Goal: Task Accomplishment & Management: Manage account settings

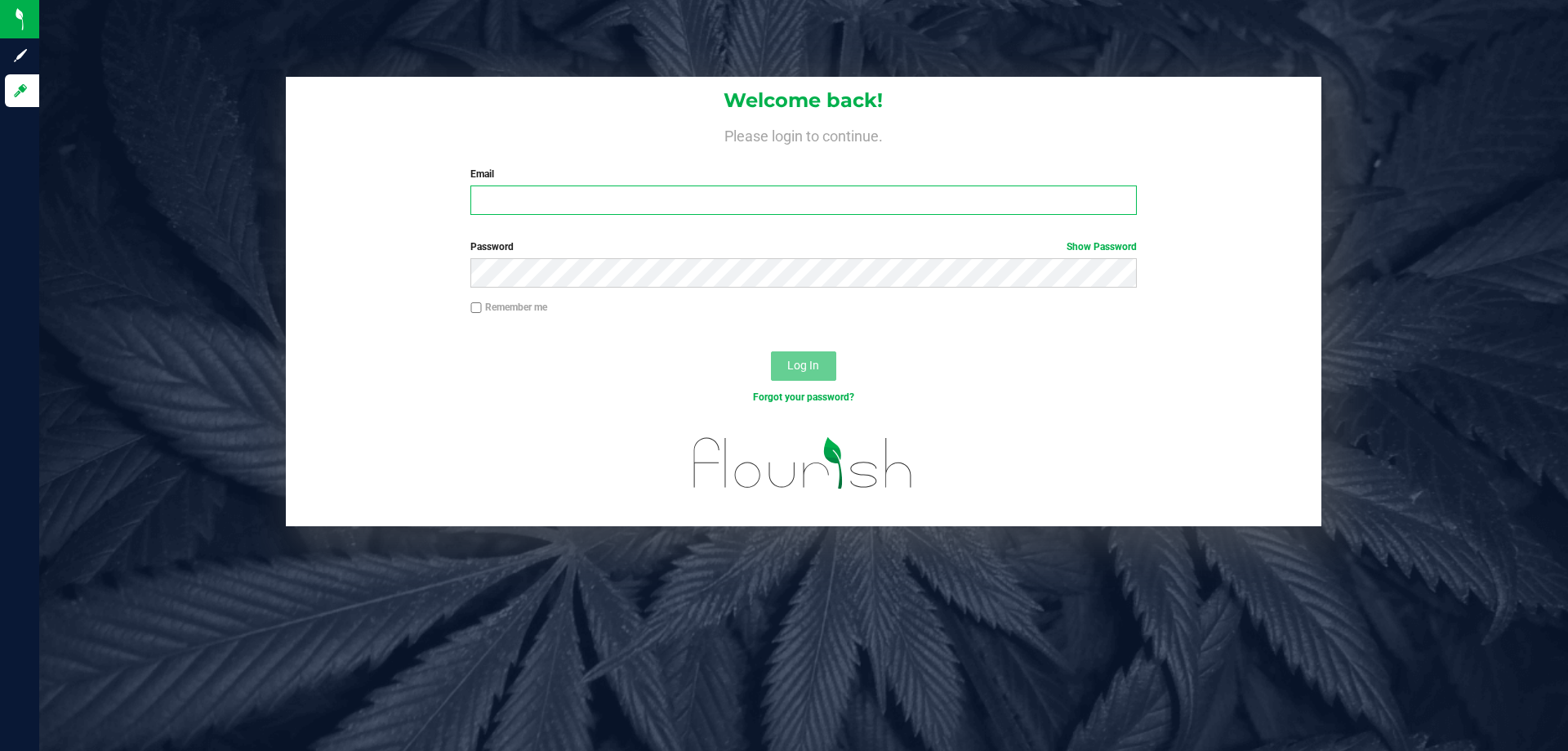
click at [972, 206] on input "Email" at bounding box center [802, 200] width 665 height 30
type input "[EMAIL_ADDRESS][DOMAIN_NAME]"
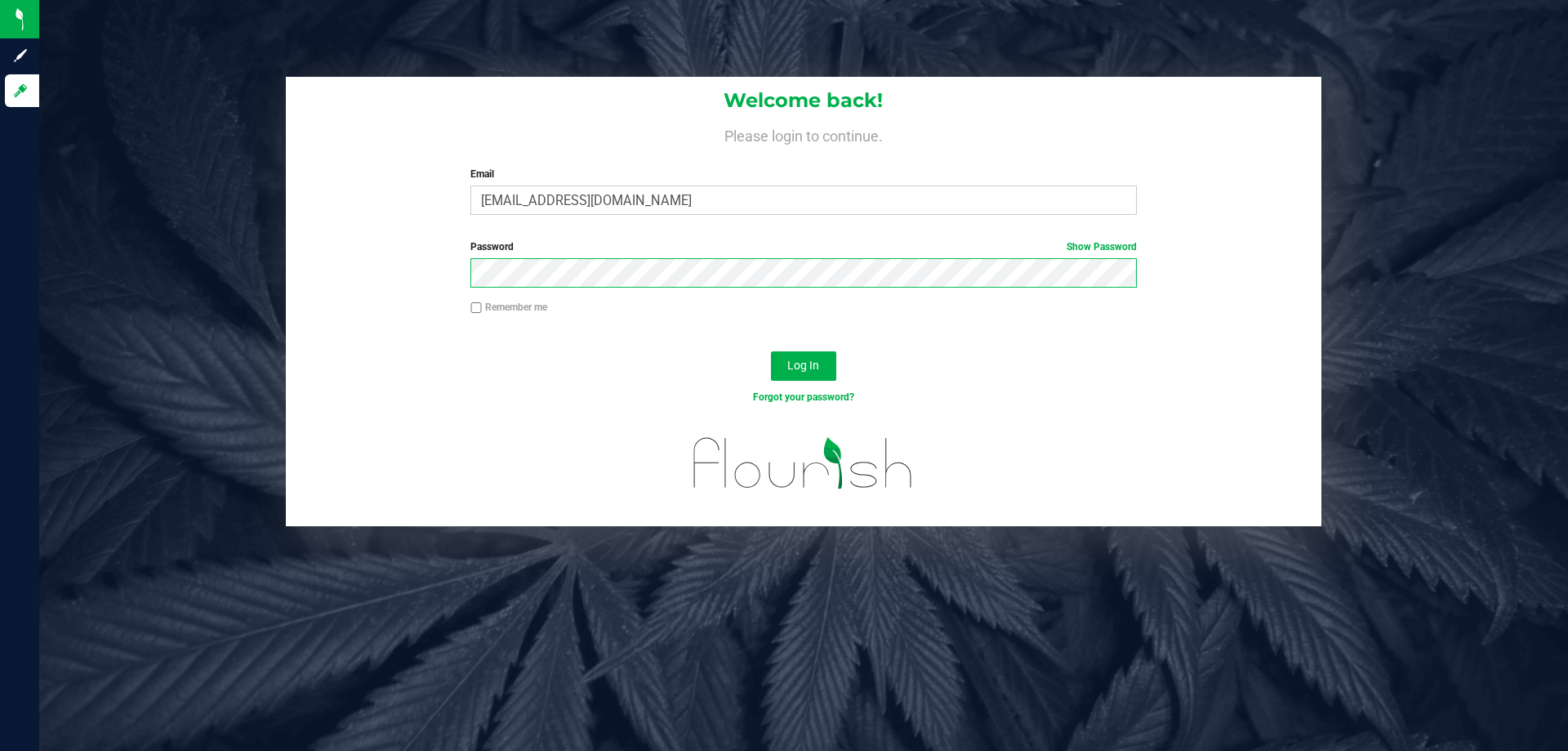
click at [771, 351] on button "Log In" at bounding box center [803, 365] width 65 height 30
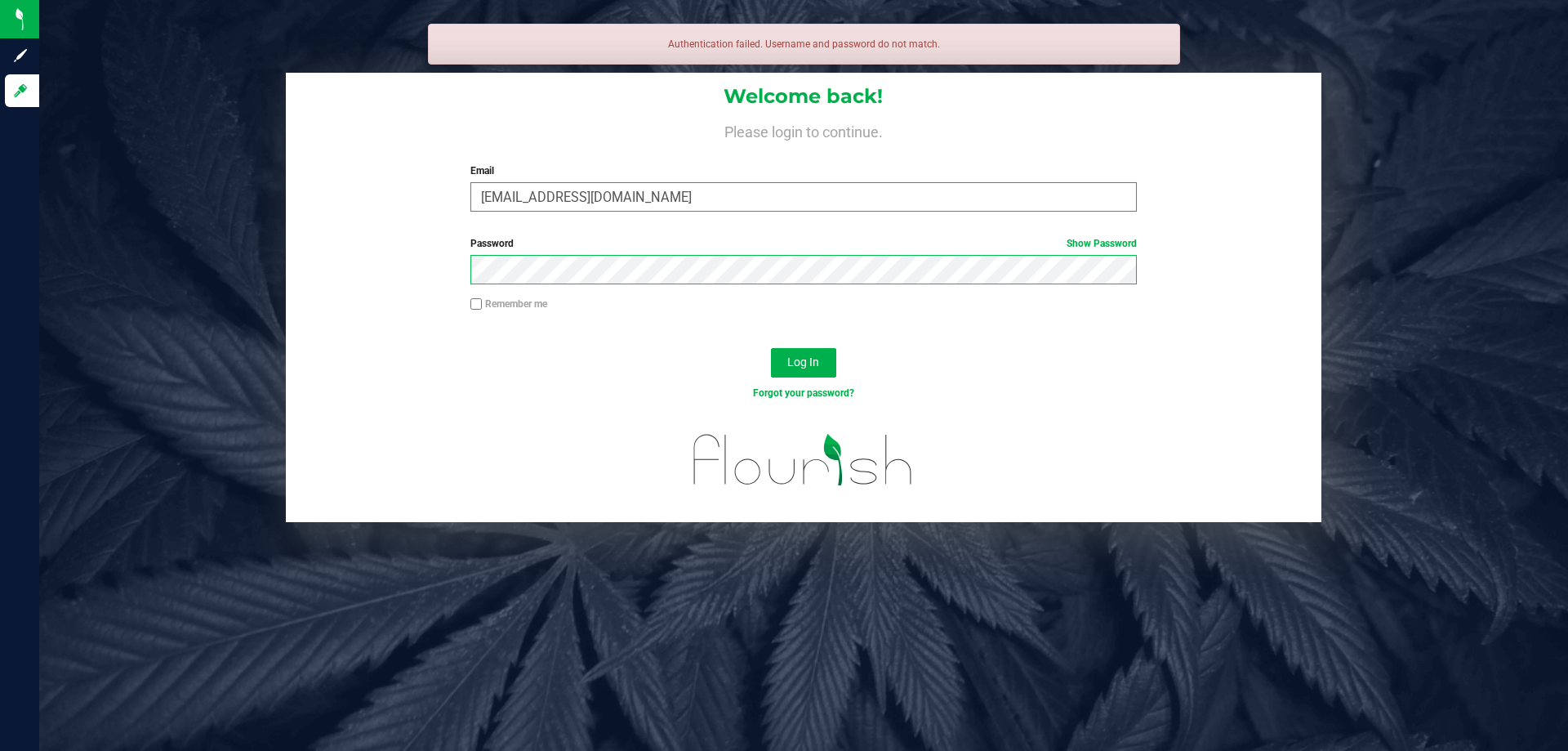
click at [771, 348] on button "Log In" at bounding box center [803, 363] width 65 height 30
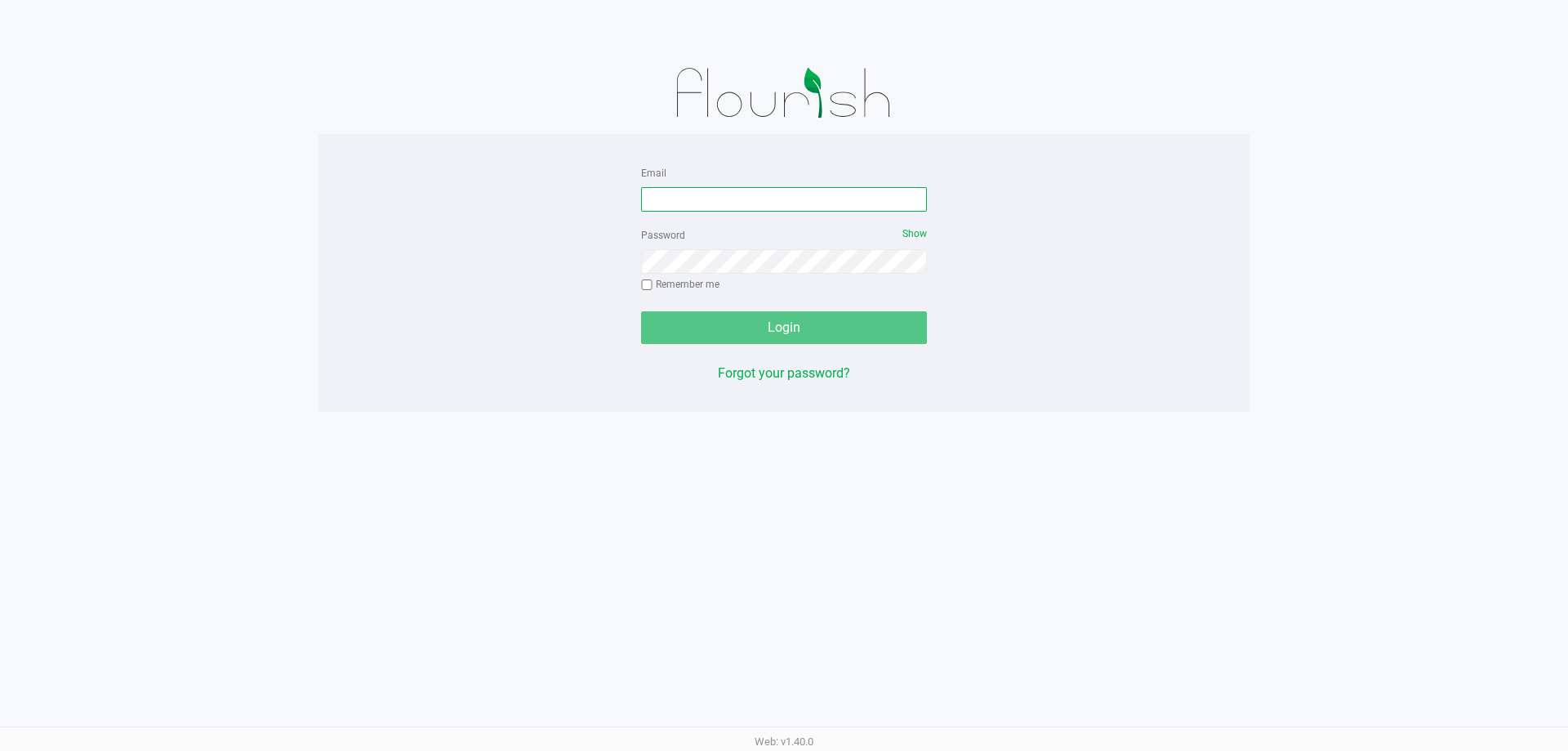
click at [761, 206] on input "Email" at bounding box center [784, 199] width 286 height 25
type input "[EMAIL_ADDRESS][DOMAIN_NAME]"
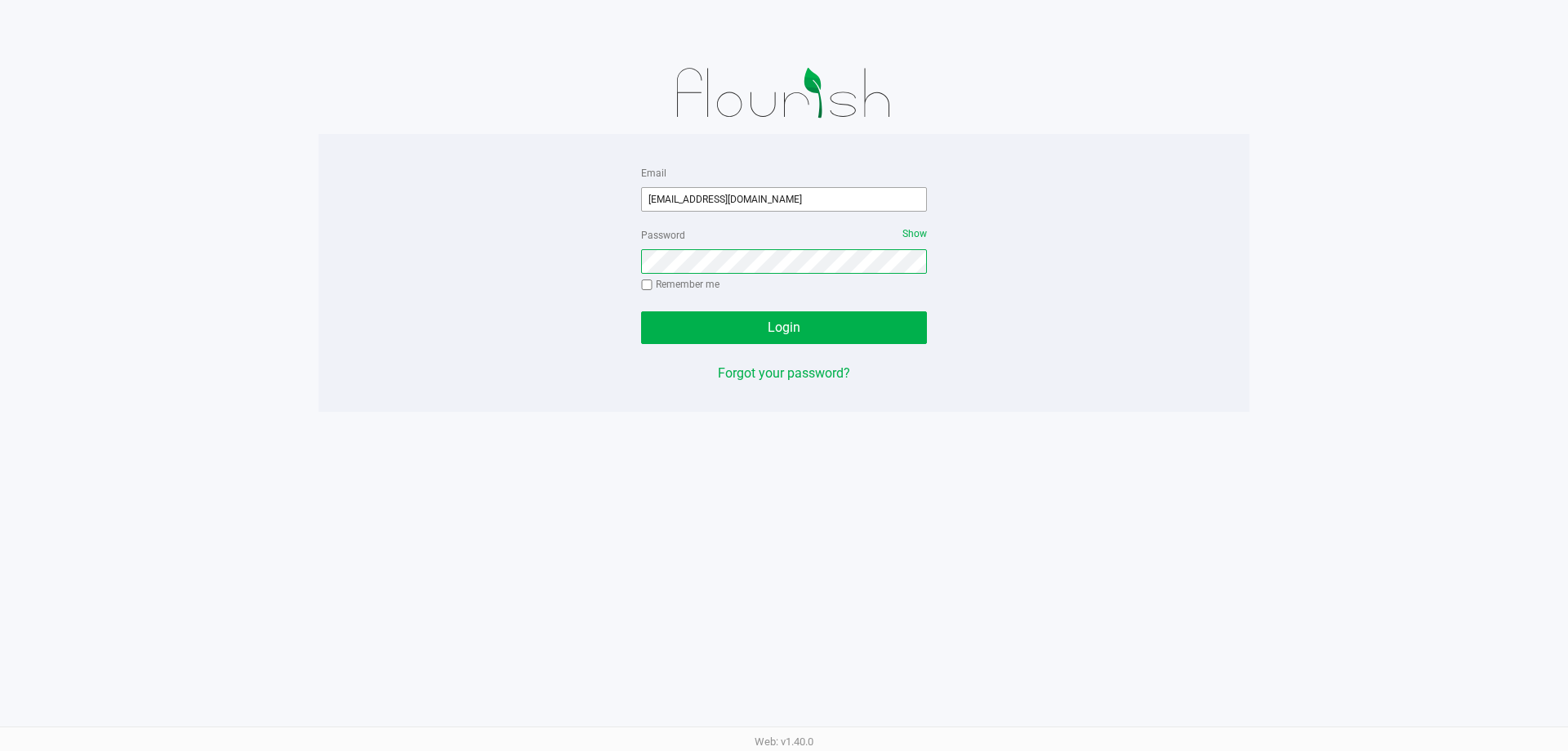
click at [641, 311] on button "Login" at bounding box center [784, 327] width 286 height 33
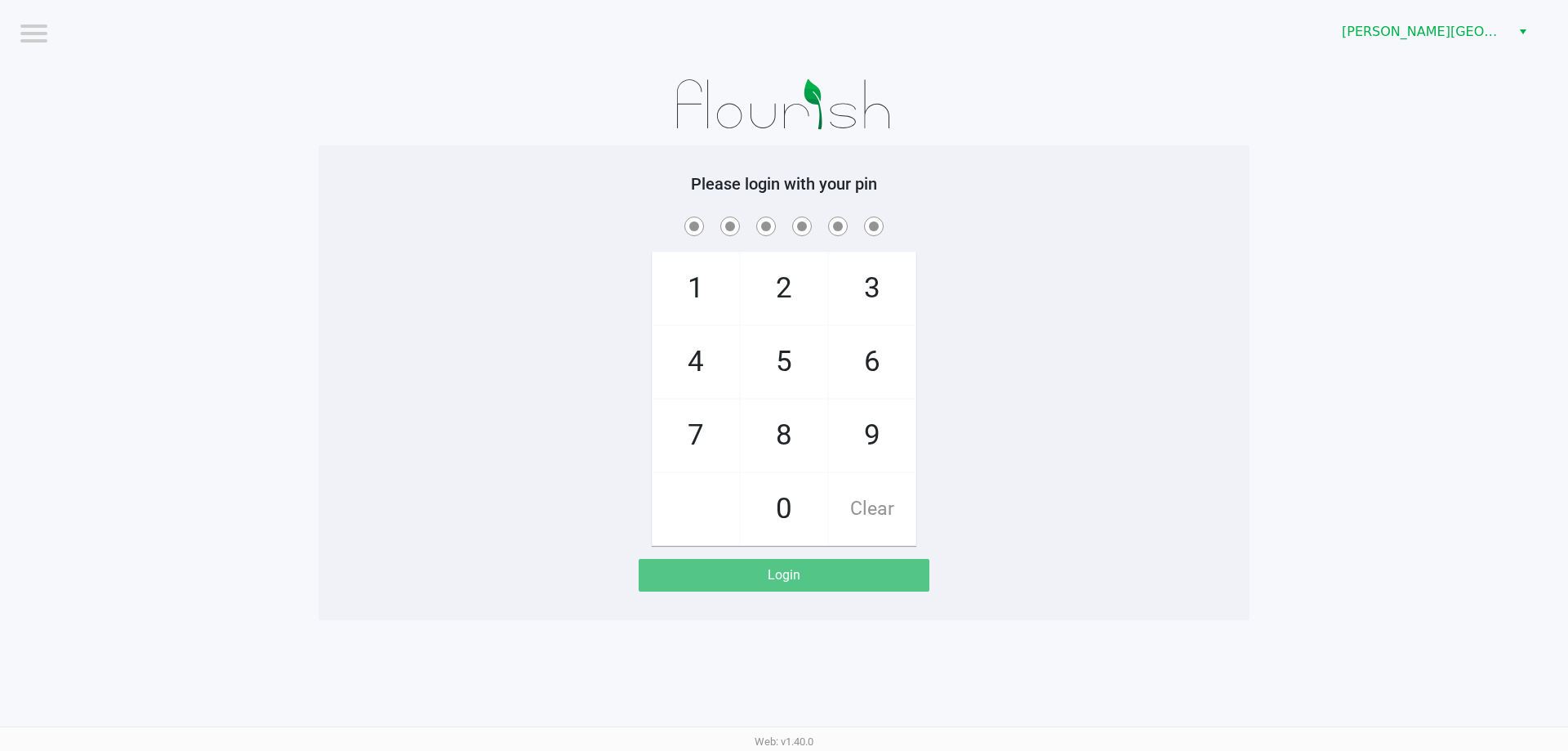
click at [683, 431] on span "7" at bounding box center [696, 435] width 86 height 72
checkbox input "true"
click at [798, 362] on span "5" at bounding box center [784, 361] width 86 height 72
checkbox input "true"
click at [849, 360] on span "6" at bounding box center [872, 361] width 86 height 72
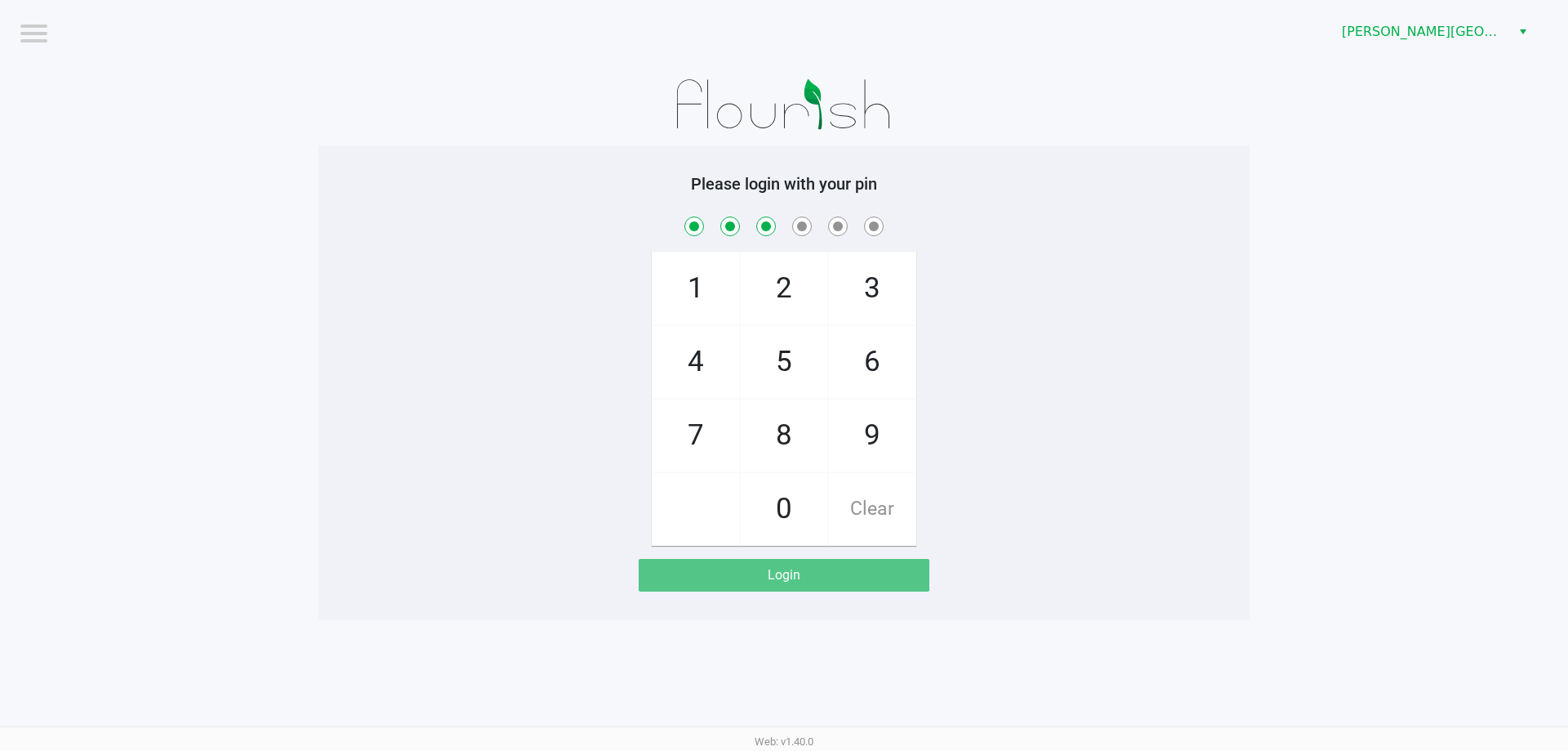
checkbox input "true"
click at [851, 360] on span "6" at bounding box center [872, 361] width 86 height 72
checkbox input "true"
click at [1390, 47] on div "[PERSON_NAME][GEOGRAPHIC_DATA]" at bounding box center [1182, 31] width 772 height 63
click at [1385, 35] on span "[PERSON_NAME][GEOGRAPHIC_DATA]" at bounding box center [1421, 31] width 159 height 19
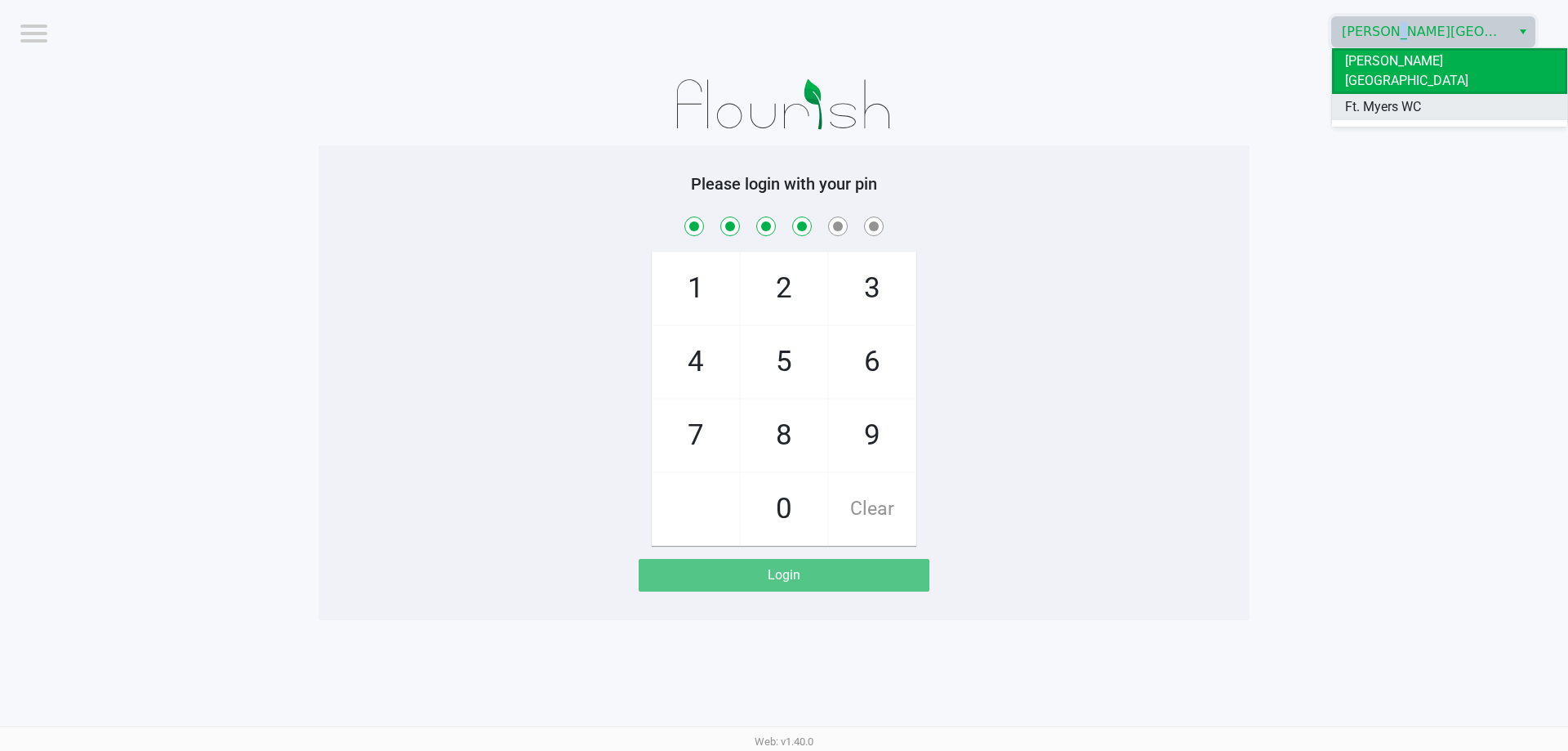
click at [1389, 97] on span "Ft. Myers WC" at bounding box center [1383, 107] width 76 height 19
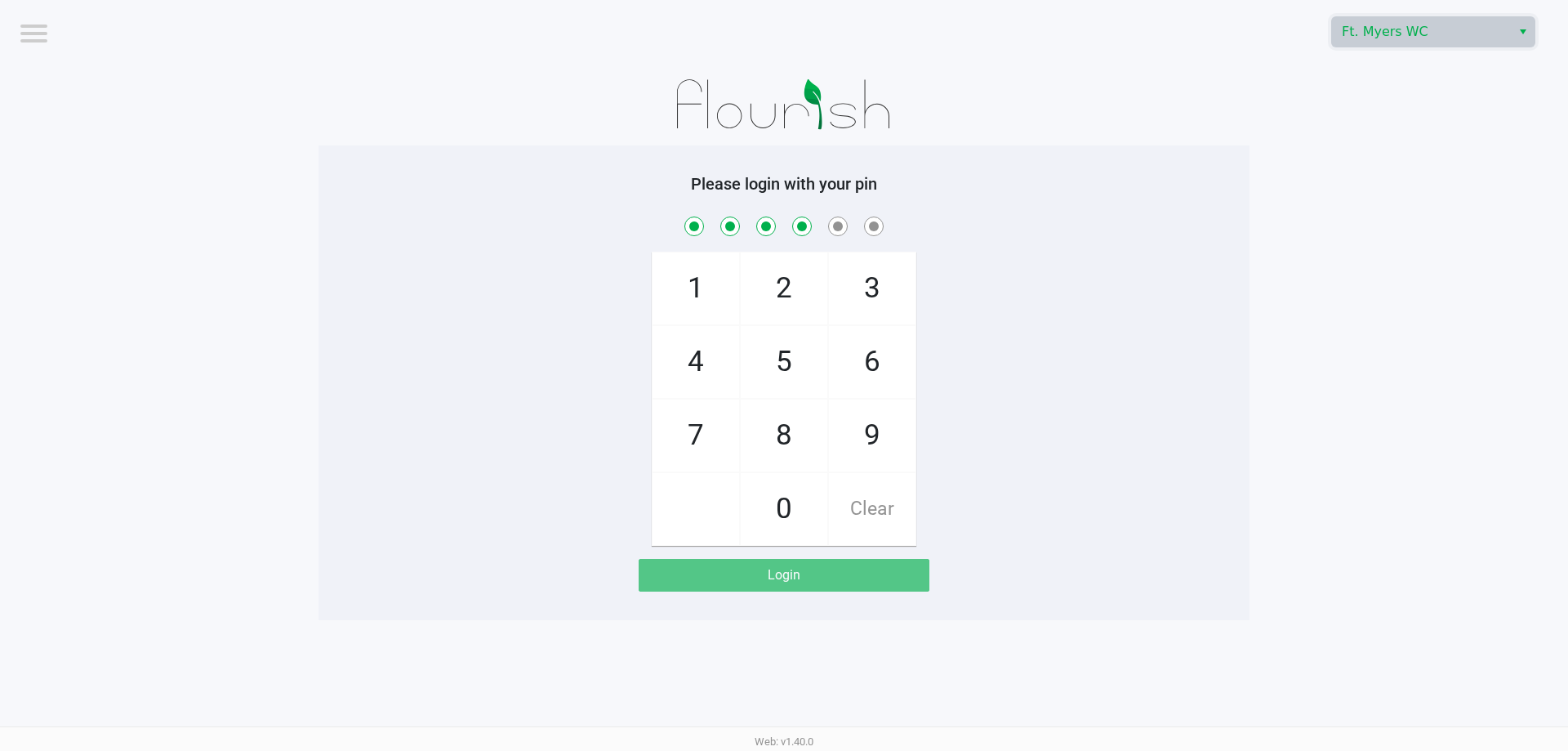
click at [689, 428] on span "7" at bounding box center [696, 435] width 86 height 72
checkbox input "true"
drag, startPoint x: 779, startPoint y: 357, endPoint x: 866, endPoint y: 354, distance: 87.1
click at [782, 356] on span "5" at bounding box center [784, 361] width 86 height 72
checkbox input "true"
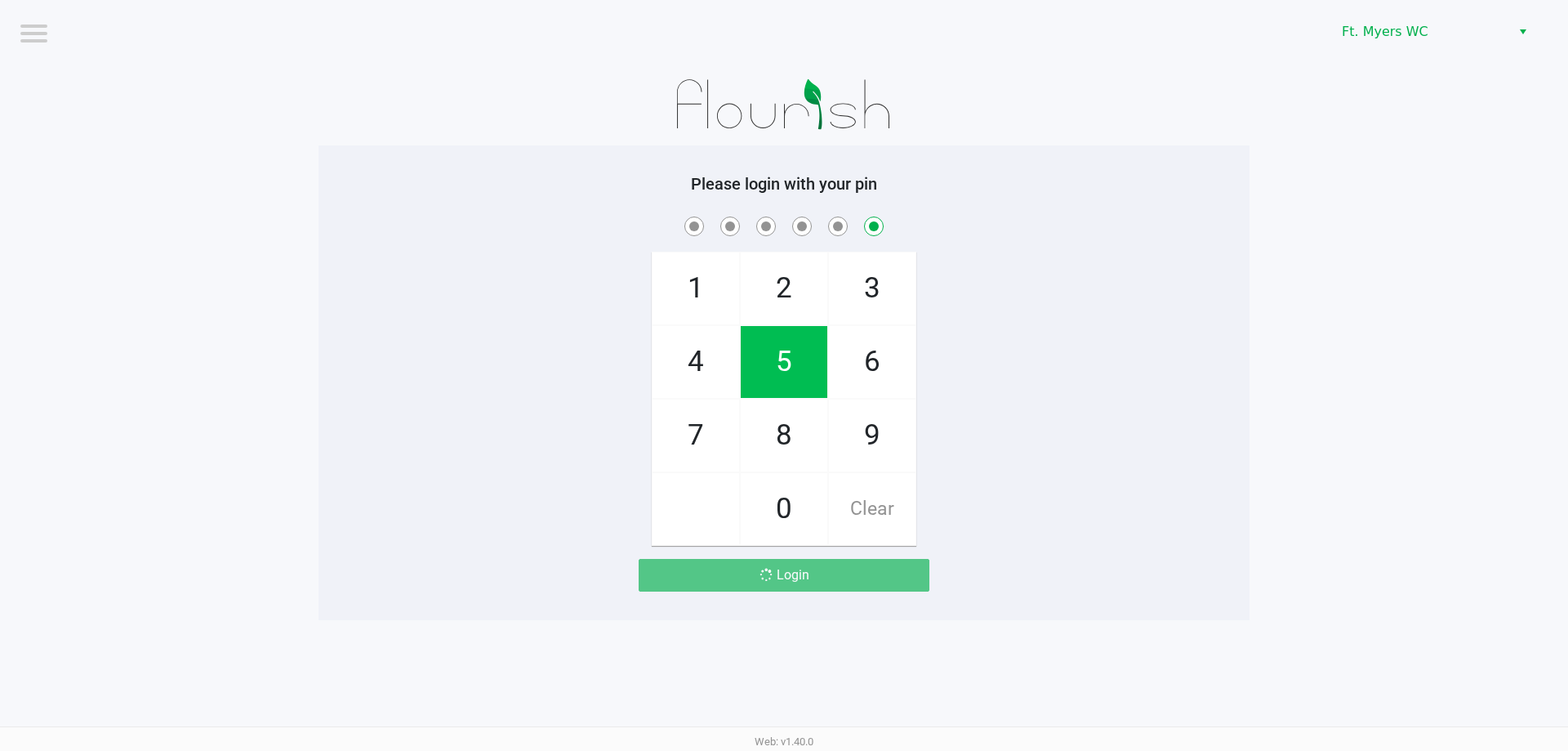
checkbox input "false"
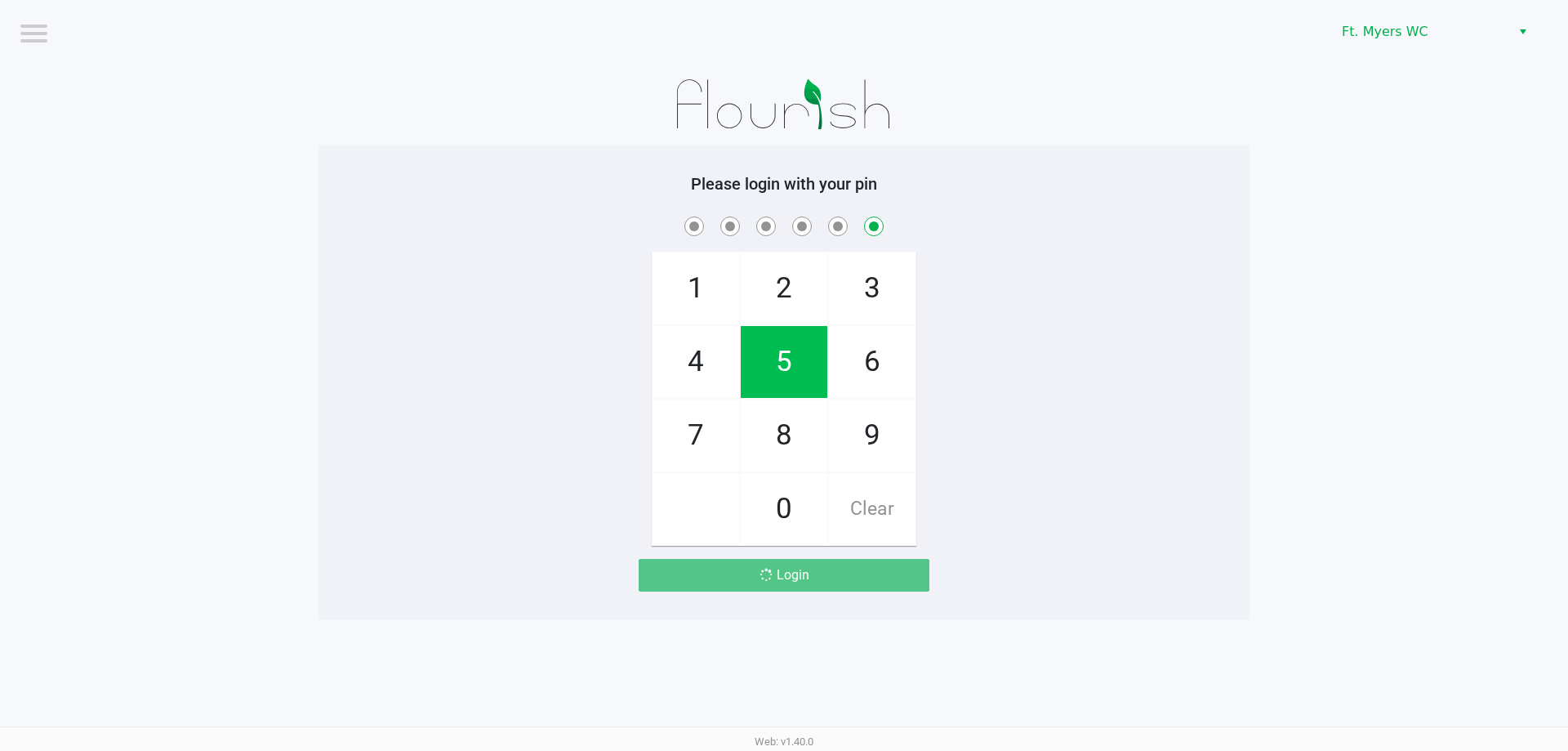
checkbox input "false"
click at [871, 354] on span "6" at bounding box center [872, 361] width 86 height 72
checkbox input "true"
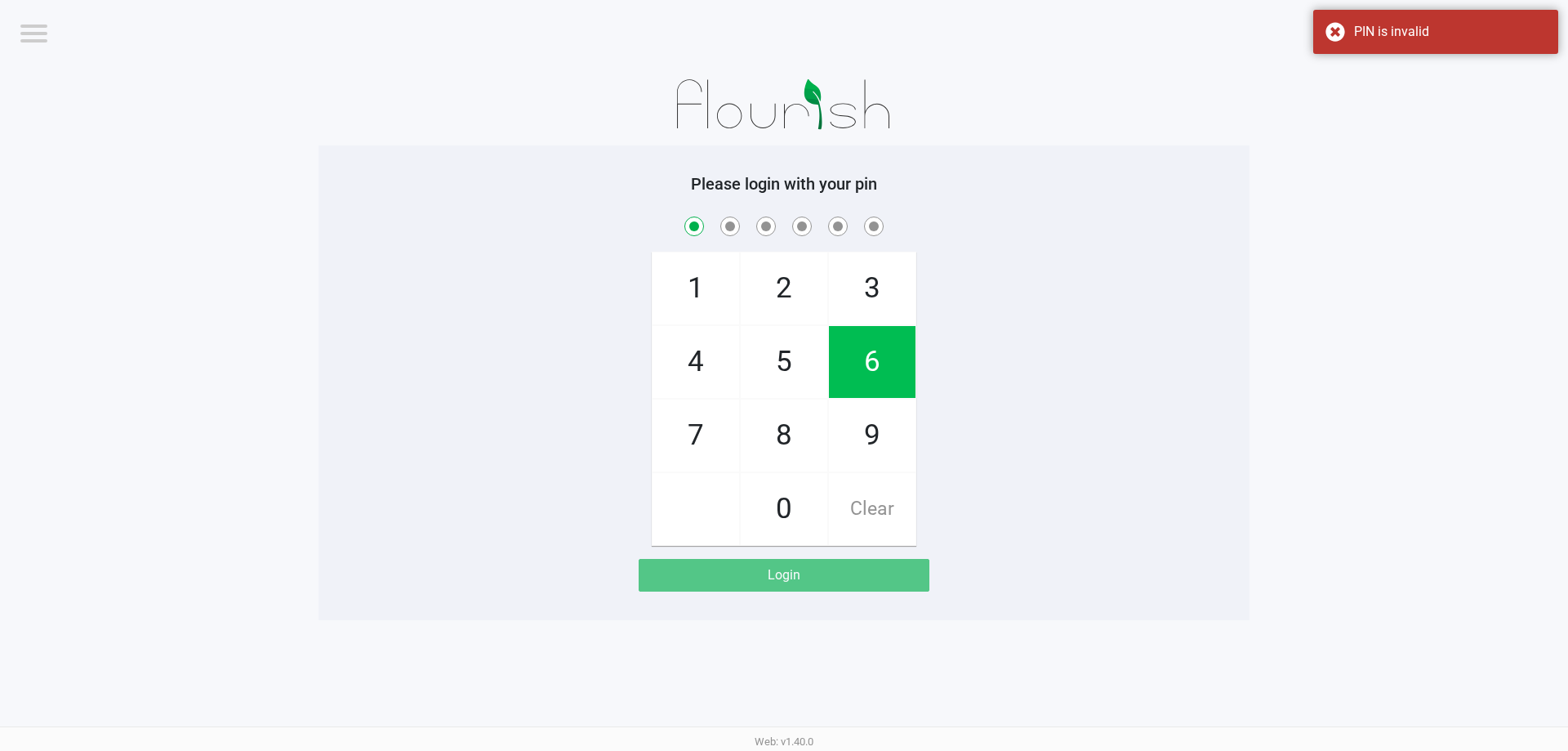
click at [871, 354] on span "6" at bounding box center [872, 361] width 86 height 72
checkbox input "true"
click at [711, 361] on span "4" at bounding box center [696, 361] width 86 height 72
checkbox input "true"
drag, startPoint x: 858, startPoint y: 507, endPoint x: 735, endPoint y: 488, distance: 124.5
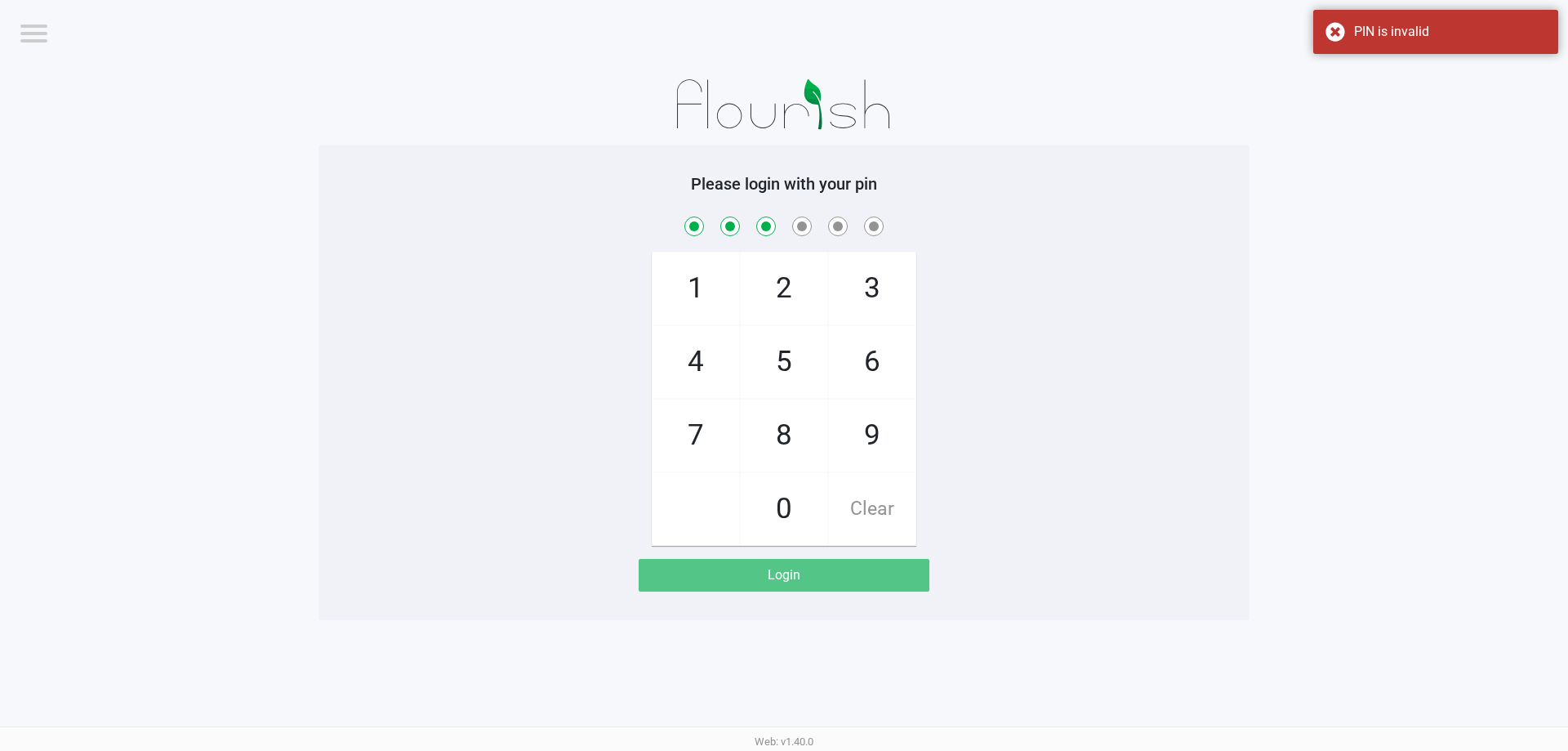
click at [858, 506] on span "Clear" at bounding box center [872, 508] width 86 height 72
checkbox input "false"
drag, startPoint x: 702, startPoint y: 433, endPoint x: 768, endPoint y: 364, distance: 95.5
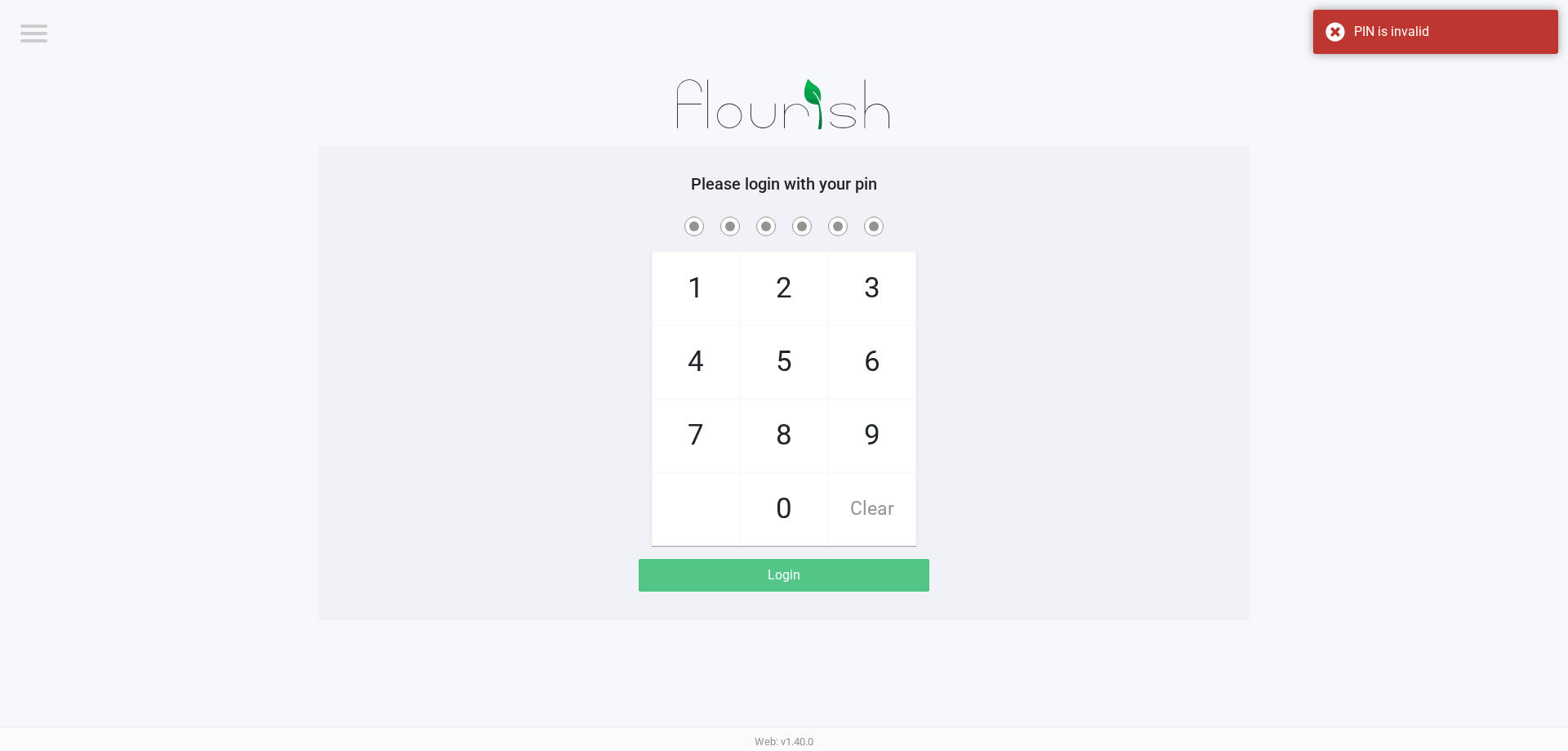
click at [702, 432] on span "7" at bounding box center [696, 435] width 86 height 72
checkbox input "true"
click at [772, 354] on span "5" at bounding box center [784, 361] width 86 height 72
checkbox input "true"
click at [855, 368] on span "6" at bounding box center [872, 361] width 86 height 72
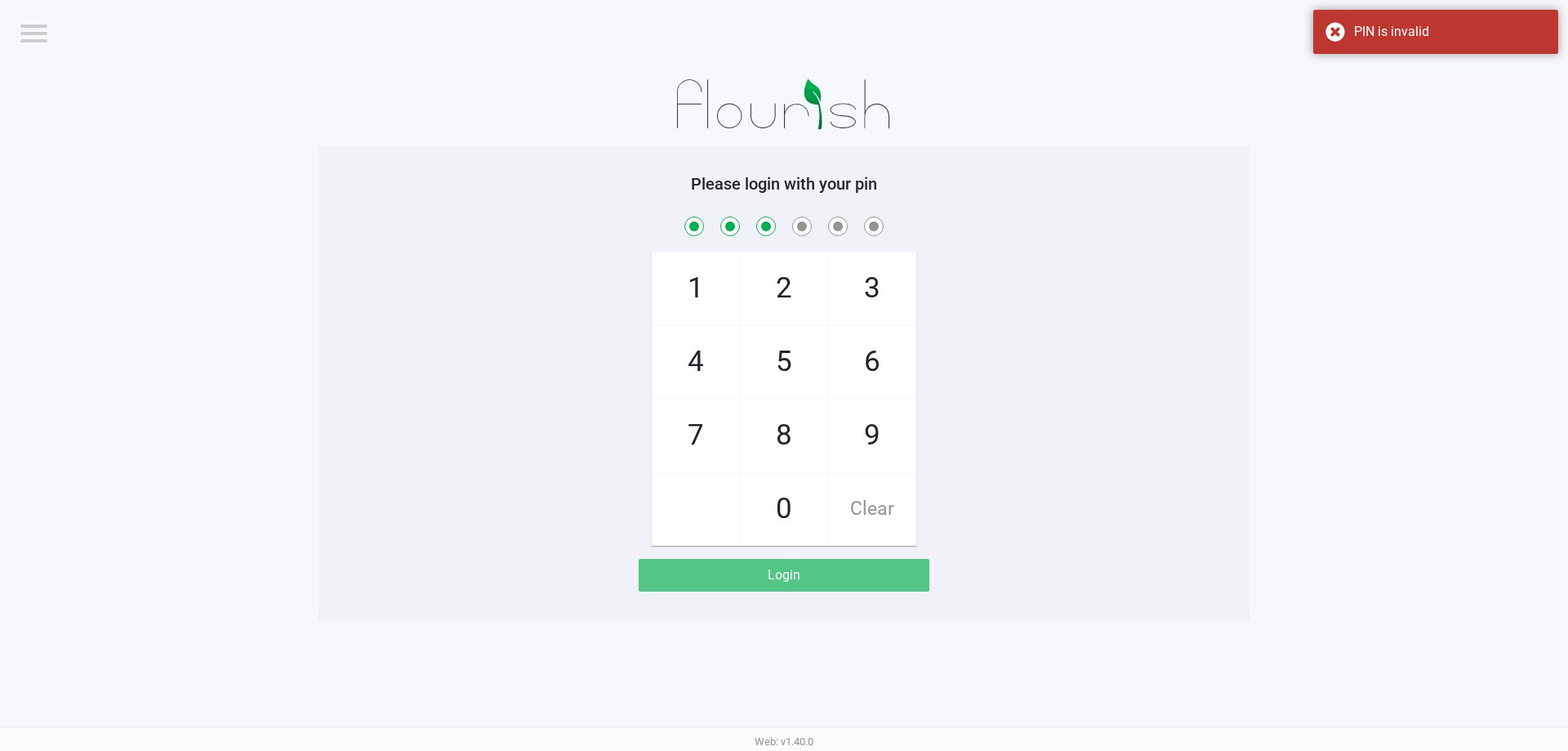
checkbox input "true"
click at [856, 368] on span "6" at bounding box center [872, 361] width 86 height 72
checkbox input "true"
drag, startPoint x: 719, startPoint y: 365, endPoint x: 866, endPoint y: 315, distance: 155.3
click at [728, 368] on span "4" at bounding box center [696, 361] width 86 height 72
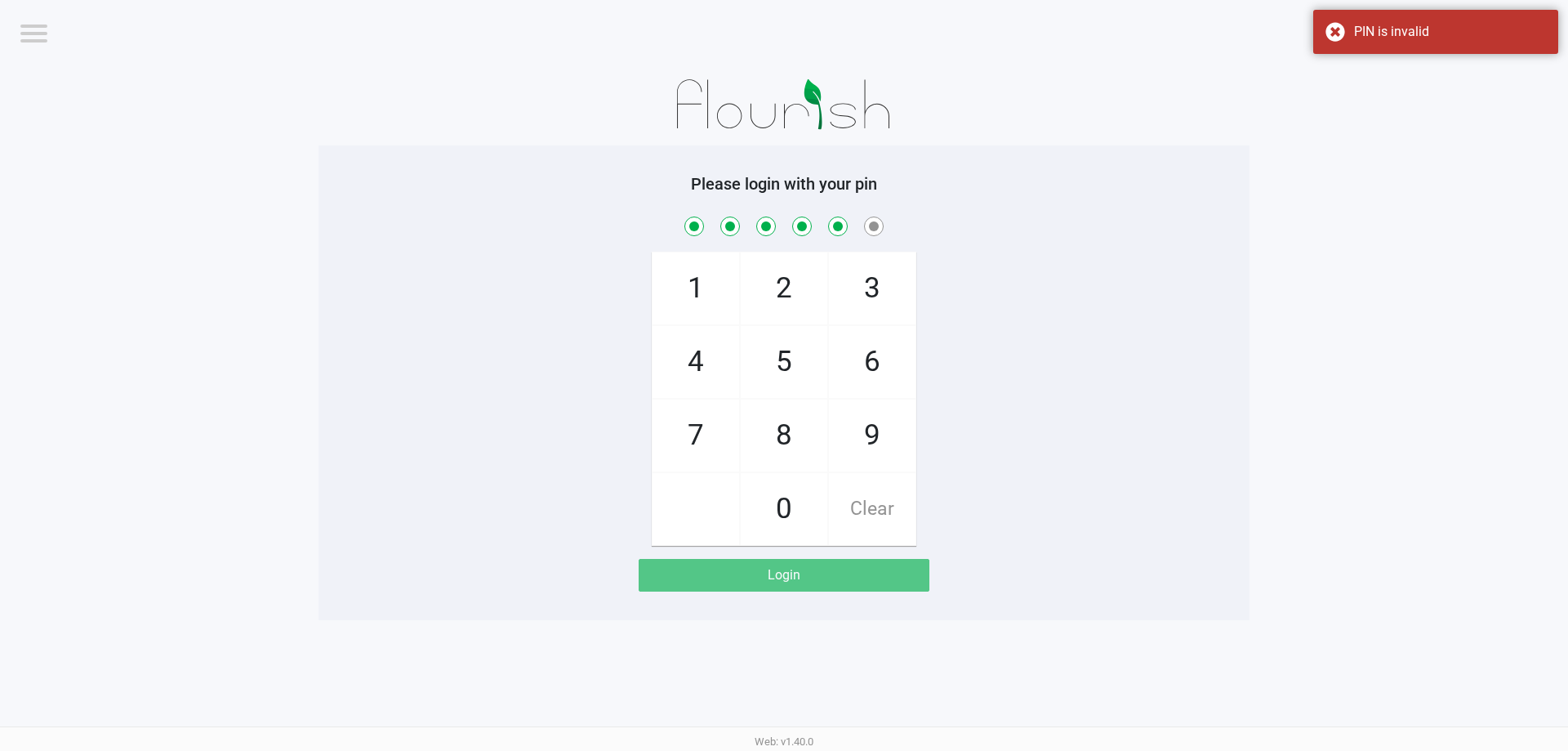
checkbox input "true"
click at [878, 303] on span "3" at bounding box center [872, 288] width 86 height 72
checkbox input "true"
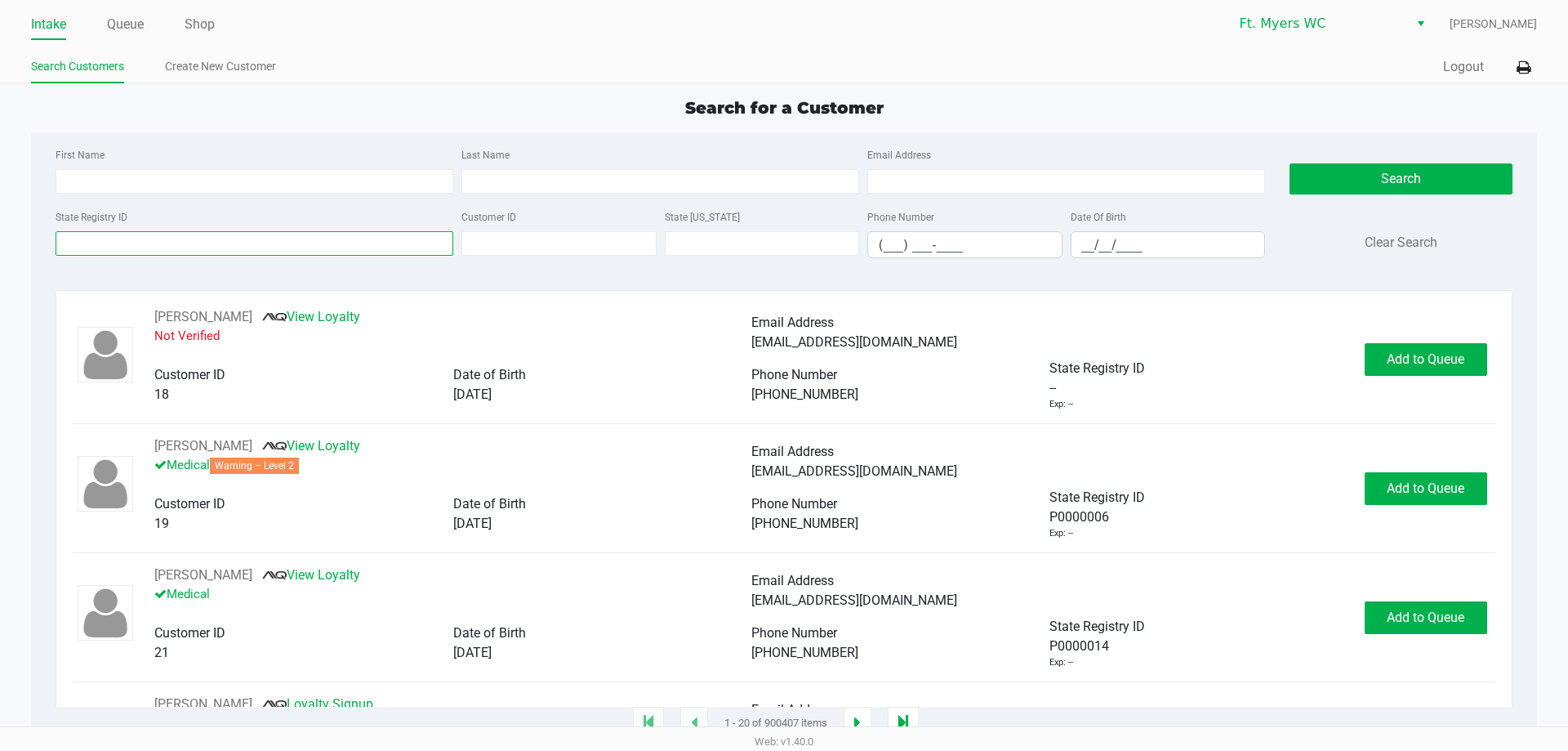
click at [310, 242] on input "State Registry ID" at bounding box center [254, 243] width 398 height 25
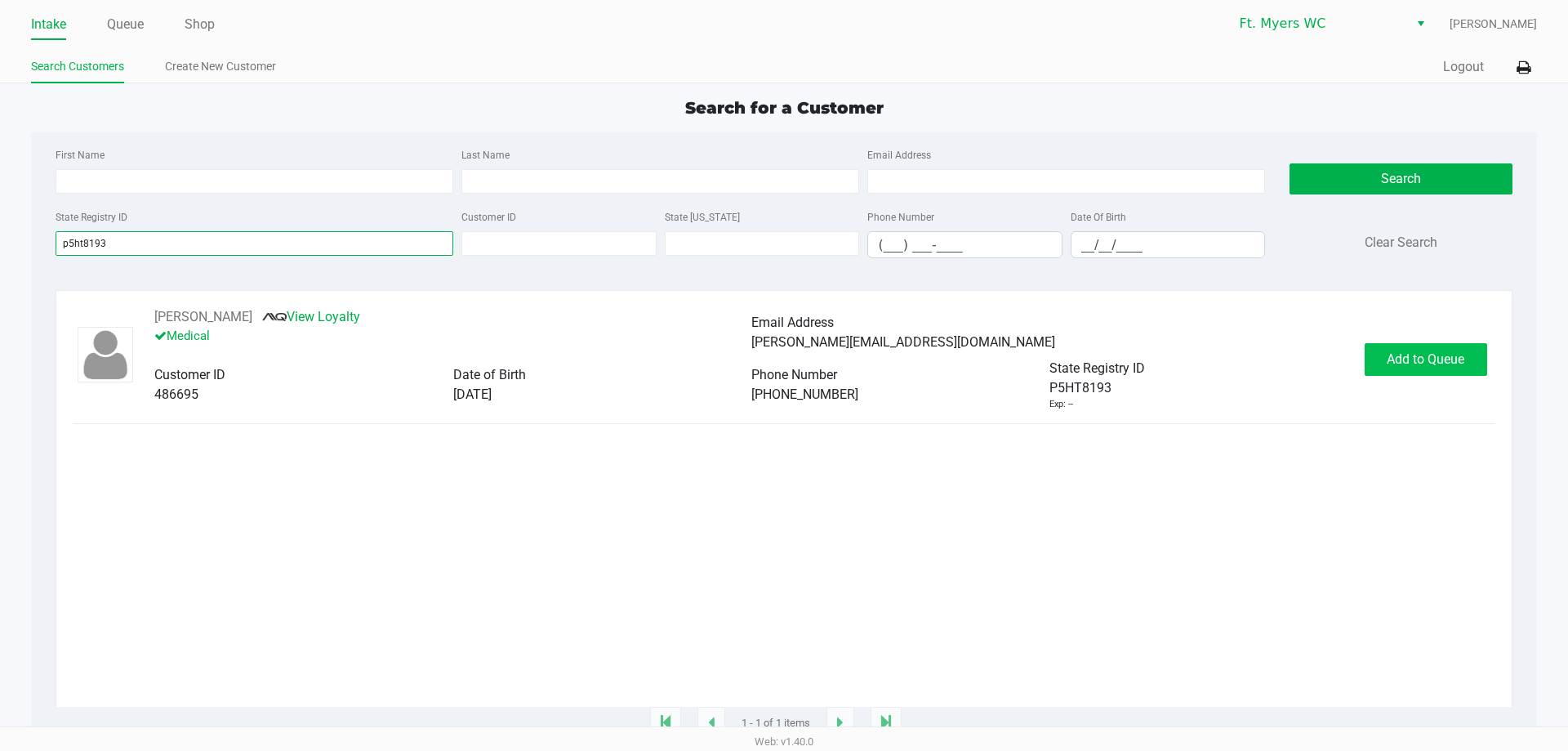
type input "p5ht8193"
click at [1426, 361] on span "Add to Queue" at bounding box center [1426, 359] width 78 height 15
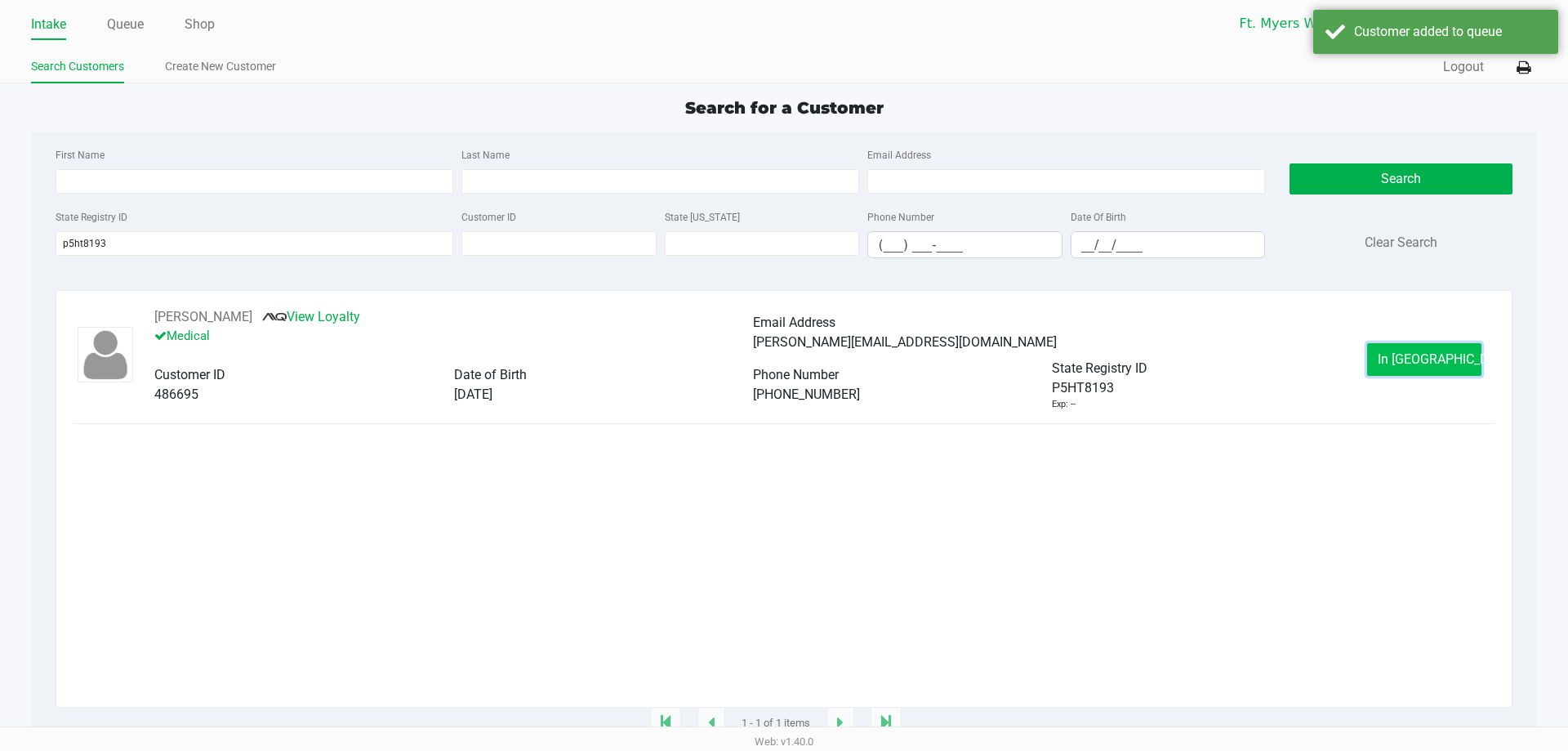
click at [1398, 358] on span "In Queue" at bounding box center [1446, 359] width 137 height 15
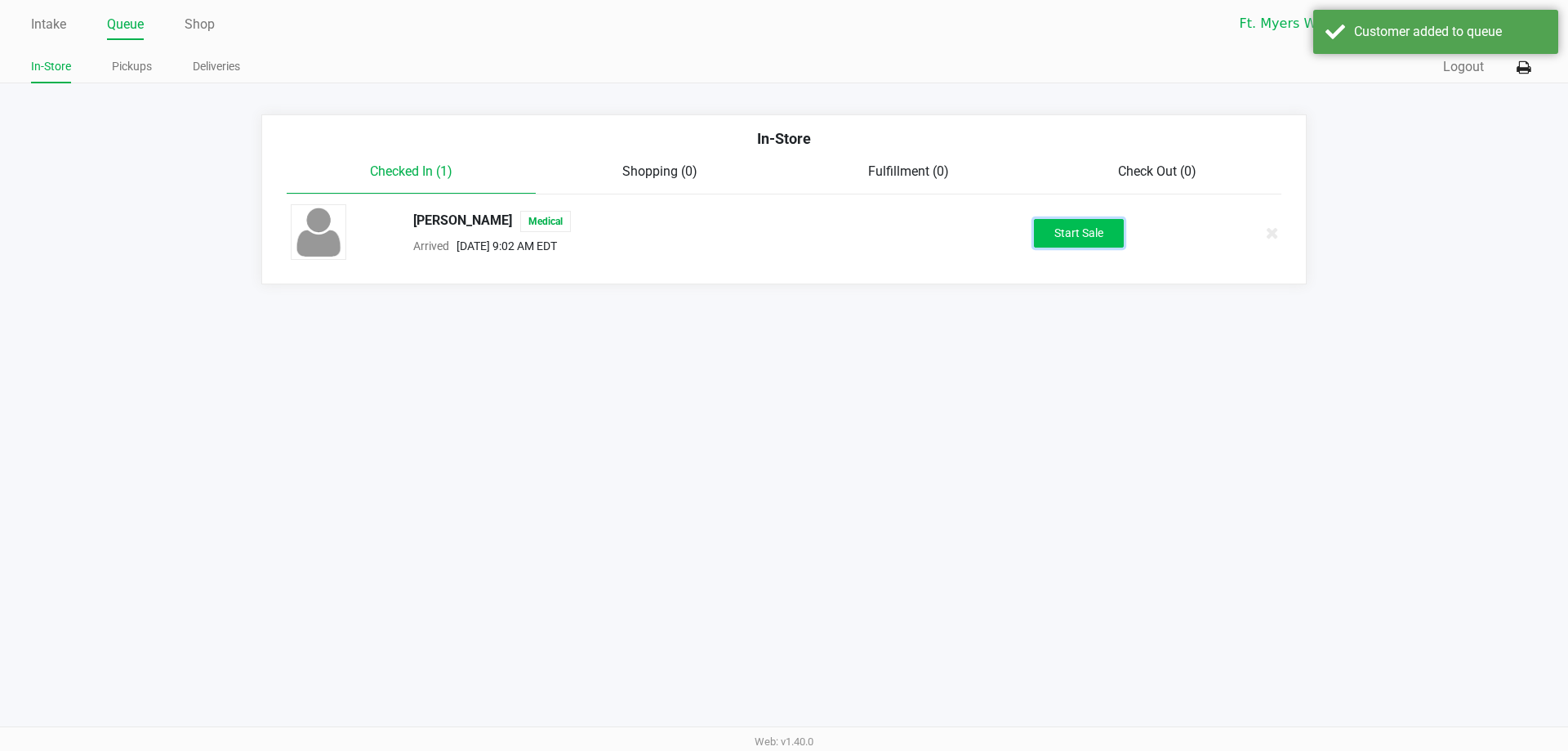
click at [1111, 238] on button "Start Sale" at bounding box center [1079, 233] width 90 height 29
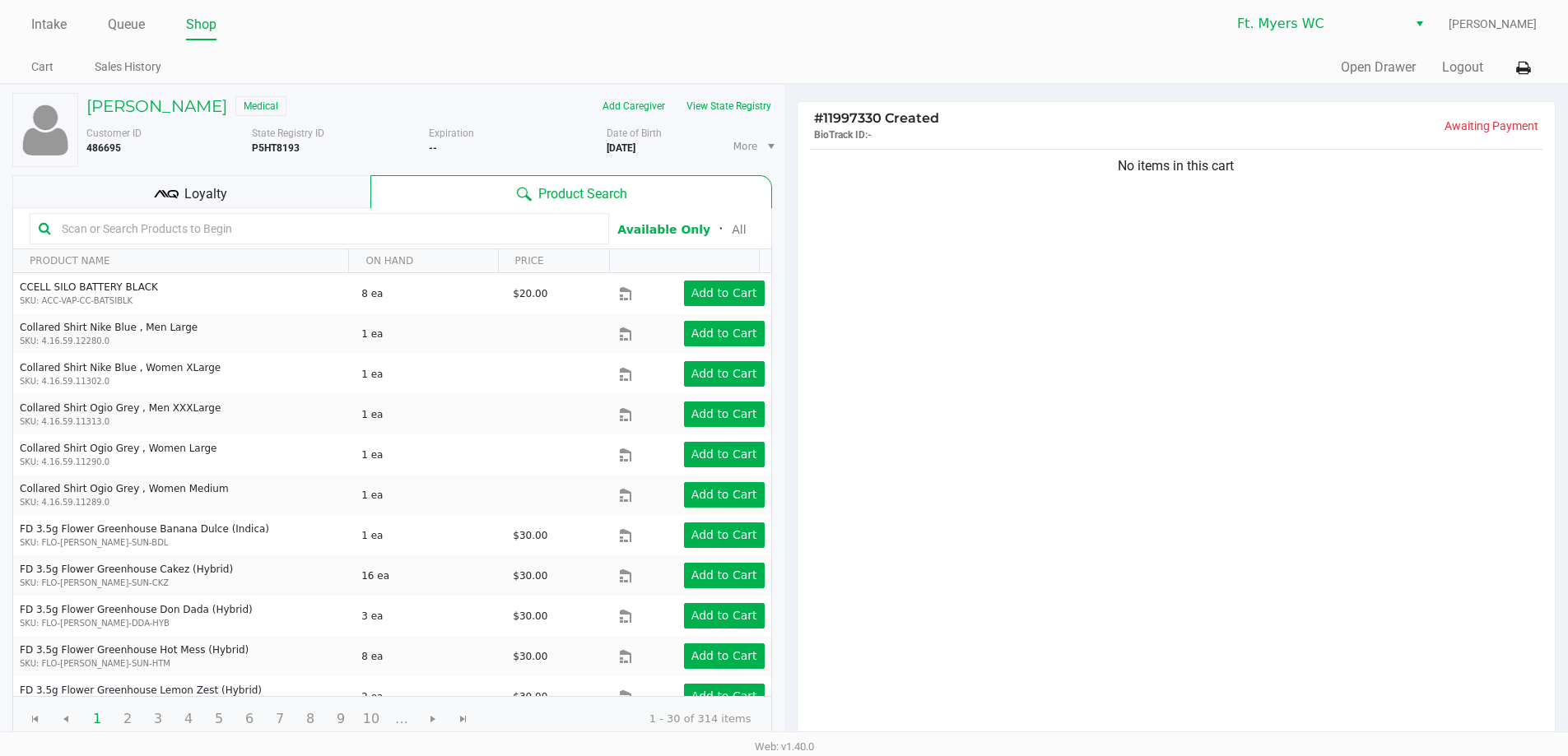
click at [235, 200] on div "Loyalty" at bounding box center [191, 192] width 358 height 33
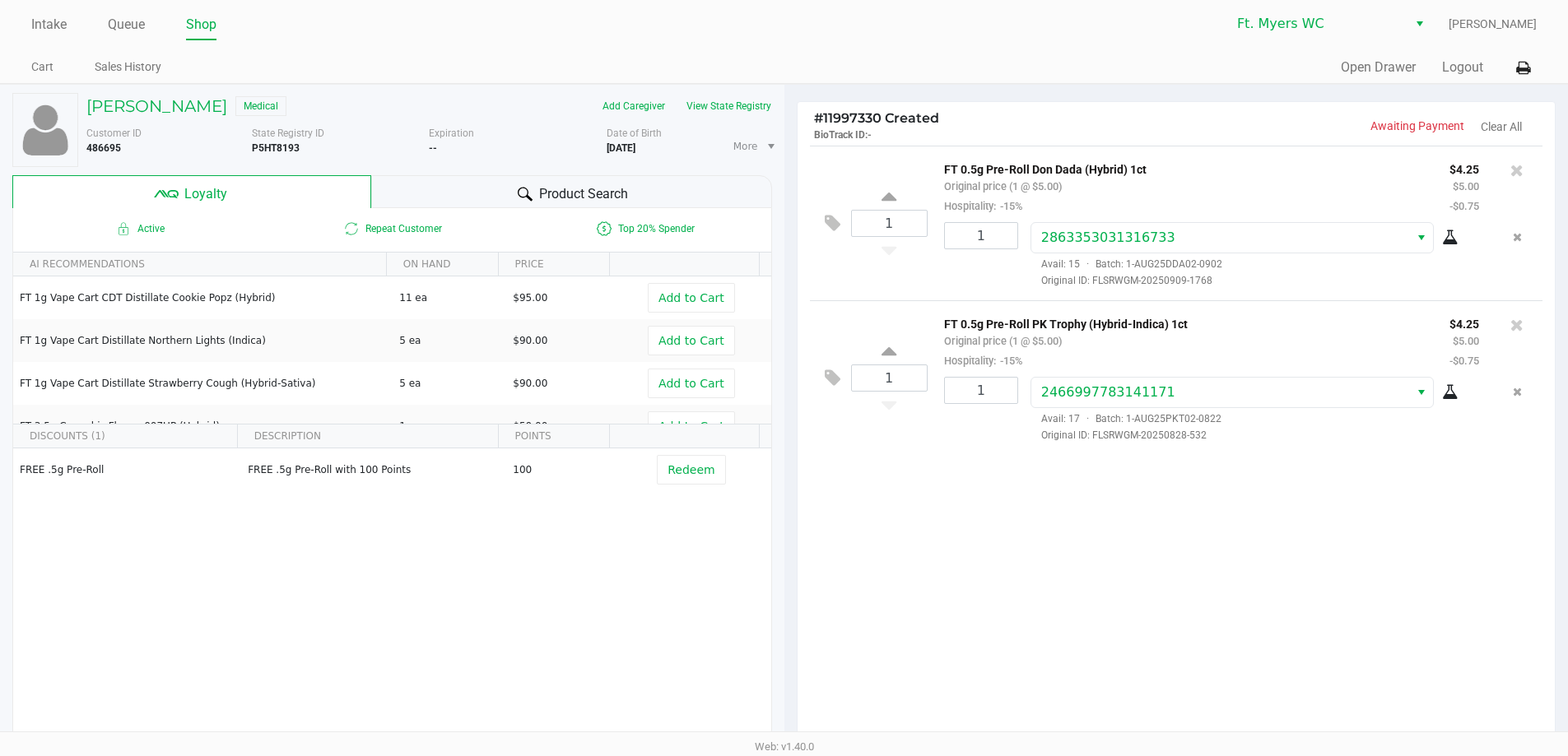
drag, startPoint x: 543, startPoint y: 183, endPoint x: 533, endPoint y: 197, distance: 17.2
click at [542, 184] on span "Product Search" at bounding box center [583, 193] width 89 height 20
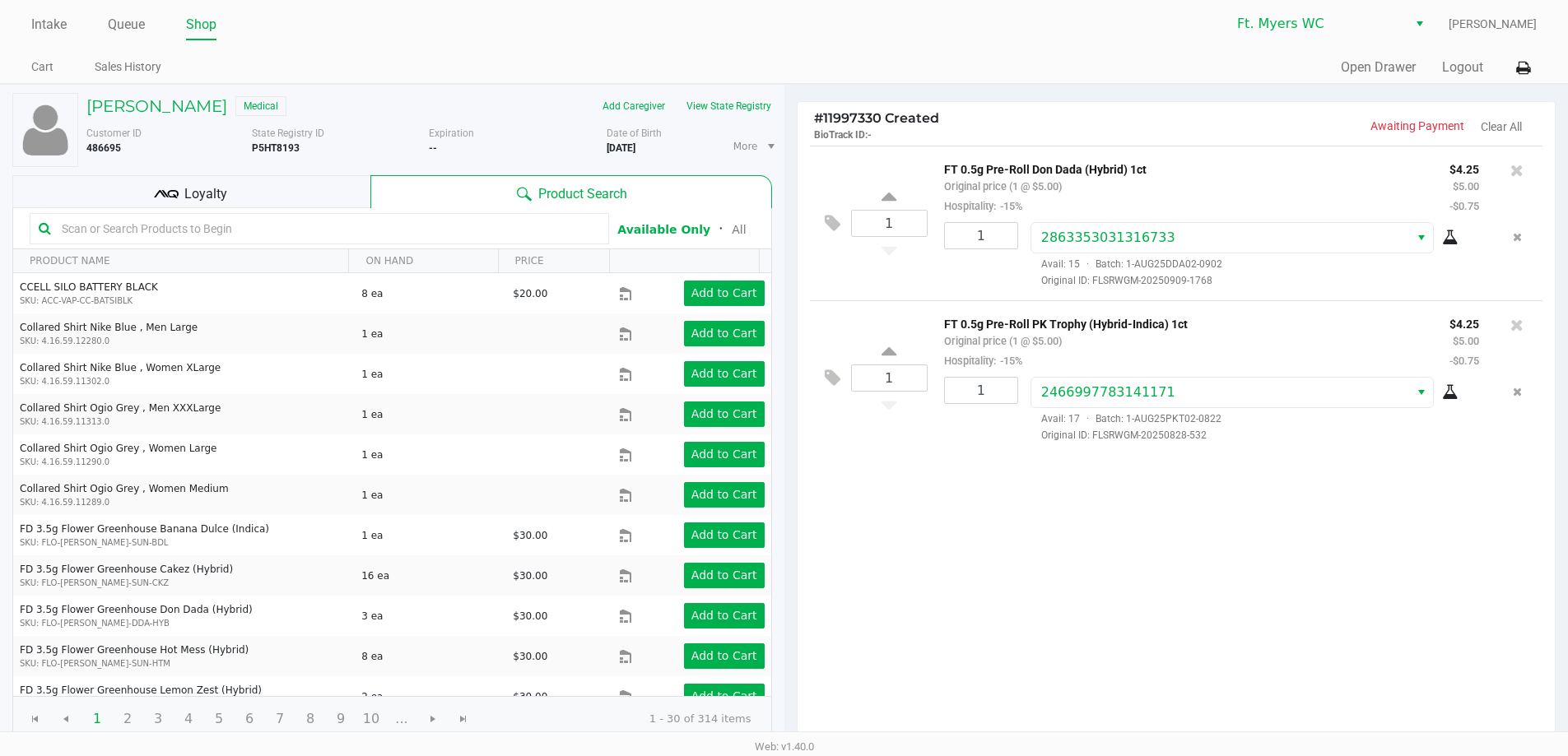
click at [413, 228] on input "text" at bounding box center [328, 228] width 545 height 25
type input "dsc"
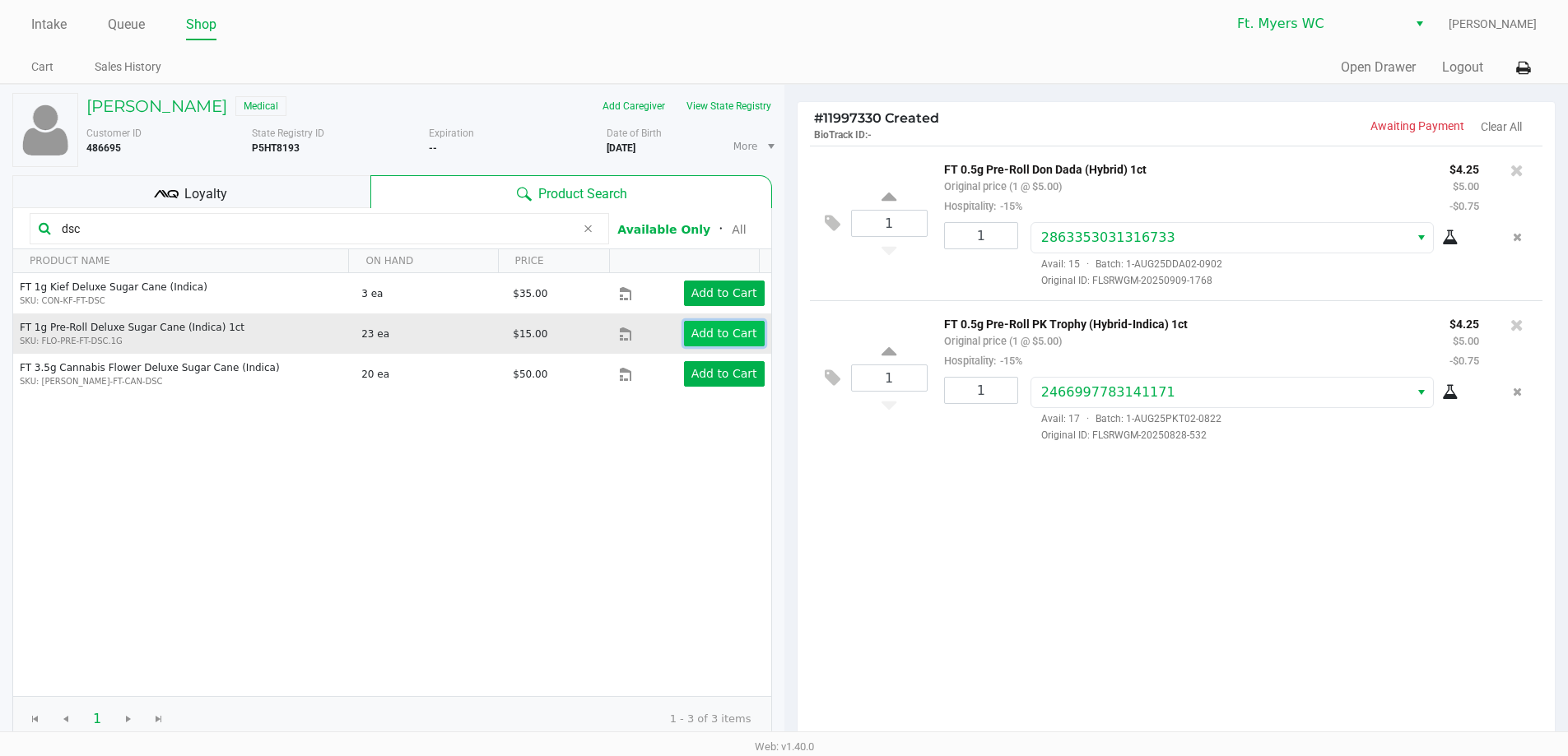
click at [715, 329] on app-button-loader "Add to Cart" at bounding box center [724, 333] width 66 height 13
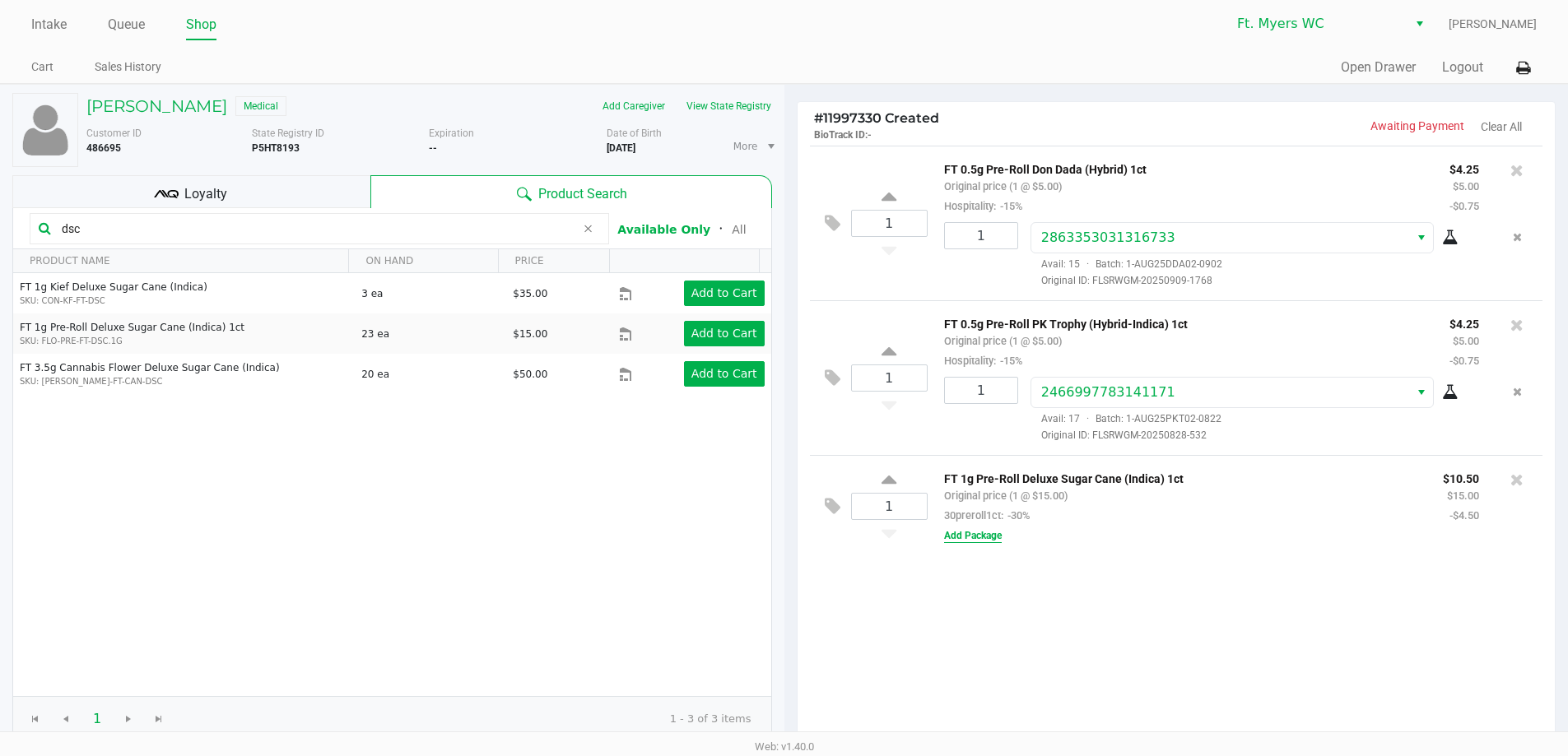
click at [954, 541] on button "Add Package" at bounding box center [973, 535] width 58 height 14
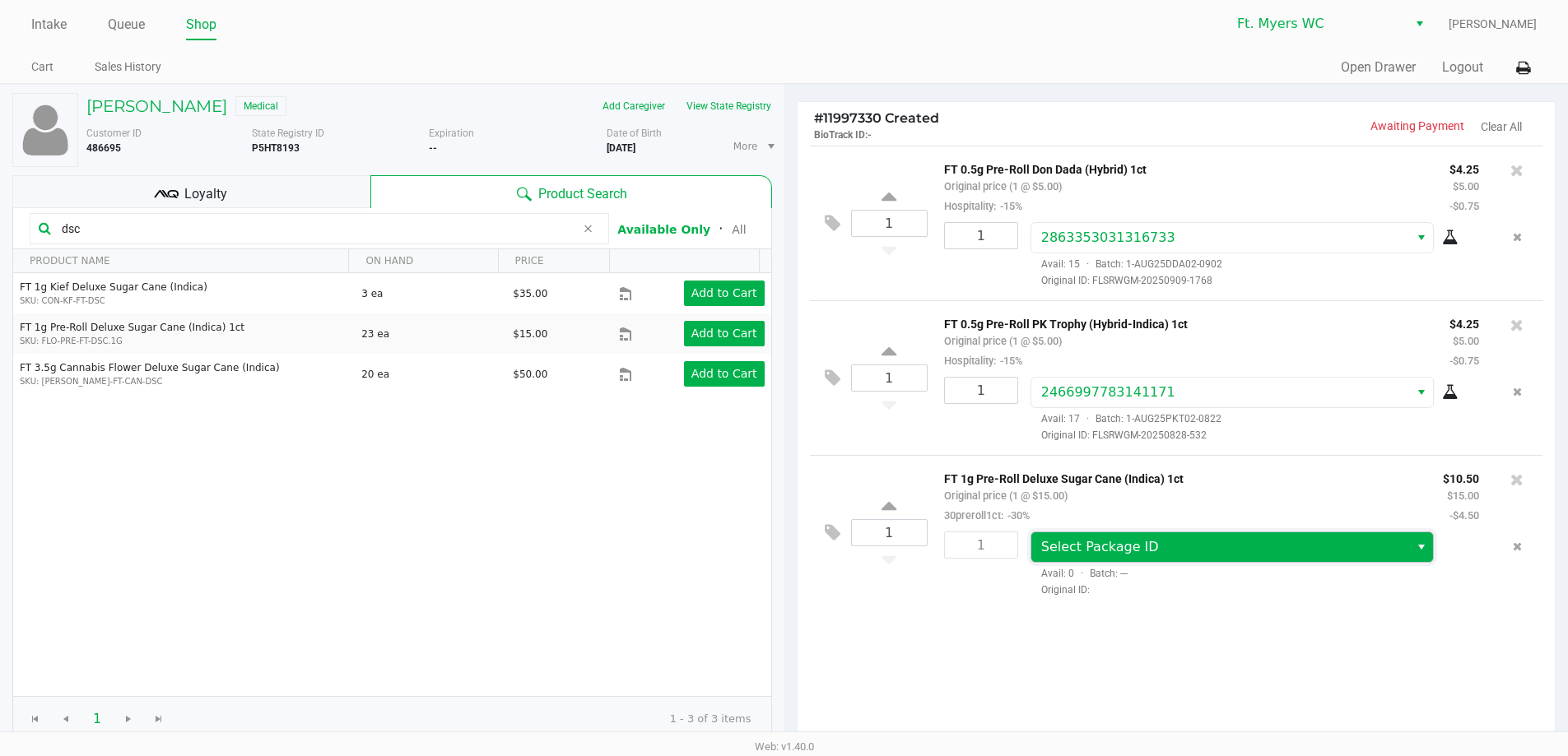
click at [1128, 562] on span "Select Package ID" at bounding box center [1221, 547] width 378 height 30
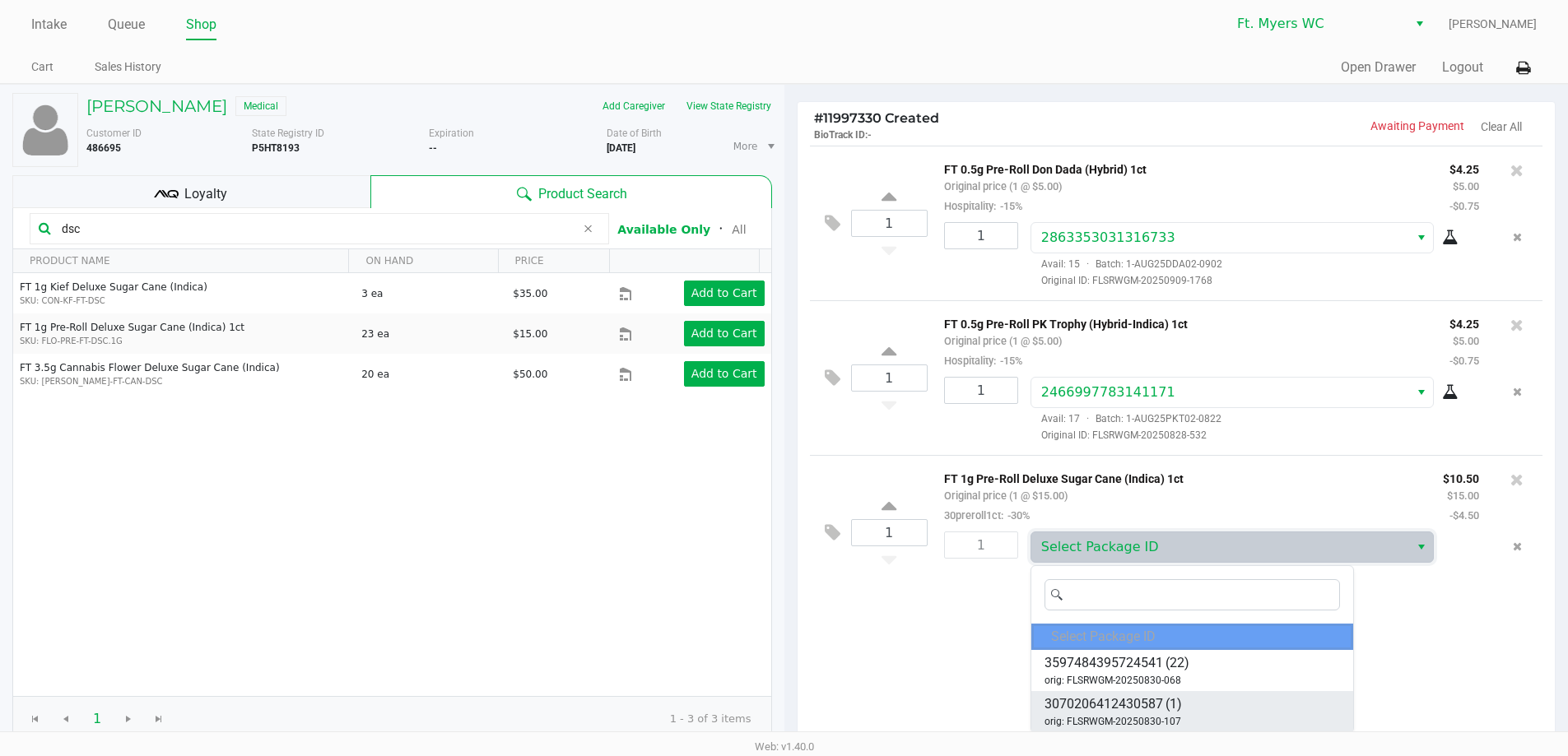
click at [1159, 707] on span "3070206412430587" at bounding box center [1103, 703] width 118 height 20
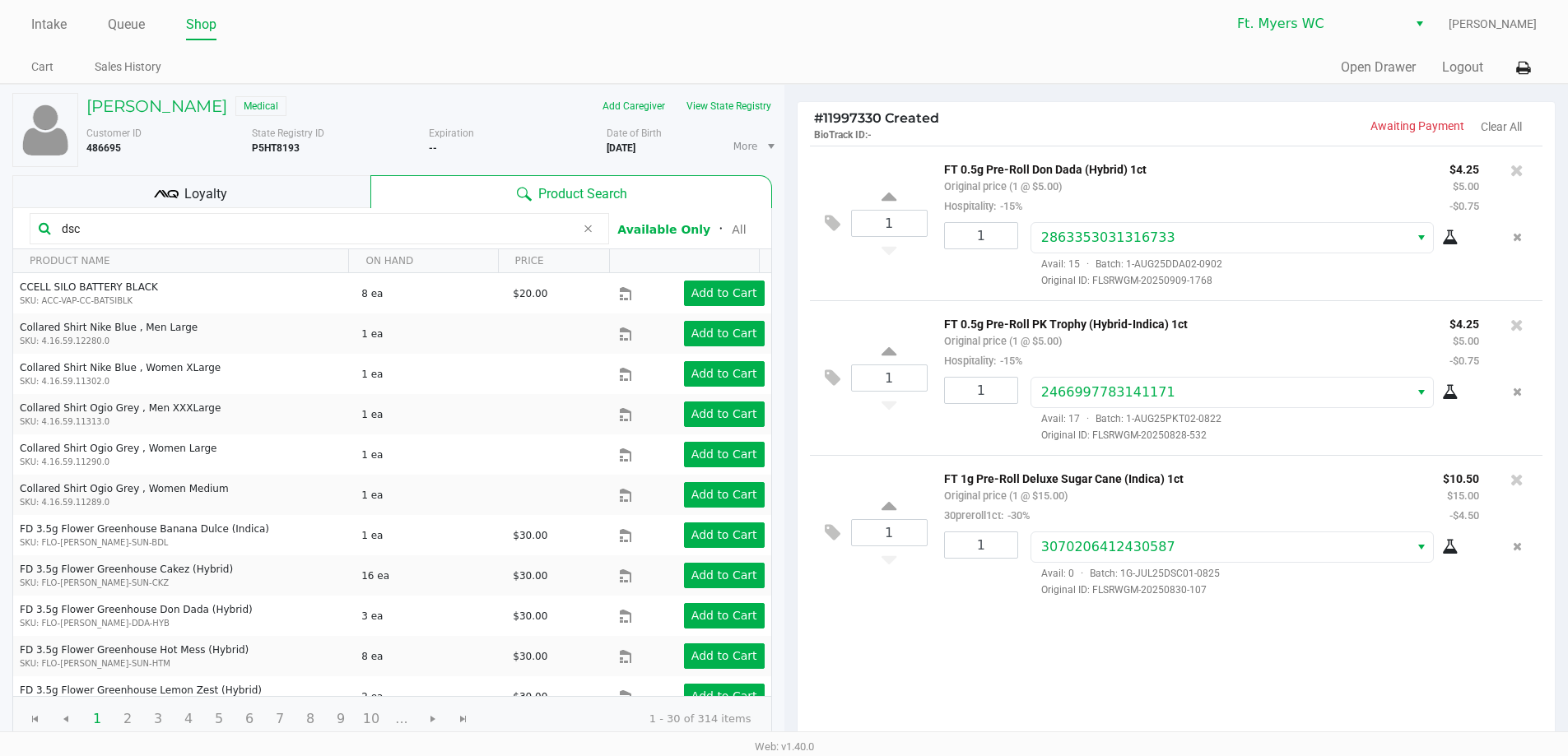
drag, startPoint x: 286, startPoint y: 202, endPoint x: 298, endPoint y: 203, distance: 12.0
click at [288, 202] on div "Loyalty" at bounding box center [191, 192] width 358 height 33
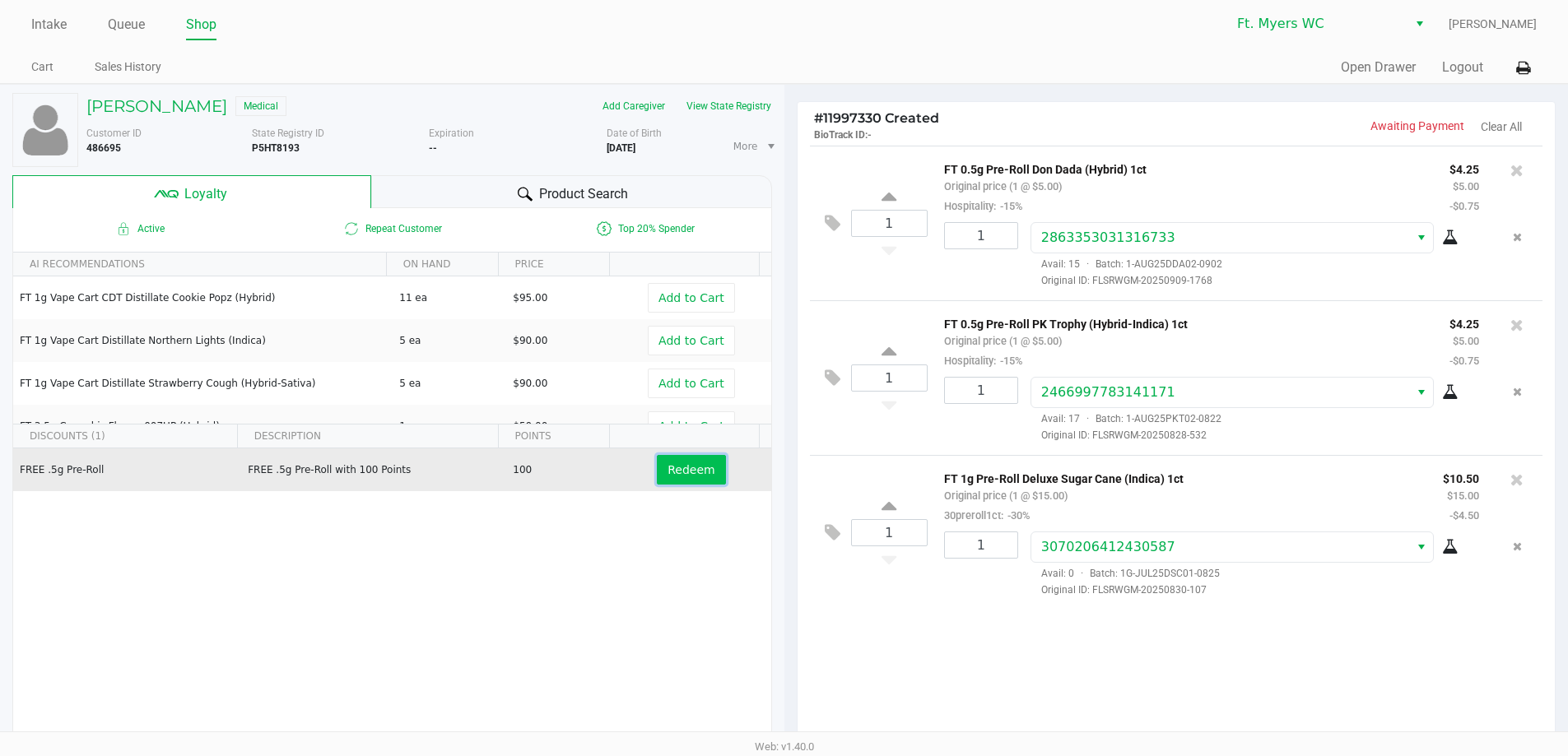
click at [686, 467] on span "Redeem" at bounding box center [691, 469] width 47 height 13
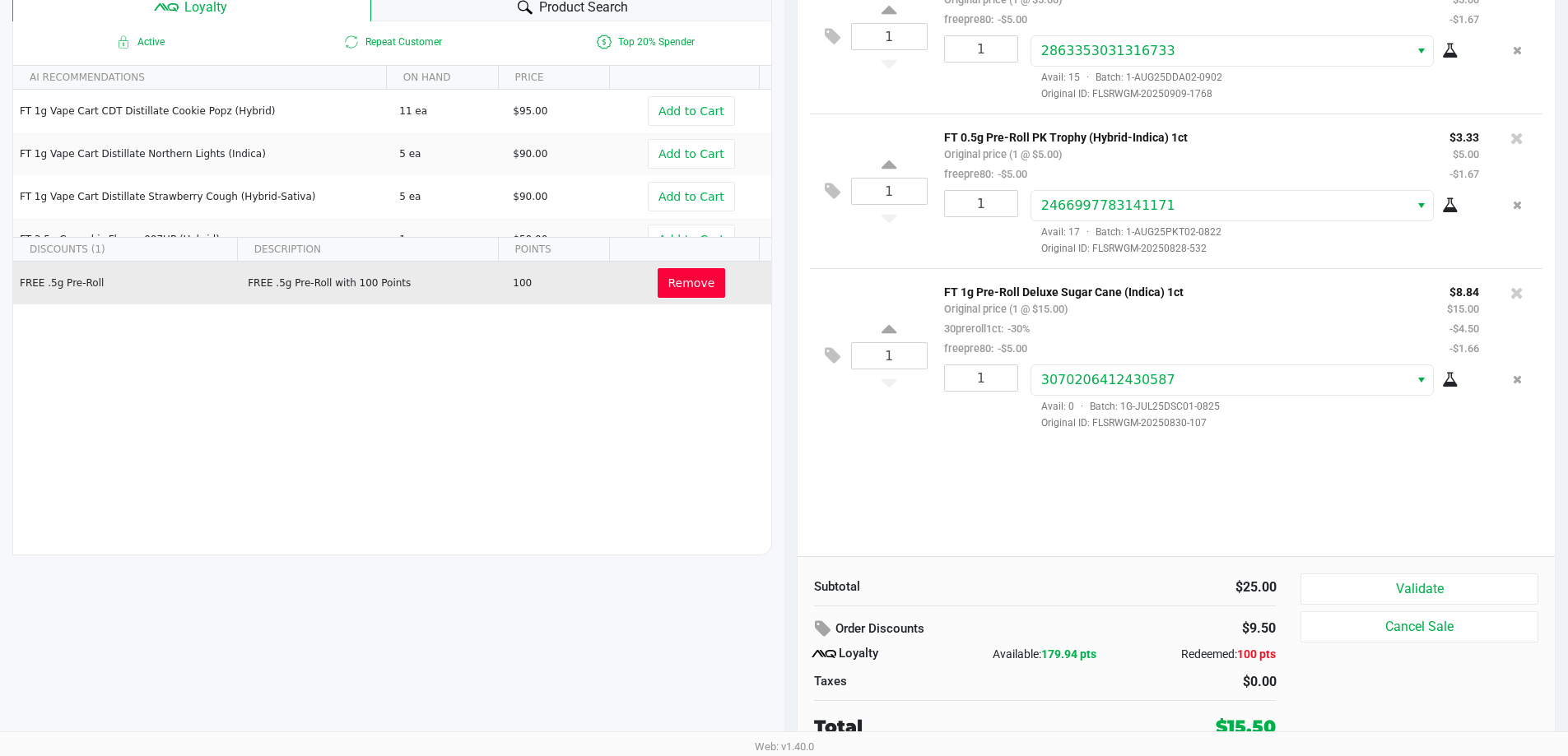
scroll to position [188, 0]
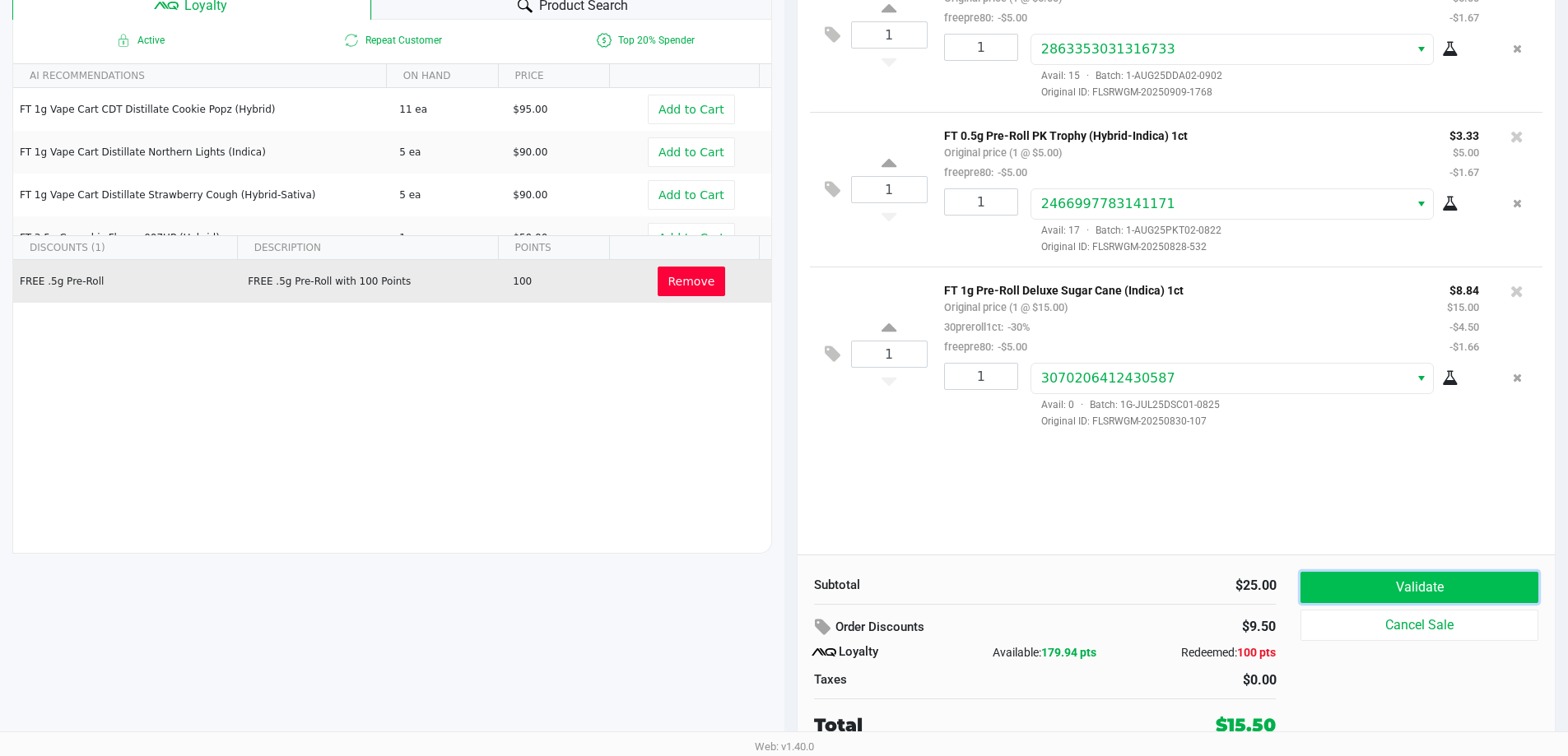
click at [1463, 581] on button "Validate" at bounding box center [1419, 587] width 237 height 32
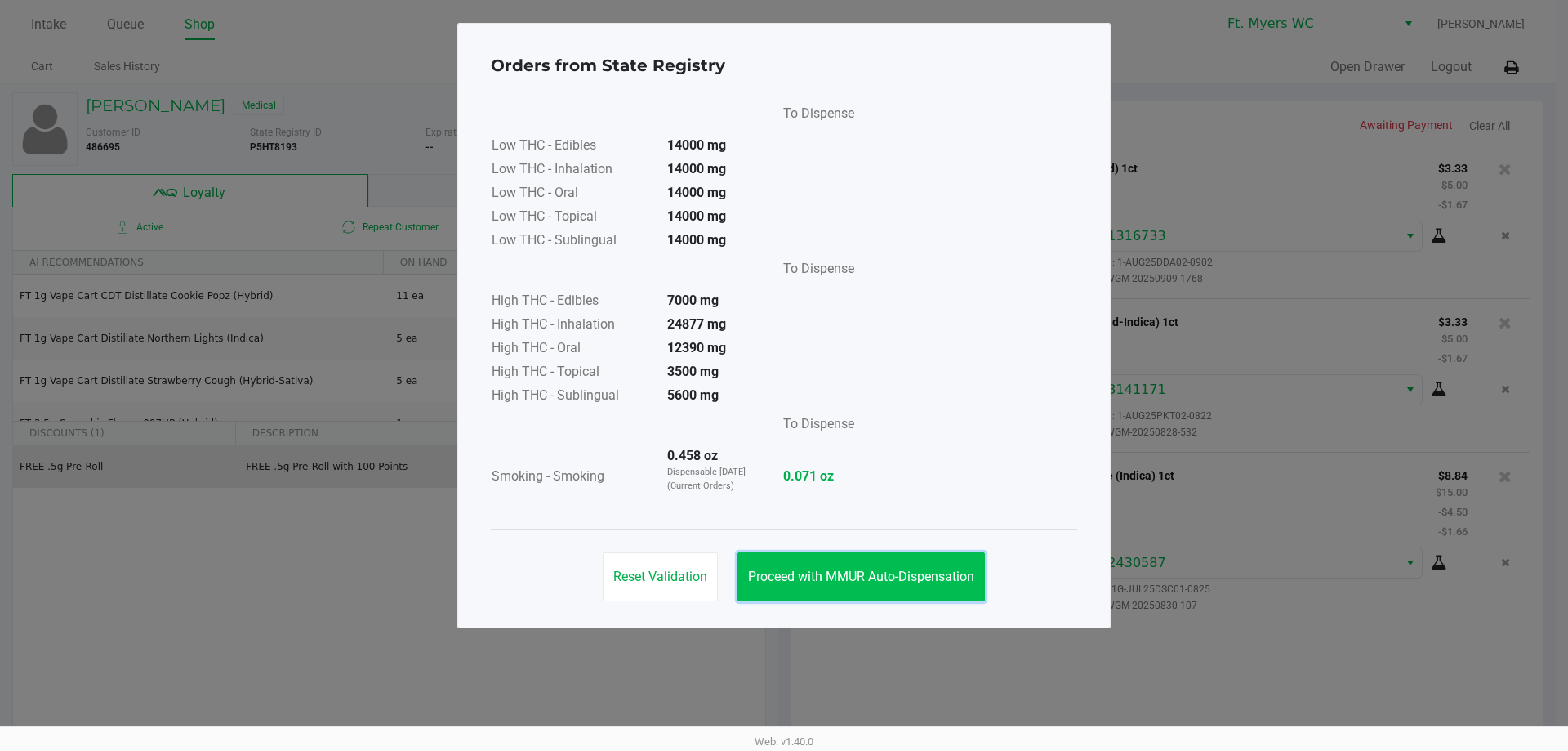
click at [871, 573] on span "Proceed with MMUR Auto-Dispensation" at bounding box center [861, 576] width 227 height 15
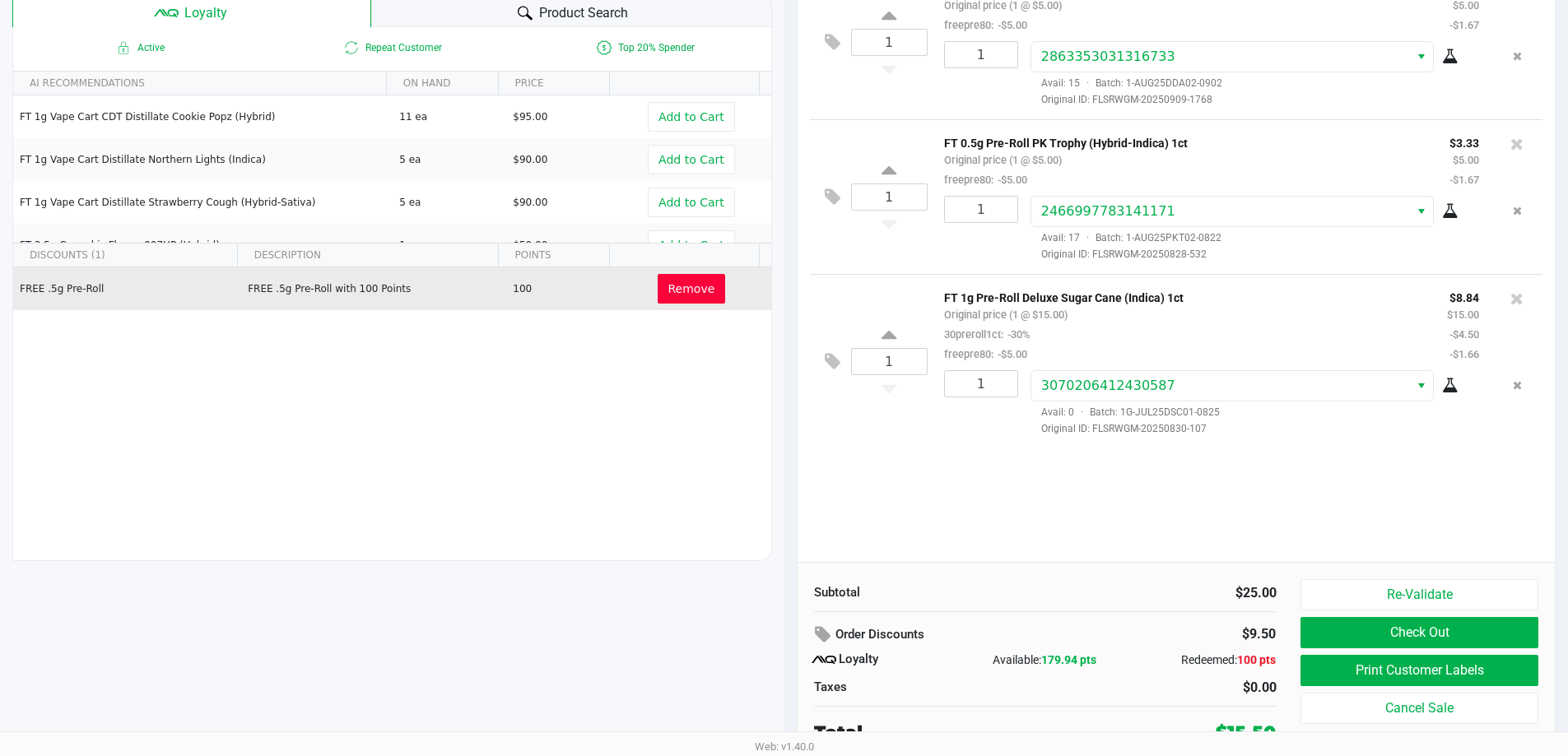
scroll to position [188, 0]
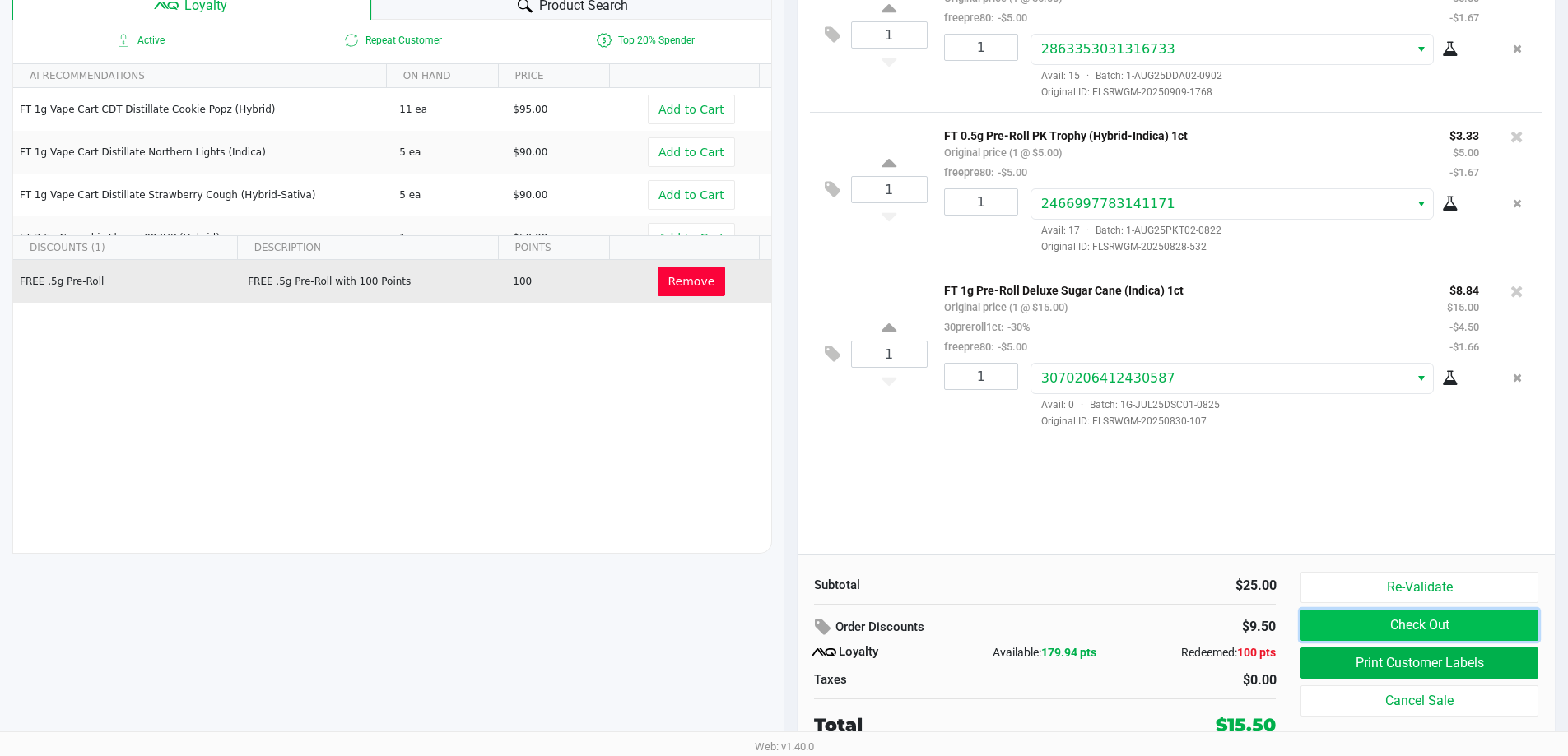
click at [1449, 620] on button "Check Out" at bounding box center [1419, 625] width 237 height 32
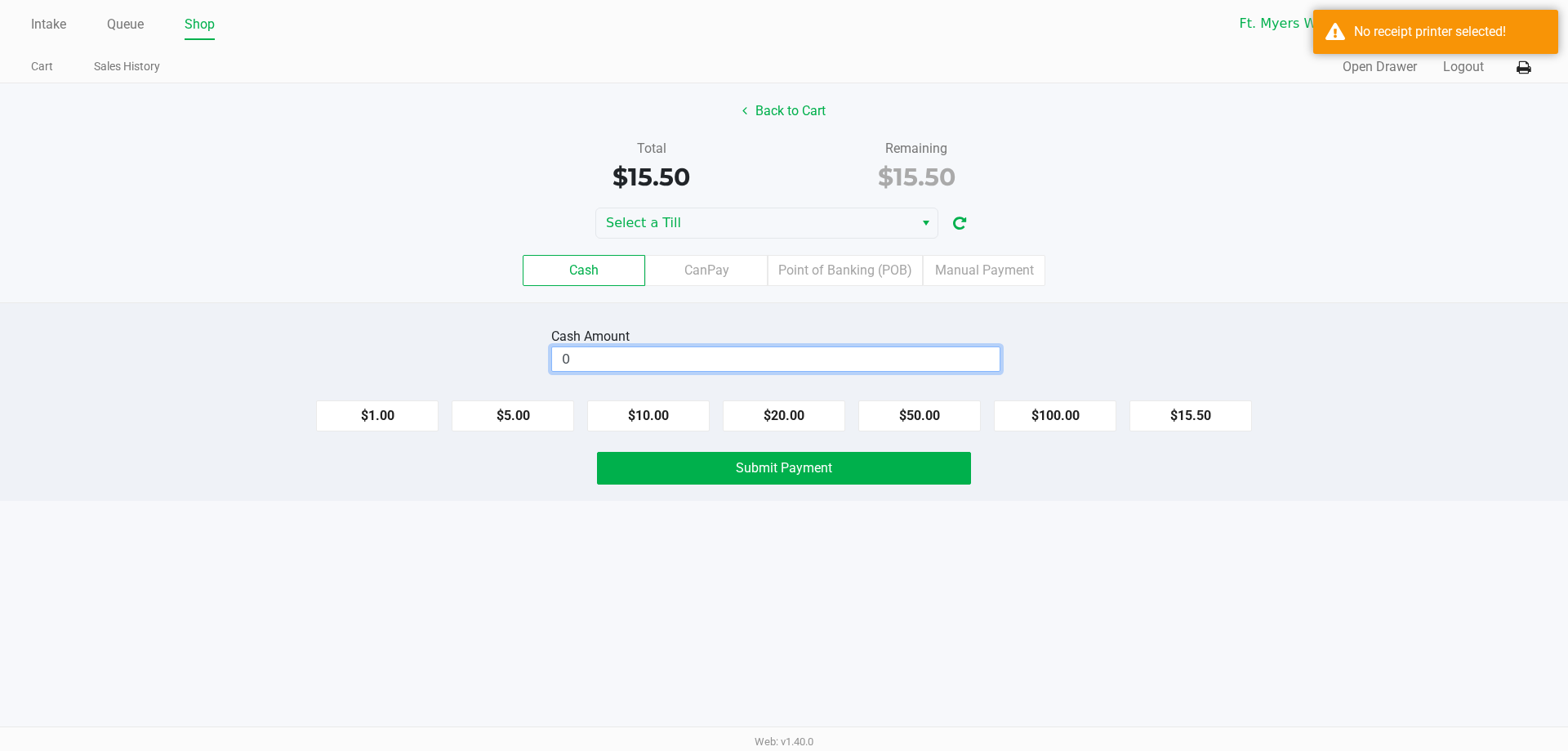
click at [799, 362] on input "0" at bounding box center [775, 359] width 447 height 24
click at [1526, 76] on button at bounding box center [1523, 68] width 27 height 30
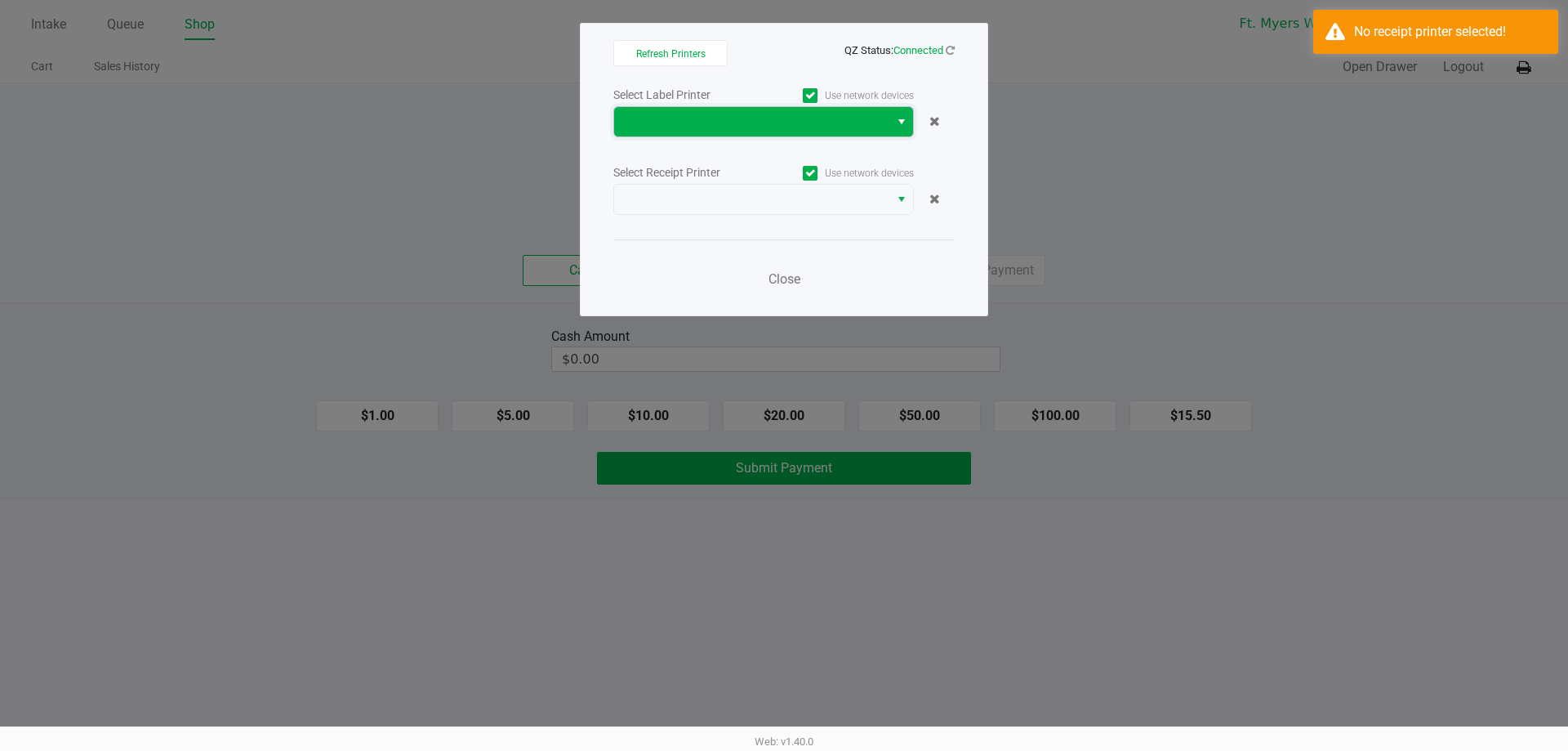
drag, startPoint x: 878, startPoint y: 129, endPoint x: 1226, endPoint y: 258, distance: 371.1
click at [879, 129] on span at bounding box center [751, 121] width 255 height 19
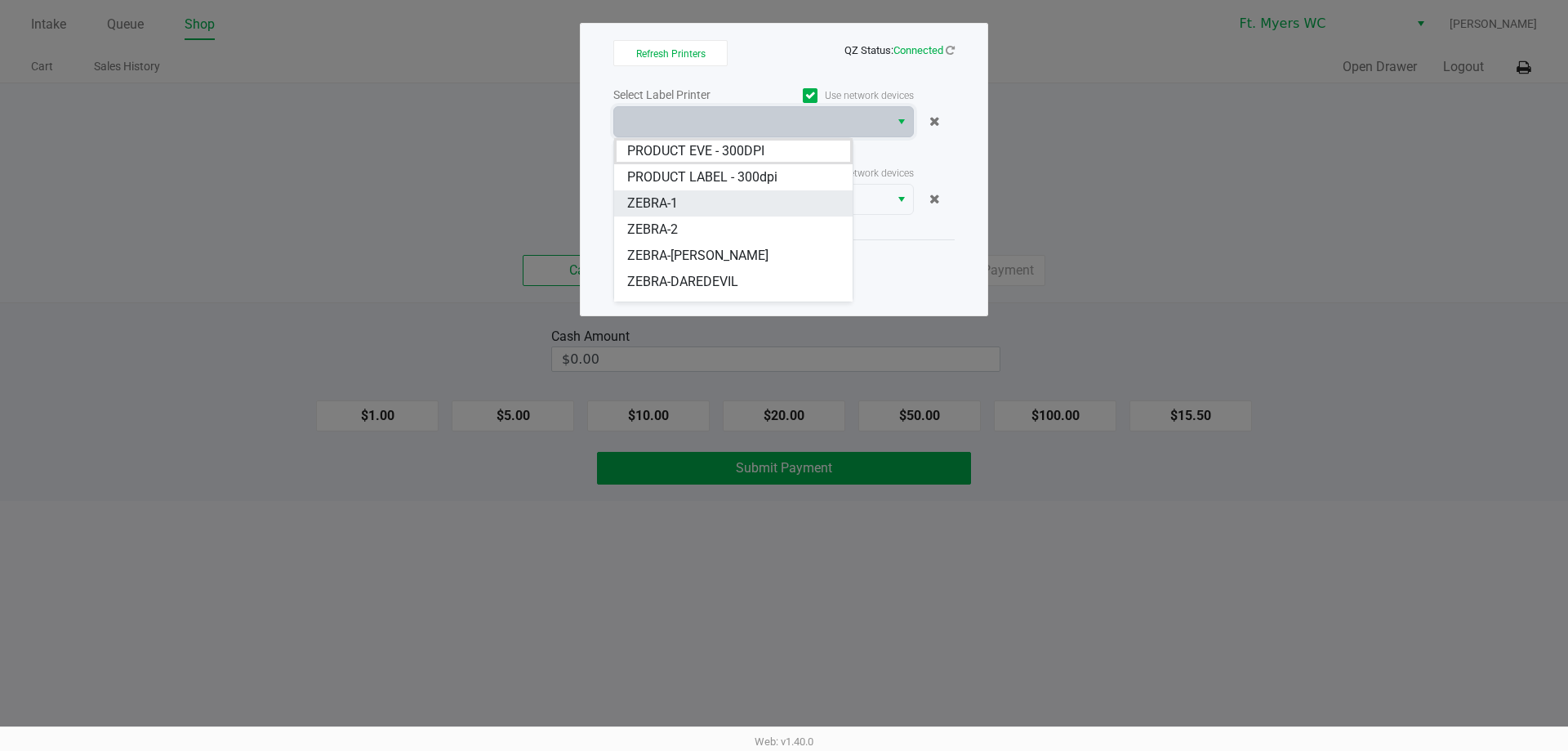
click at [740, 215] on li "ZEBRA-1" at bounding box center [734, 203] width 238 height 26
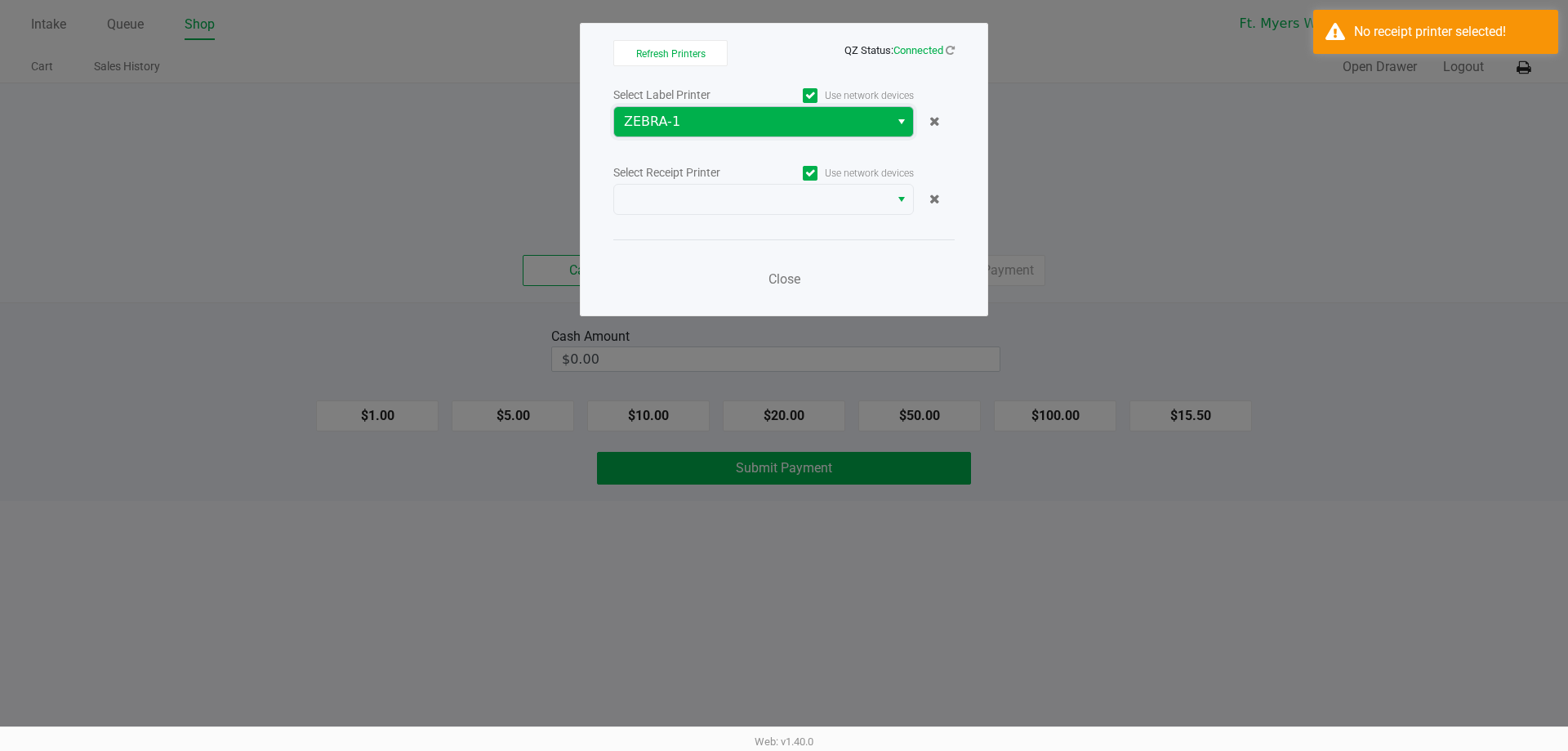
click at [768, 118] on span "ZEBRA-1" at bounding box center [751, 121] width 255 height 19
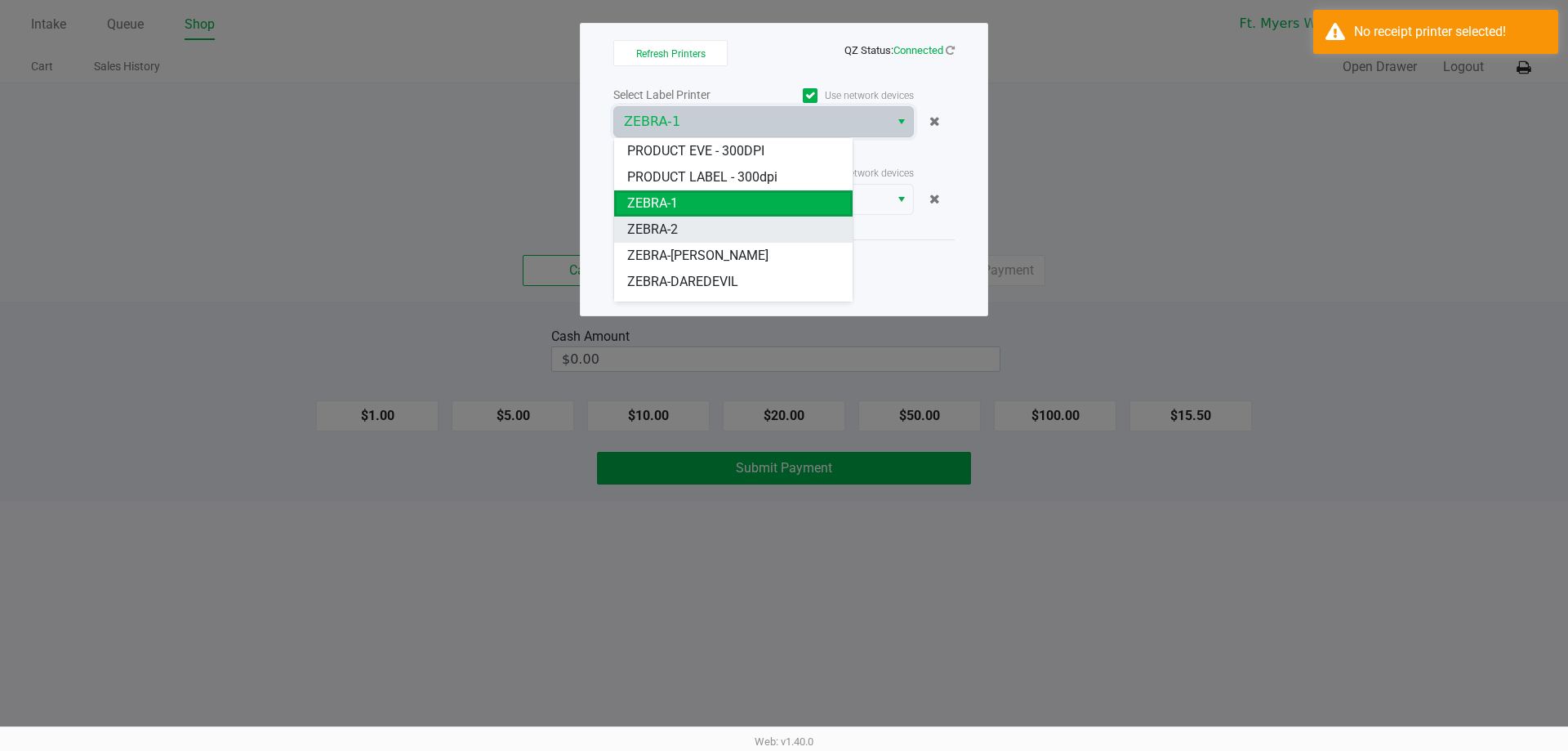
click at [760, 227] on li "ZEBRA-2" at bounding box center [734, 229] width 238 height 26
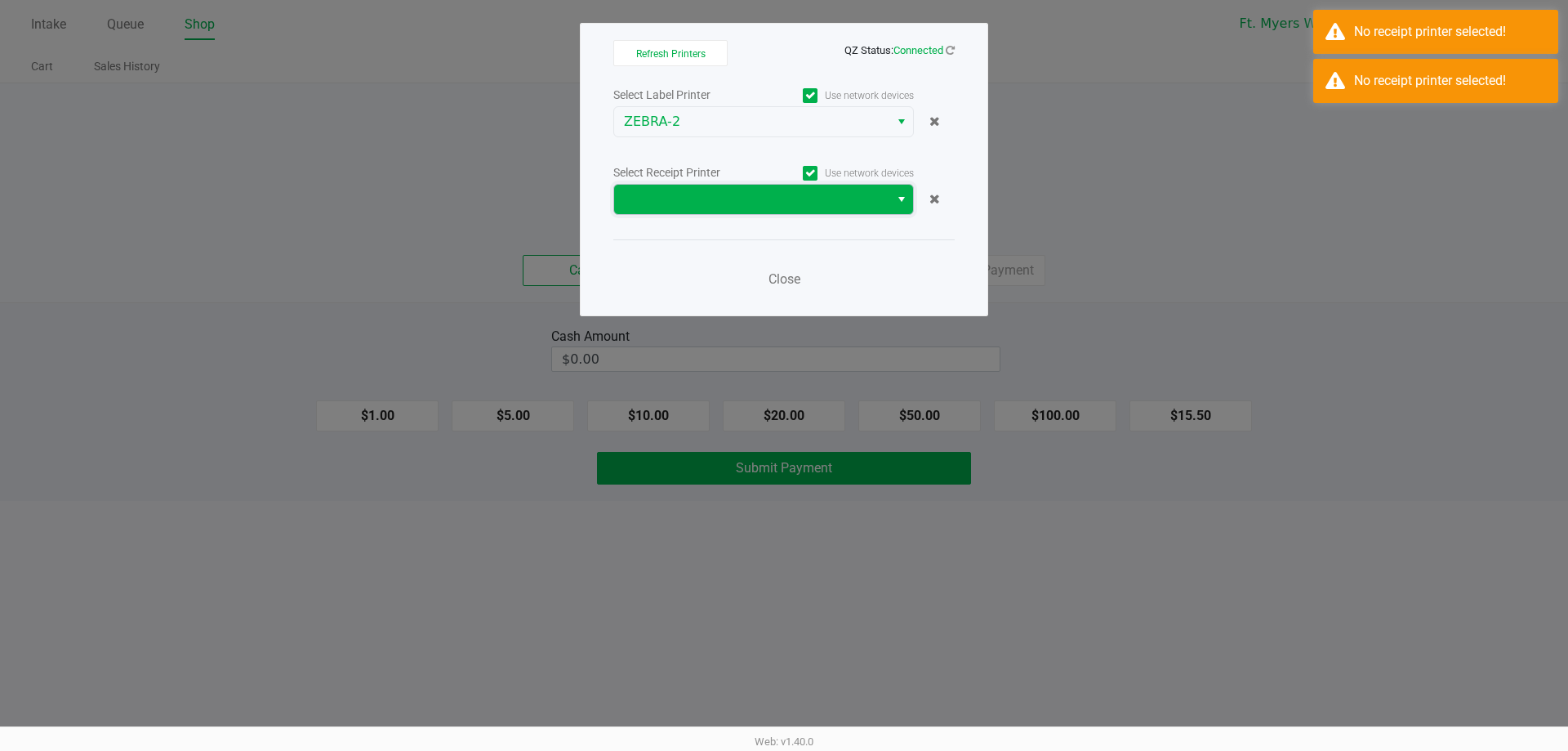
click at [751, 202] on span at bounding box center [751, 199] width 255 height 19
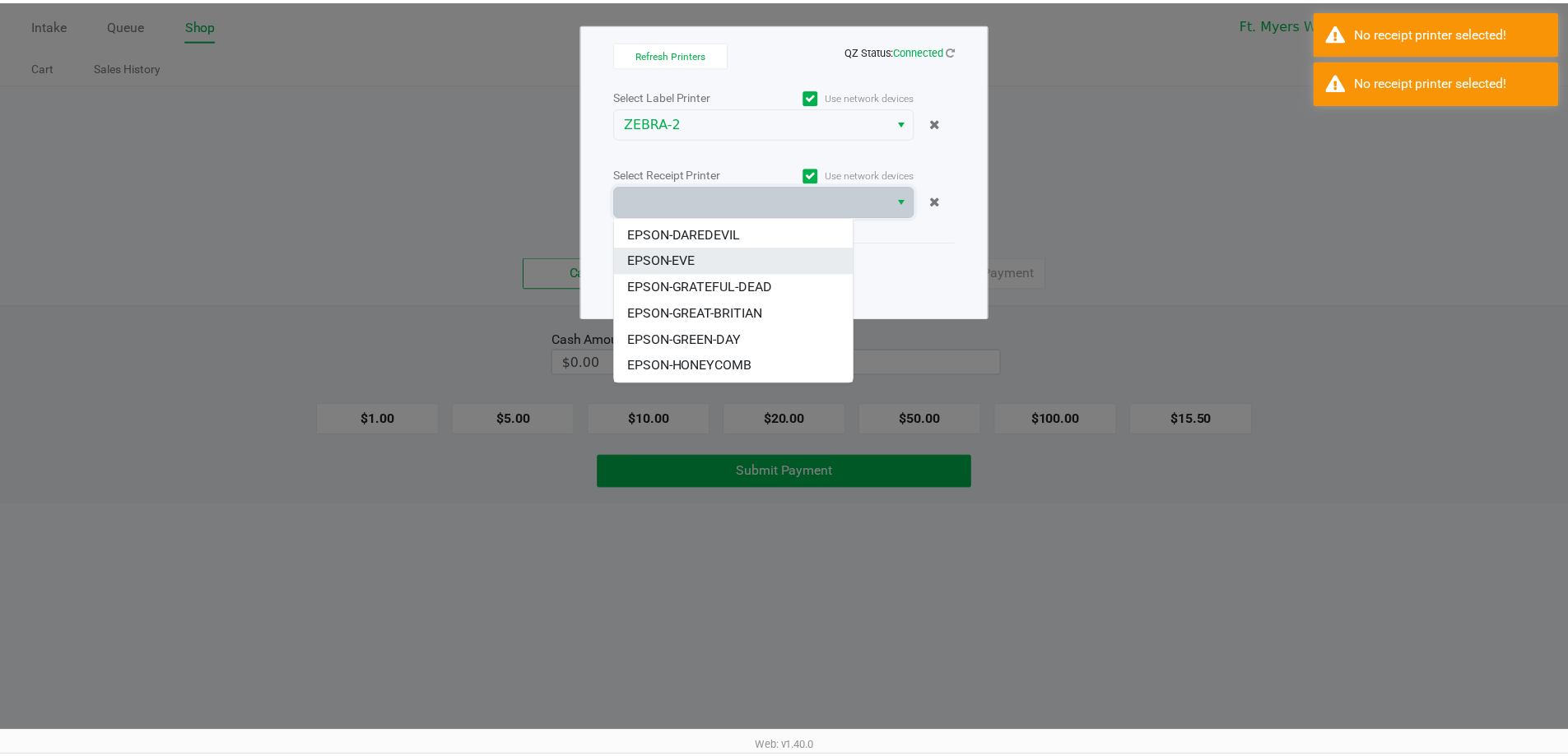
scroll to position [99, 0]
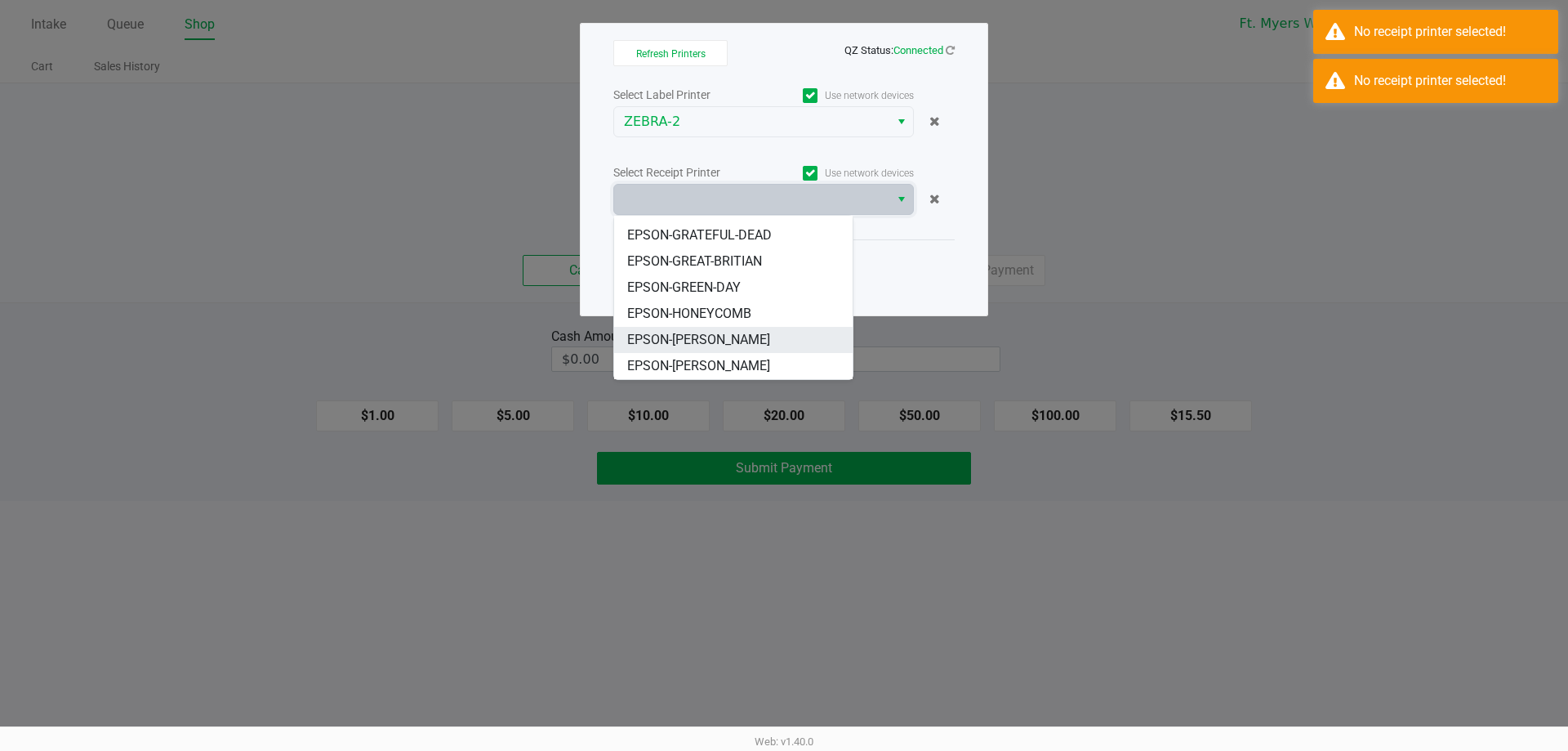
click at [751, 347] on li "EPSON-[PERSON_NAME]" at bounding box center [734, 339] width 238 height 26
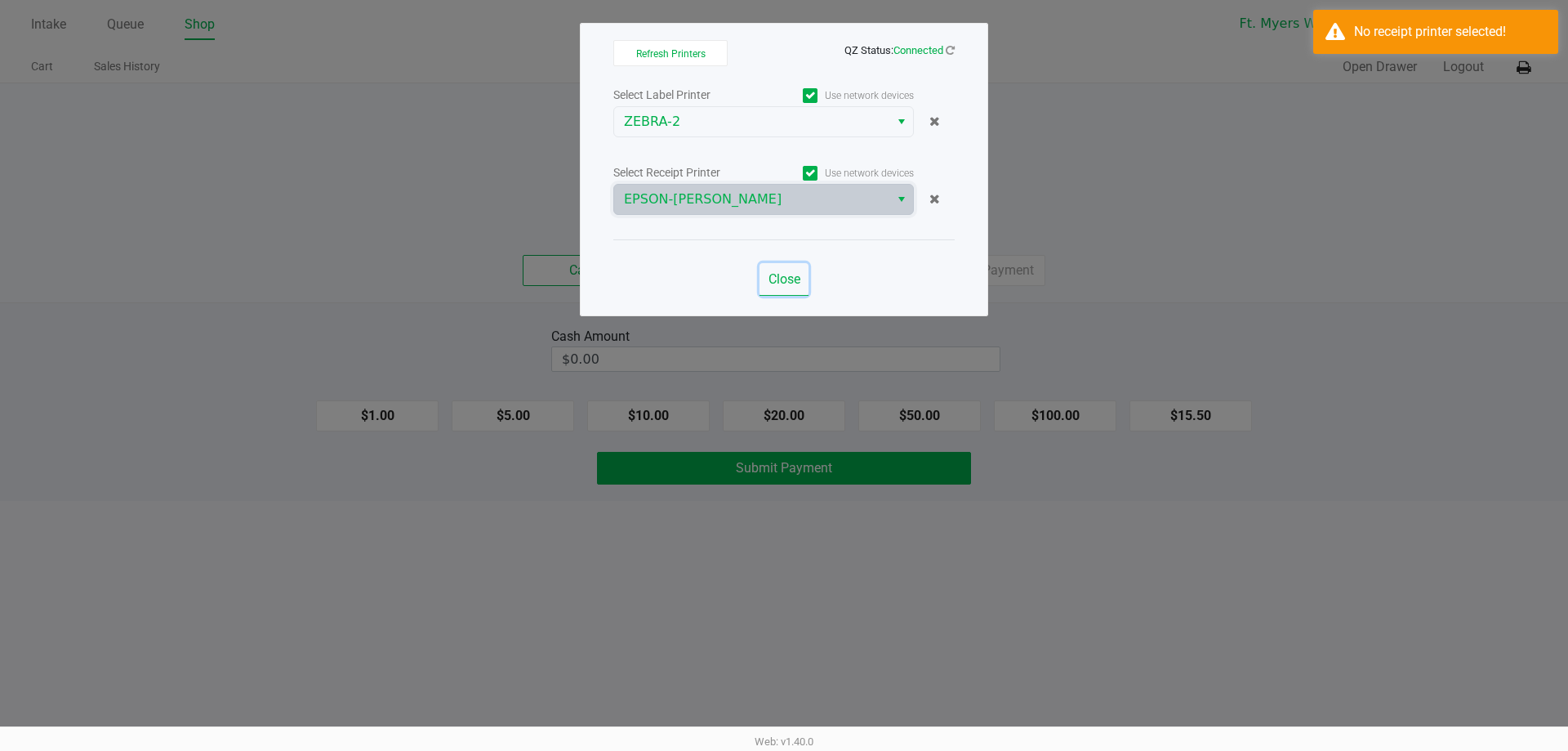
click at [781, 282] on span "Close" at bounding box center [784, 279] width 32 height 15
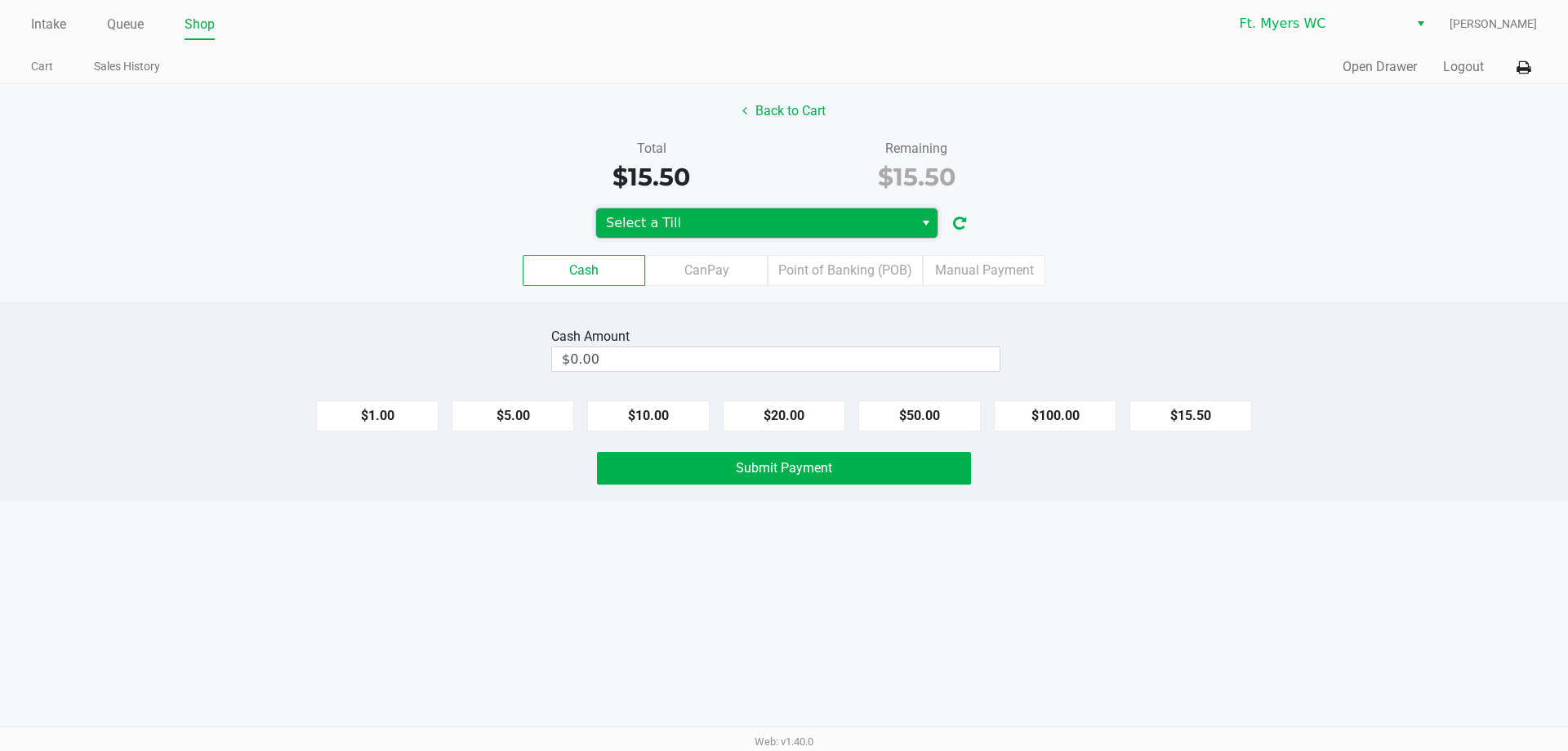
click at [841, 218] on span "Select a Till" at bounding box center [755, 222] width 298 height 19
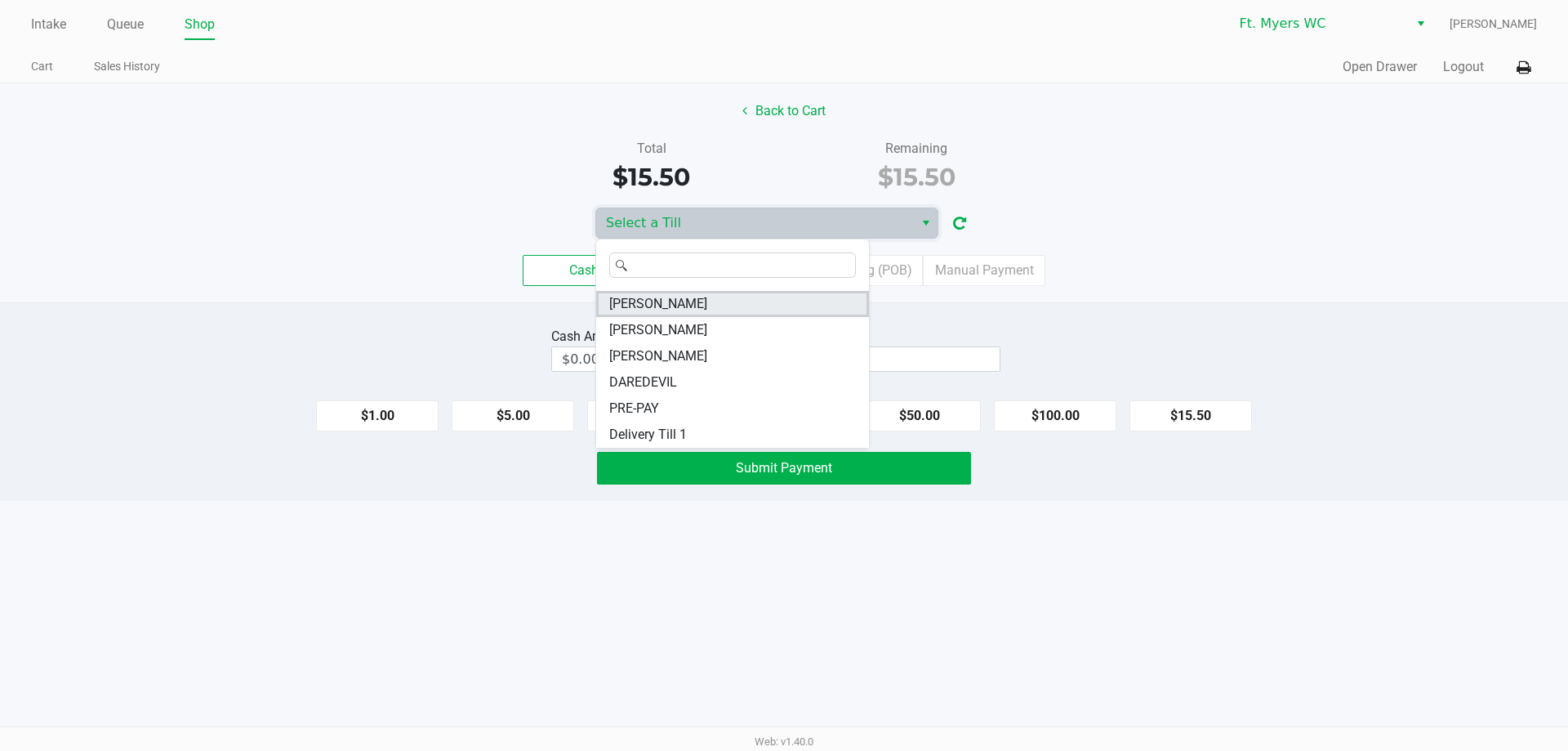
click at [773, 302] on li "KATE-RYAN" at bounding box center [732, 304] width 273 height 26
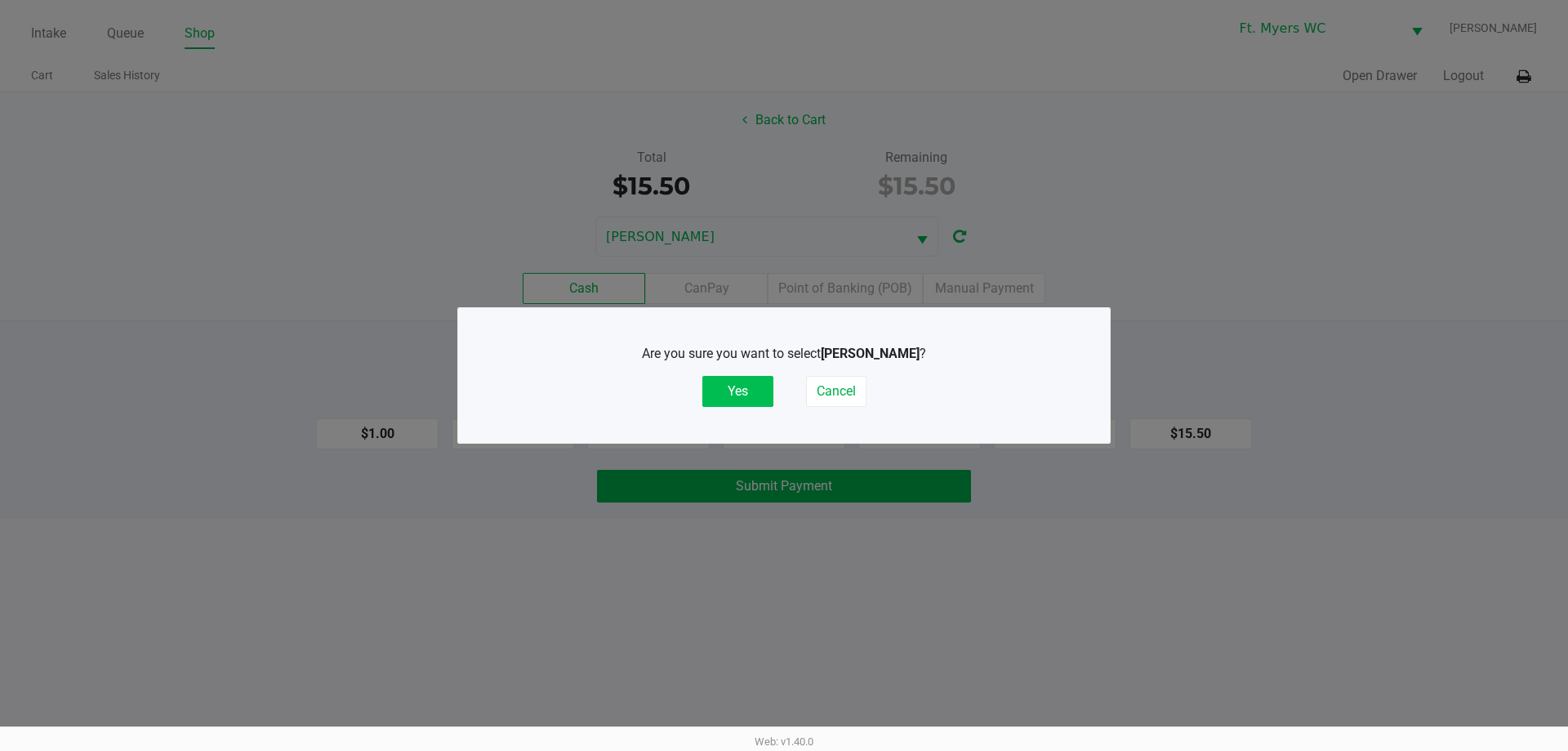
click at [746, 395] on button "Yes" at bounding box center [738, 391] width 71 height 31
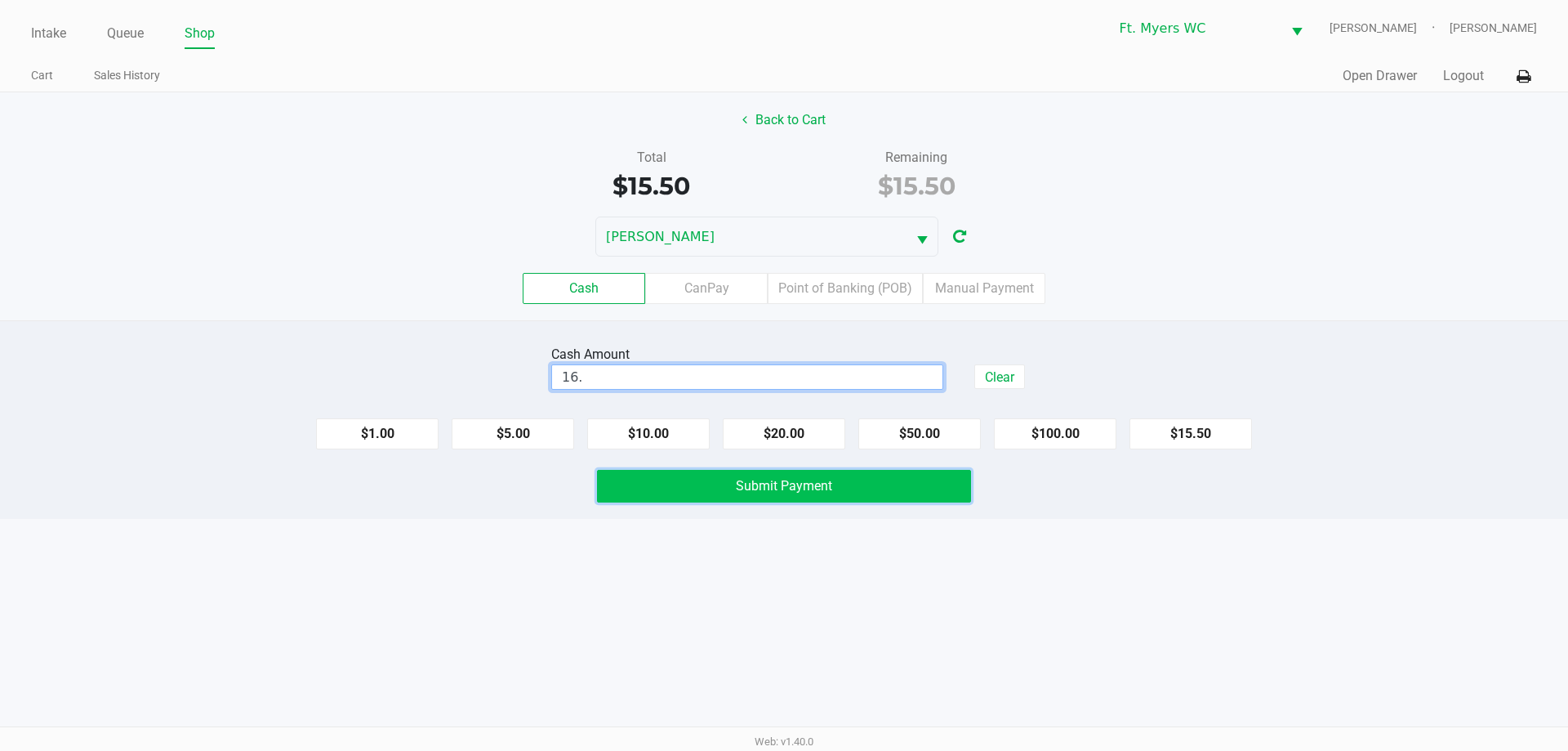
type input "$16.00"
click at [830, 488] on span "Submit Payment" at bounding box center [784, 485] width 96 height 15
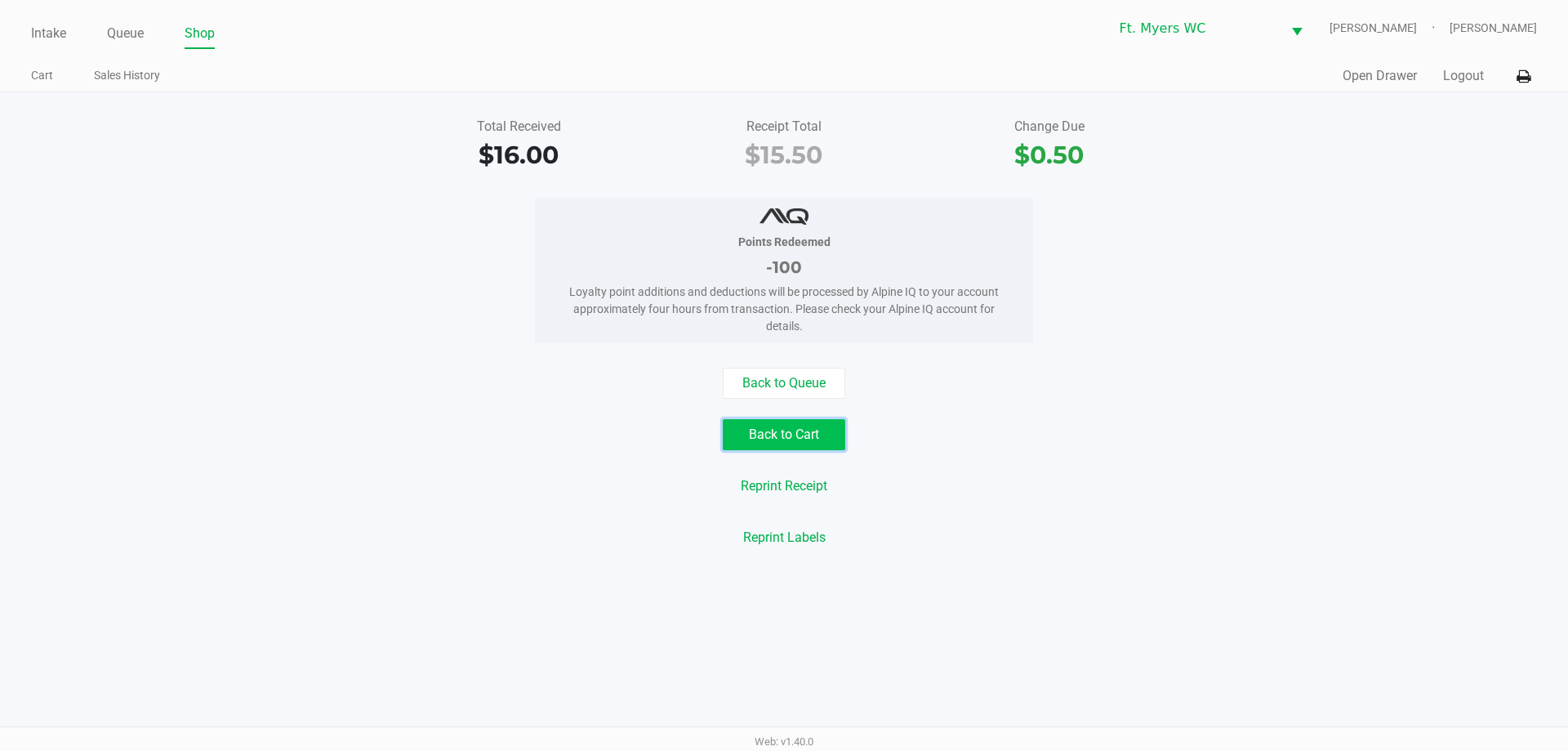
click at [796, 436] on button "Back to Cart" at bounding box center [784, 435] width 123 height 31
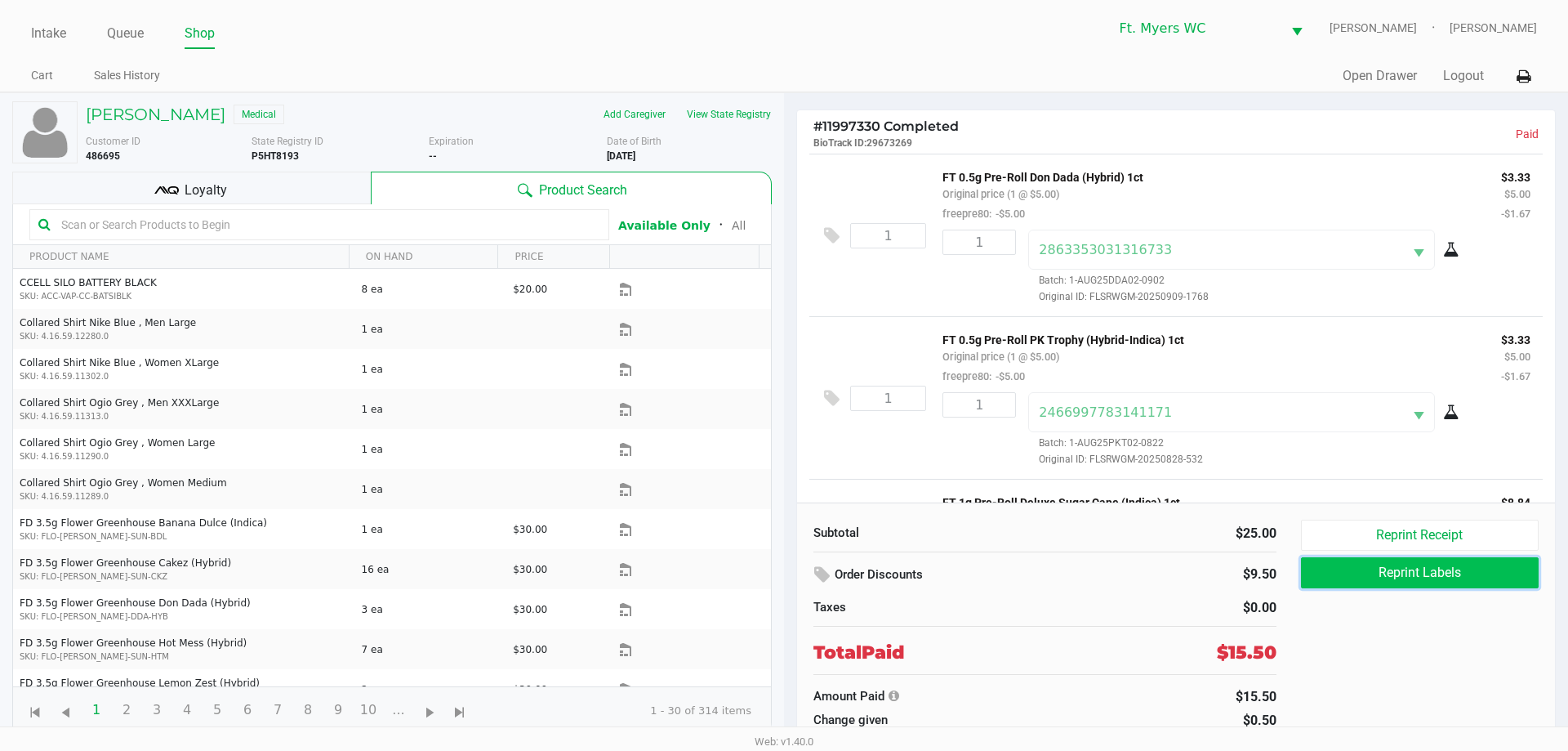
click at [1445, 576] on button "Reprint Labels" at bounding box center [1419, 573] width 238 height 31
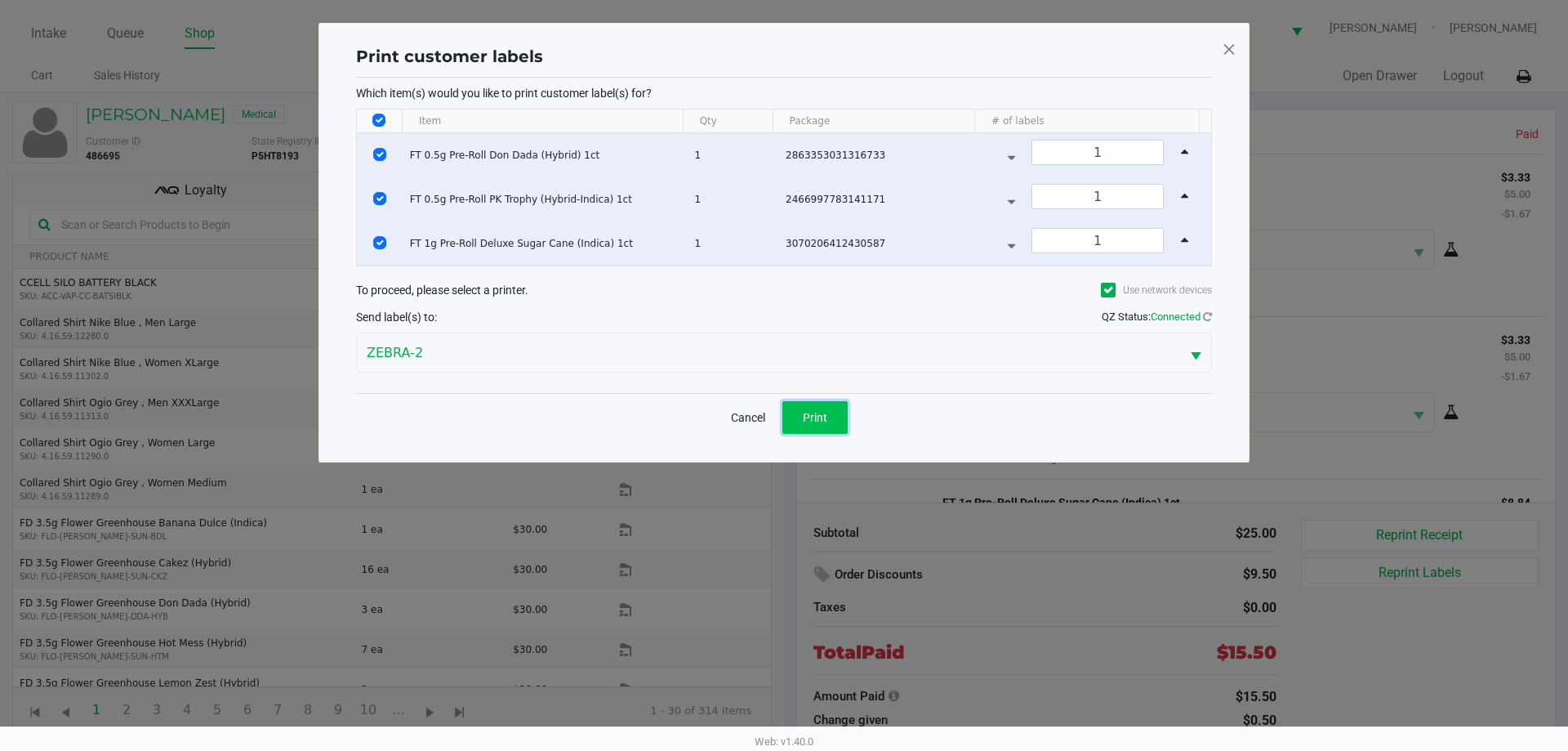
click at [828, 417] on button "Print" at bounding box center [815, 417] width 65 height 33
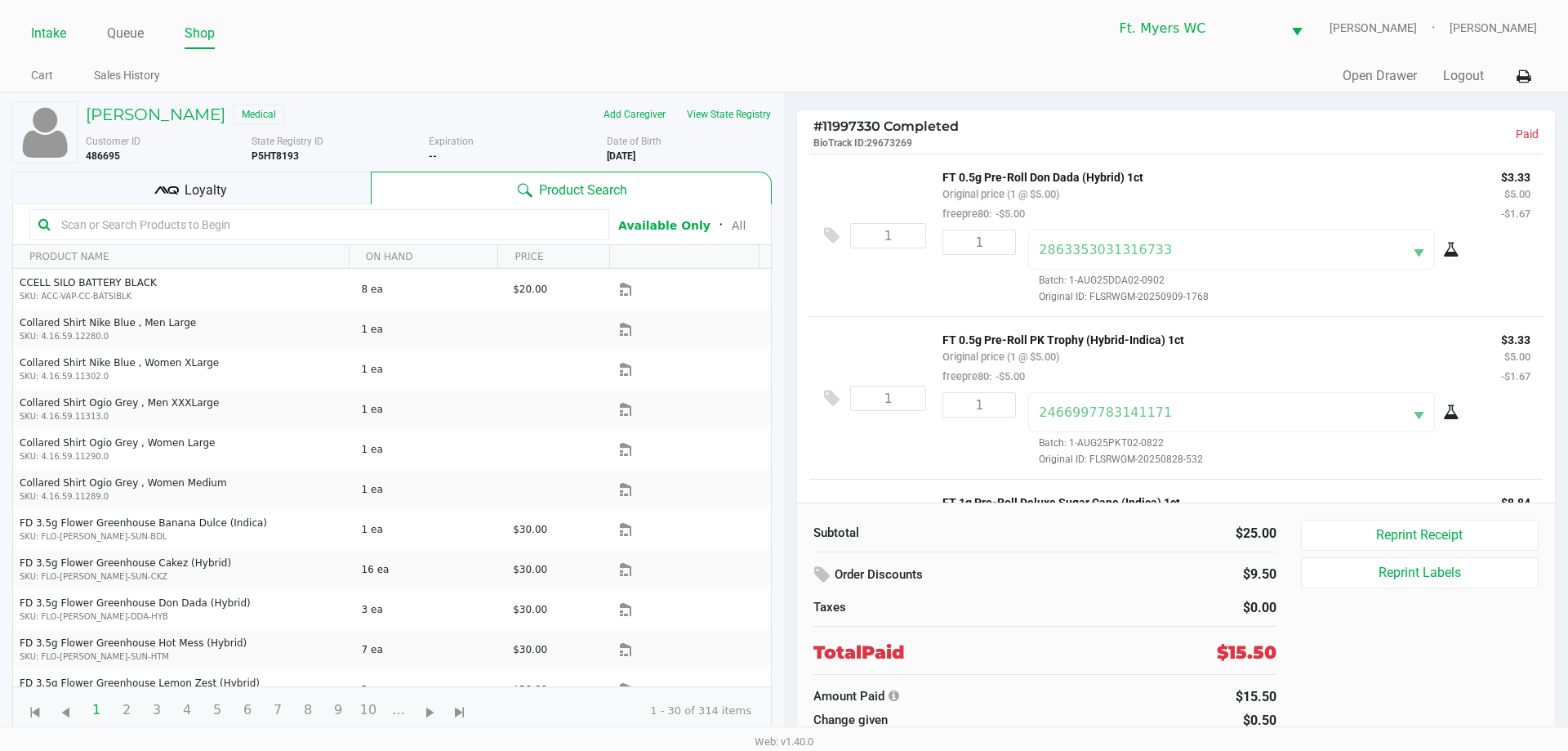
click at [41, 29] on link "Intake" at bounding box center [49, 33] width 36 height 23
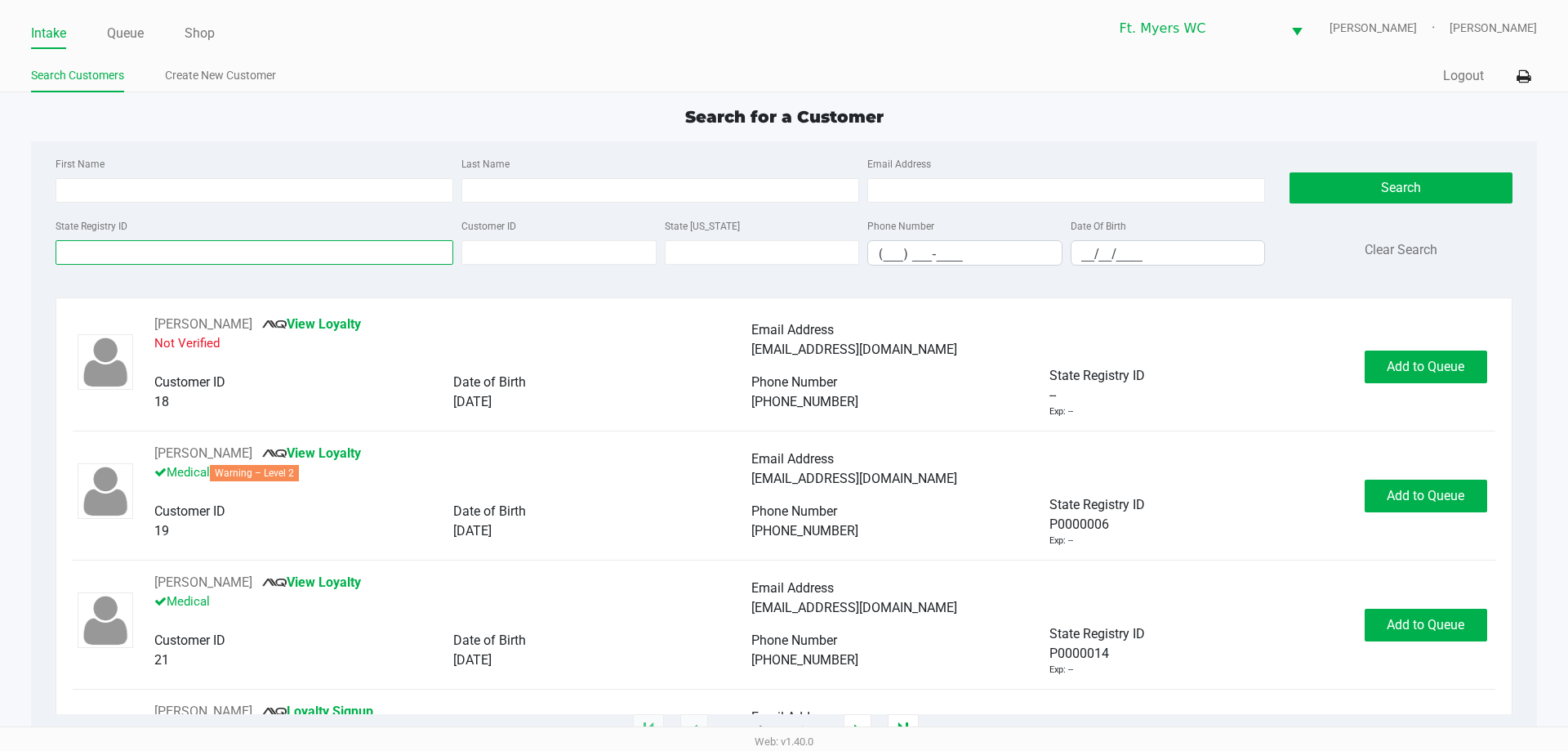
click at [205, 255] on input "State Registry ID" at bounding box center [254, 252] width 398 height 25
type input "philip"
type input "berthold"
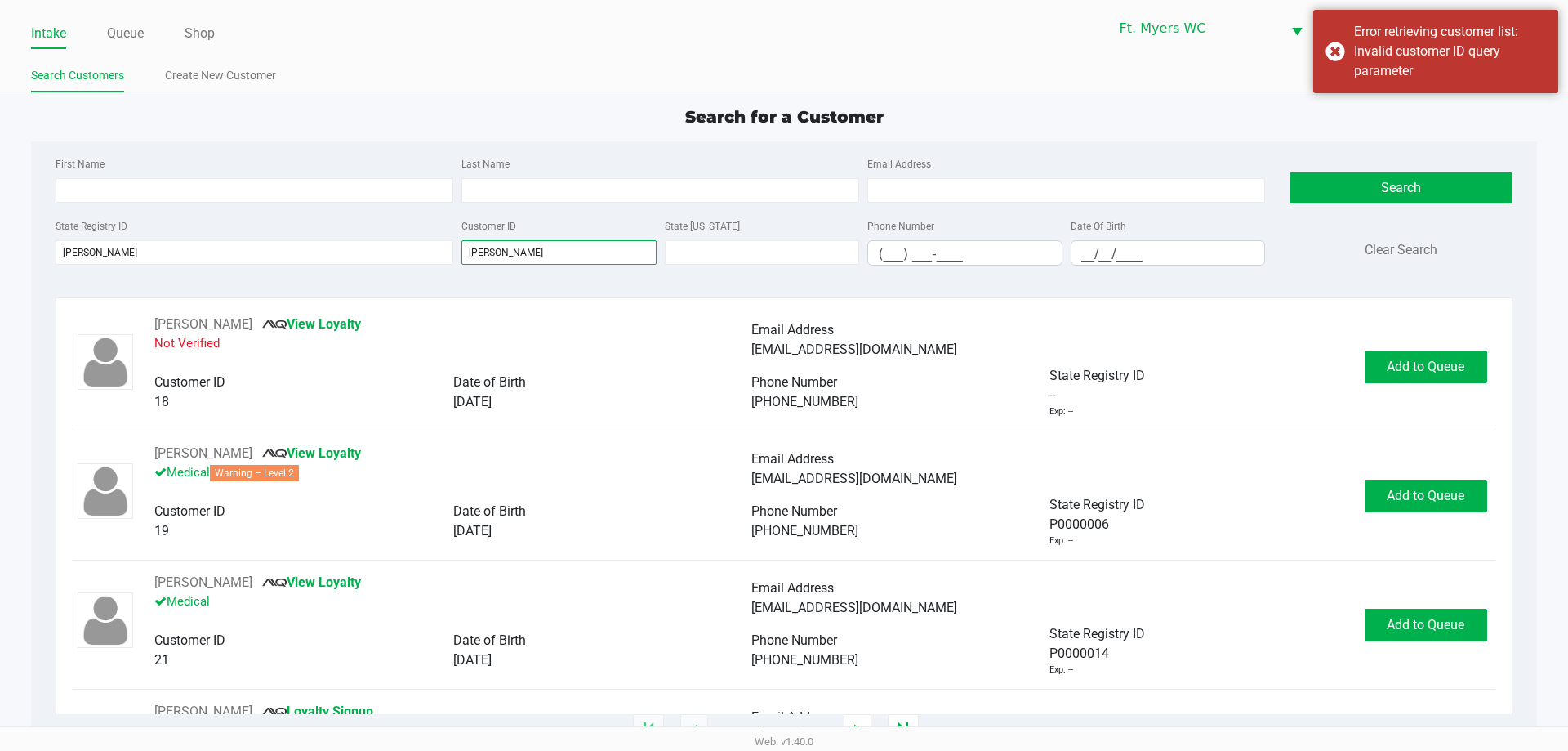
drag, startPoint x: 527, startPoint y: 254, endPoint x: 384, endPoint y: 275, distance: 144.5
click at [384, 275] on div "State Registry ID philip Customer ID berthold State ID Phone Number (___) ___-_…" at bounding box center [660, 247] width 1218 height 63
type input "berthold"
drag, startPoint x: 194, startPoint y: 252, endPoint x: 0, endPoint y: 252, distance: 194.0
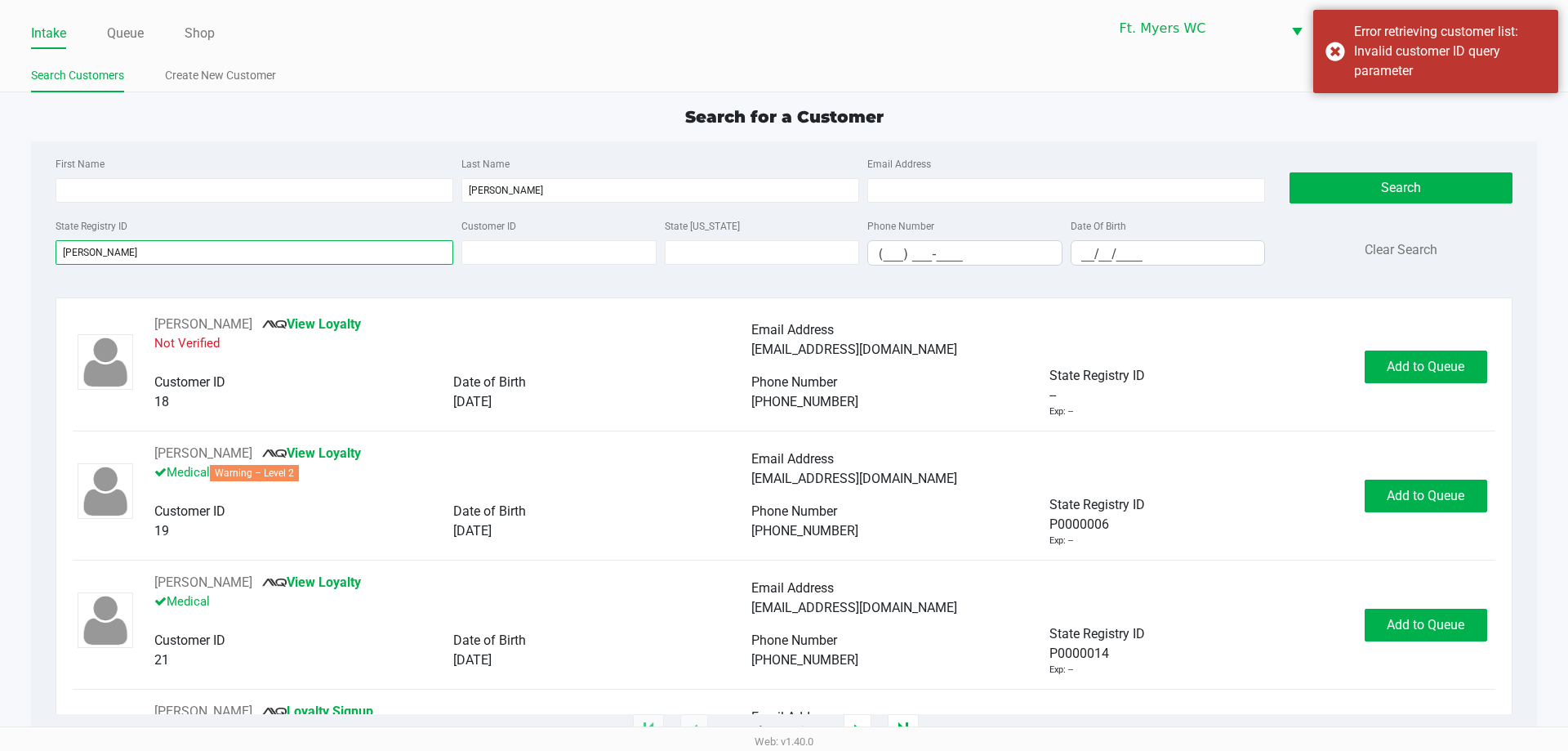
click at [0, 252] on app-all-customers "Search for a Customer First Name Last Name berthold Email Address State Registr…" at bounding box center [784, 418] width 1568 height 627
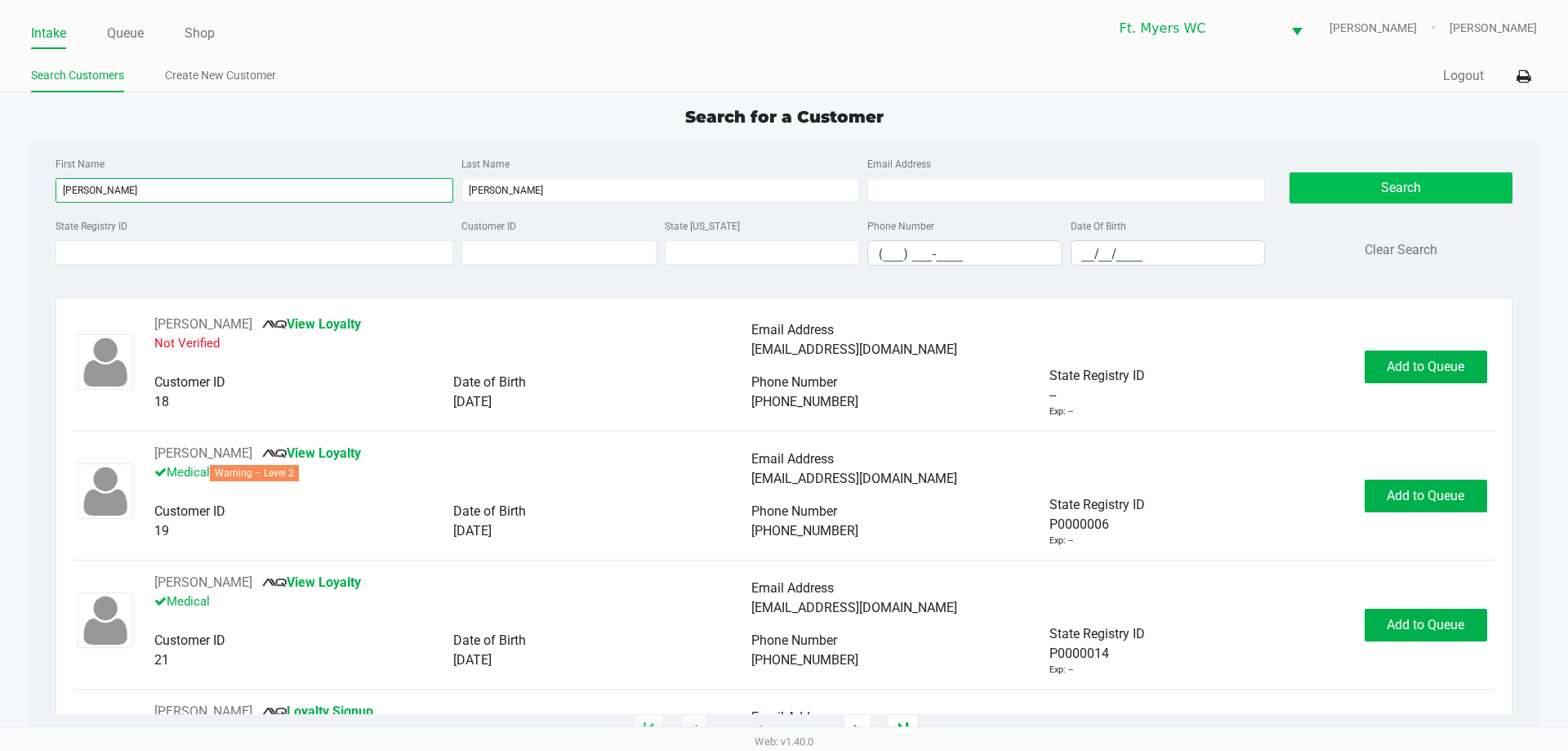
type input "philip"
click at [1435, 191] on button "Search" at bounding box center [1401, 188] width 222 height 31
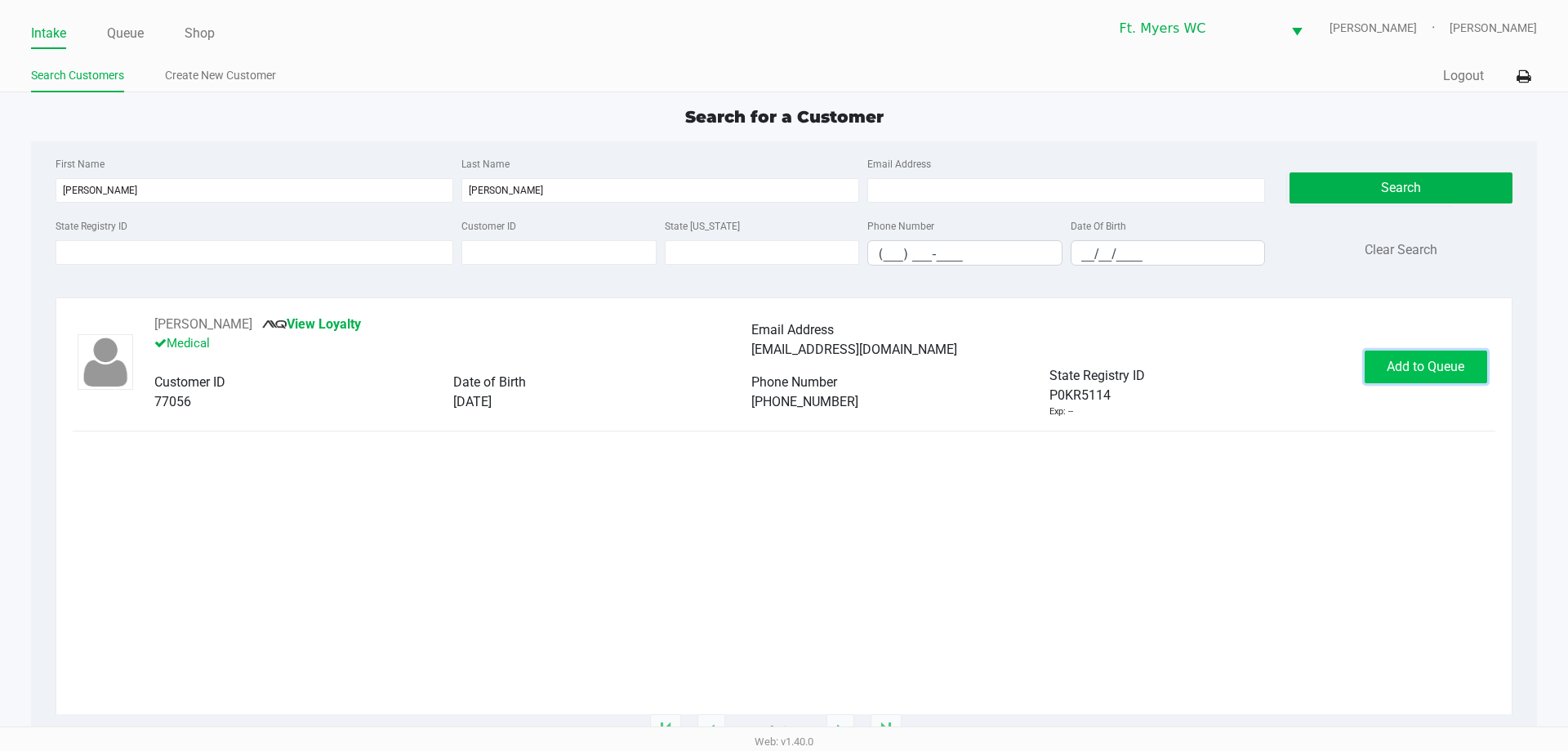
click at [1459, 372] on span "Add to Queue" at bounding box center [1426, 366] width 78 height 15
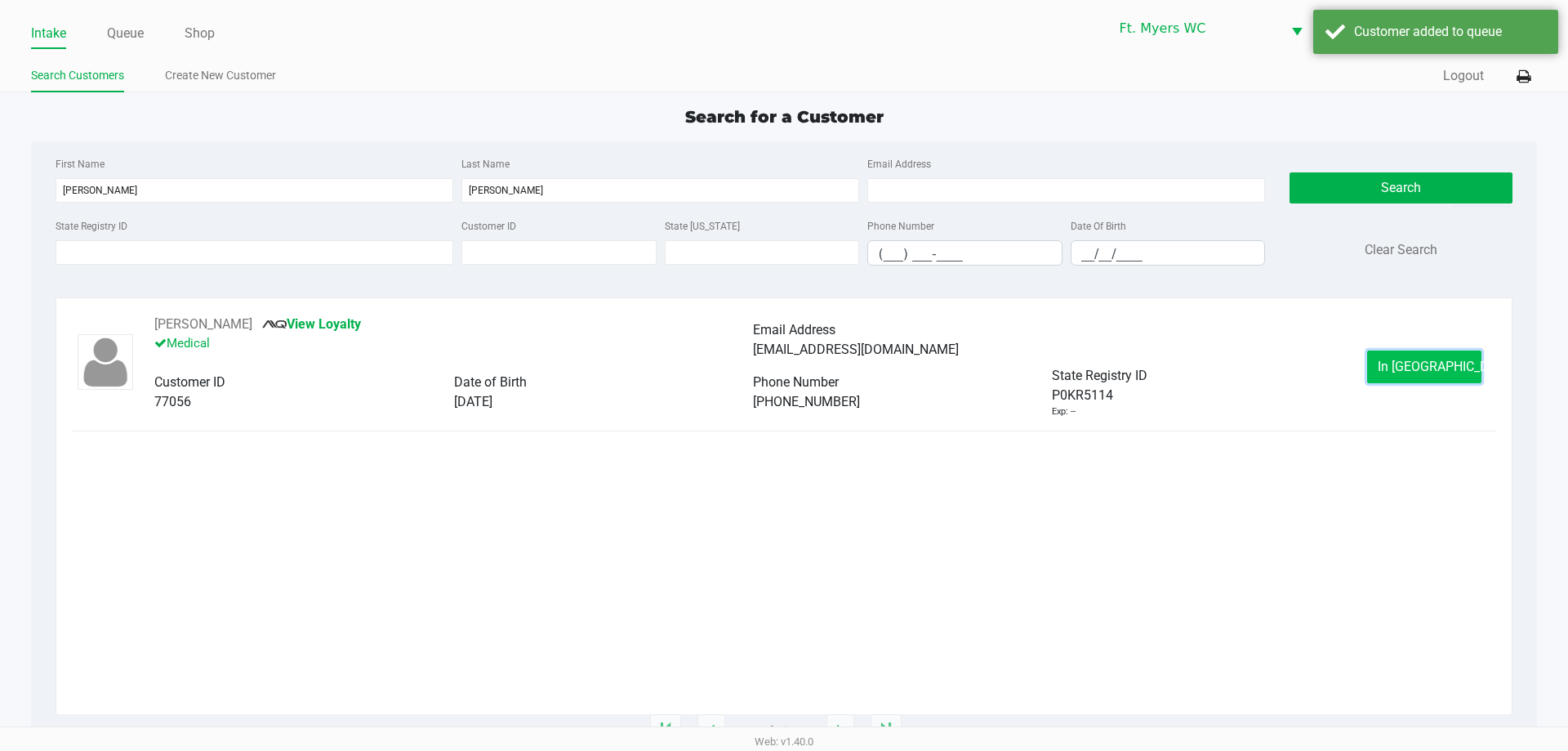
click at [1445, 365] on span "In Queue" at bounding box center [1446, 366] width 137 height 15
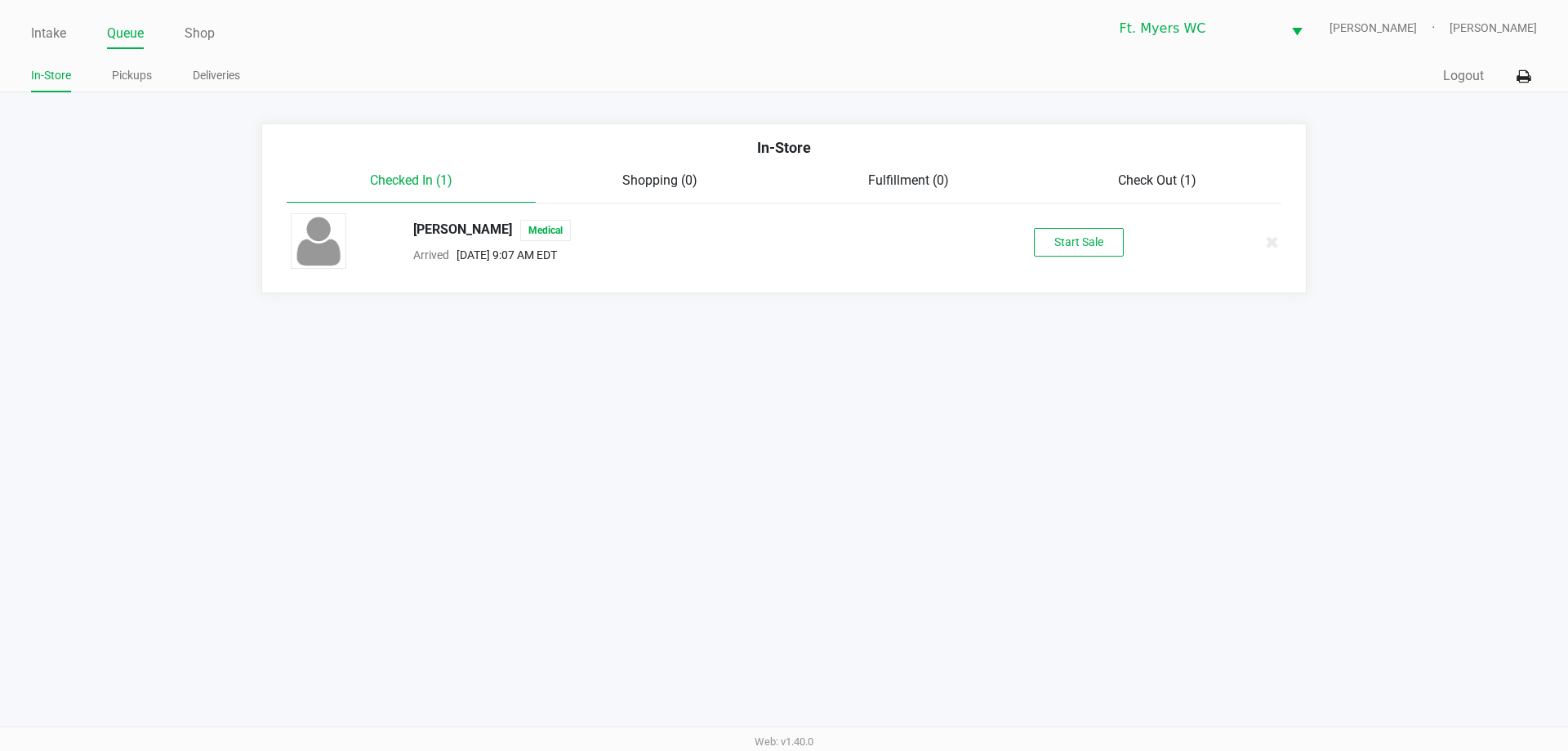
click at [1065, 256] on div "PHILIP BERTHOLD Medical Arrived Sep 24, 2025 9:07 AM EDT Start Sale" at bounding box center [784, 242] width 1011 height 58
click at [1075, 249] on button "Start Sale" at bounding box center [1079, 243] width 90 height 29
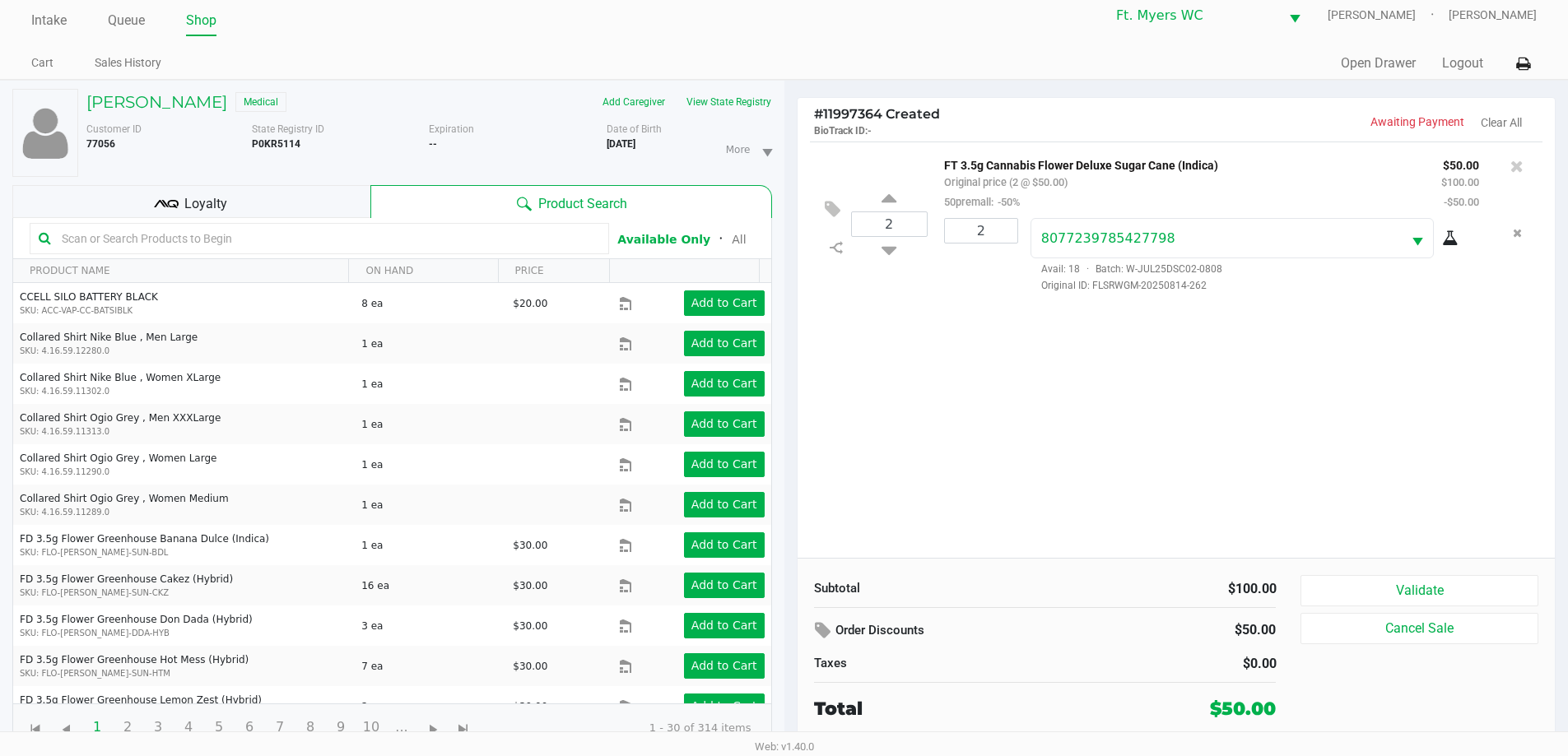
scroll to position [17, 0]
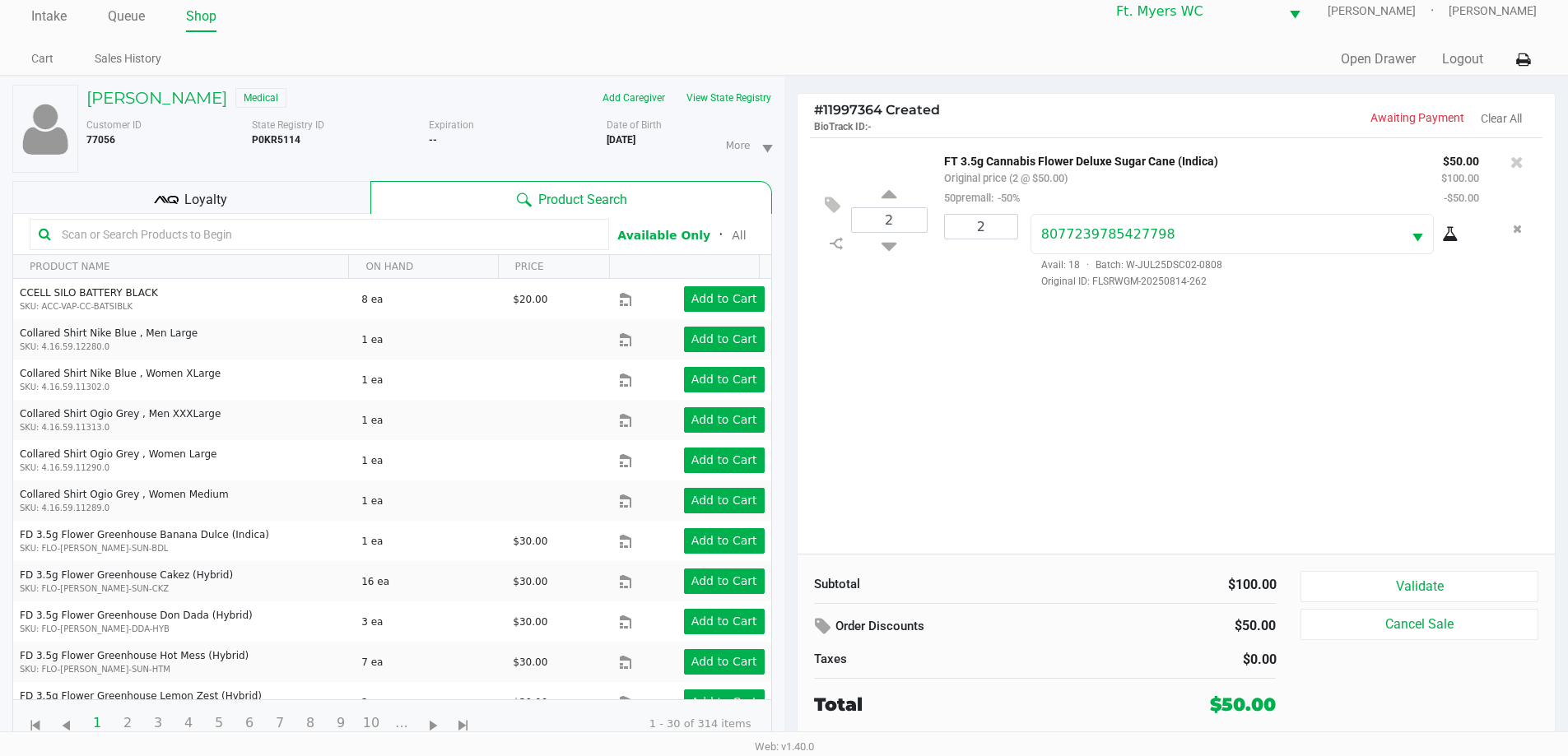
click at [187, 176] on div "PHILIP BERTHOLD Medical Add Caregiver View State Registry Customer ID 77056 Sta…" at bounding box center [392, 416] width 760 height 679
click at [183, 186] on div "Loyalty" at bounding box center [191, 198] width 358 height 33
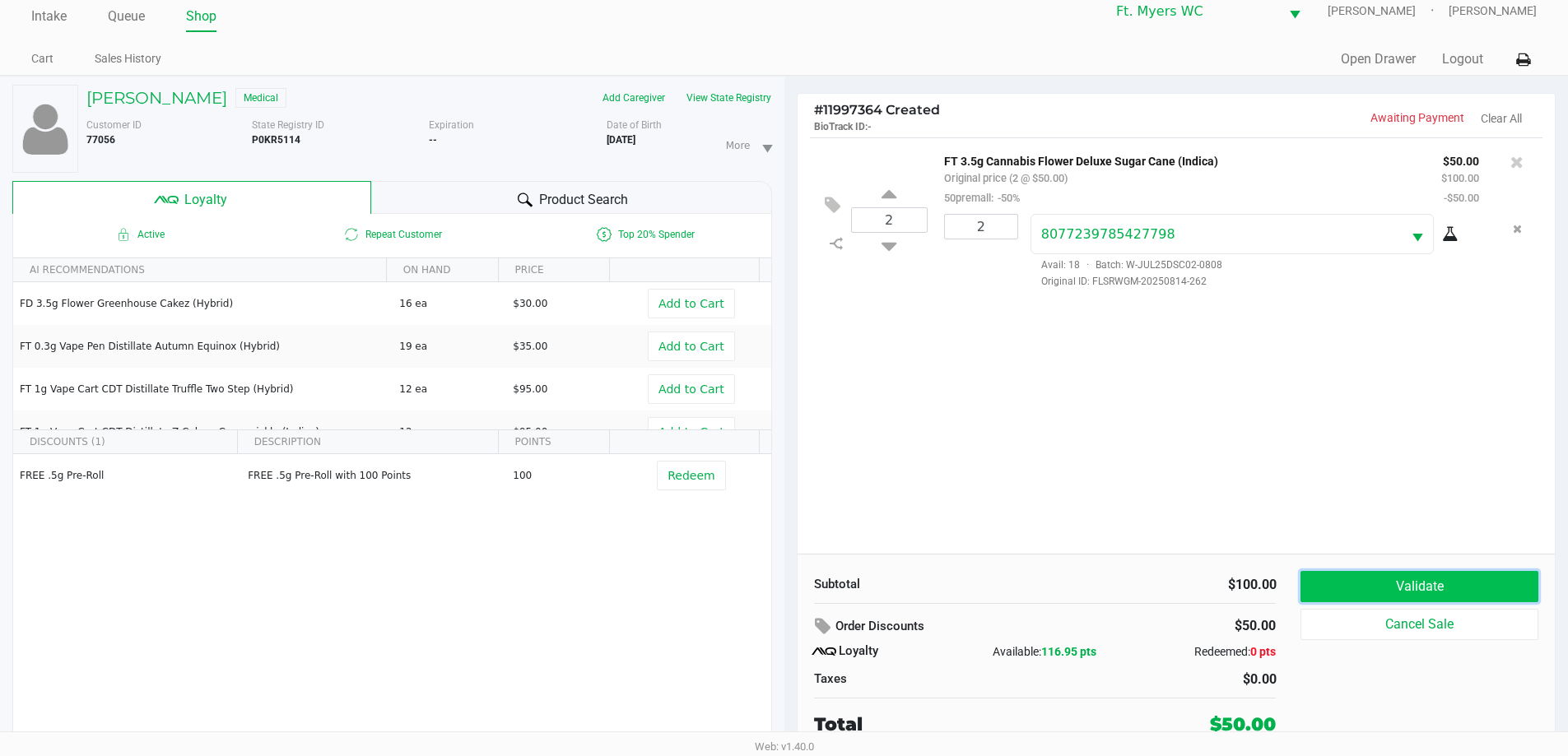
click at [1433, 584] on button "Validate" at bounding box center [1419, 587] width 237 height 32
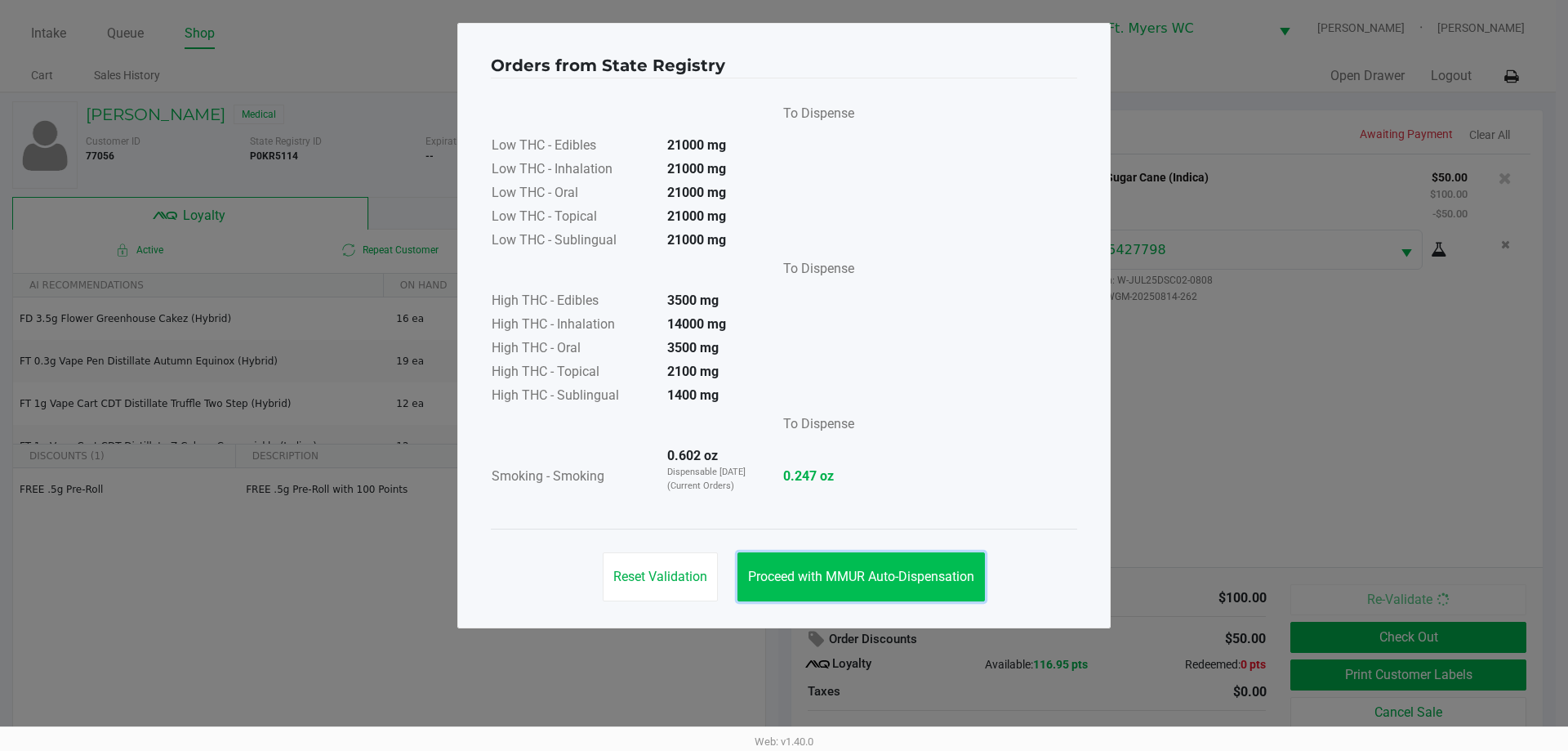
click at [876, 581] on span "Proceed with MMUR Auto-Dispensation" at bounding box center [861, 576] width 227 height 15
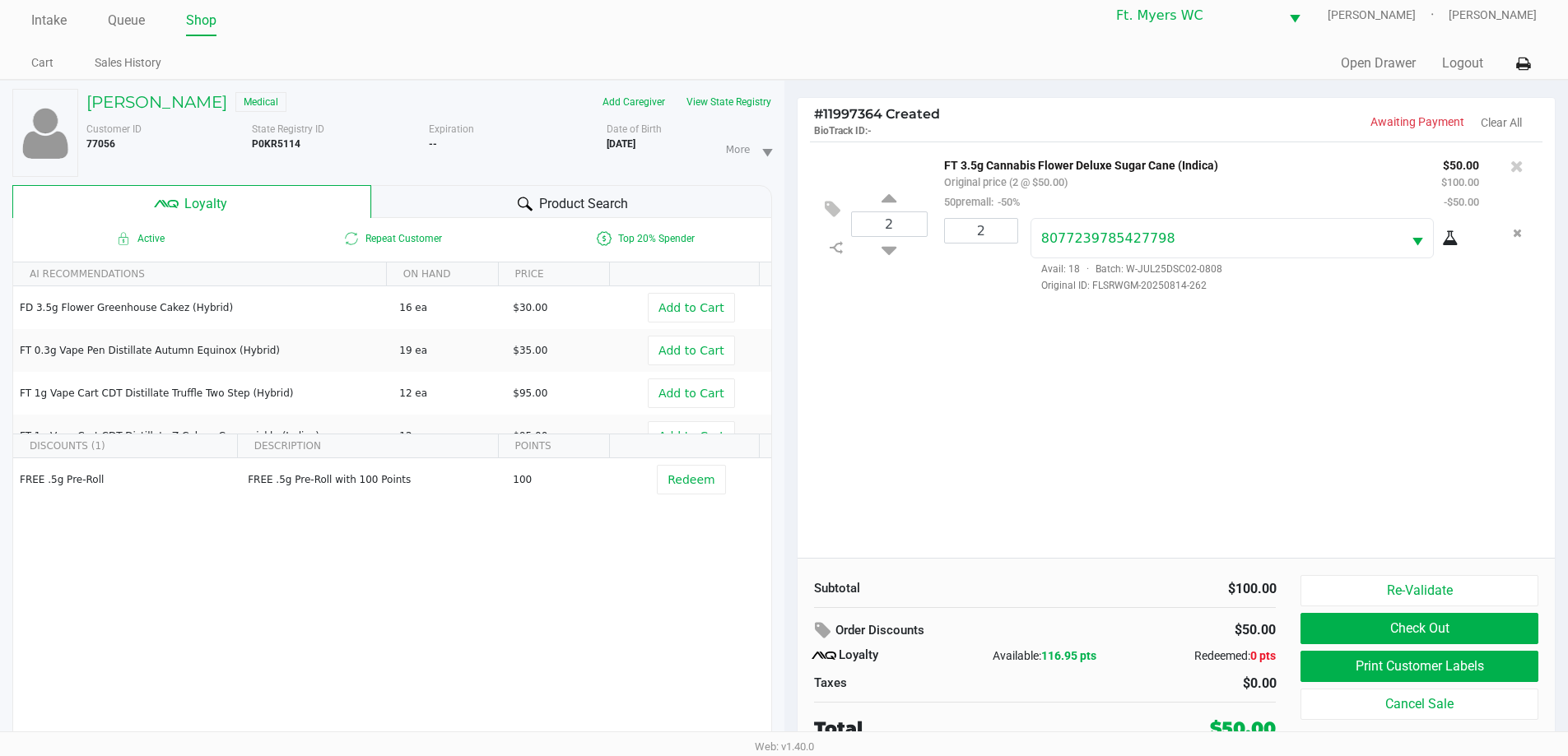
scroll to position [17, 0]
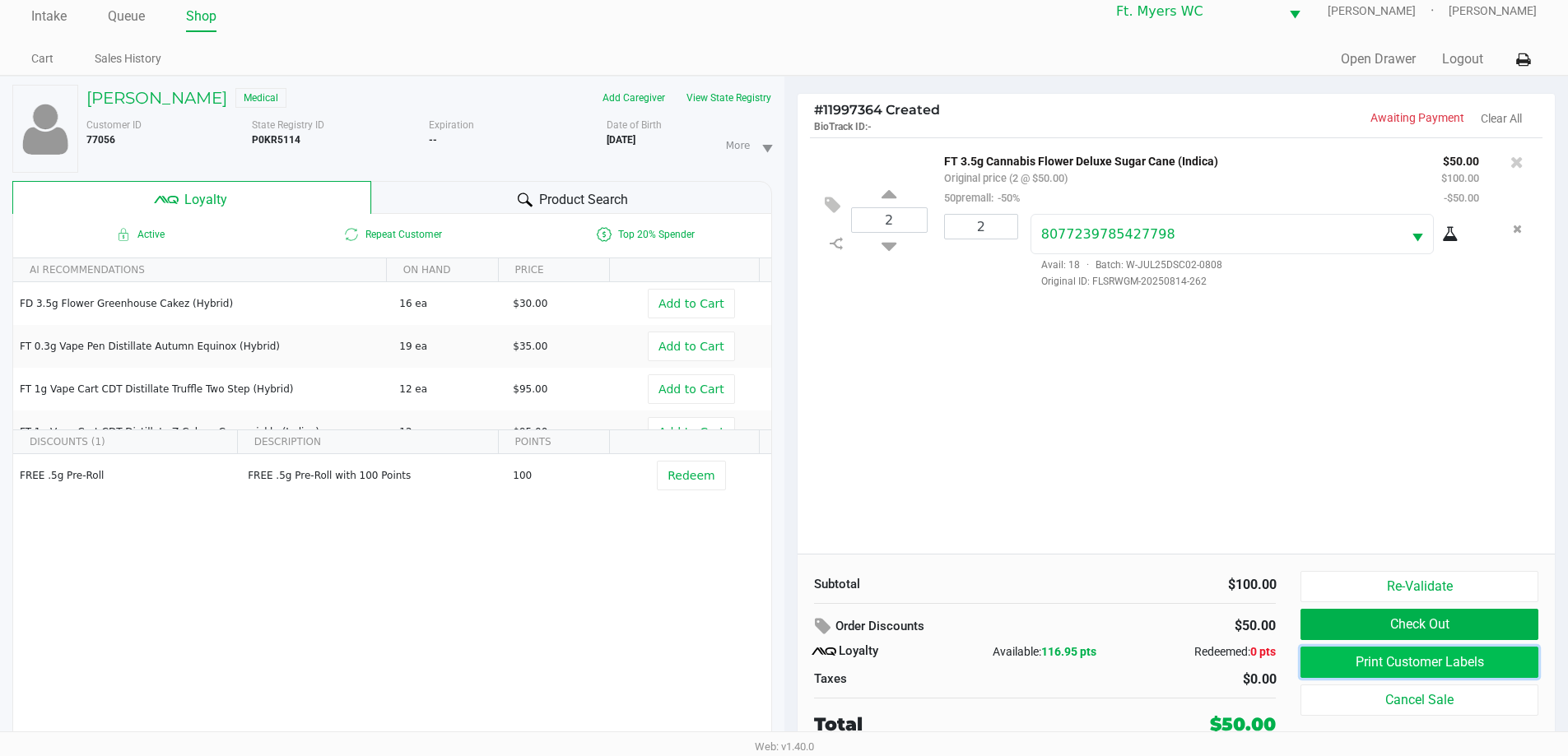
click at [1457, 662] on button "Print Customer Labels" at bounding box center [1419, 662] width 237 height 32
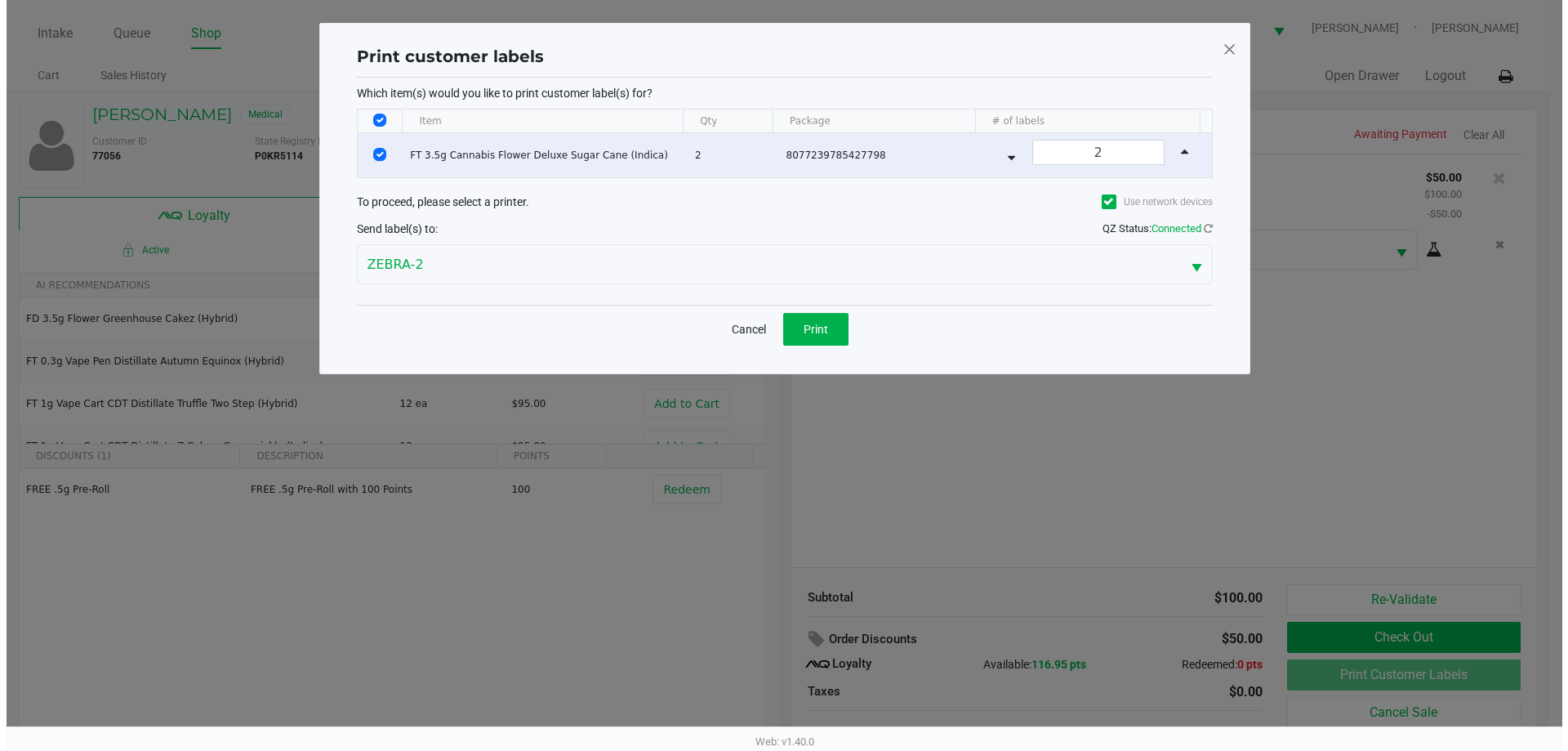
scroll to position [0, 0]
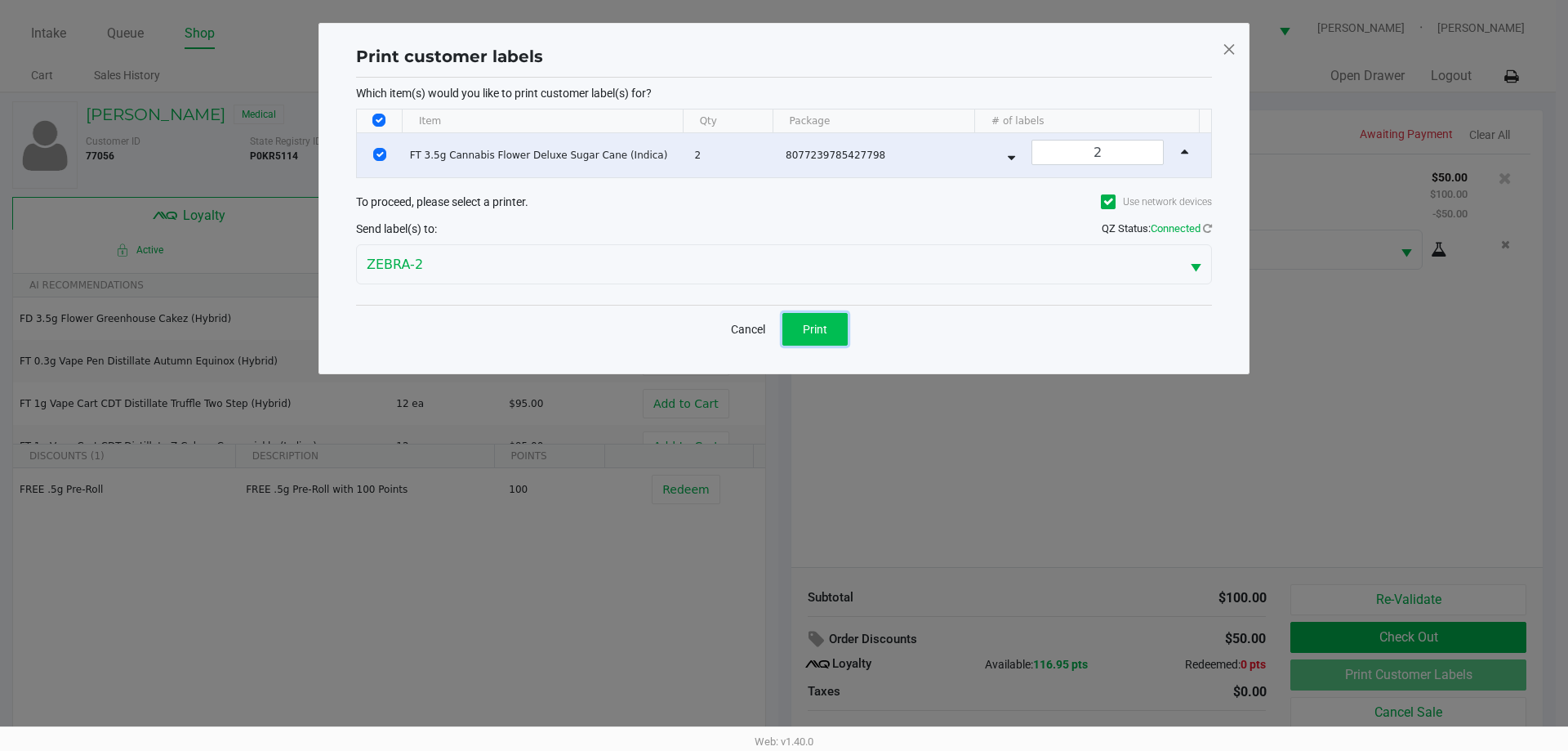
click at [806, 326] on span "Print" at bounding box center [815, 329] width 25 height 13
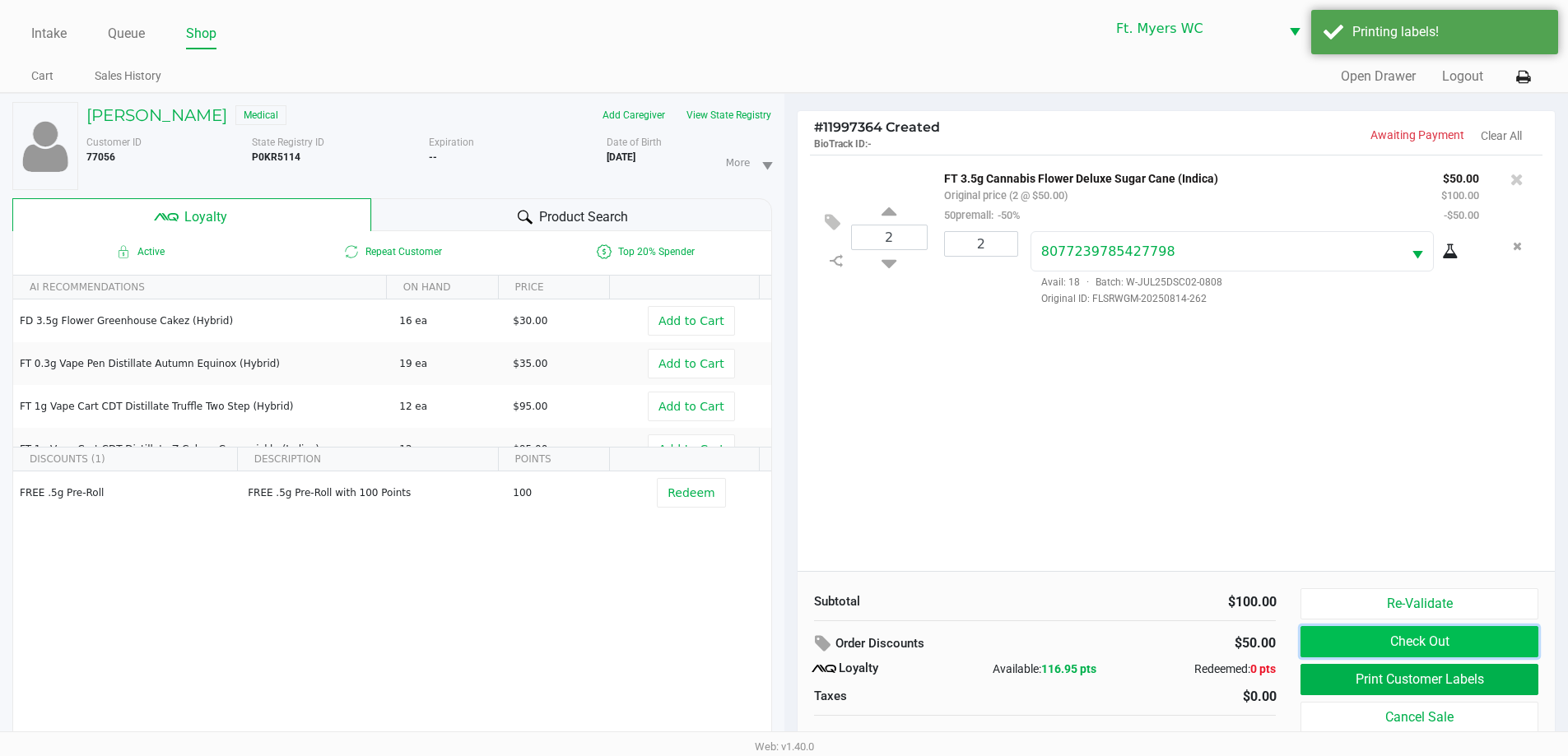
click at [1431, 633] on button "Check Out" at bounding box center [1419, 641] width 237 height 32
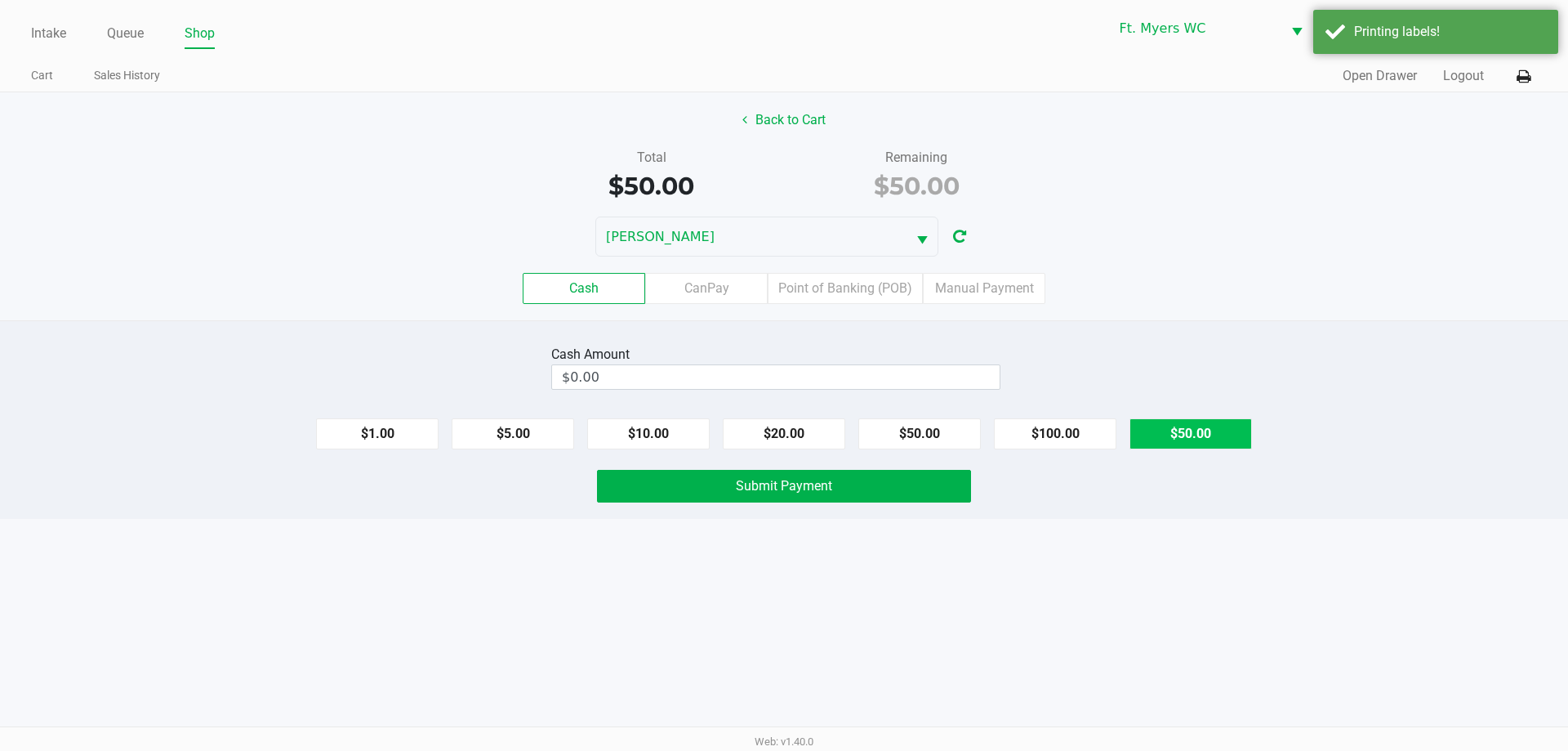
click at [1212, 430] on button "$50.00" at bounding box center [1190, 434] width 123 height 31
type input "$50.00"
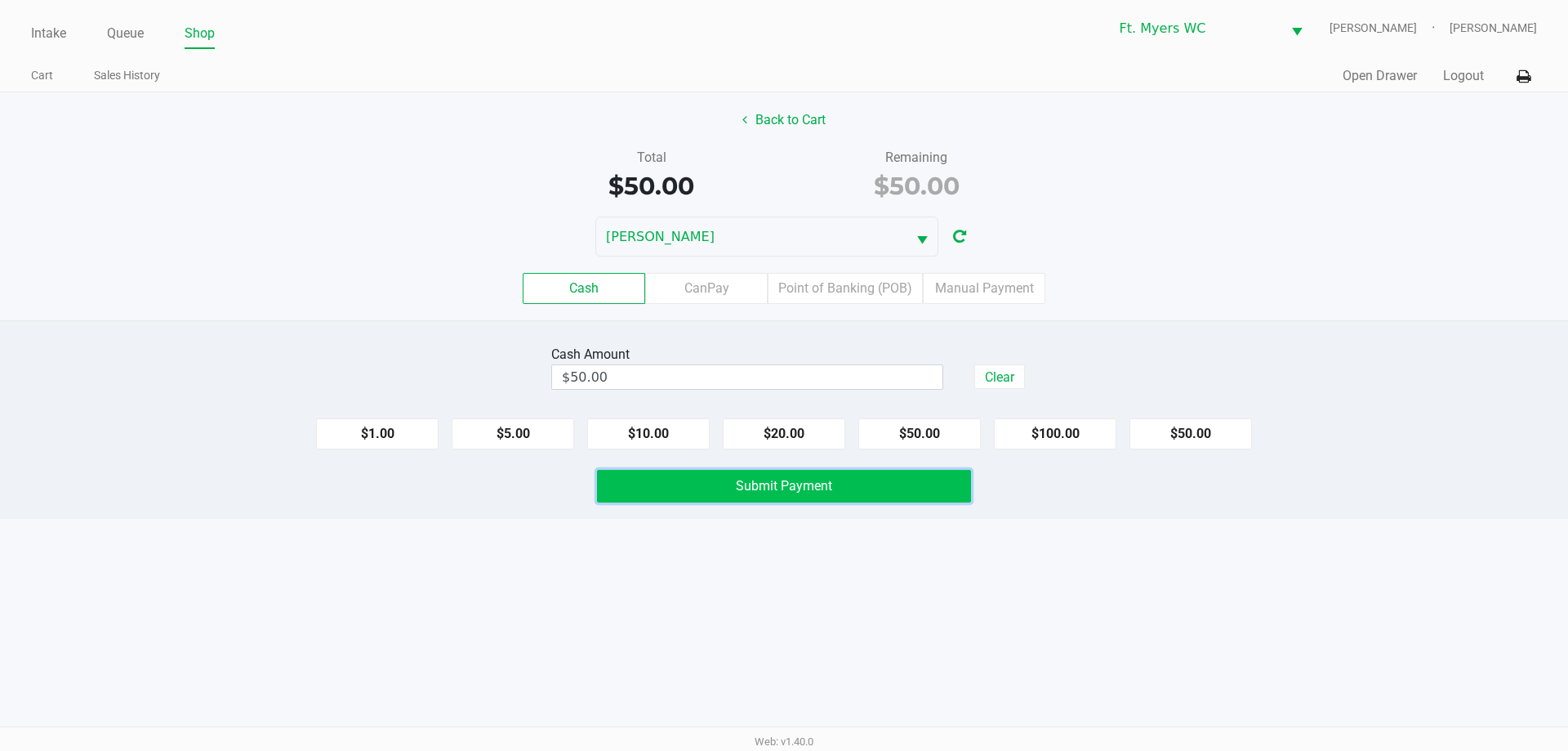
click at [791, 475] on button "Submit Payment" at bounding box center [784, 486] width 374 height 33
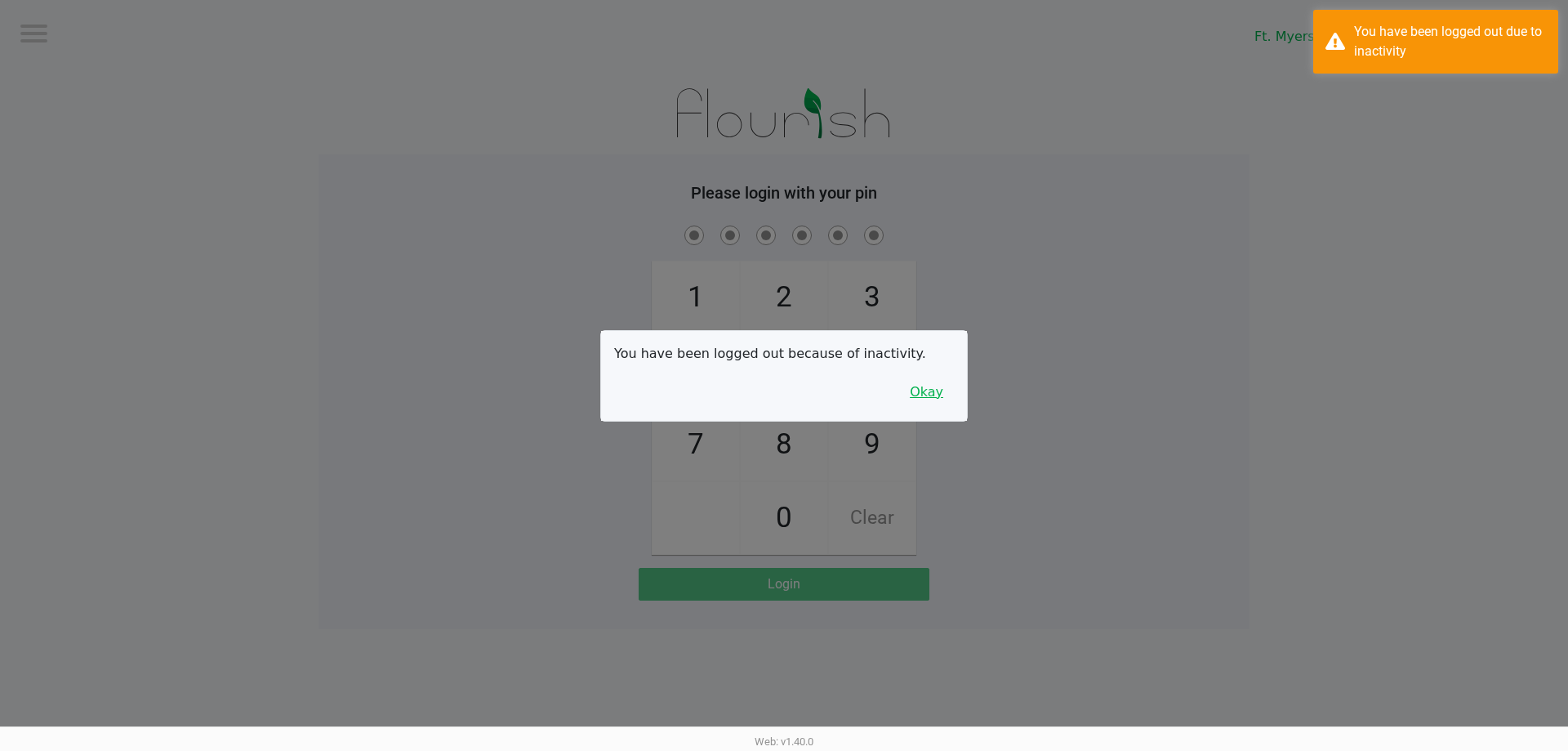
click at [941, 386] on button "Okay" at bounding box center [926, 392] width 55 height 31
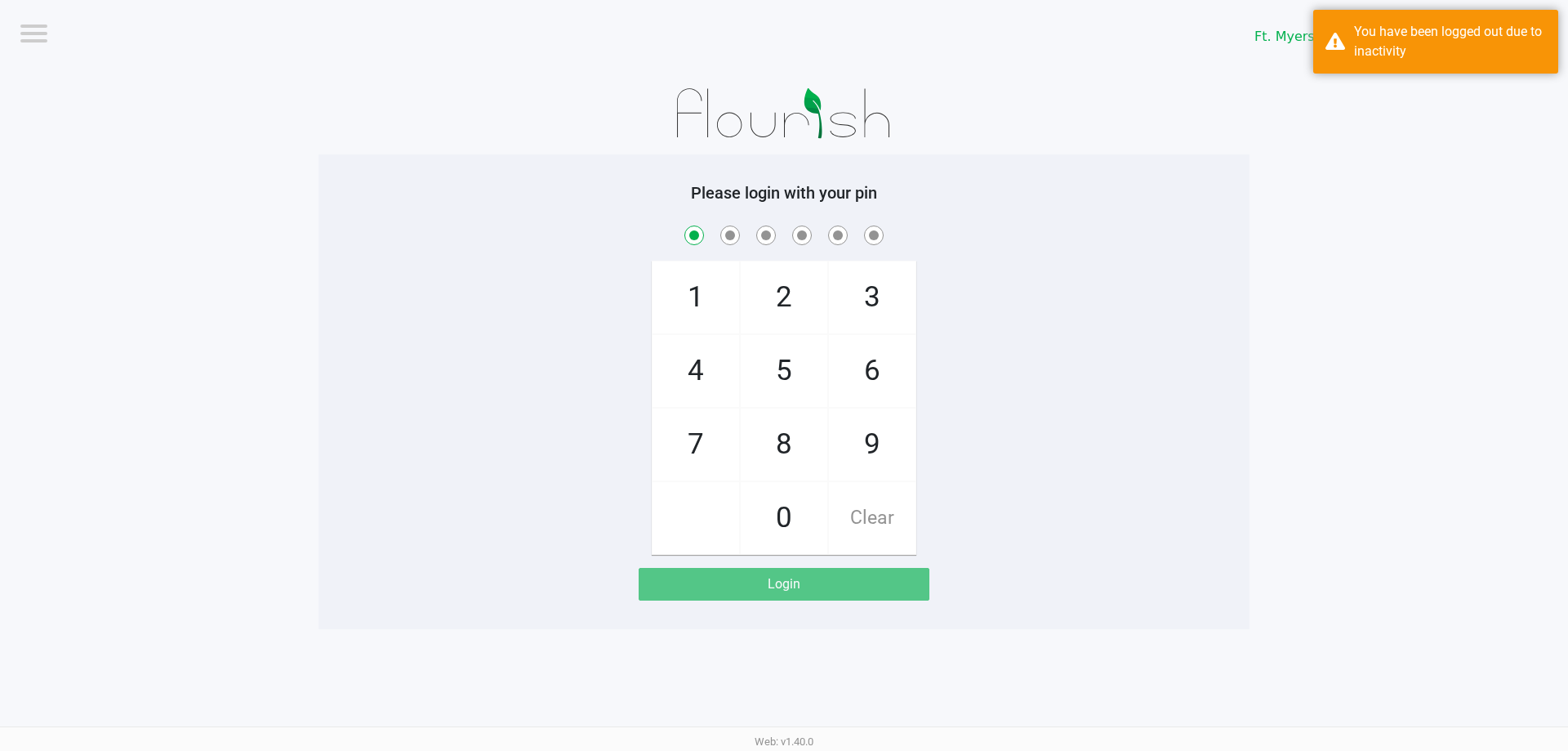
checkbox input "true"
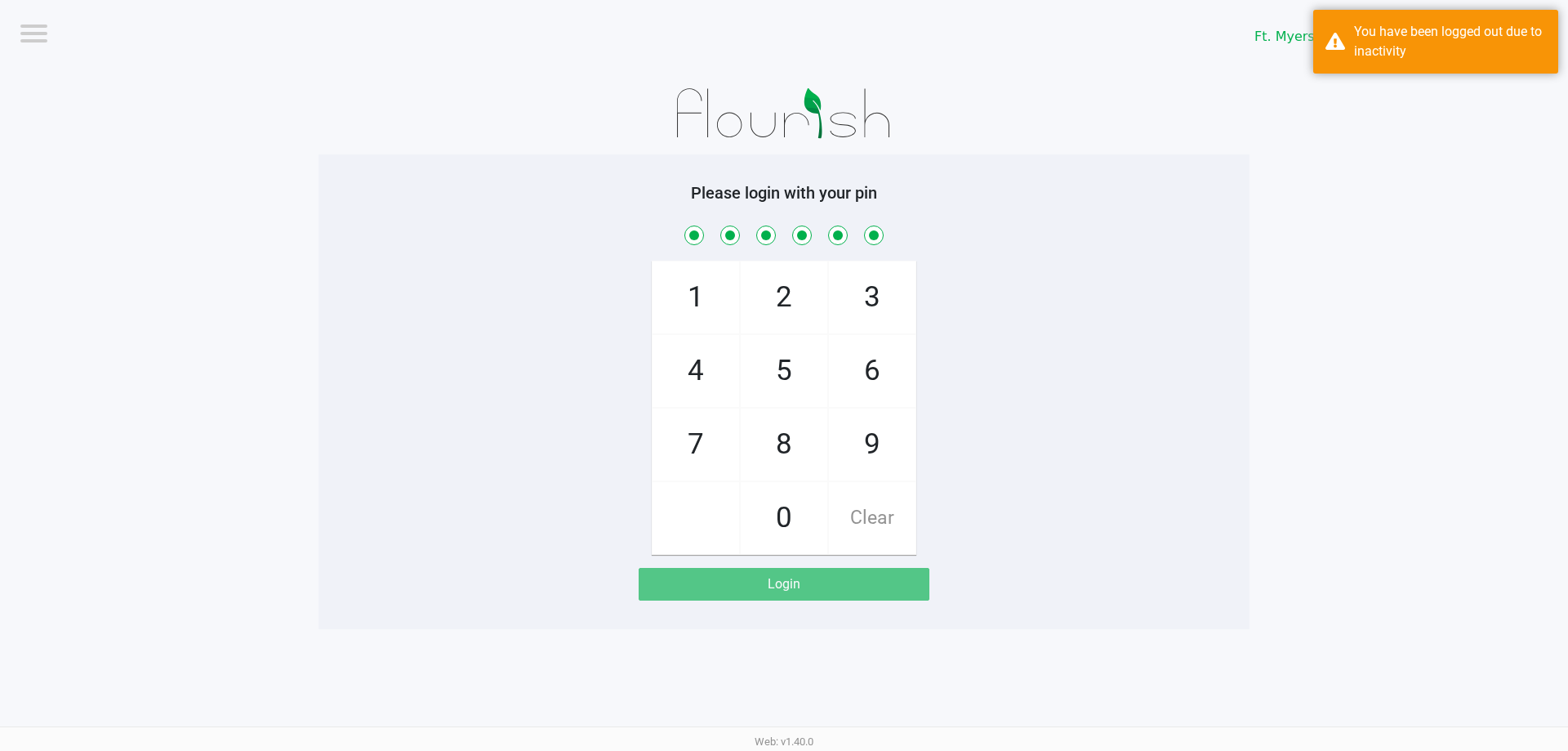
checkbox input "true"
click at [146, 732] on div "Web: v1.40.0" at bounding box center [784, 741] width 1568 height 30
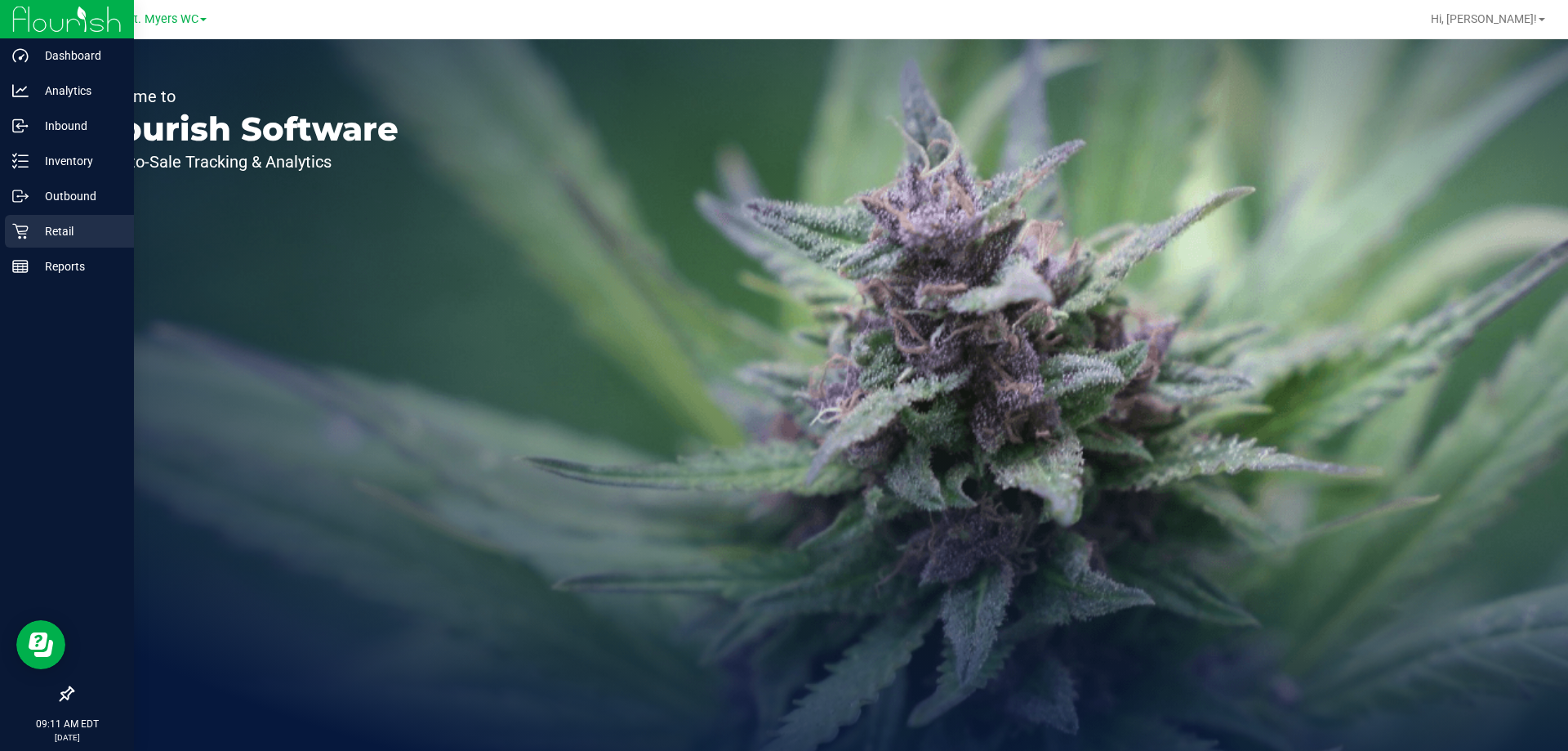
click at [60, 223] on p "Retail" at bounding box center [78, 231] width 98 height 19
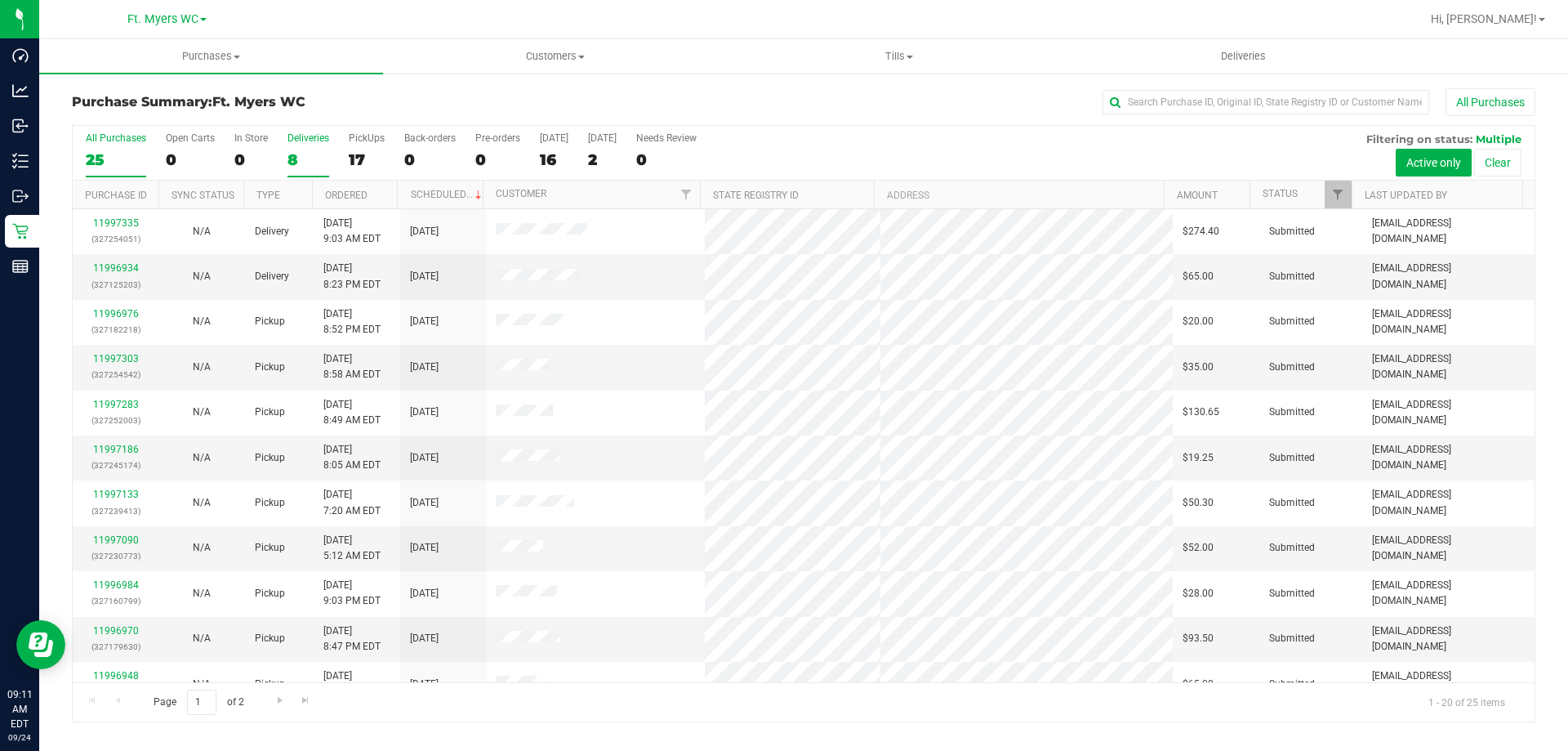
click at [292, 158] on div "8" at bounding box center [308, 160] width 41 height 19
click at [0, 0] on input "Deliveries 8" at bounding box center [0, 0] width 0 height 0
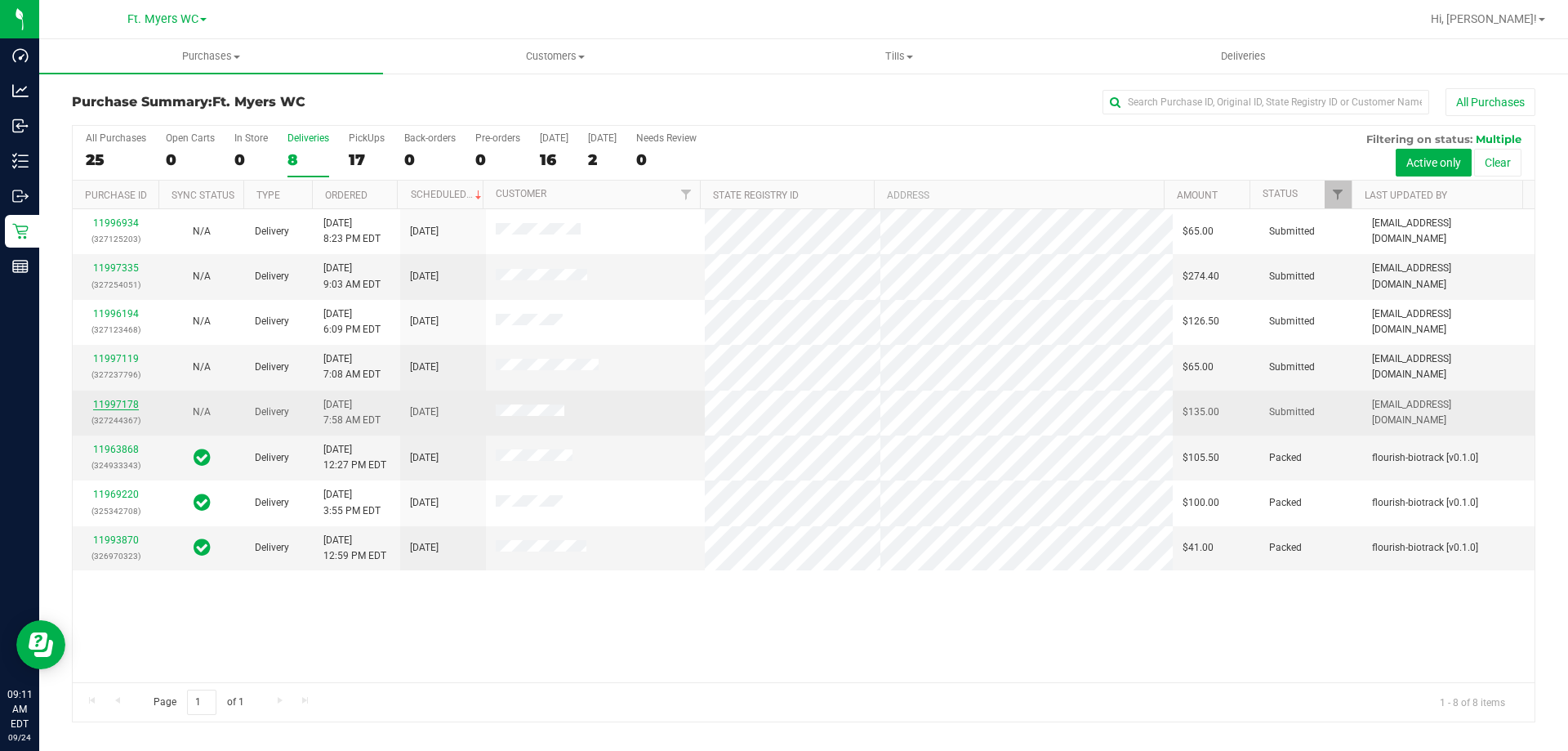
click at [112, 401] on link "11997178" at bounding box center [116, 404] width 46 height 12
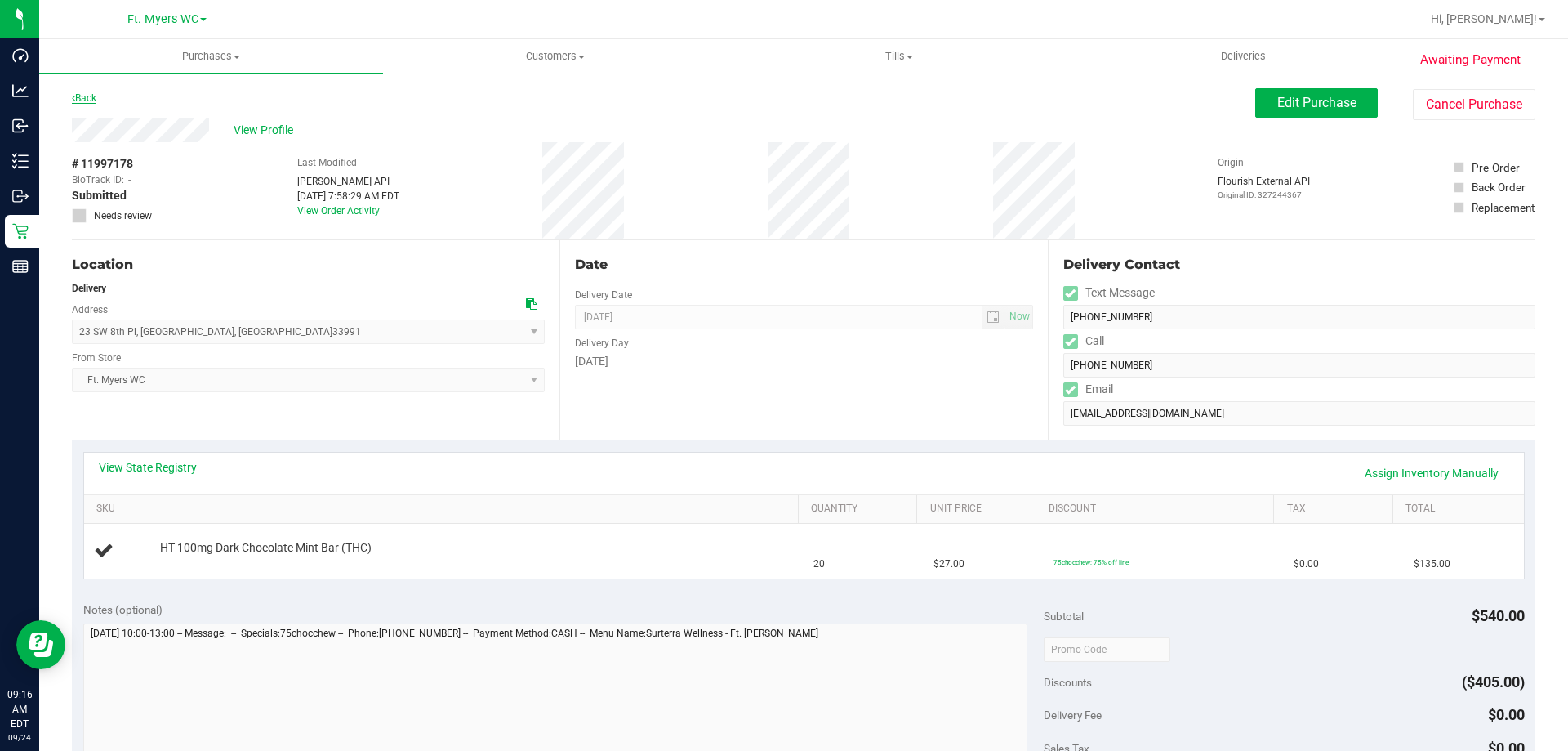
click at [96, 96] on link "Back" at bounding box center [84, 98] width 25 height 12
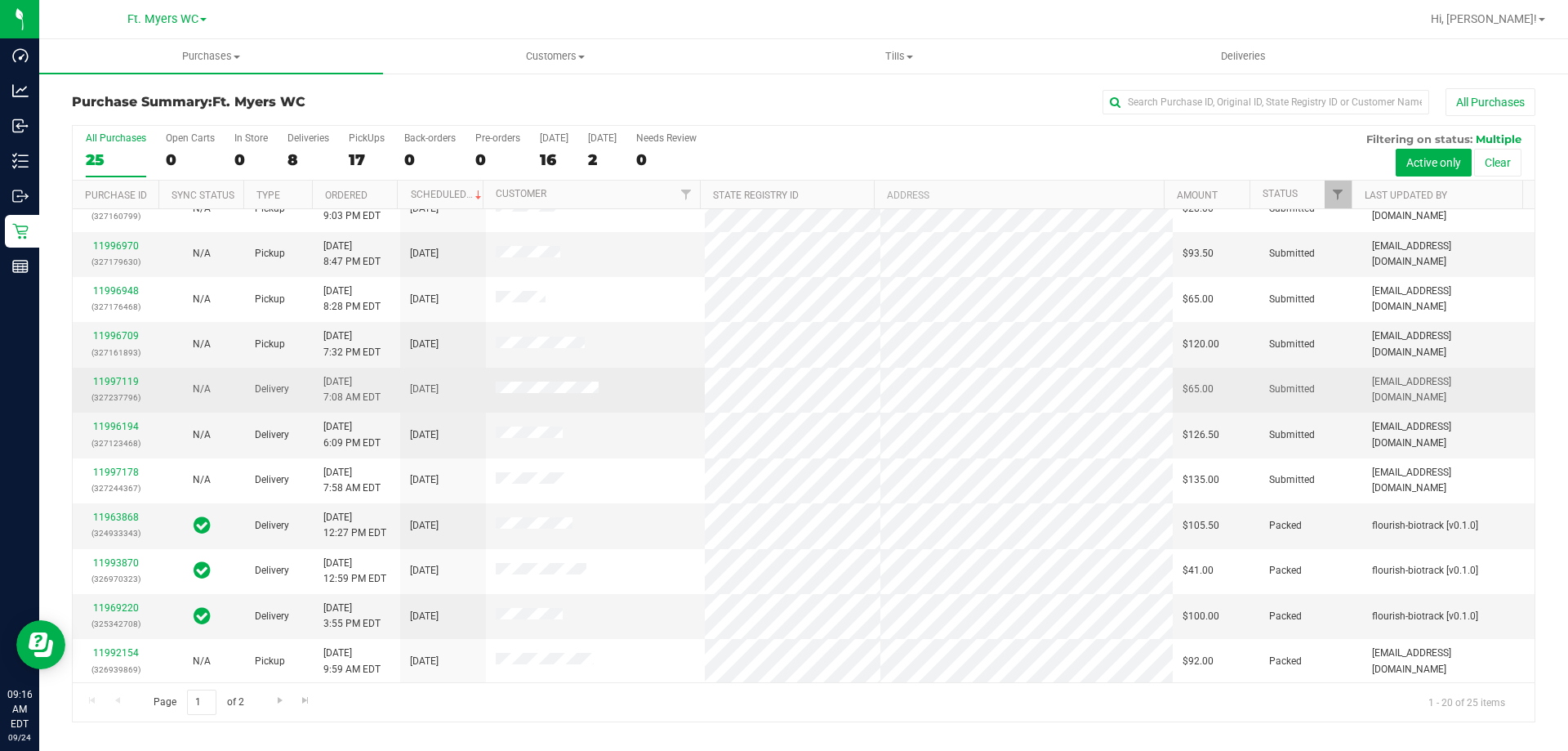
scroll to position [431, 0]
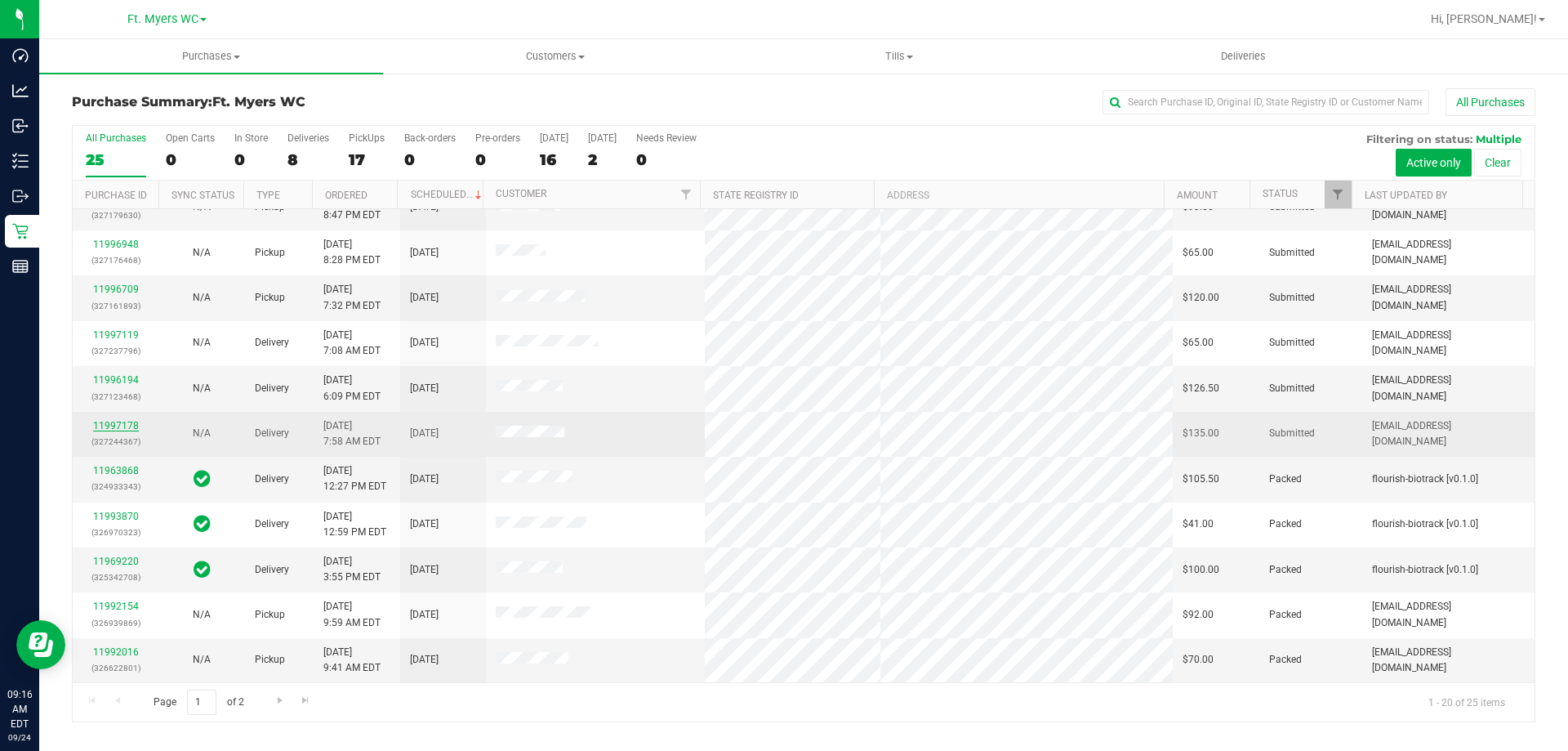
click at [118, 422] on link "11997178" at bounding box center [116, 426] width 46 height 12
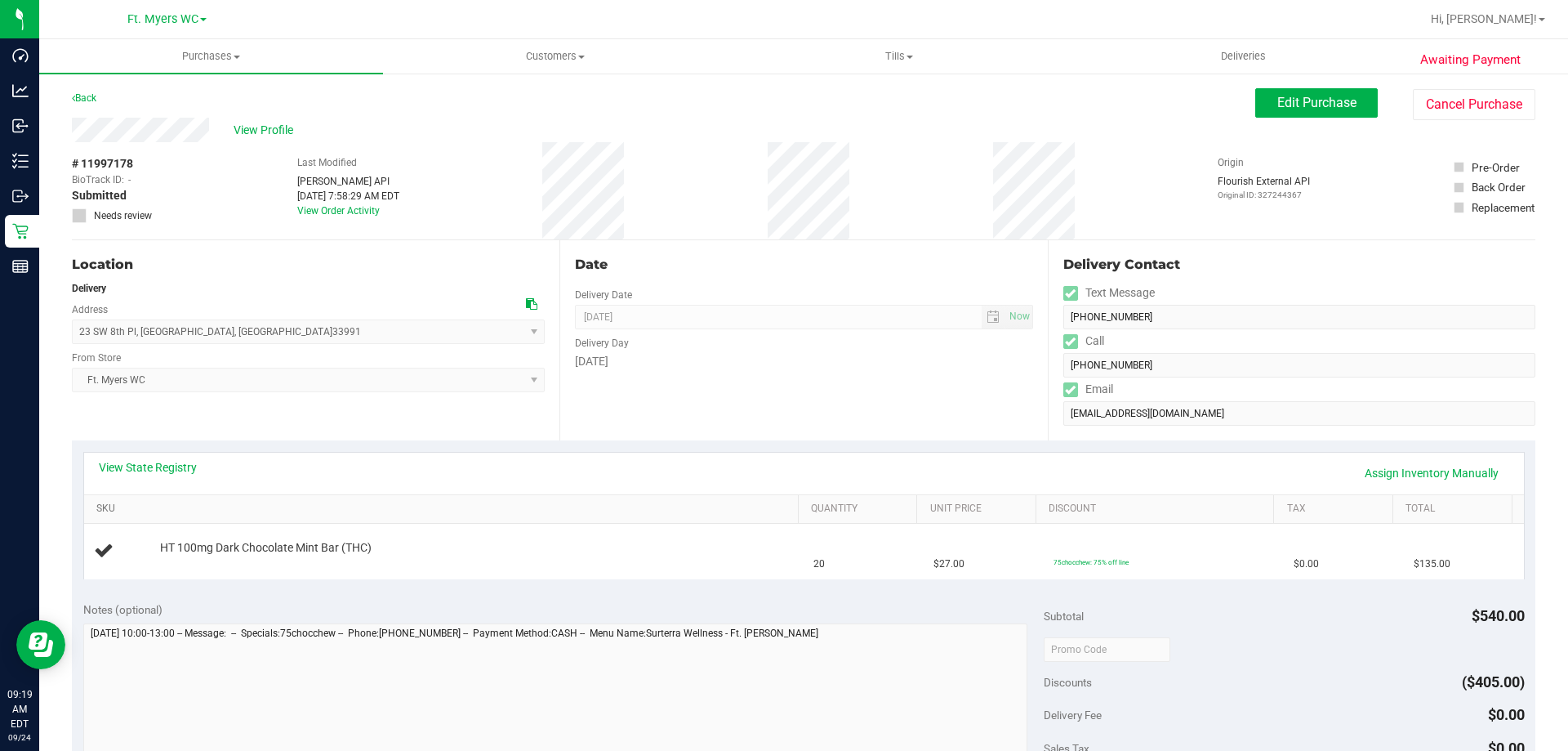
click at [387, 504] on link "SKU" at bounding box center [444, 508] width 695 height 13
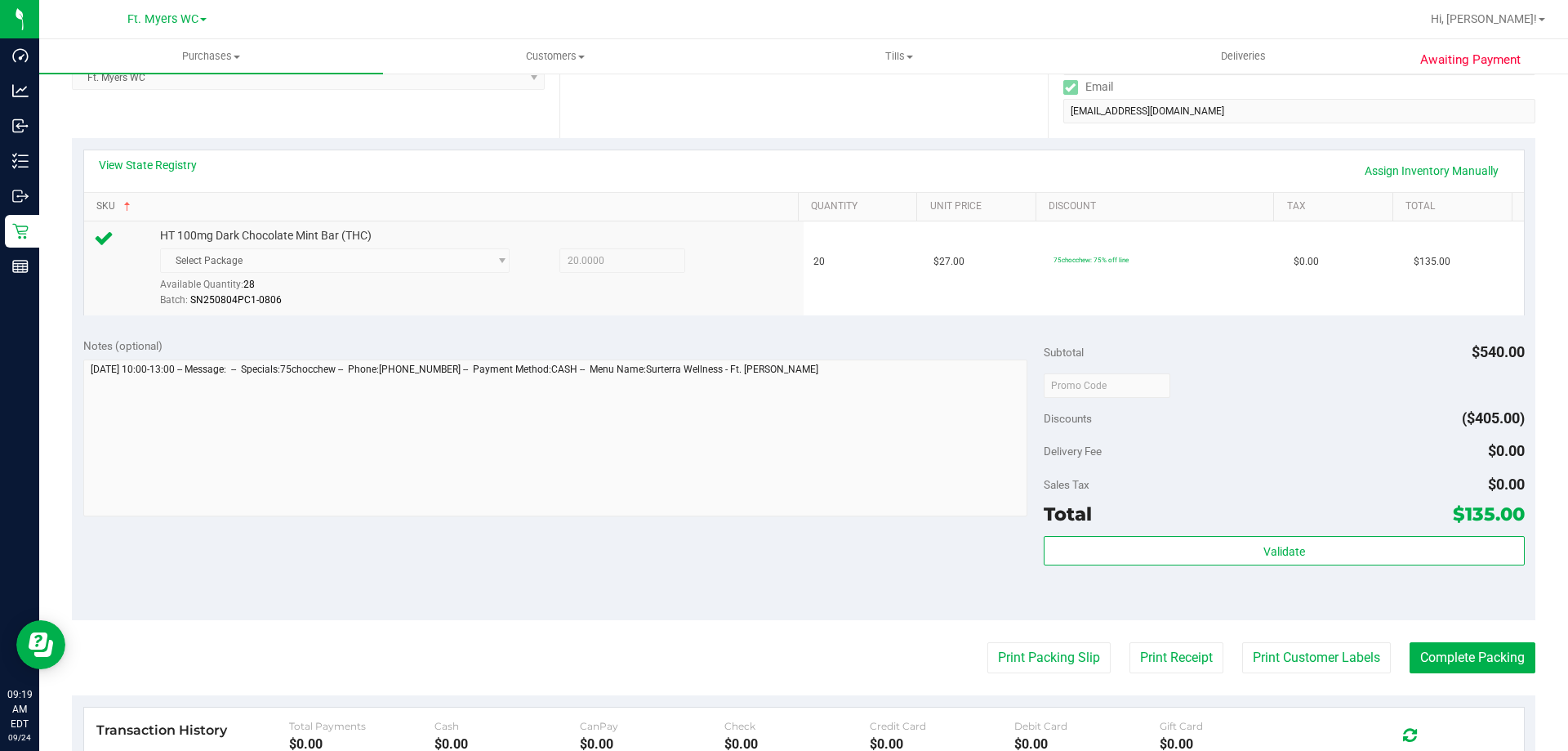
scroll to position [326, 0]
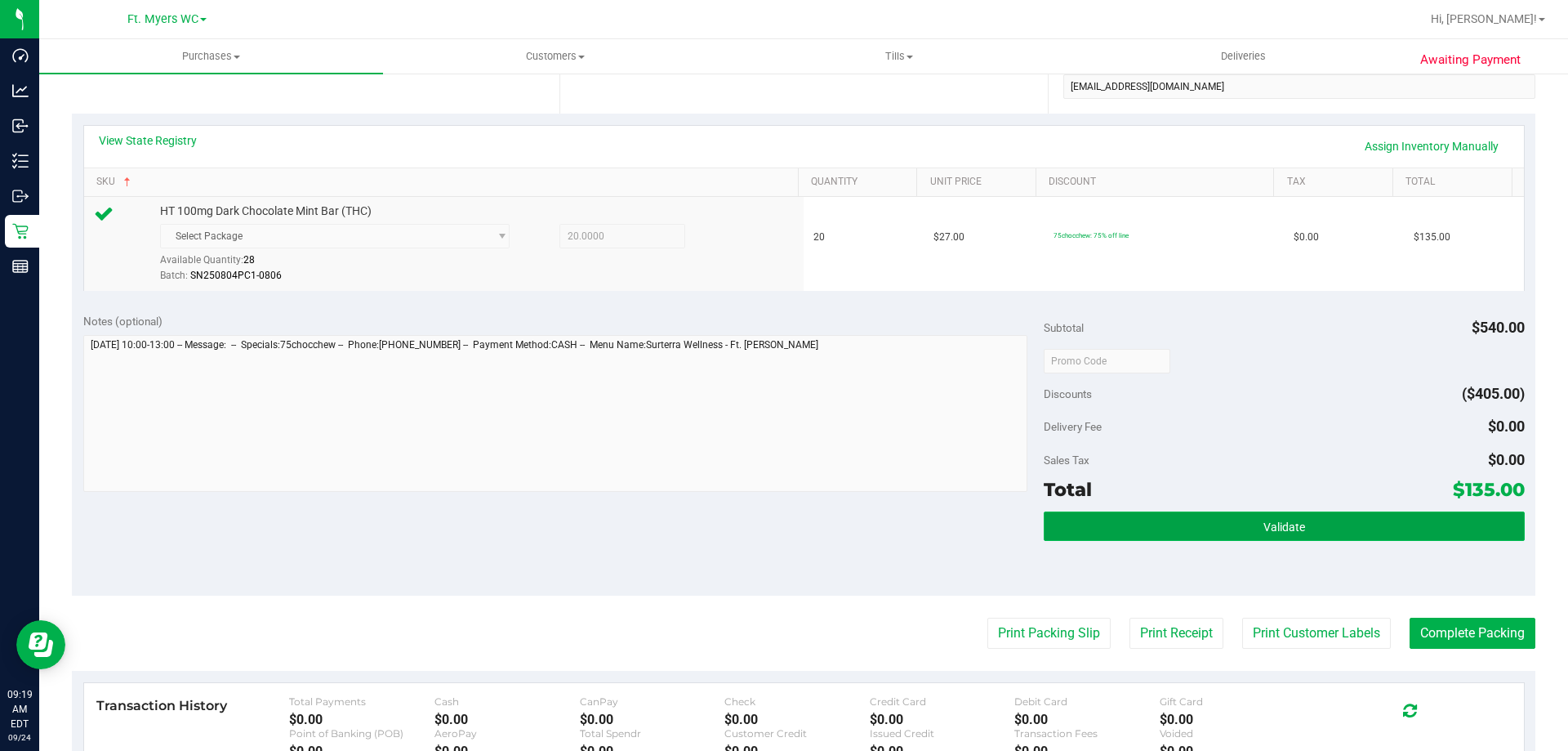
click at [1059, 521] on button "Validate" at bounding box center [1284, 526] width 480 height 30
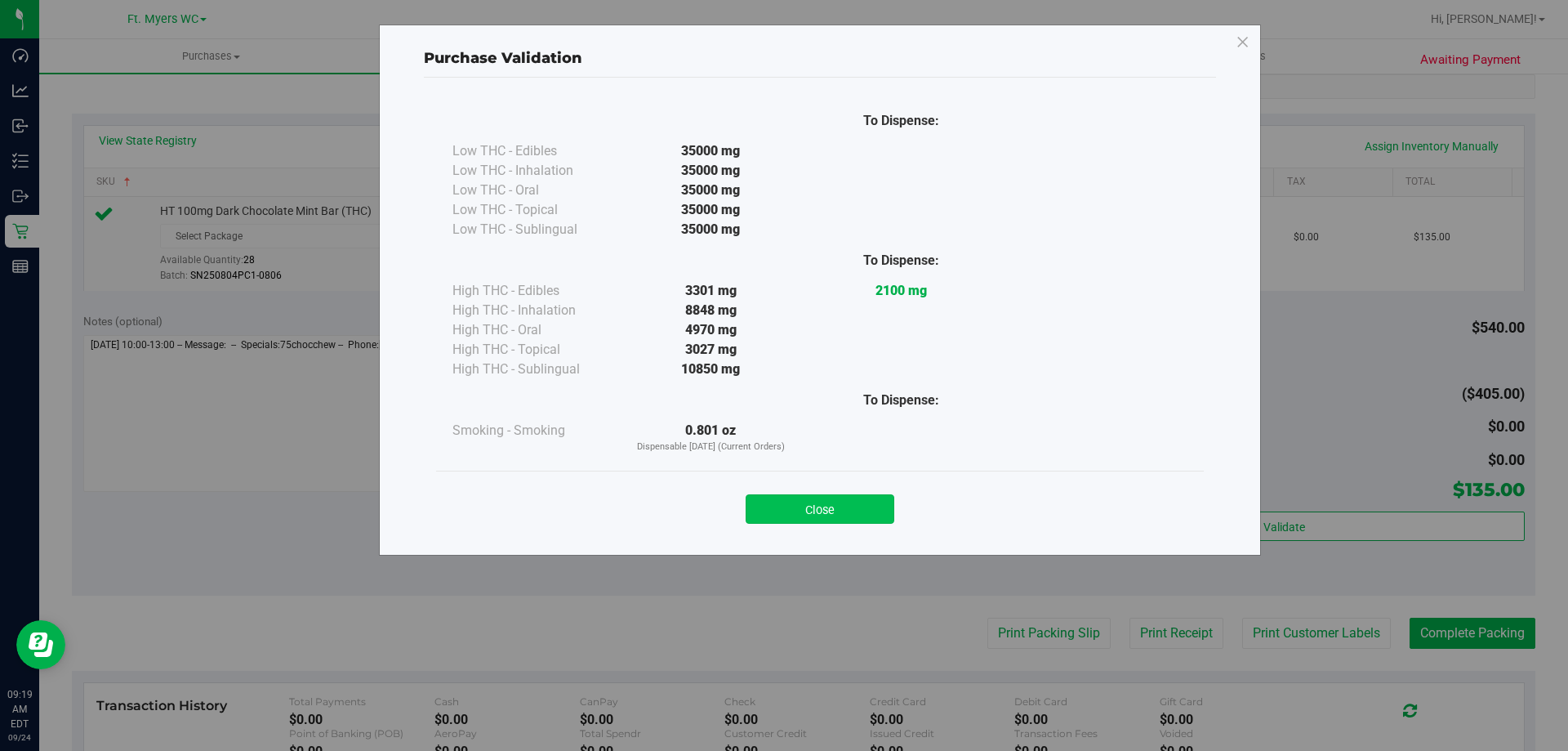
click at [789, 495] on button "Close" at bounding box center [820, 509] width 149 height 30
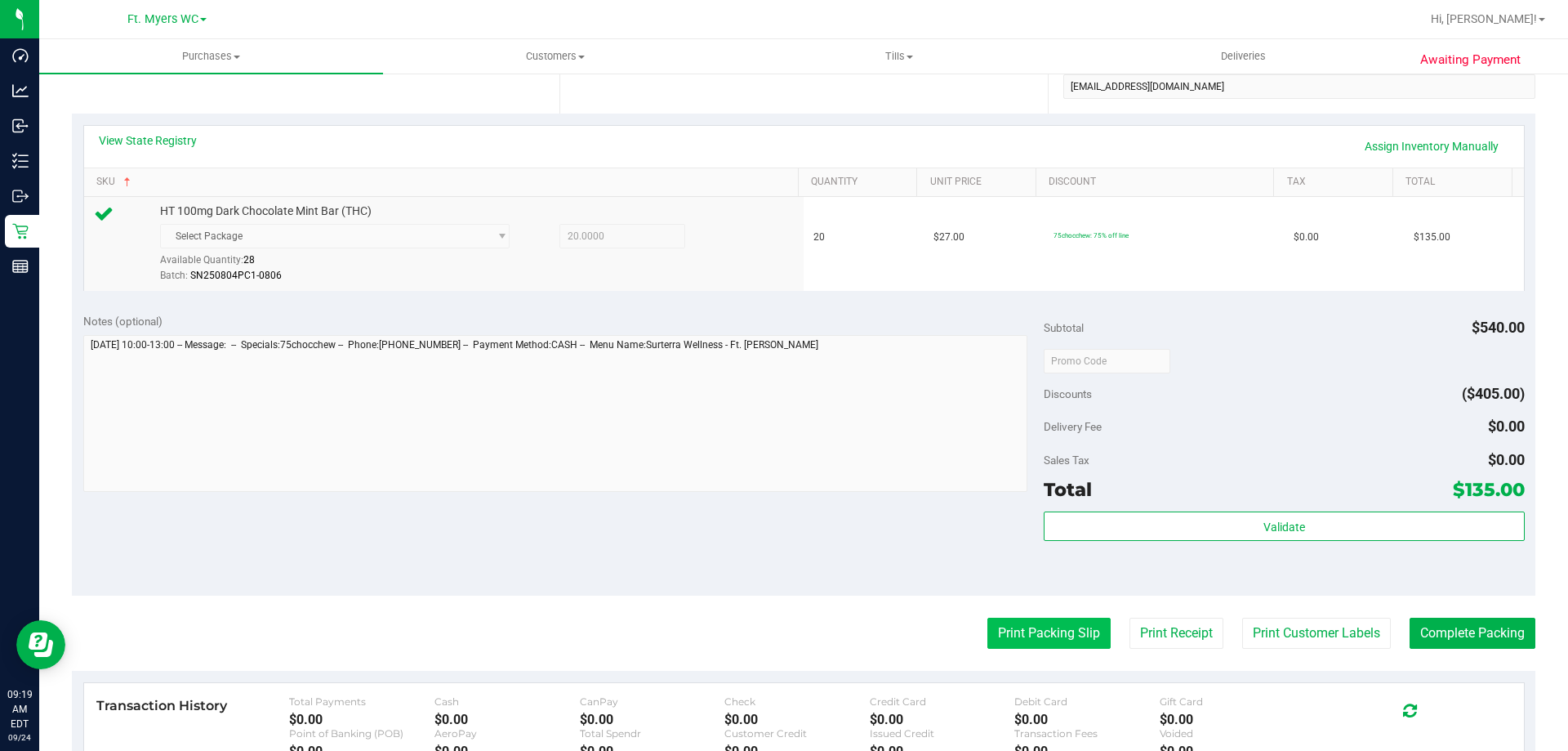
click at [1038, 639] on button "Print Packing Slip" at bounding box center [1049, 633] width 123 height 31
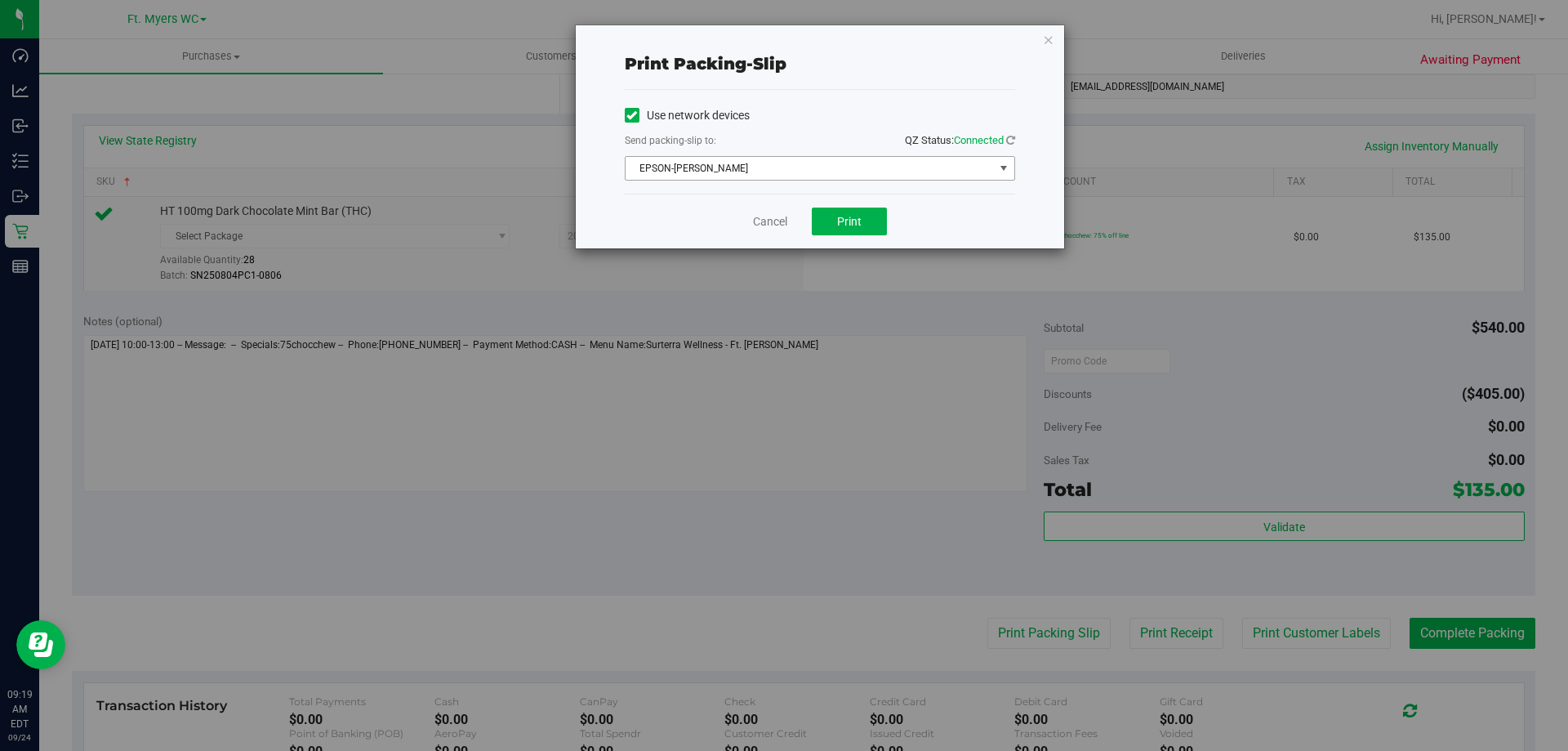
click at [843, 170] on span "EPSON-[PERSON_NAME]" at bounding box center [810, 167] width 369 height 23
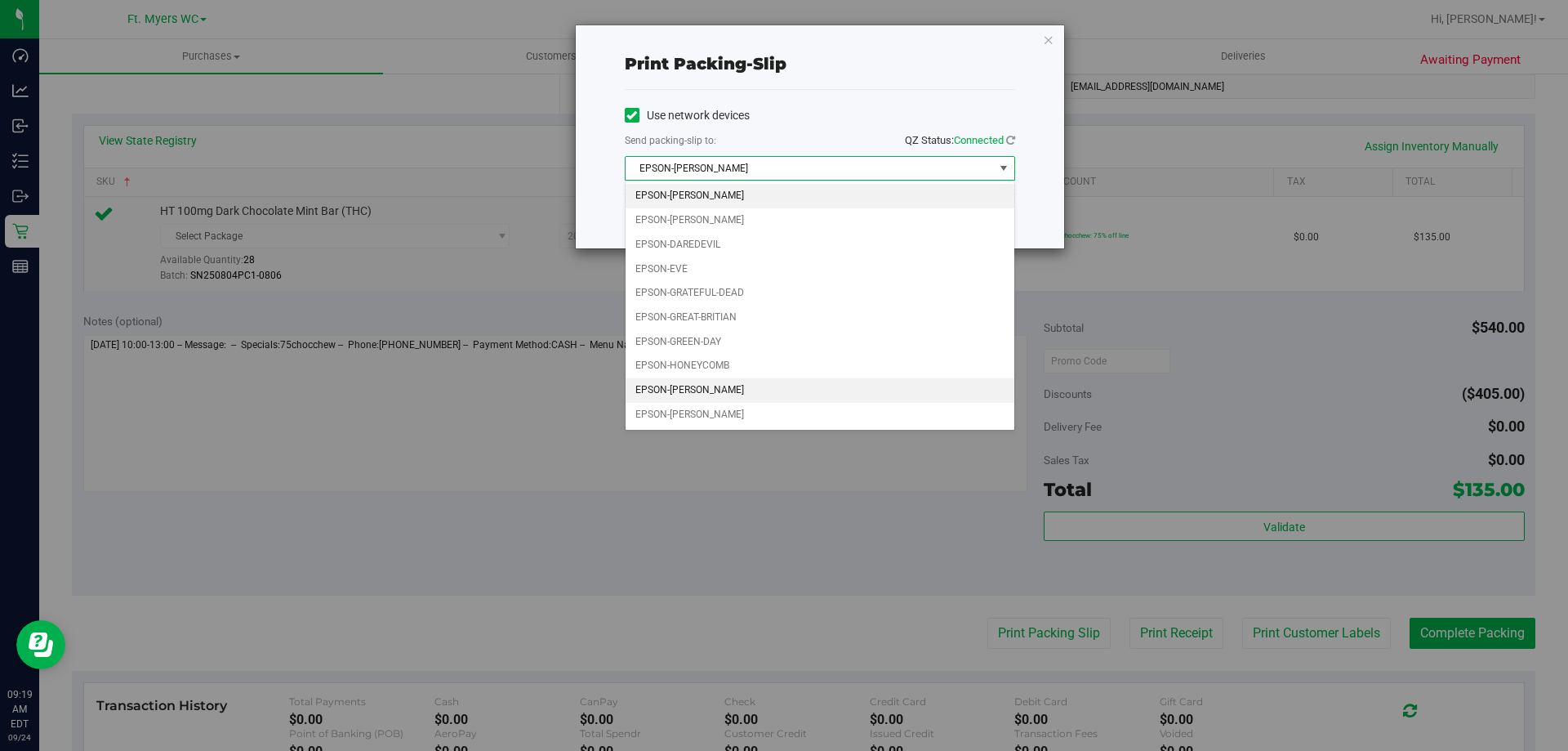
click at [750, 380] on li "EPSON-[PERSON_NAME]" at bounding box center [820, 390] width 389 height 25
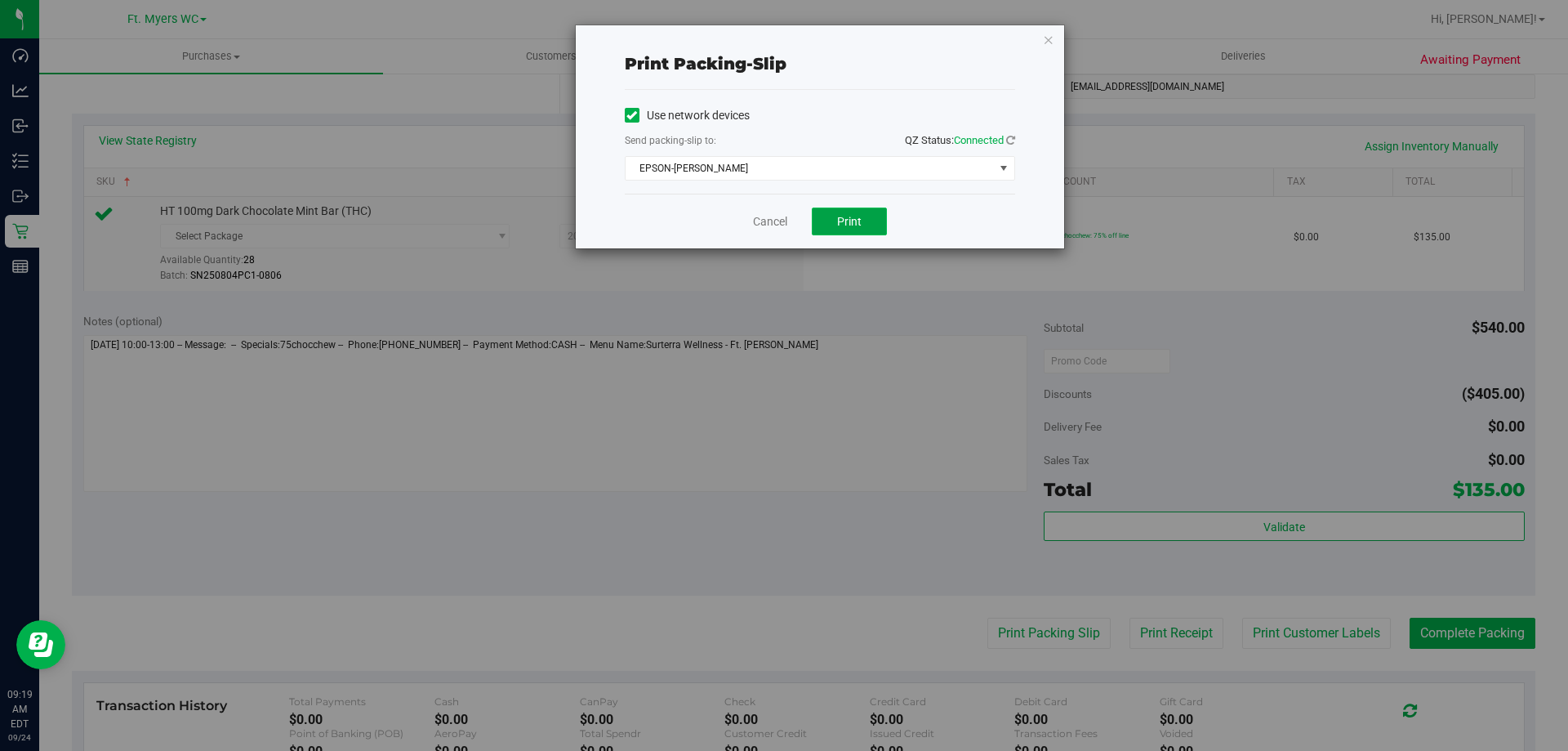
click at [824, 219] on button "Print" at bounding box center [849, 221] width 75 height 28
click at [762, 221] on link "Cancel" at bounding box center [770, 222] width 35 height 17
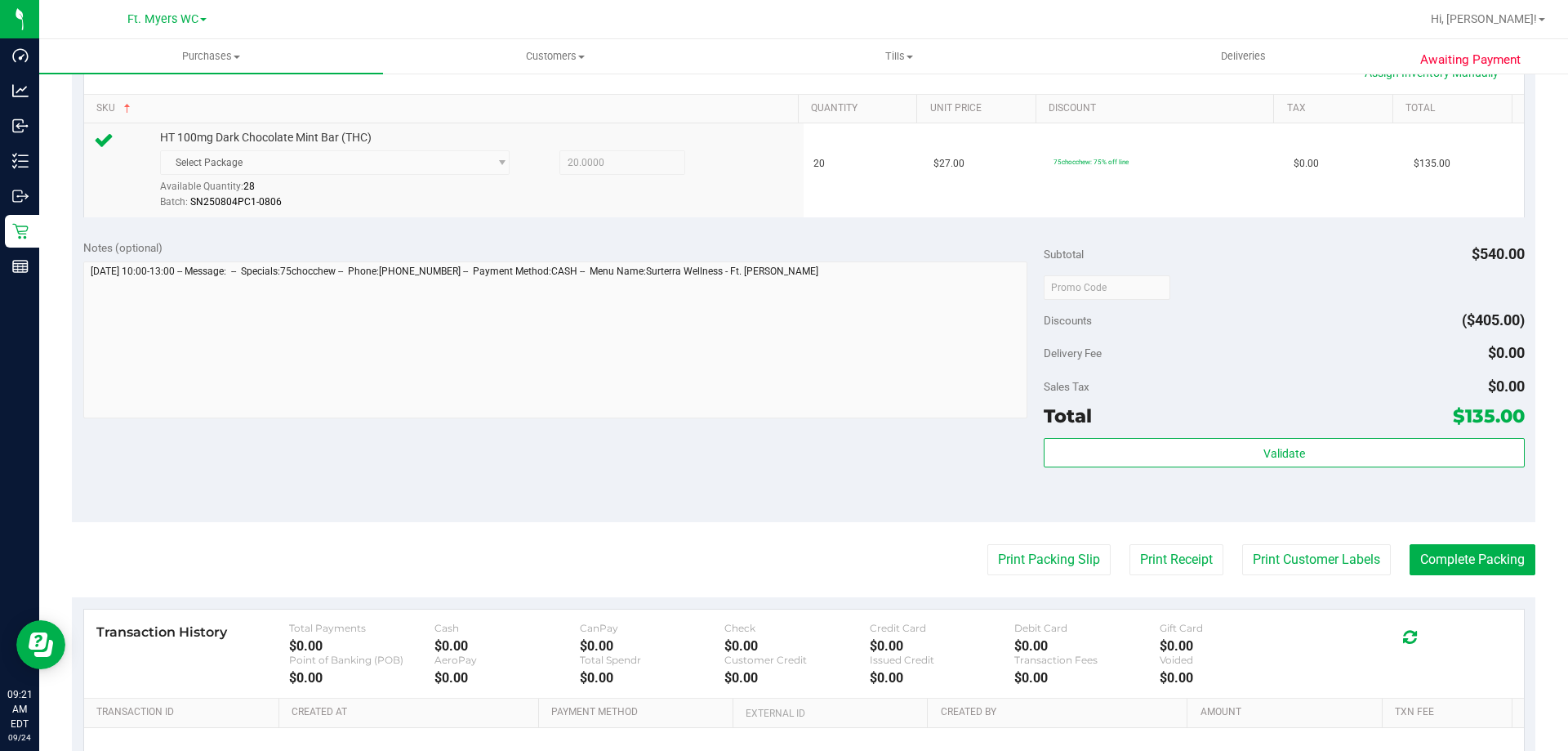
scroll to position [491, 0]
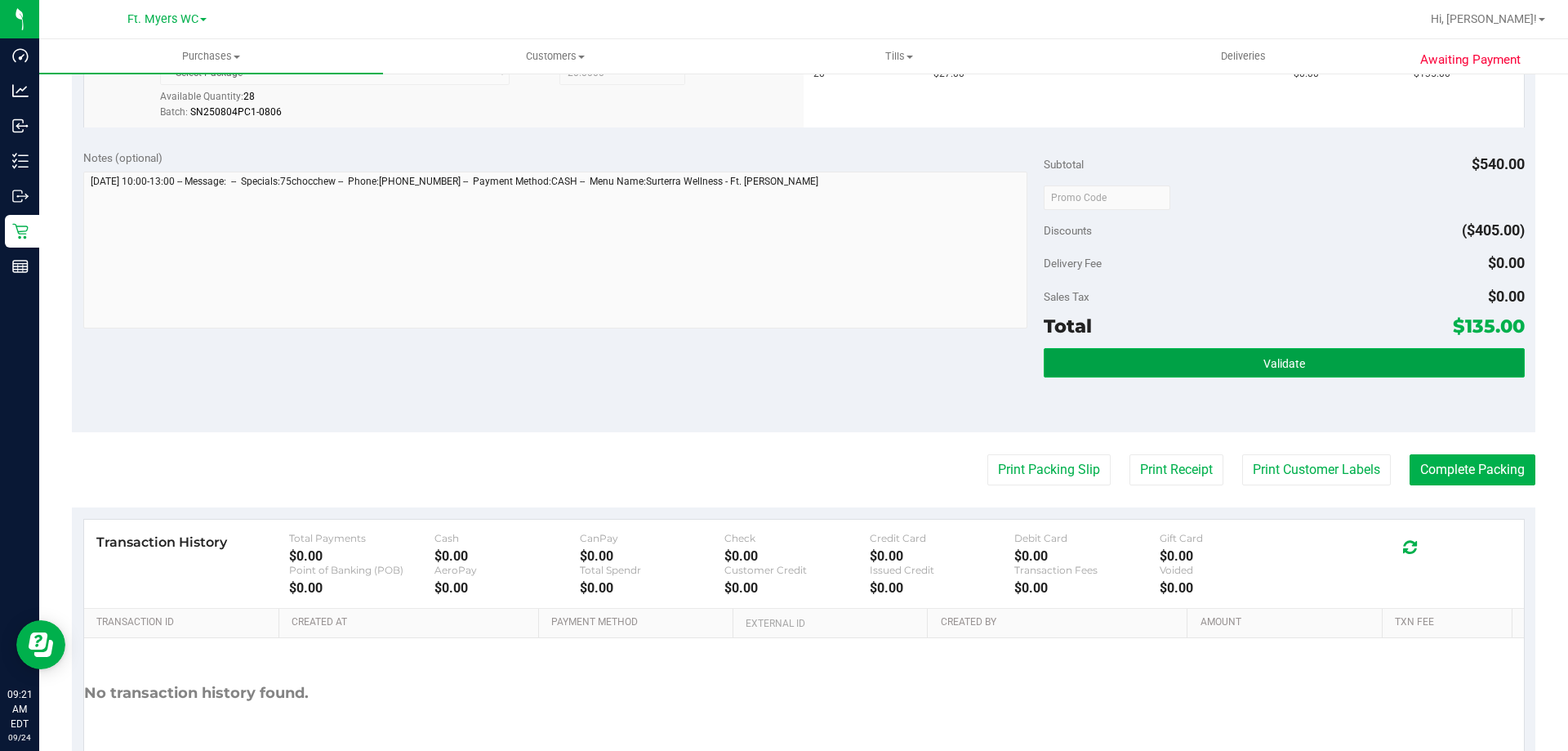
click at [1079, 369] on button "Validate" at bounding box center [1284, 363] width 480 height 30
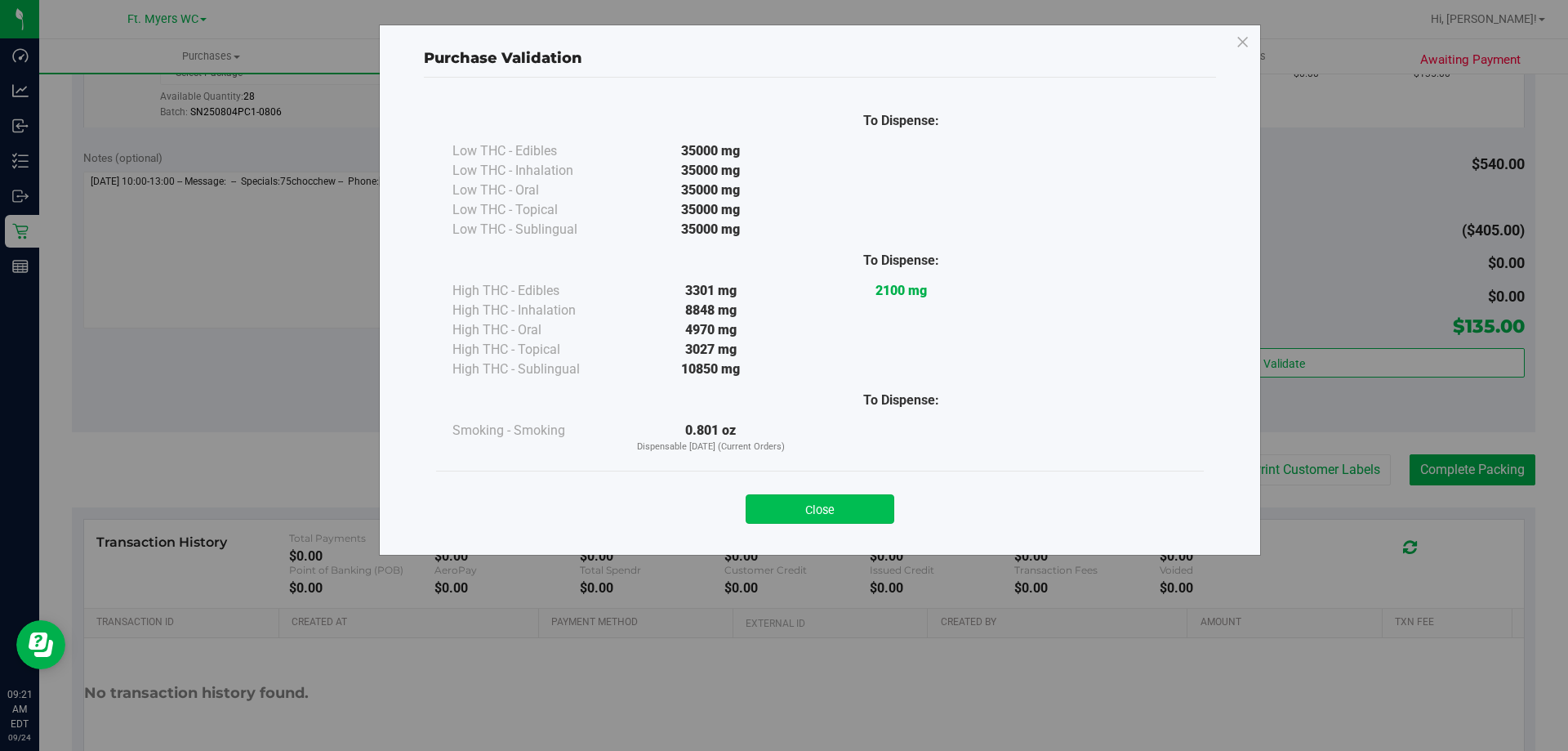
click at [789, 506] on button "Close" at bounding box center [820, 509] width 149 height 30
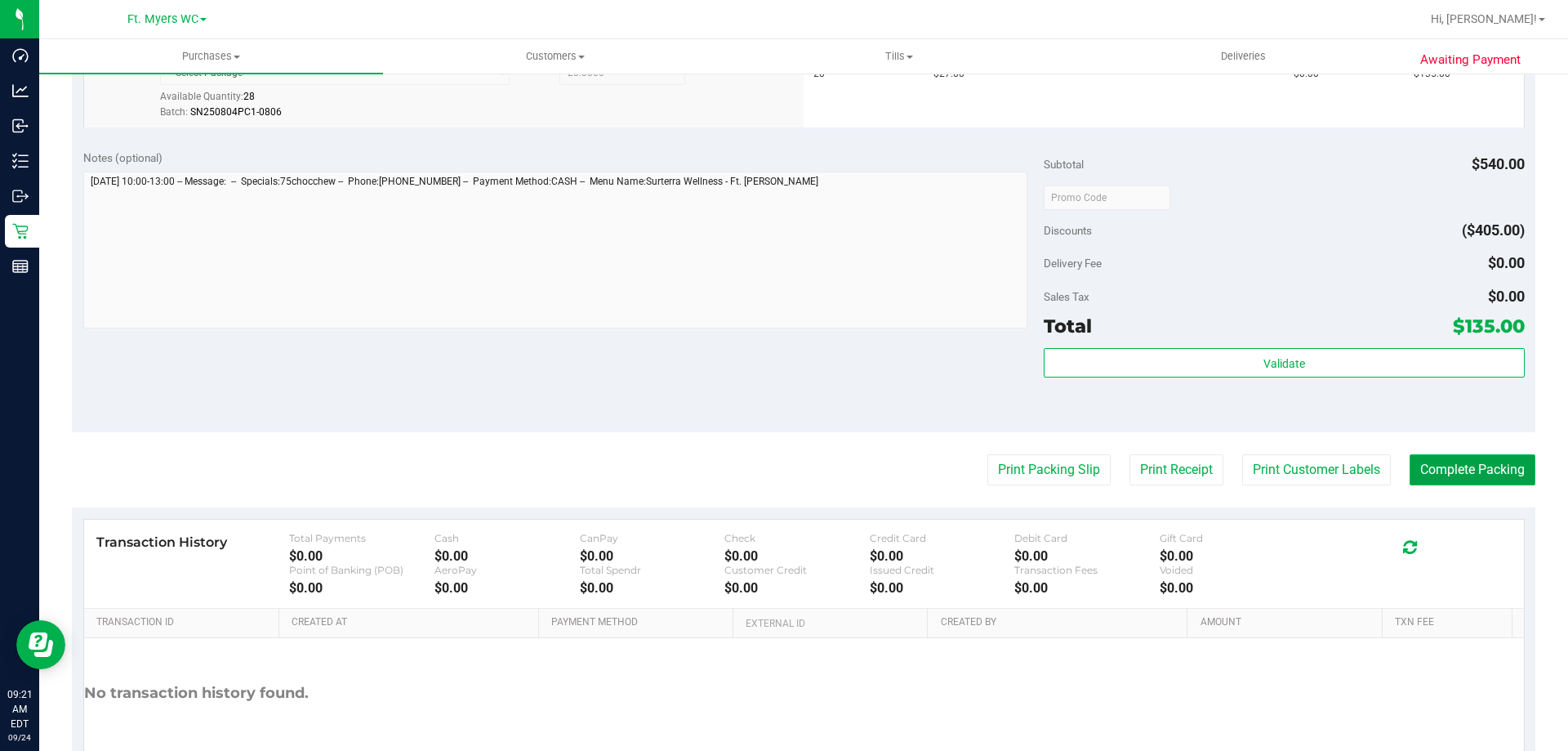
click at [1439, 470] on button "Complete Packing" at bounding box center [1472, 469] width 126 height 31
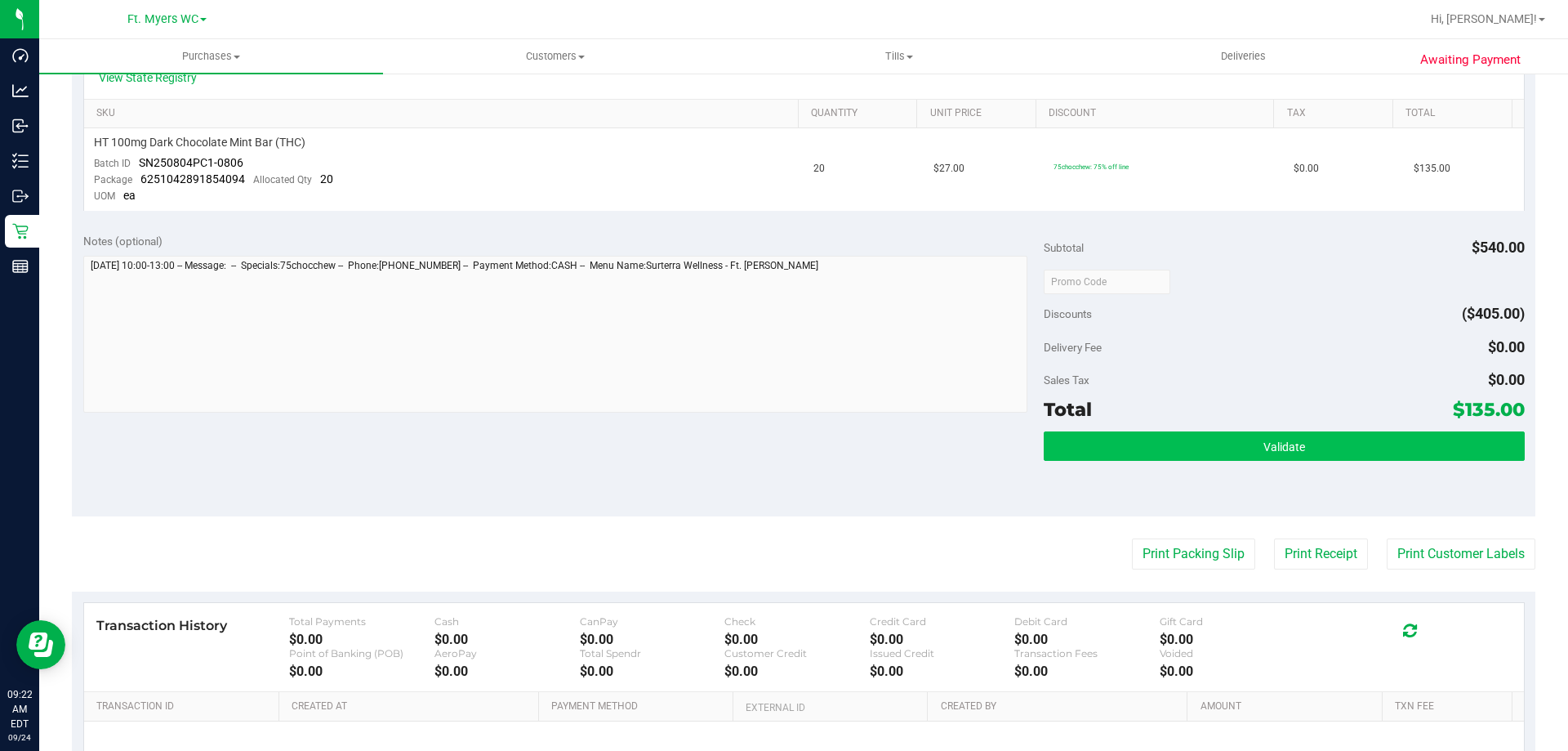
scroll to position [408, 0]
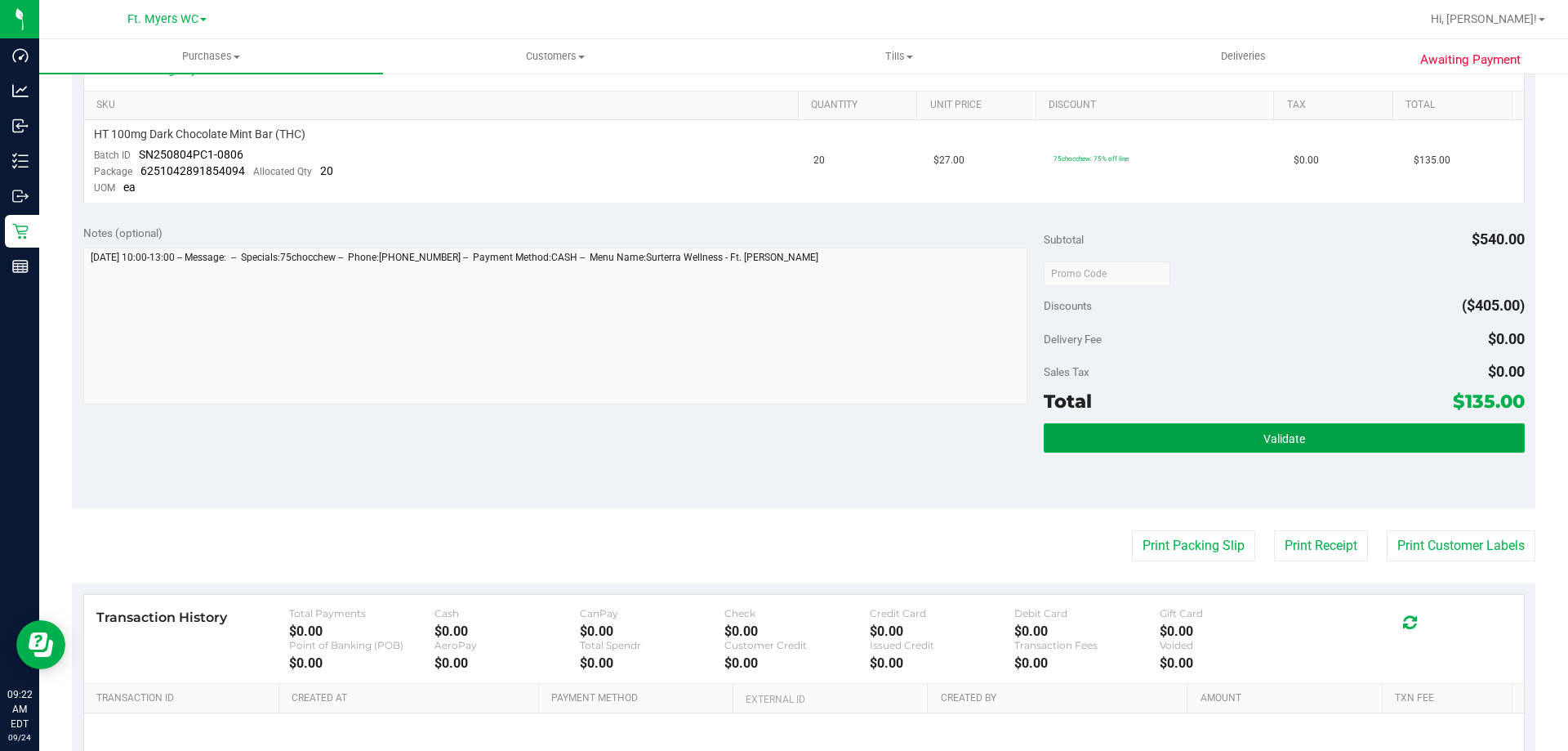
click at [1200, 431] on button "Validate" at bounding box center [1284, 437] width 480 height 30
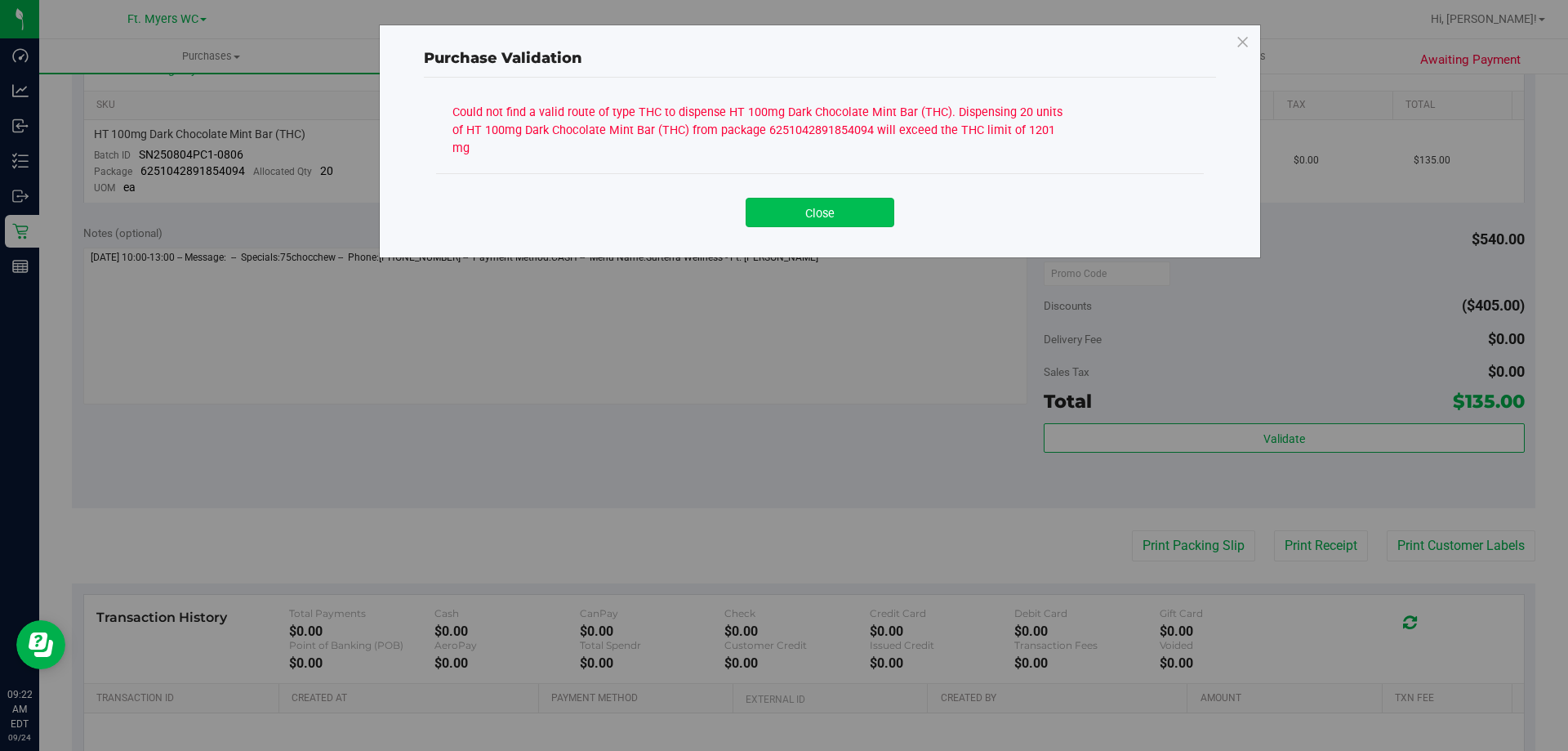
click at [857, 199] on button "Close" at bounding box center [820, 212] width 149 height 30
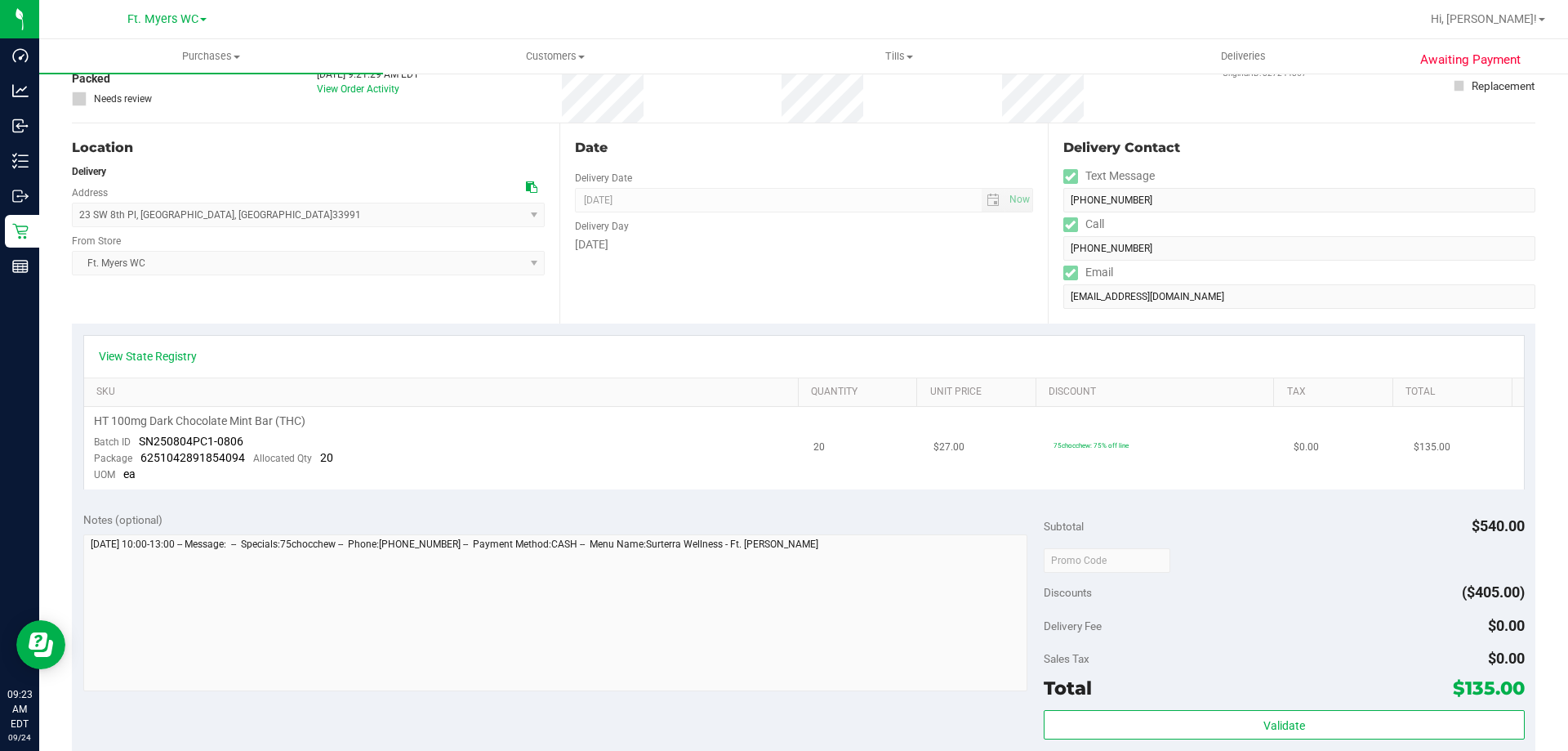
scroll to position [0, 0]
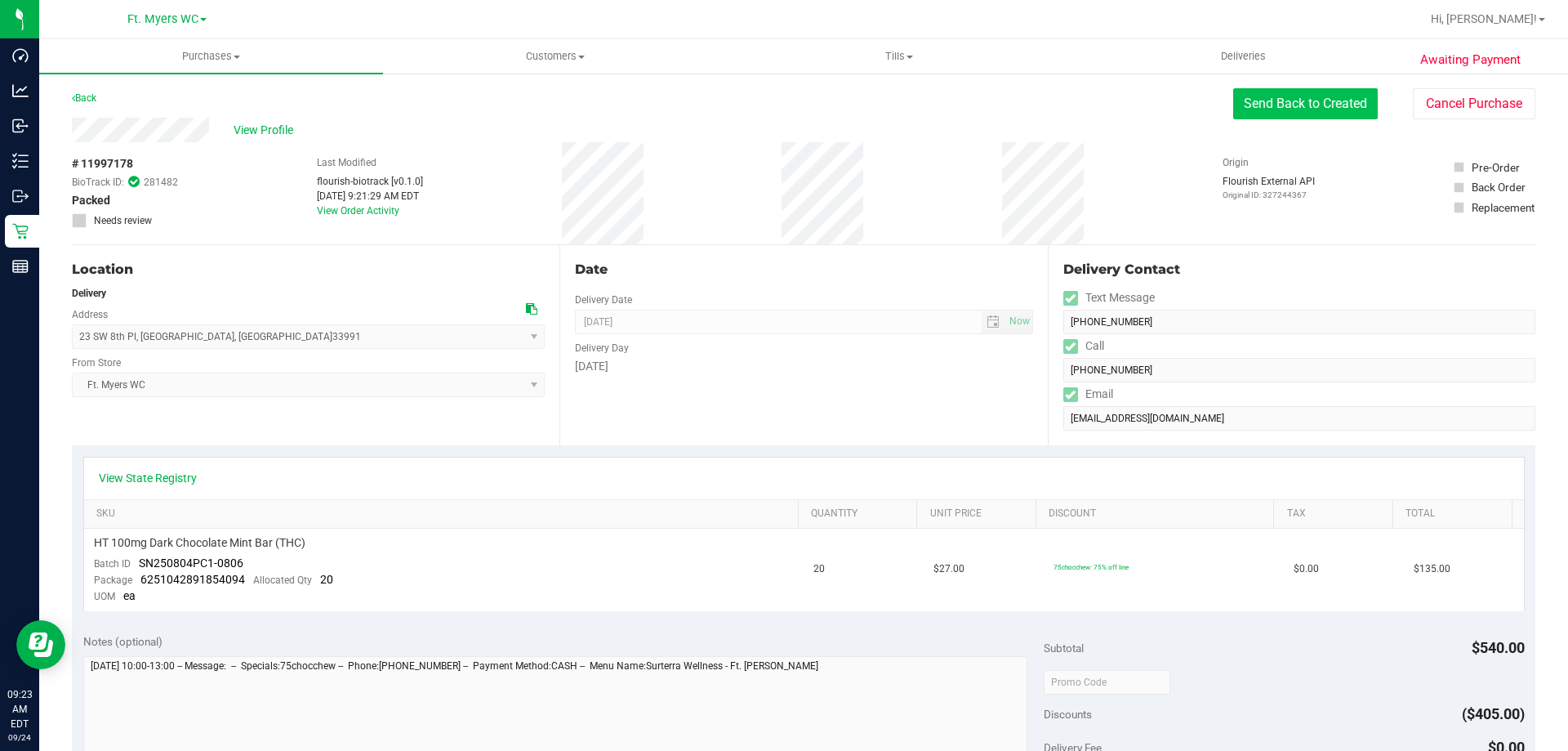
click at [1294, 111] on button "Send Back to Created" at bounding box center [1305, 103] width 145 height 31
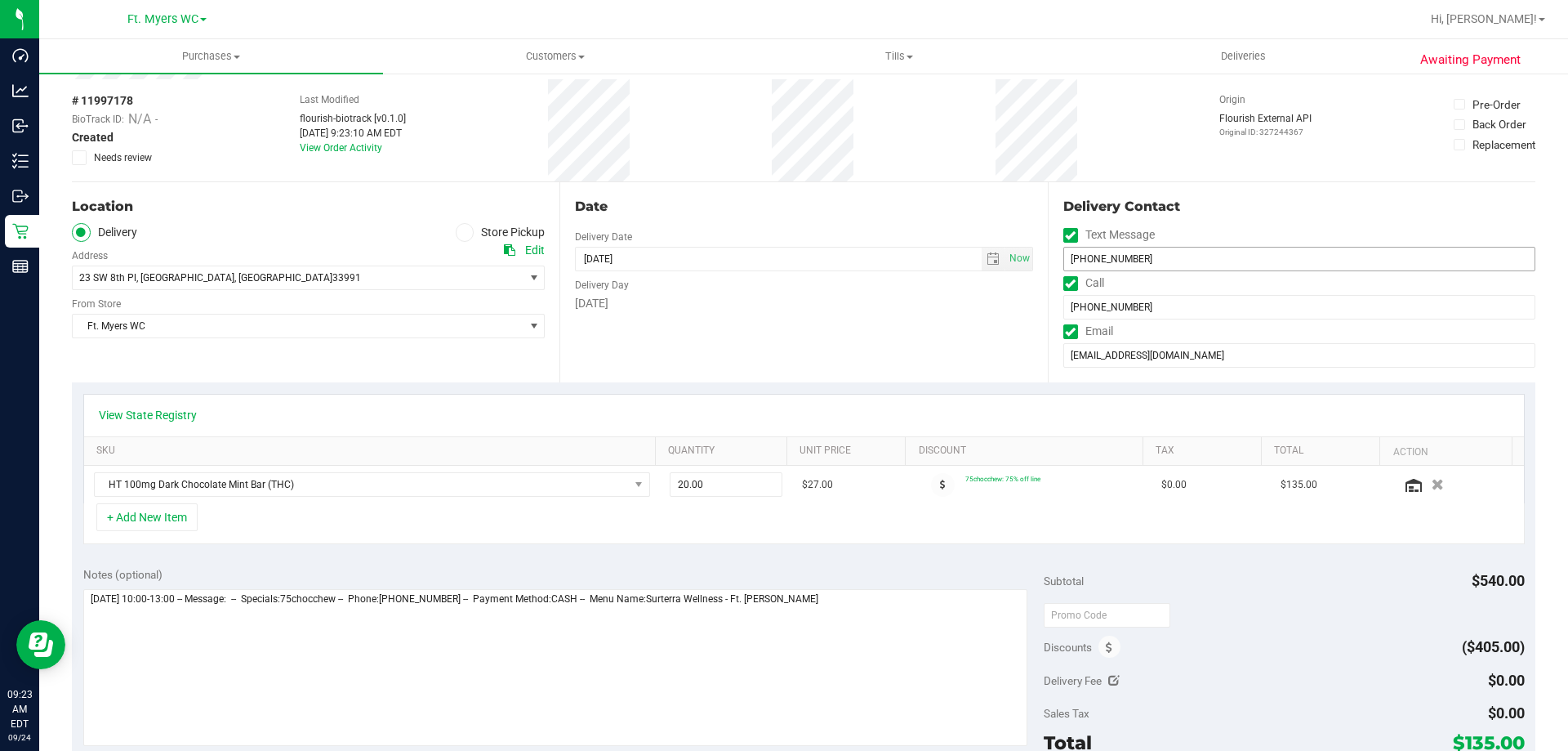
scroll to position [245, 0]
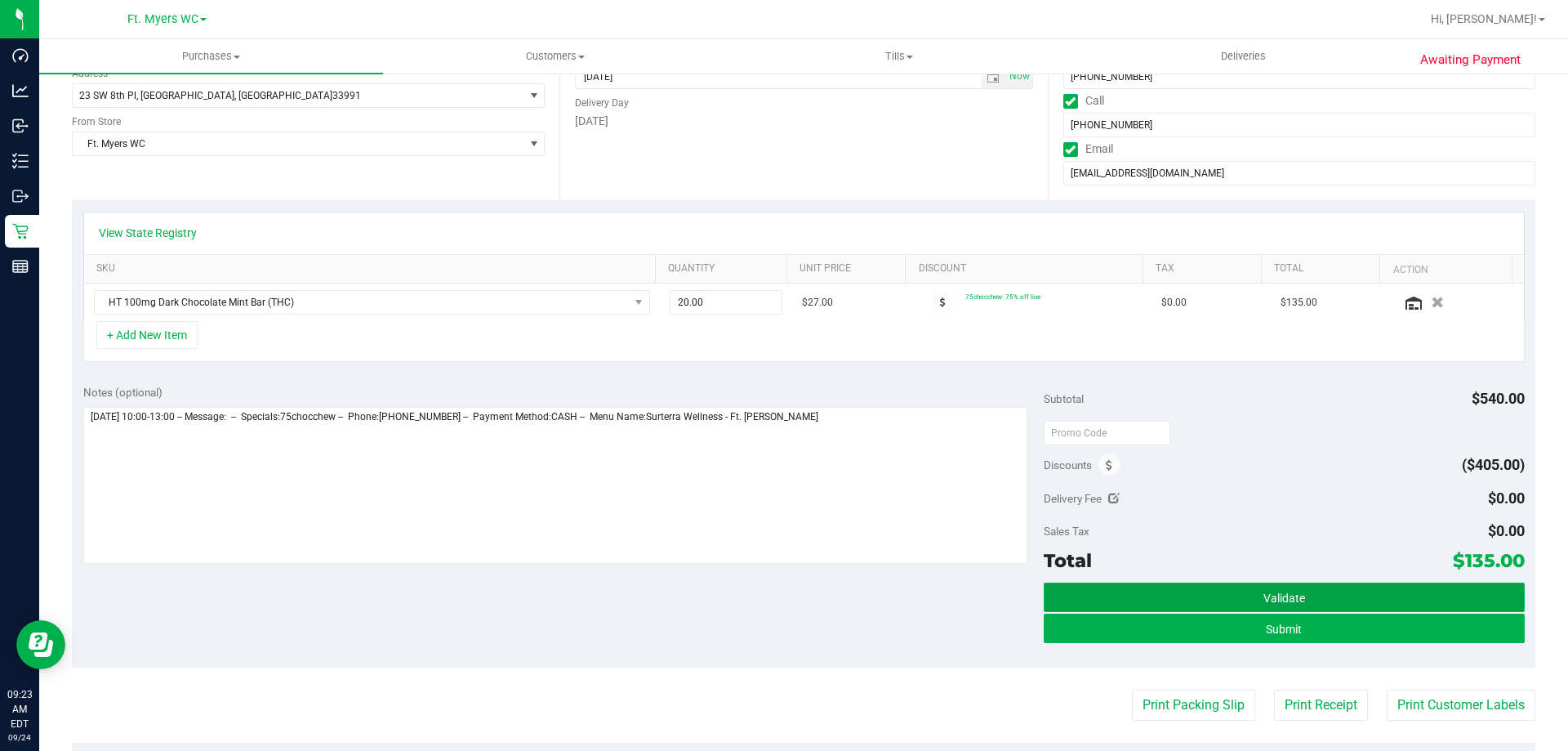
click at [1292, 600] on span "Validate" at bounding box center [1284, 597] width 41 height 13
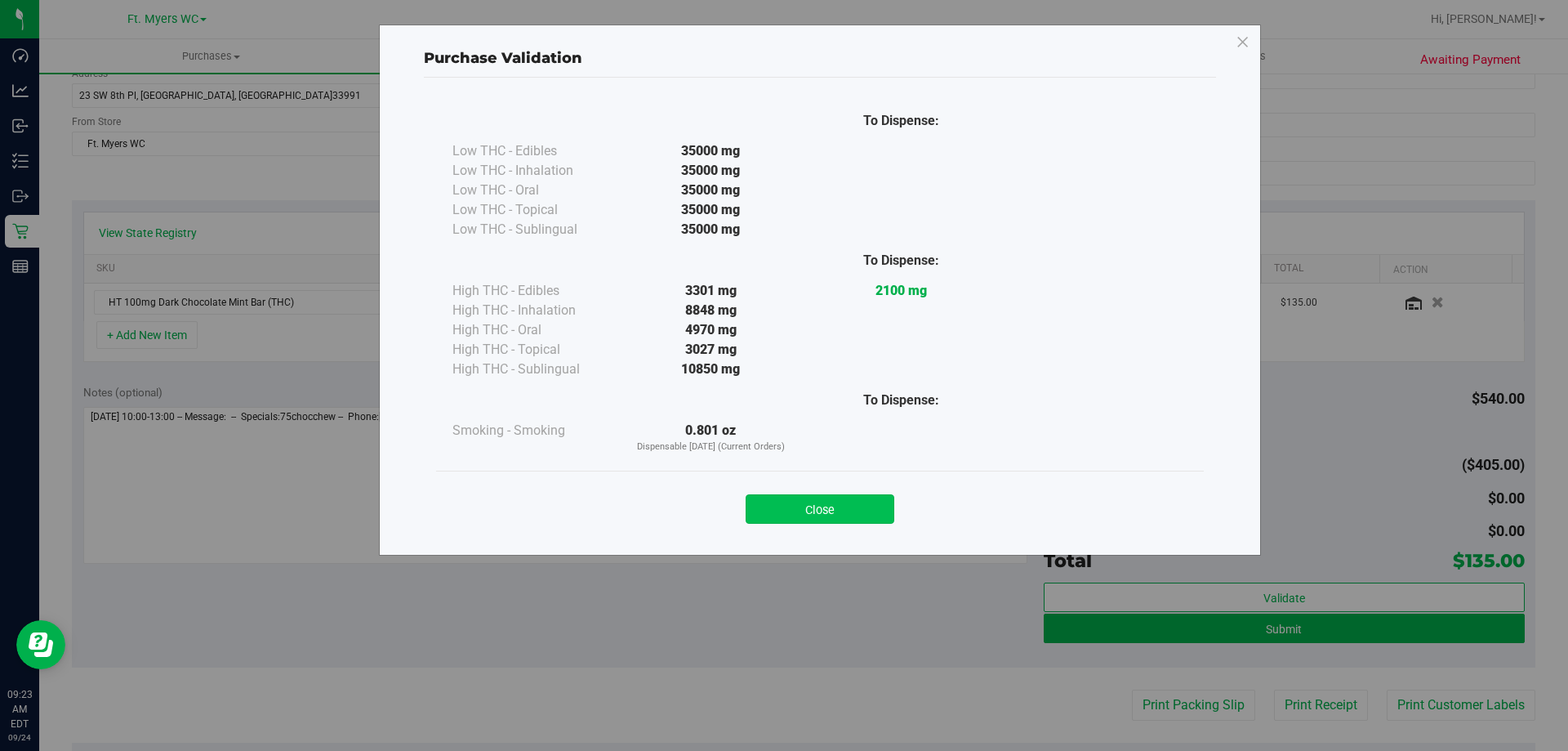
click at [873, 505] on button "Close" at bounding box center [820, 509] width 149 height 30
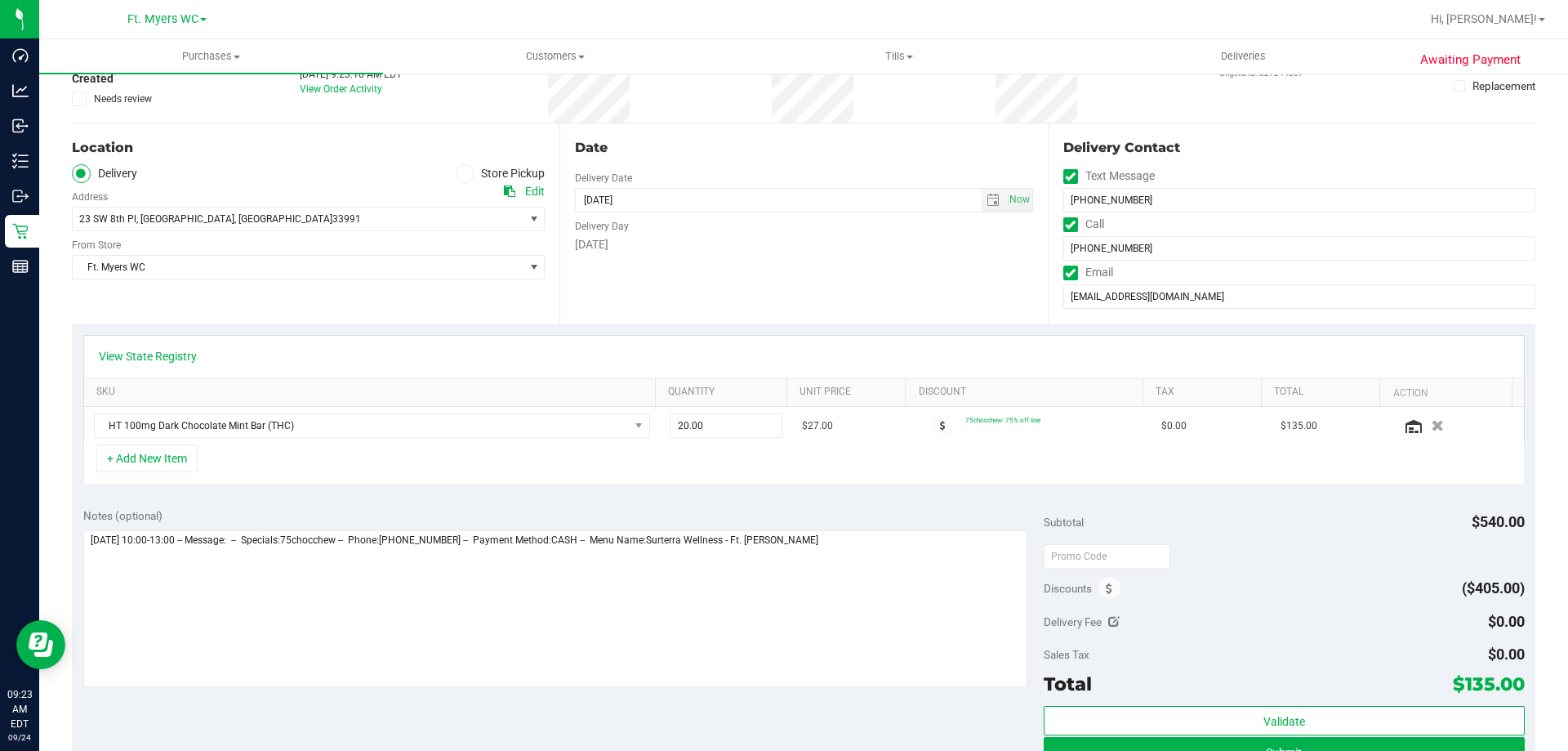
scroll to position [0, 0]
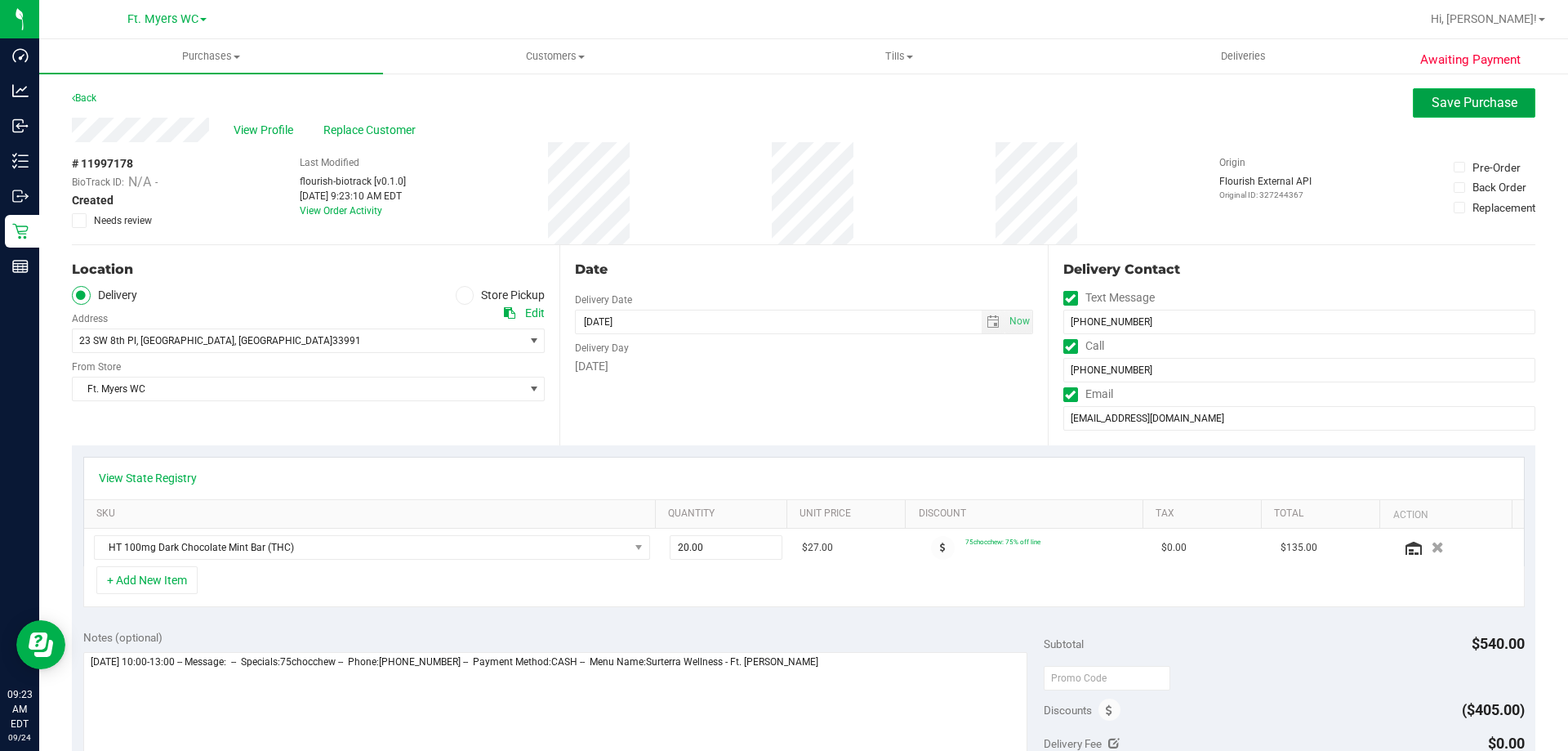
click at [1473, 106] on span "Save Purchase" at bounding box center [1474, 102] width 85 height 15
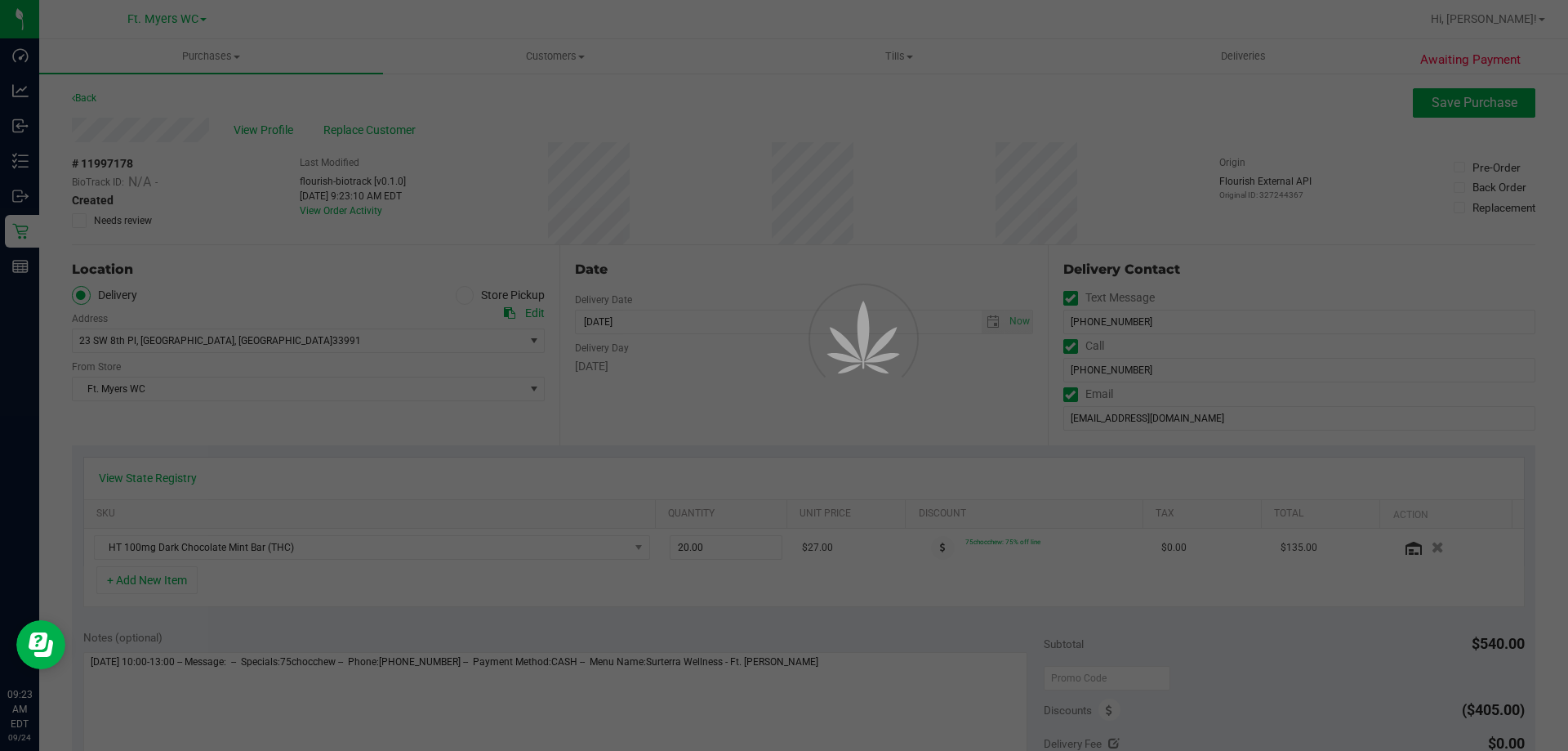
scroll to position [491, 0]
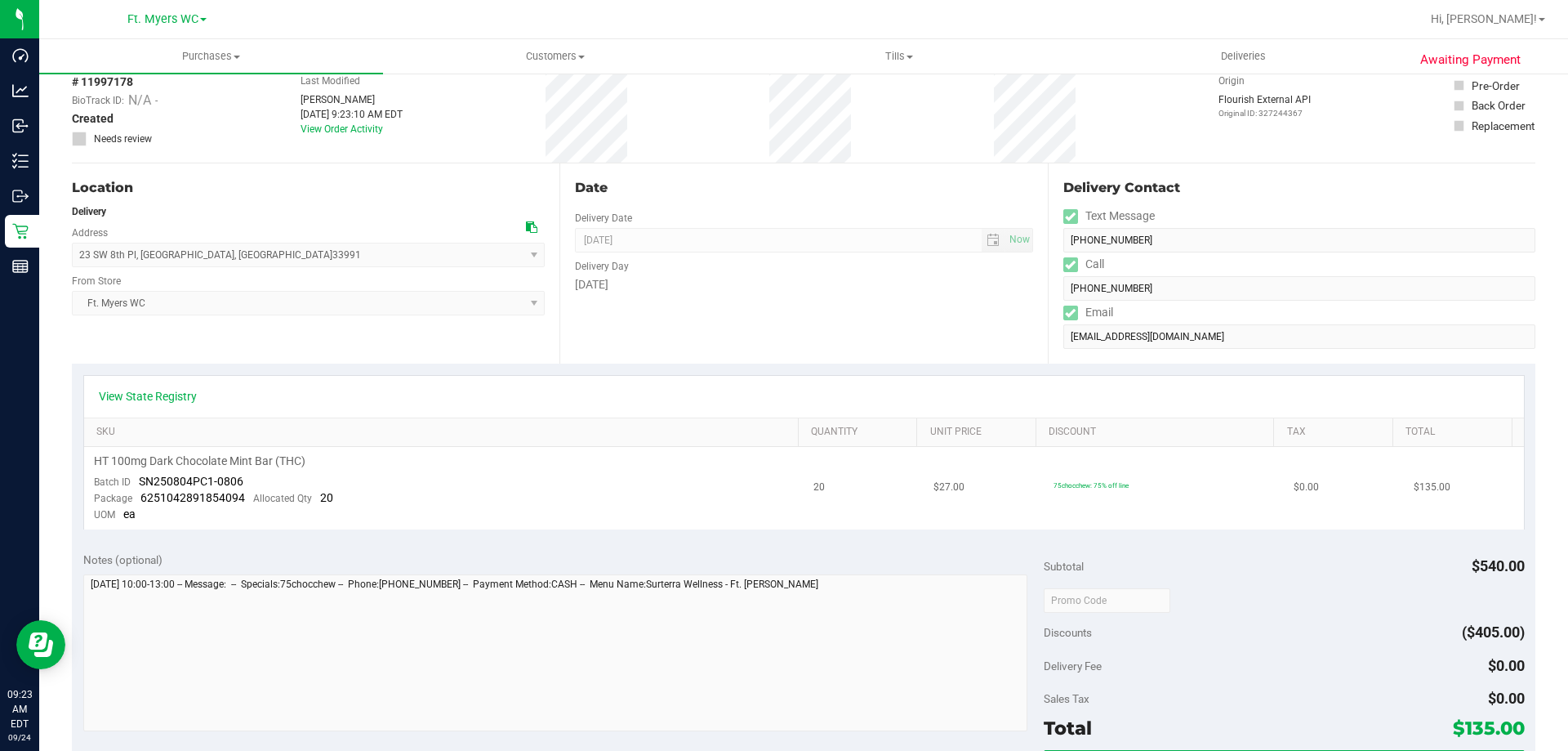
scroll to position [326, 0]
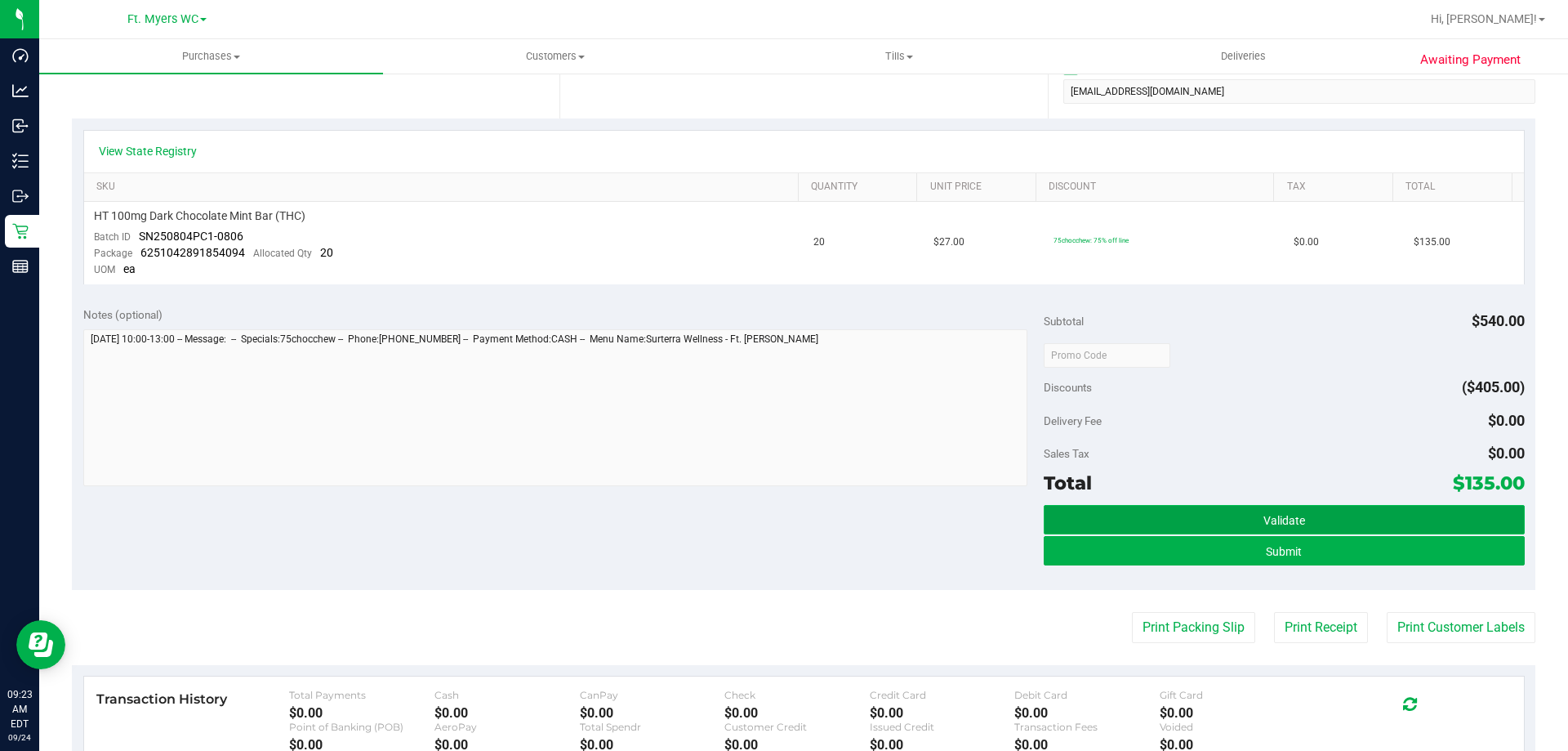
click at [1280, 527] on button "Validate" at bounding box center [1284, 519] width 480 height 30
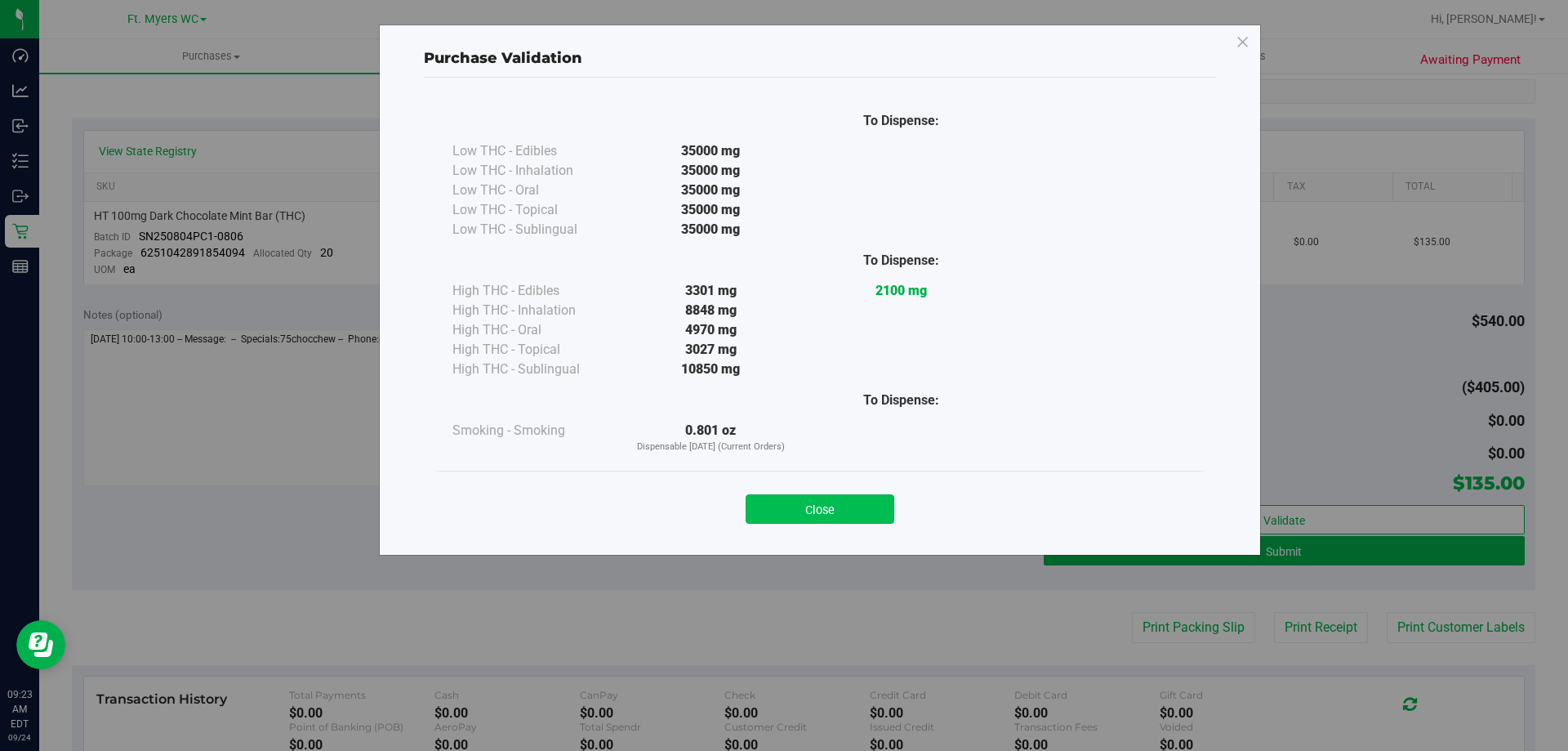
click at [867, 502] on button "Close" at bounding box center [820, 509] width 149 height 30
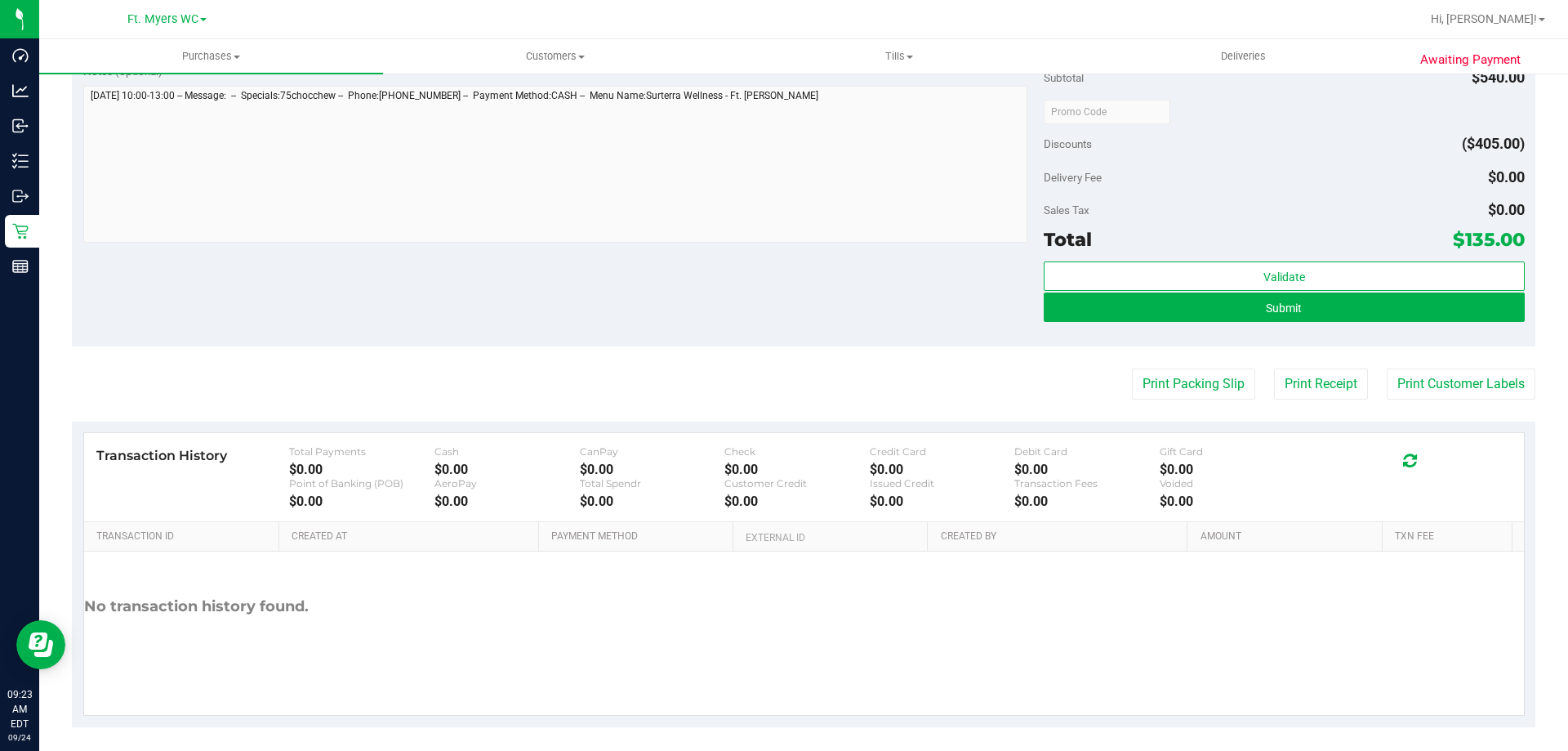
scroll to position [572, 0]
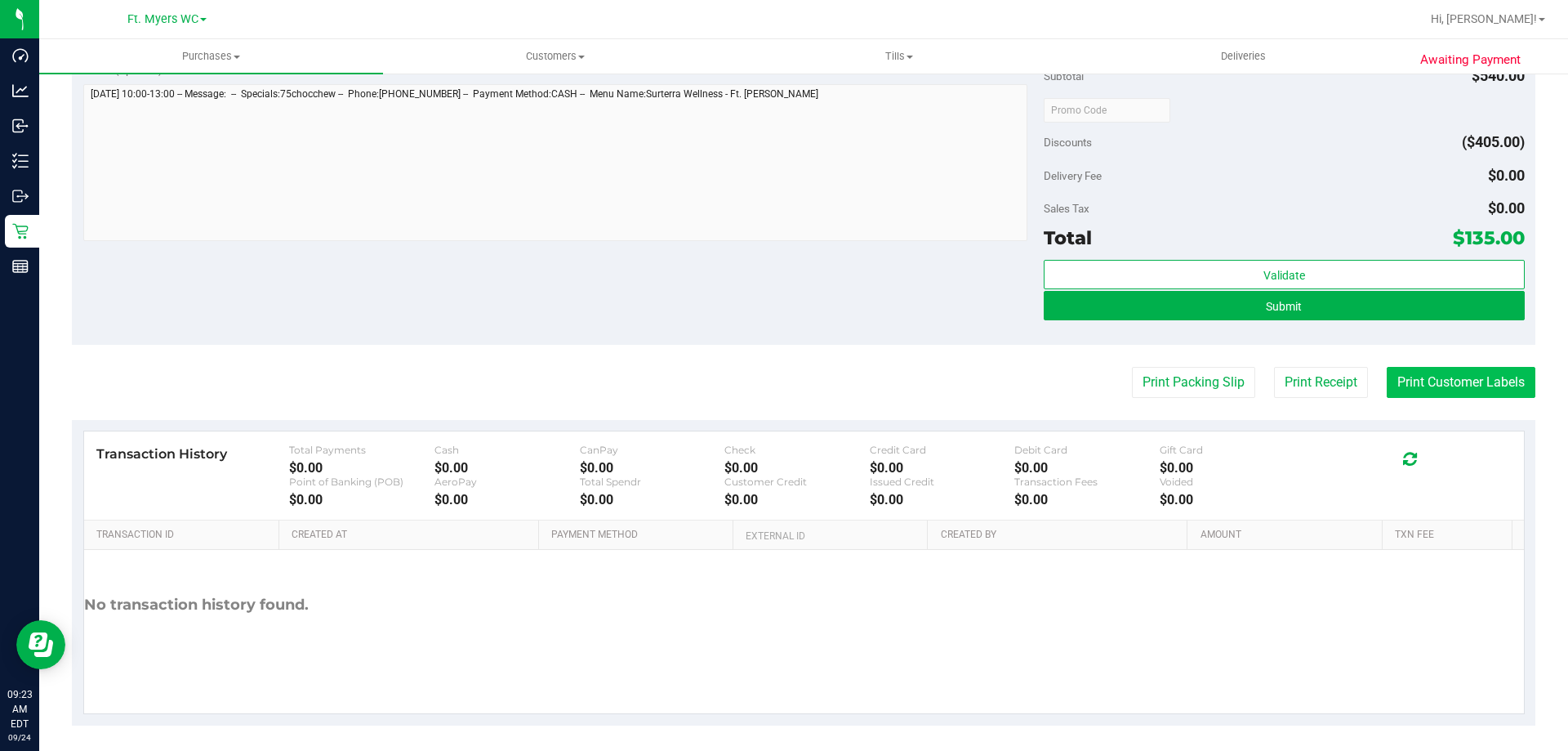
click at [1418, 390] on button "Print Customer Labels" at bounding box center [1461, 382] width 149 height 31
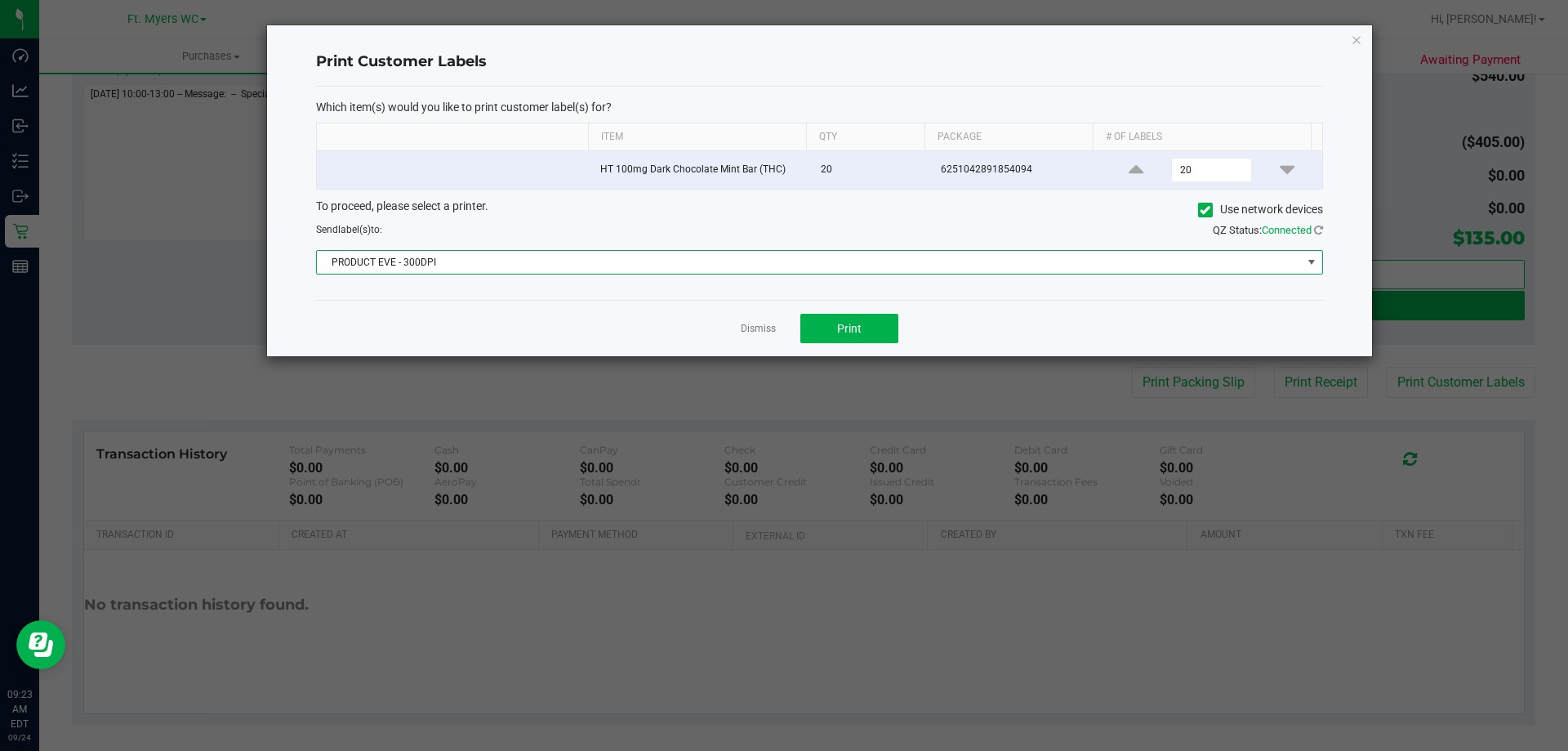
click at [862, 270] on span "PRODUCT EVE - 300DPI" at bounding box center [809, 262] width 985 height 23
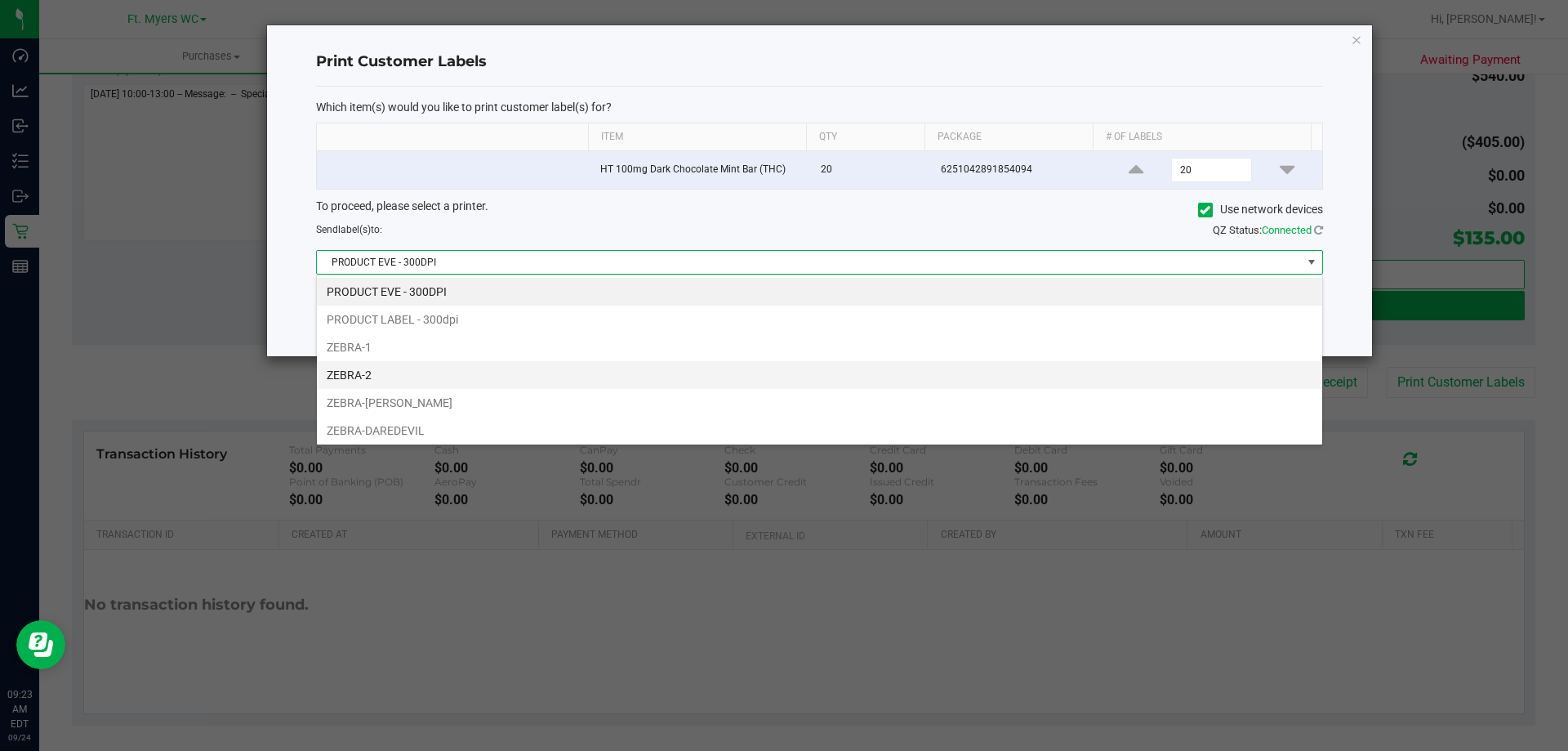
scroll to position [31, 0]
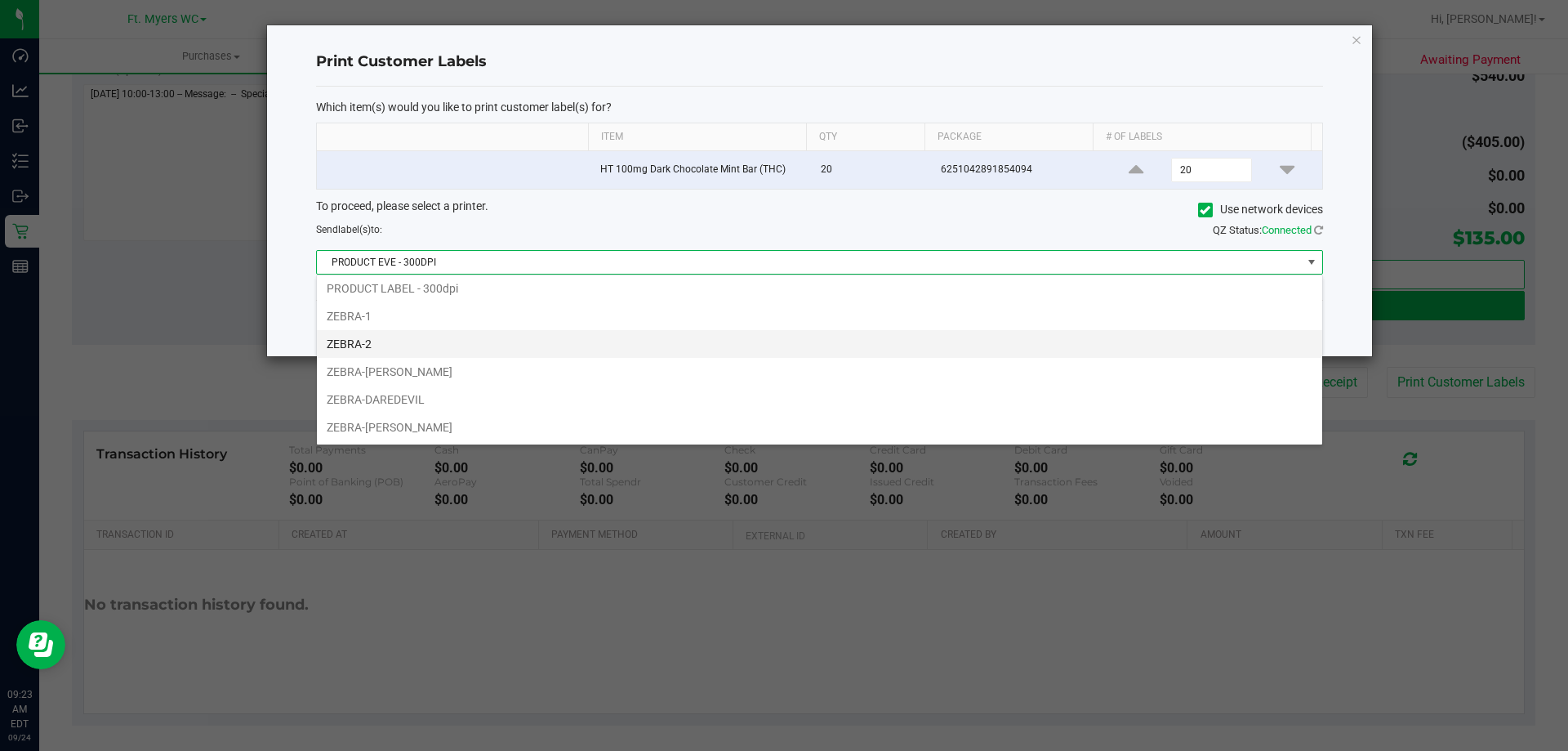
click at [769, 332] on li "ZEBRA-2" at bounding box center [819, 343] width 1005 height 28
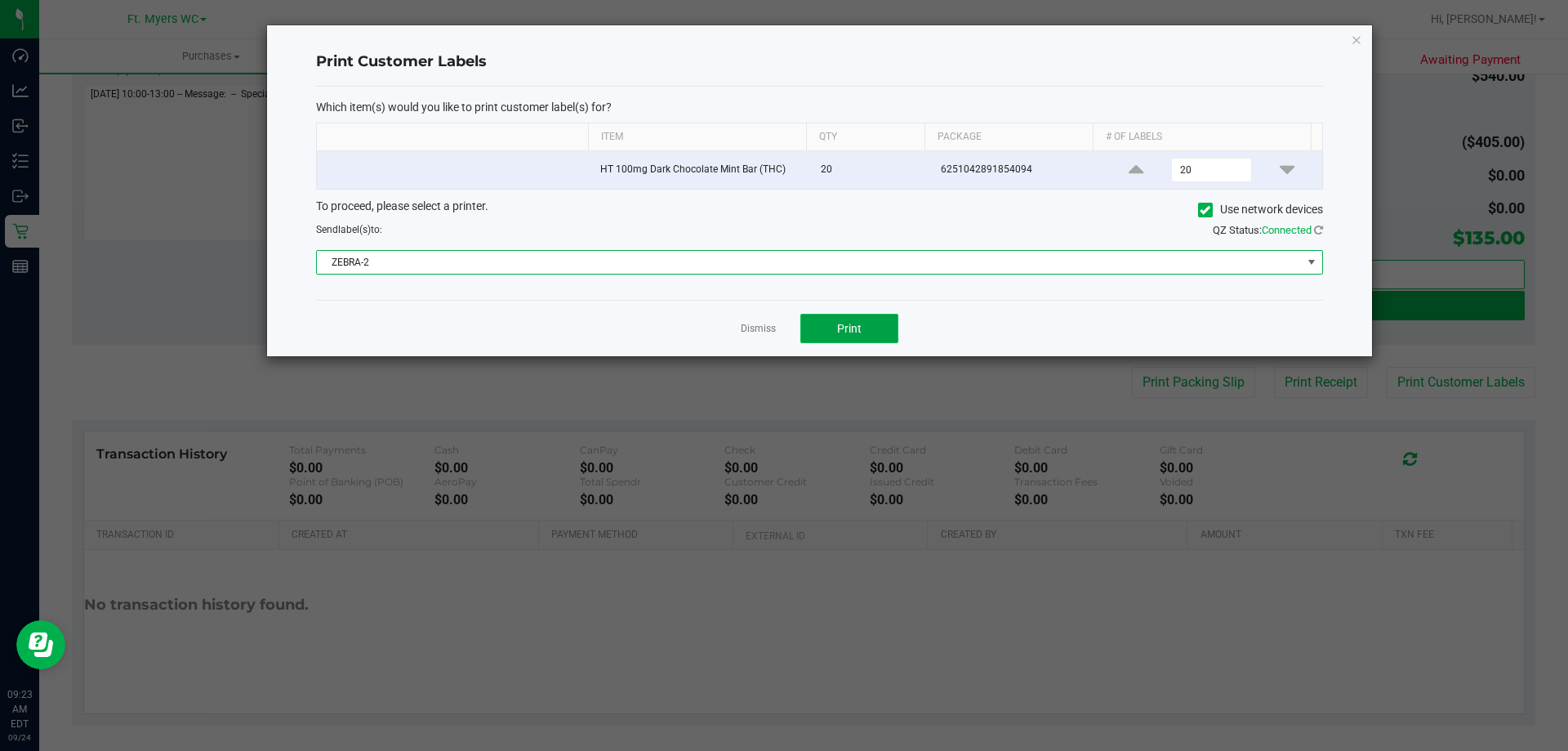
click at [811, 321] on button "Print" at bounding box center [850, 328] width 98 height 30
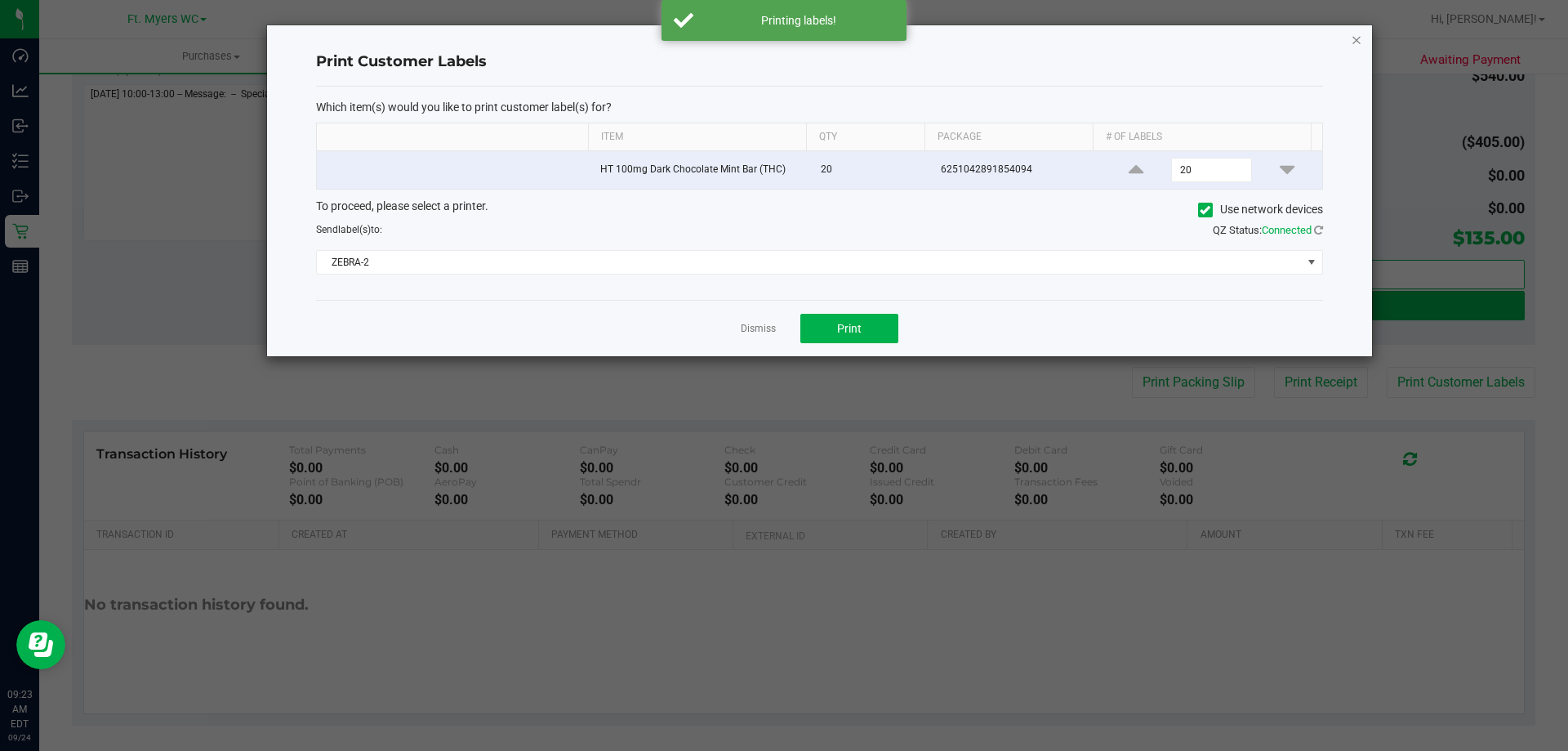
click at [1360, 43] on icon "button" at bounding box center [1357, 39] width 12 height 19
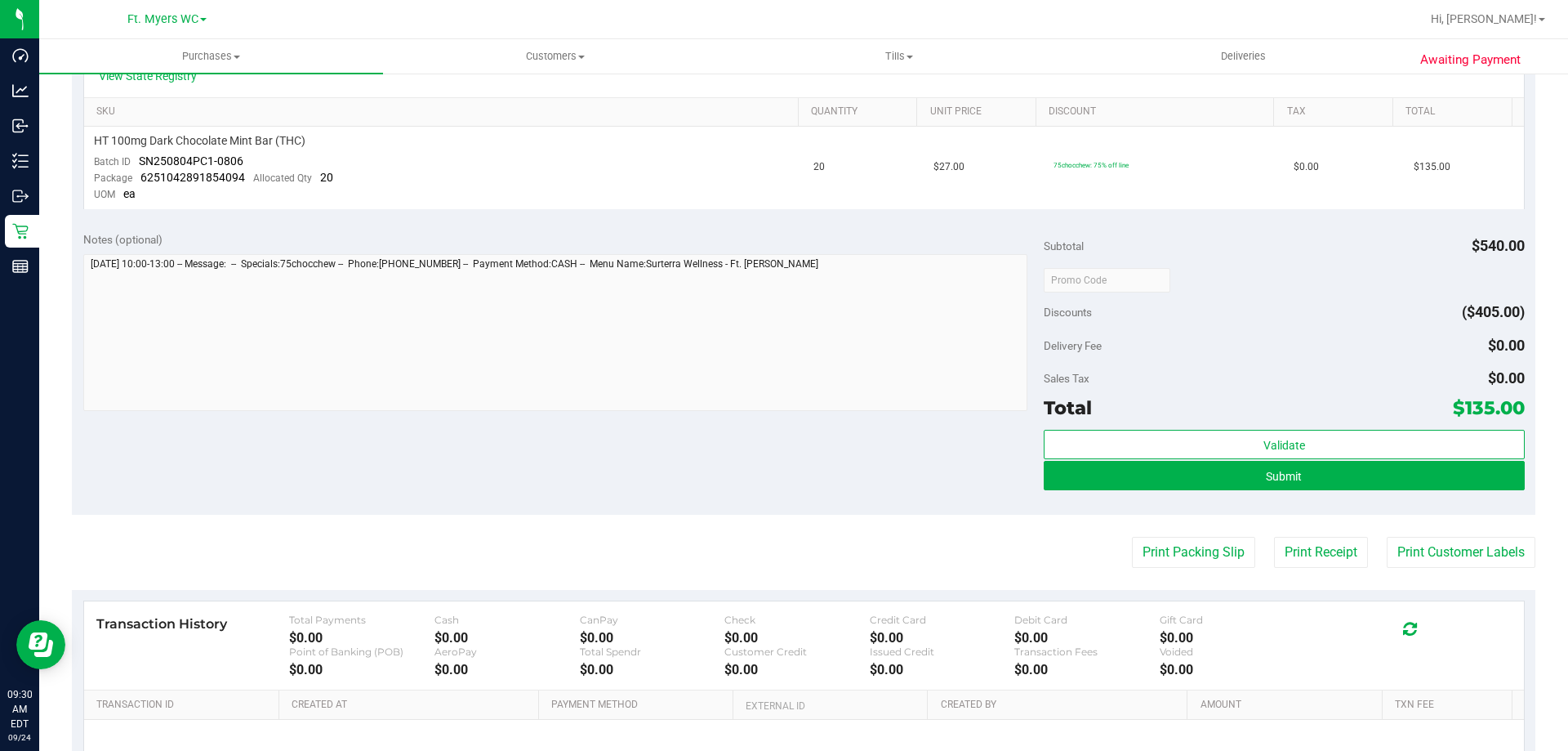
scroll to position [408, 0]
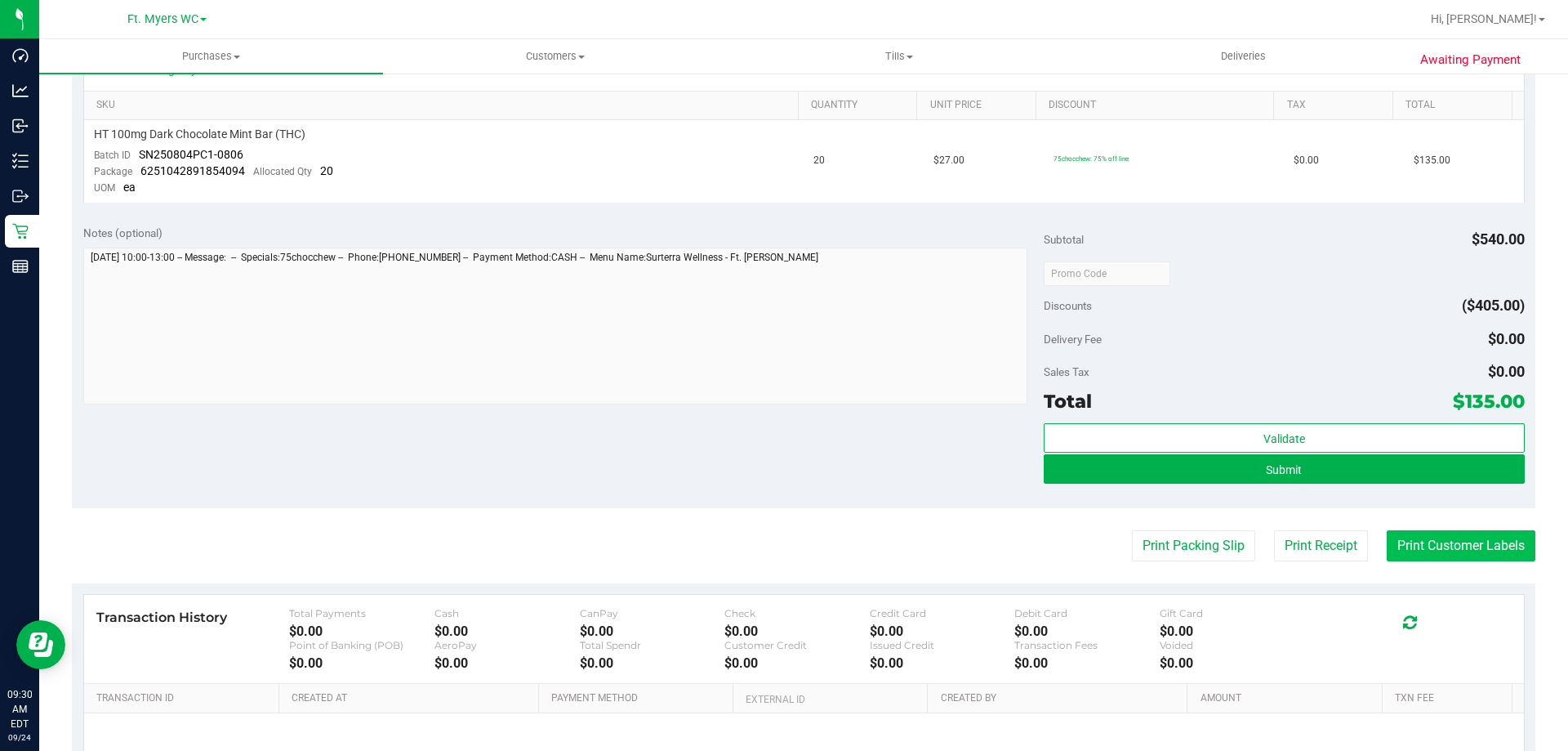
click at [1407, 543] on button "Print Customer Labels" at bounding box center [1461, 545] width 149 height 31
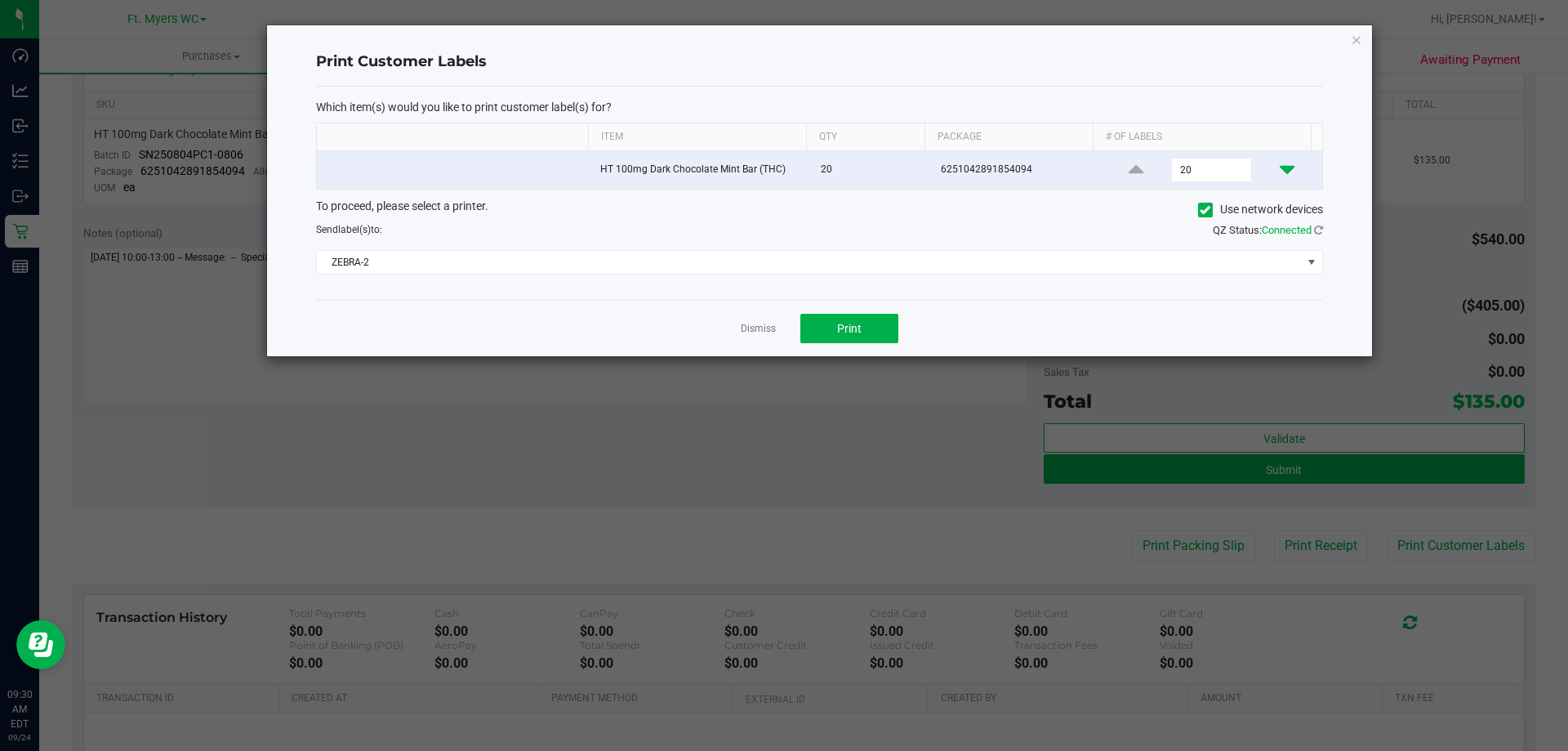
click at [1280, 166] on icon at bounding box center [1287, 169] width 14 height 20
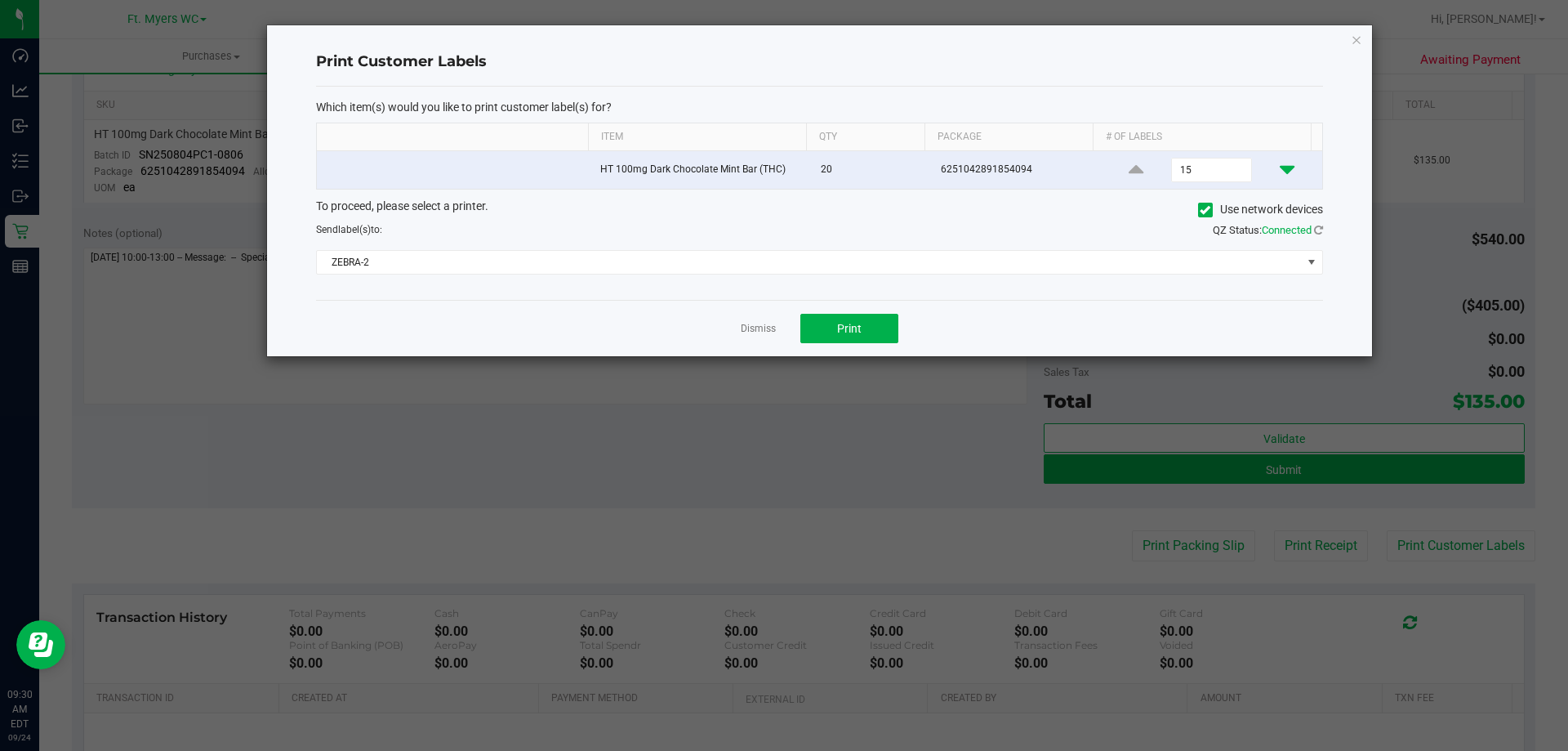
click at [1280, 166] on icon at bounding box center [1287, 169] width 14 height 20
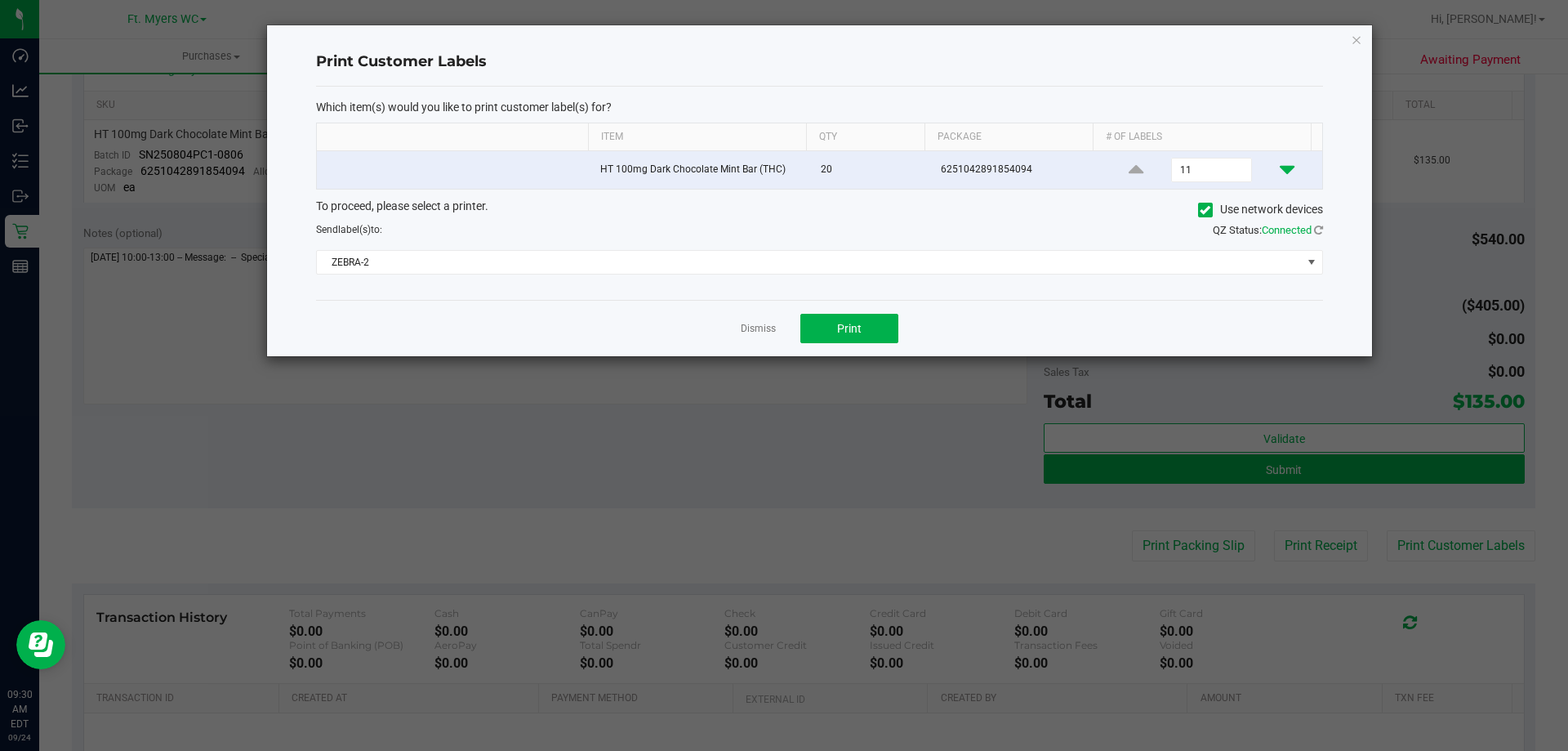
type input "10"
click at [887, 321] on button "Print" at bounding box center [850, 328] width 98 height 30
click at [743, 329] on link "Dismiss" at bounding box center [758, 329] width 36 height 14
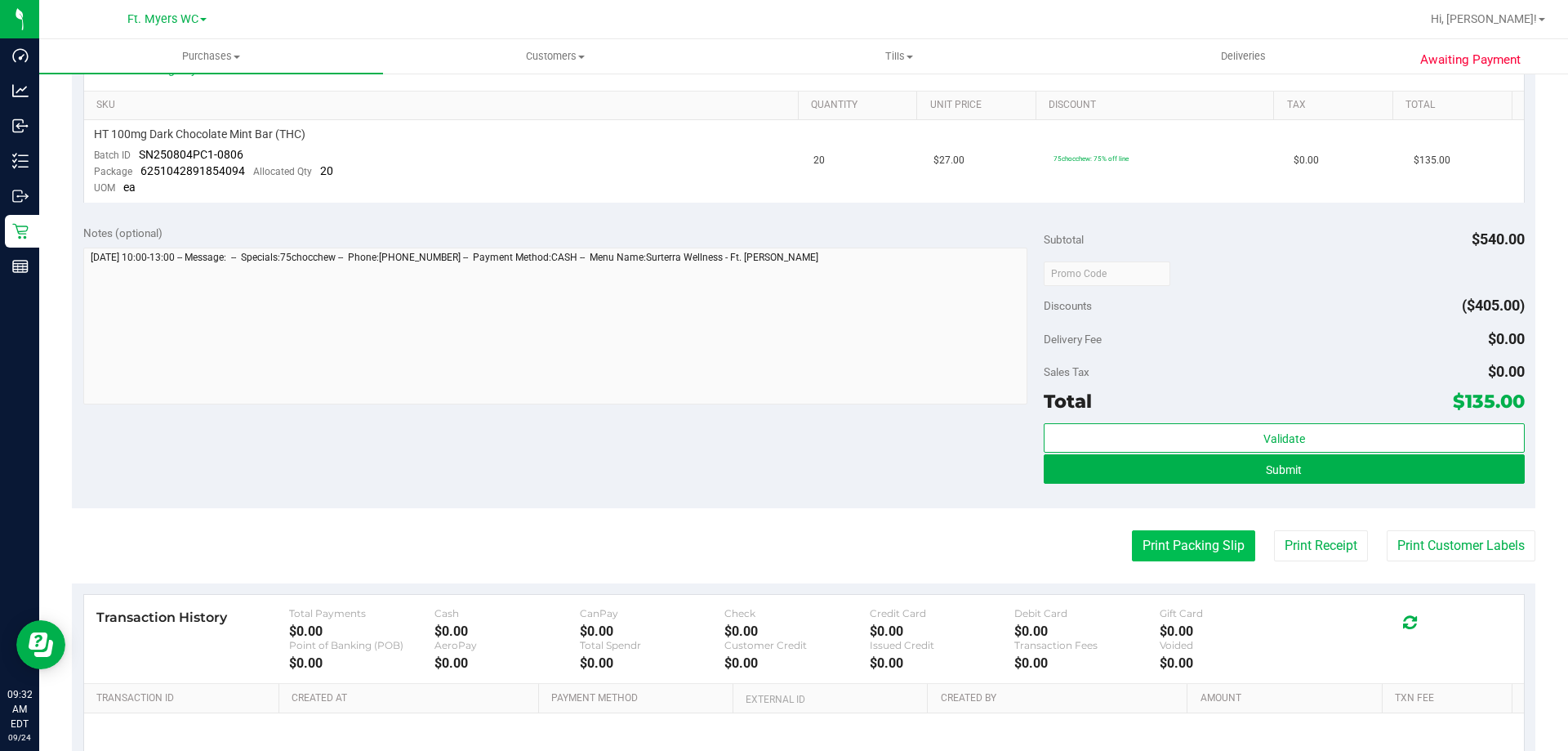
click at [1203, 554] on button "Print Packing Slip" at bounding box center [1194, 545] width 123 height 31
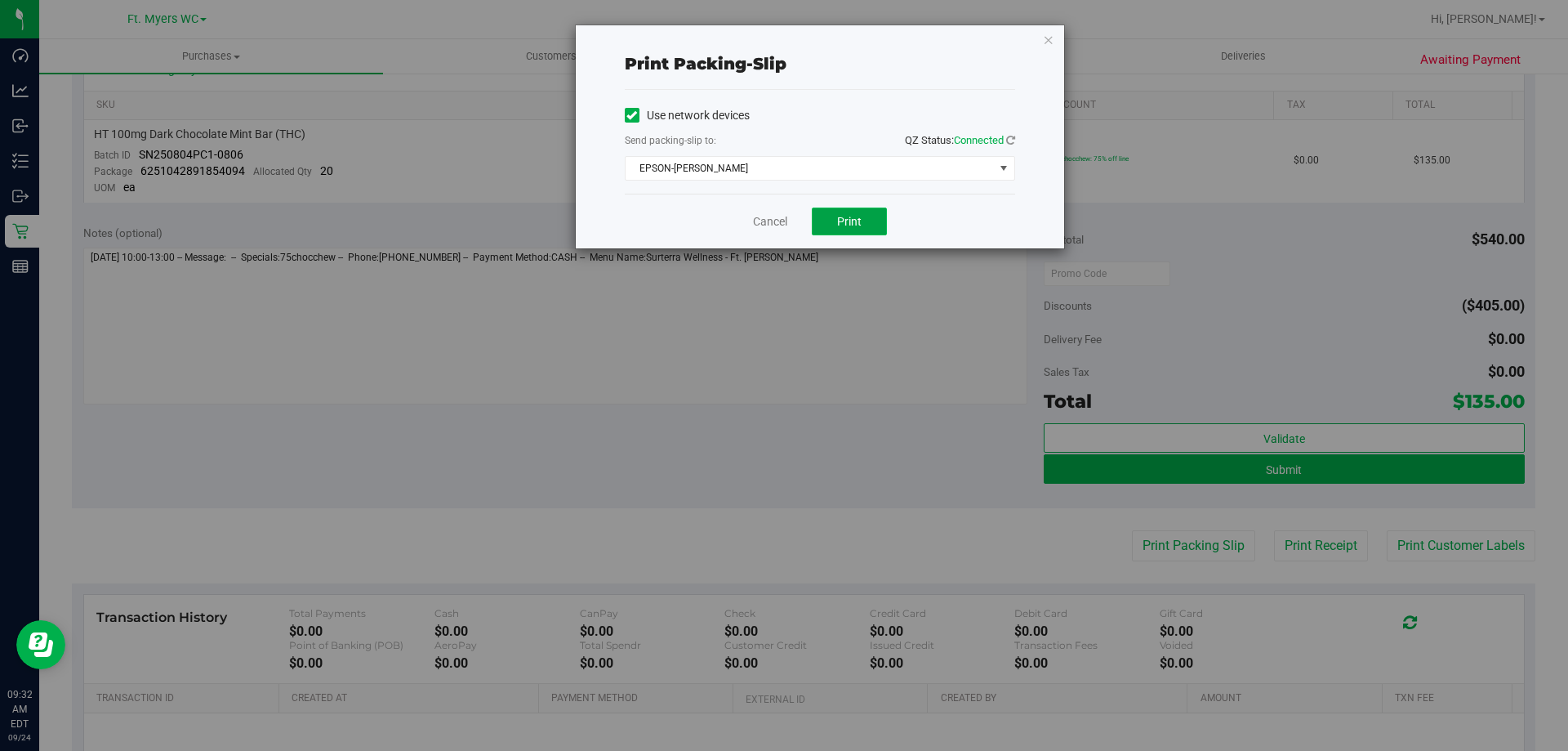
click at [855, 224] on span "Print" at bounding box center [849, 221] width 25 height 13
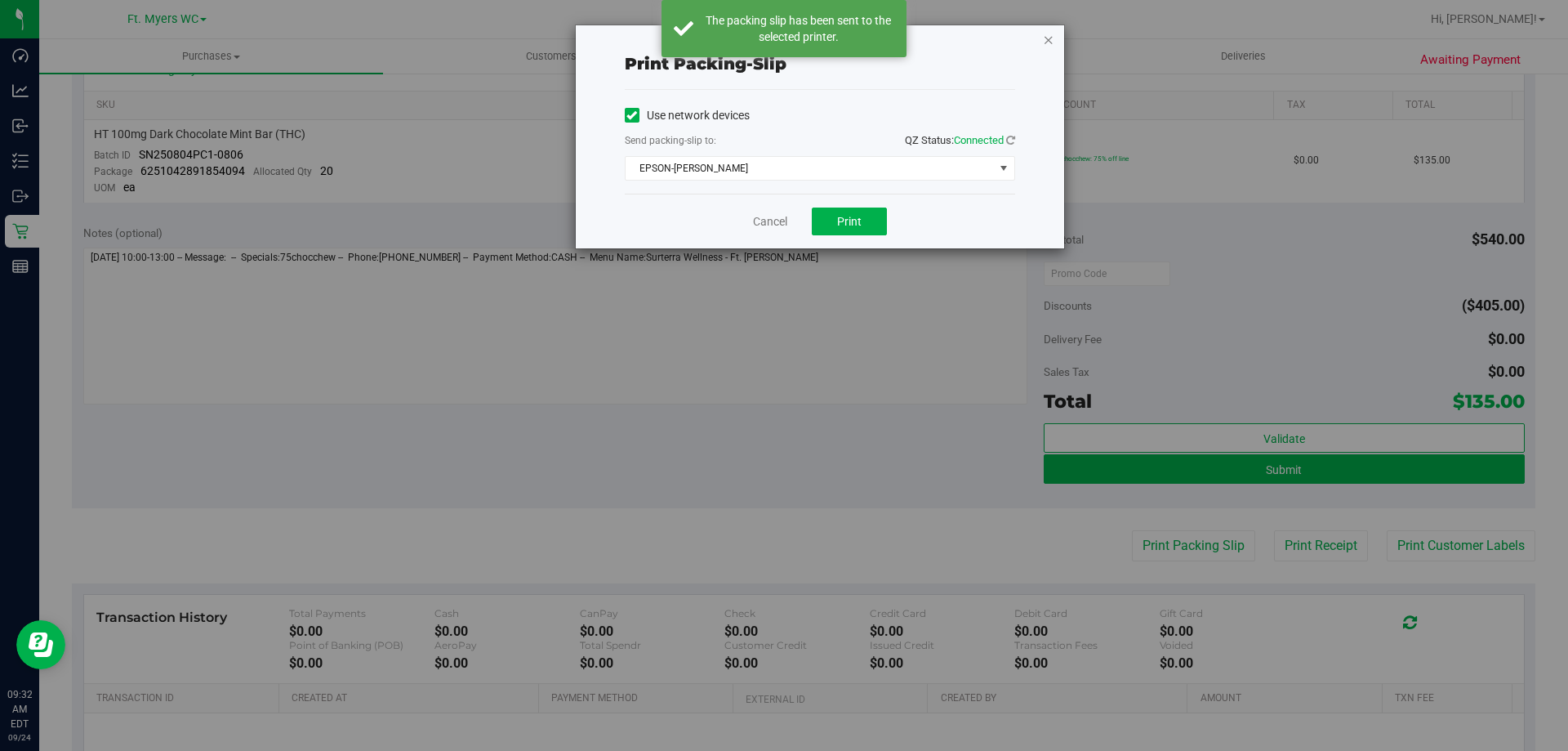
click at [1045, 44] on icon "button" at bounding box center [1049, 39] width 12 height 19
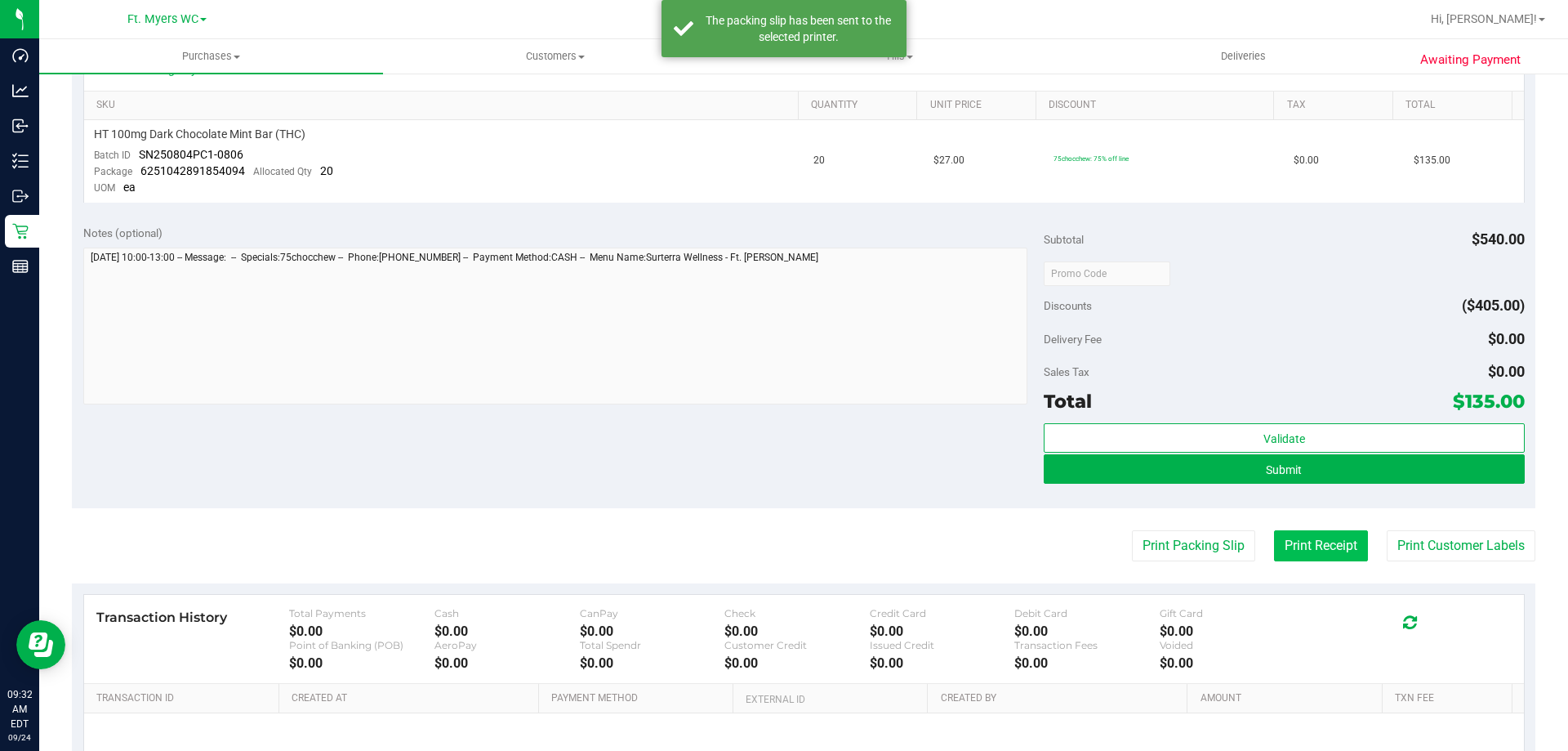
click at [1298, 545] on button "Print Receipt" at bounding box center [1320, 545] width 94 height 31
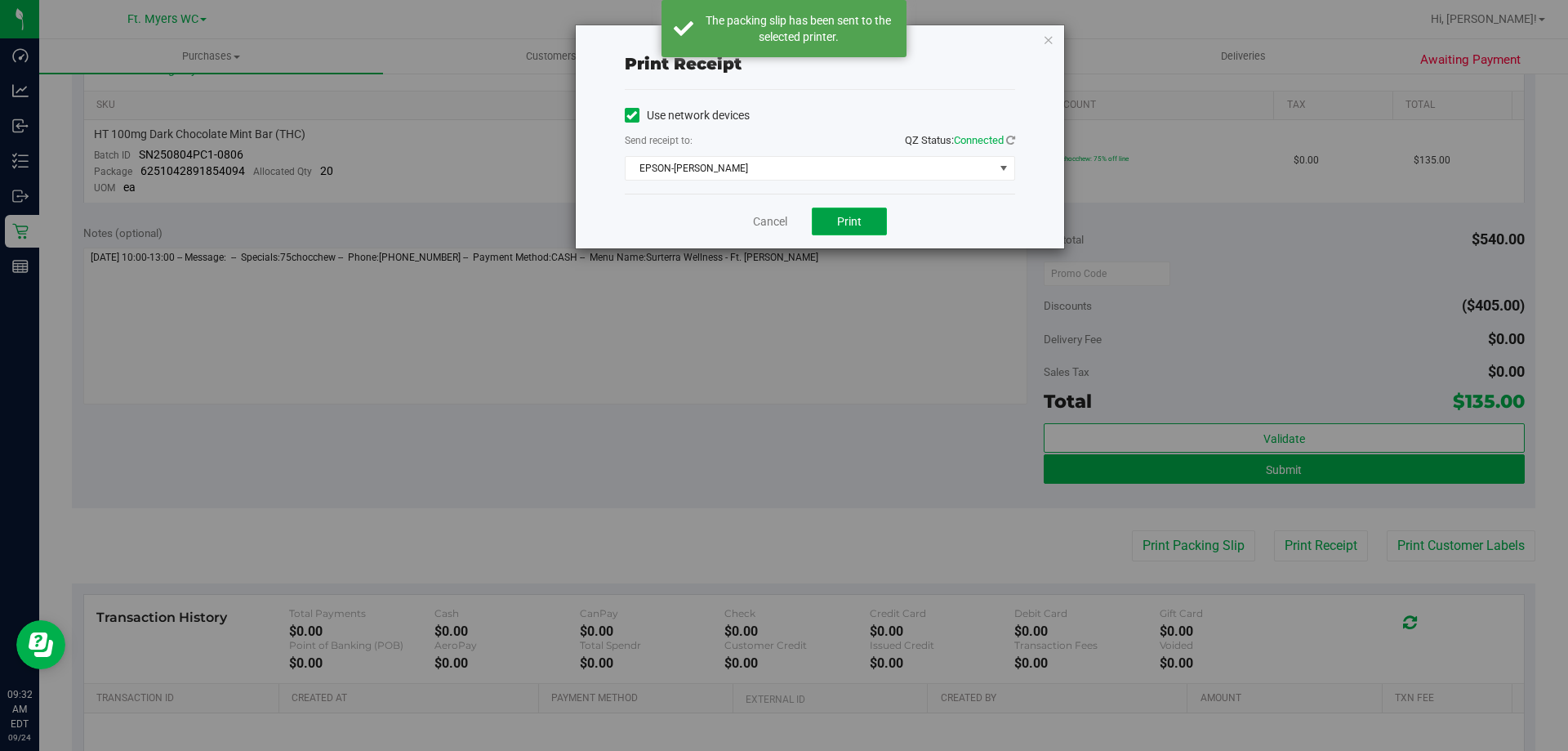
click at [871, 229] on button "Print" at bounding box center [849, 221] width 75 height 28
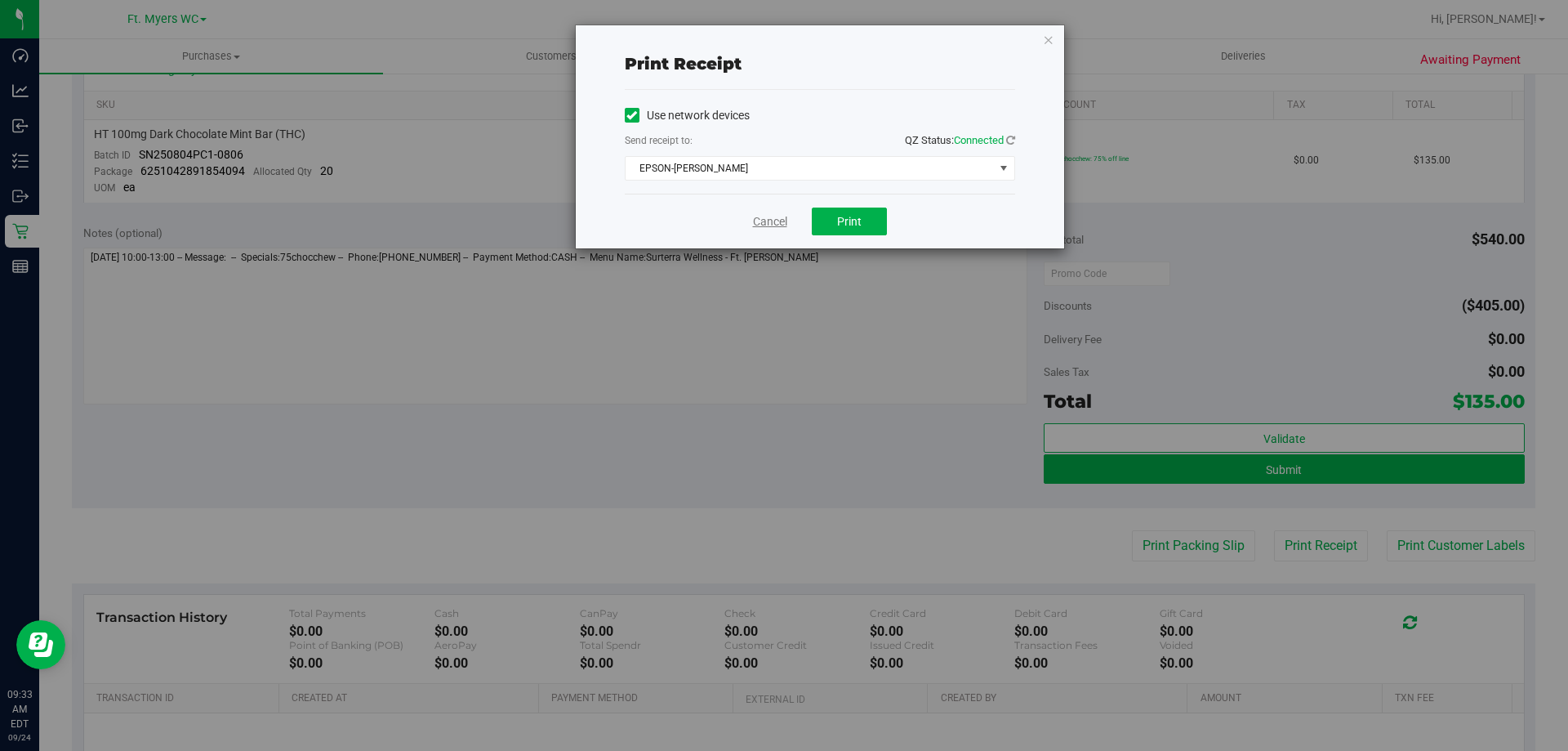
click at [774, 217] on link "Cancel" at bounding box center [770, 222] width 35 height 17
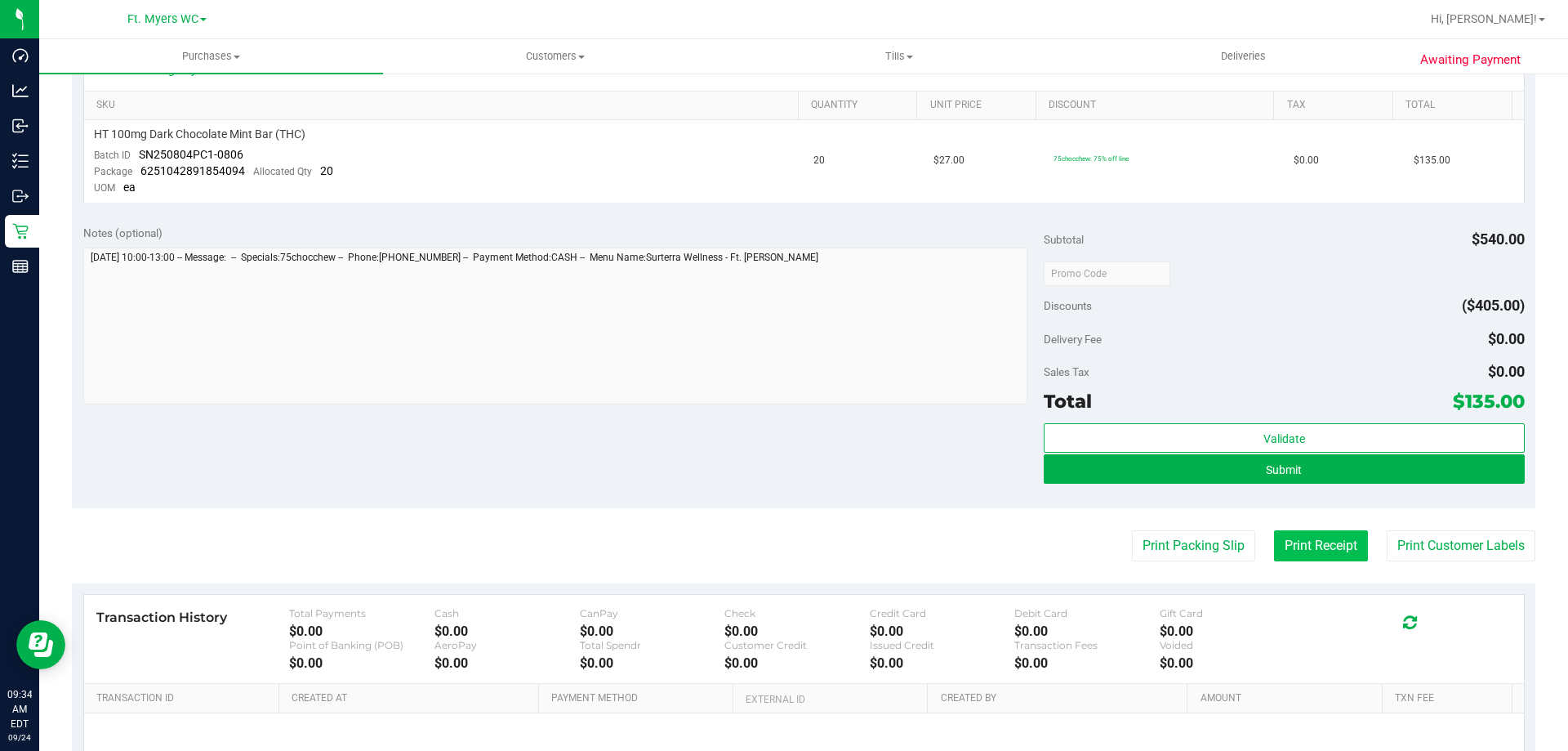
click at [1320, 560] on button "Print Receipt" at bounding box center [1320, 545] width 94 height 31
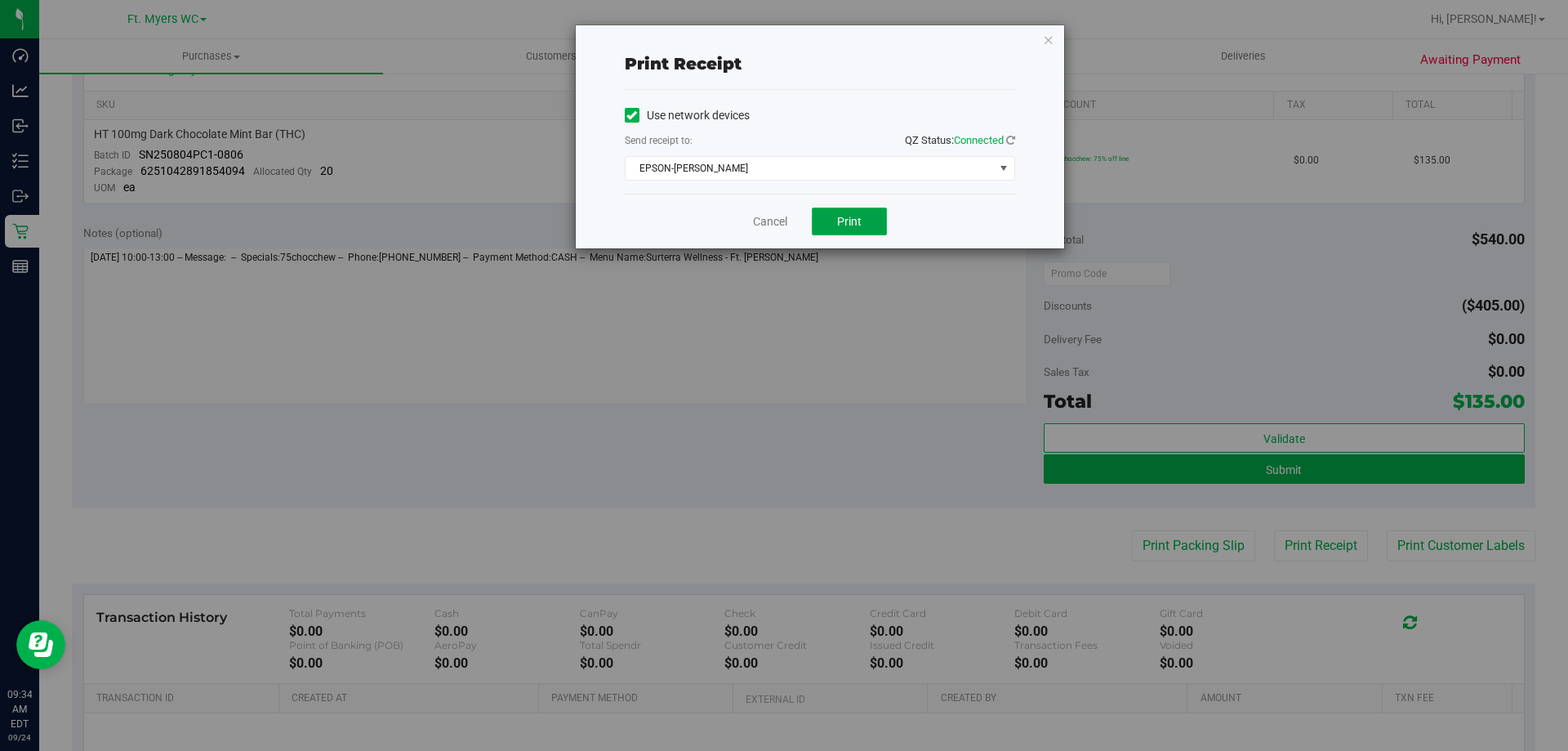
click at [856, 218] on span "Print" at bounding box center [849, 221] width 25 height 13
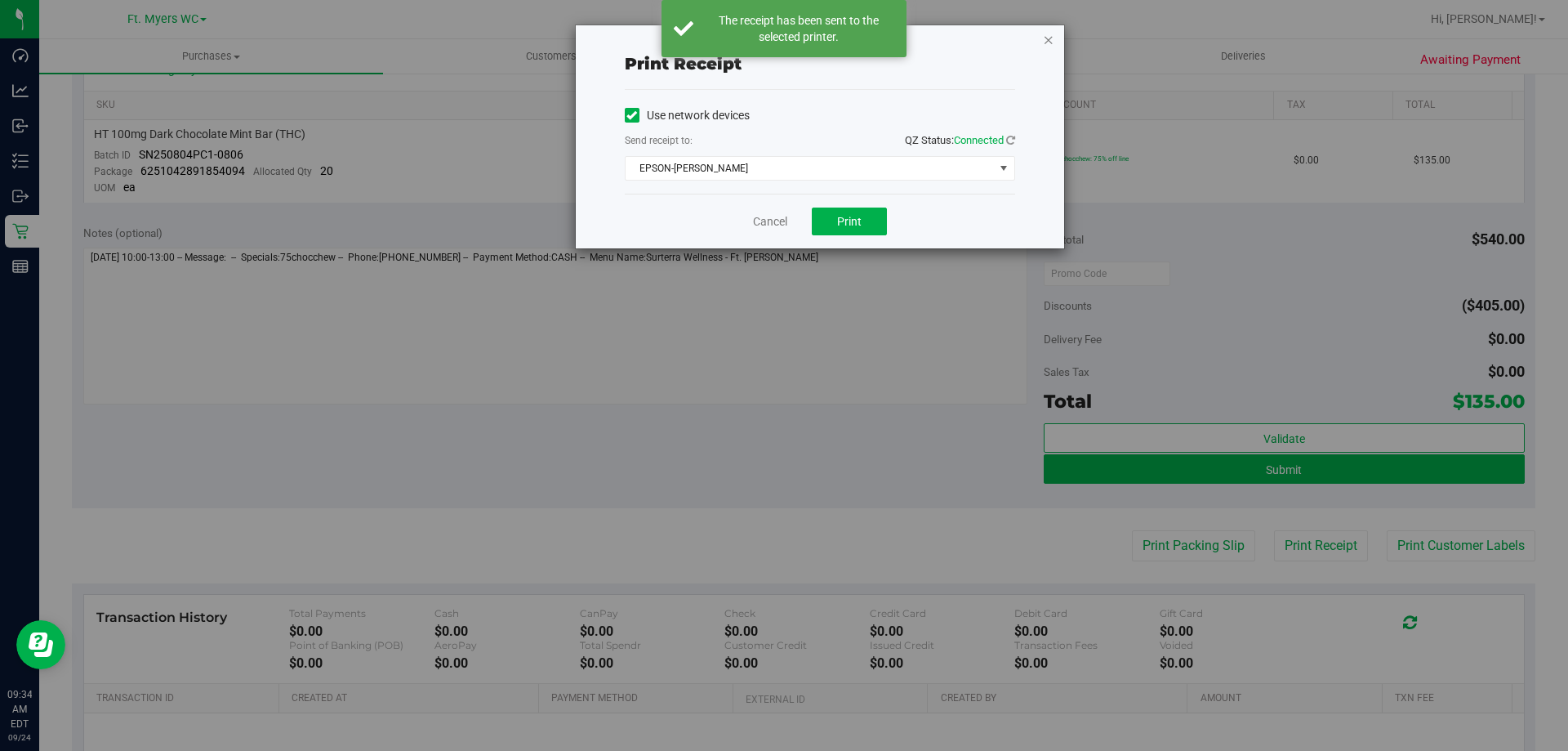
click at [1046, 48] on icon "button" at bounding box center [1049, 39] width 12 height 19
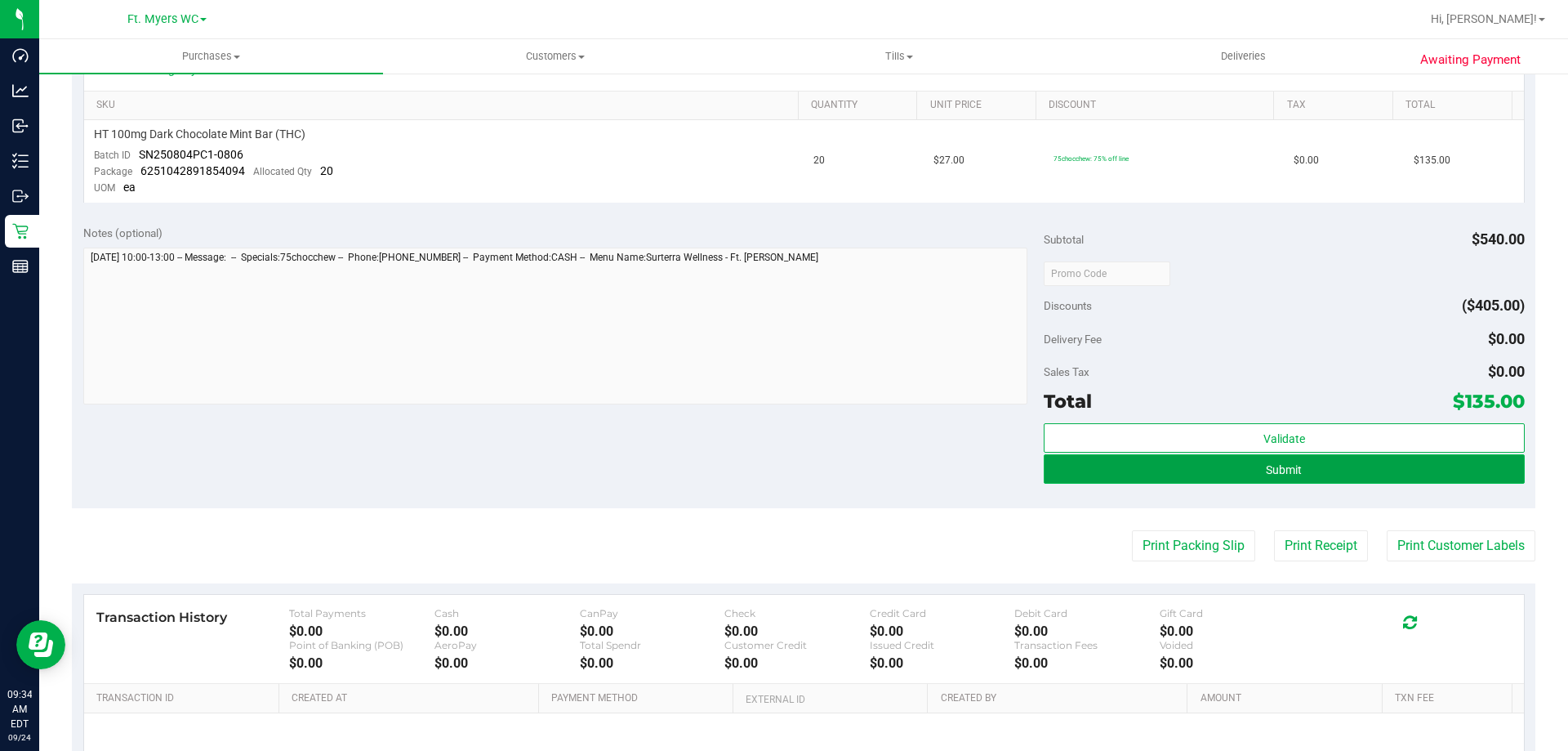
click at [1226, 463] on button "Submit" at bounding box center [1284, 469] width 480 height 30
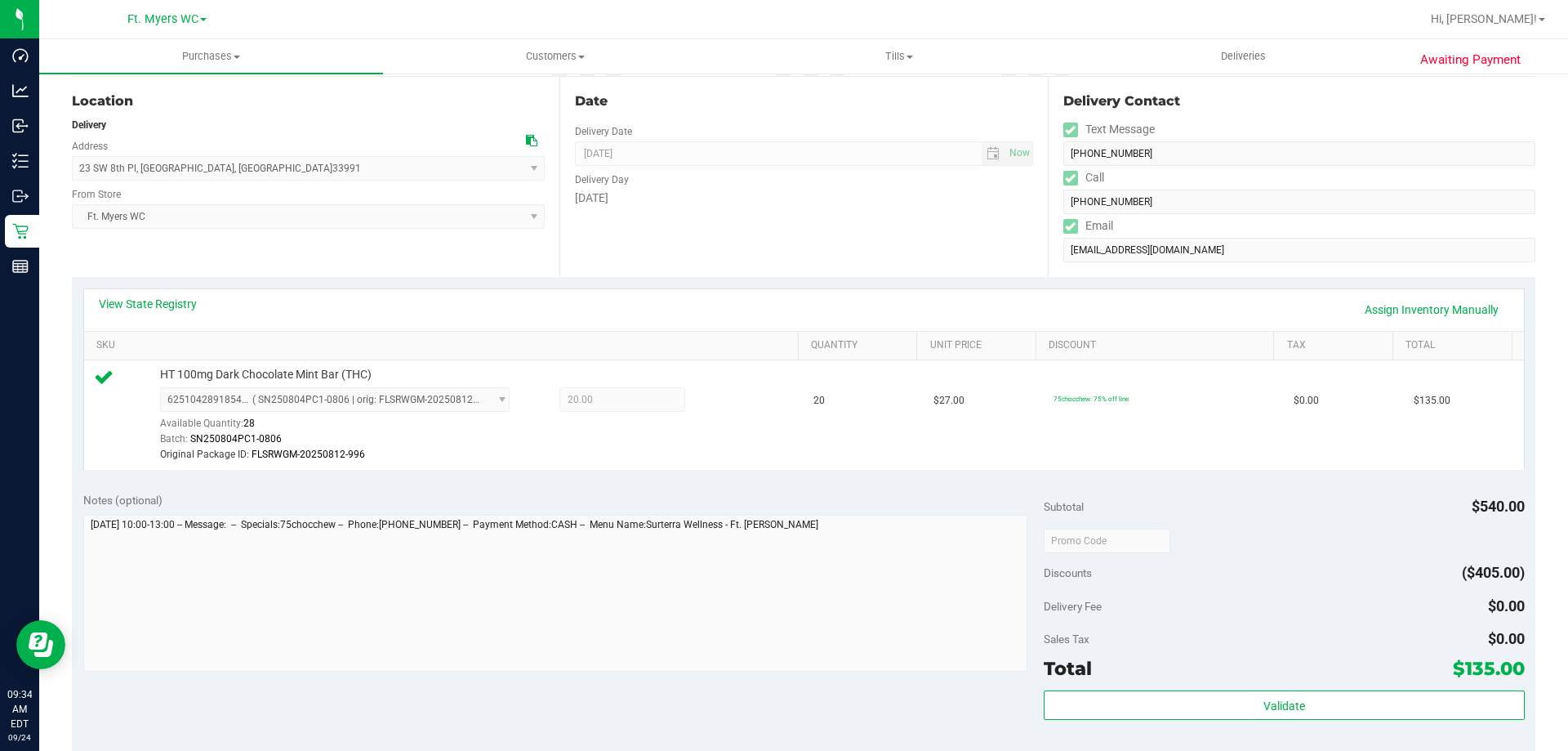
scroll to position [326, 0]
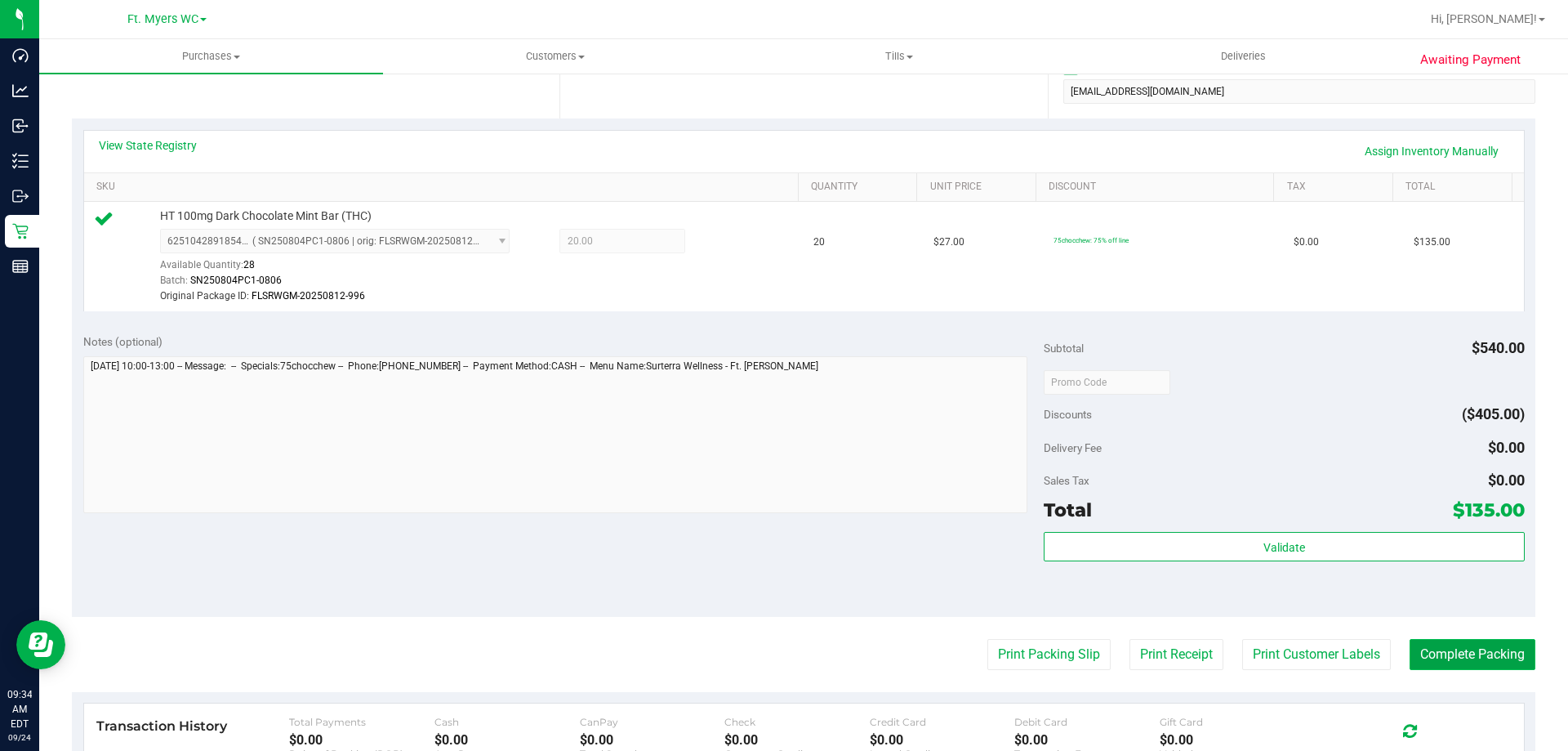
click at [1457, 656] on button "Complete Packing" at bounding box center [1472, 655] width 126 height 31
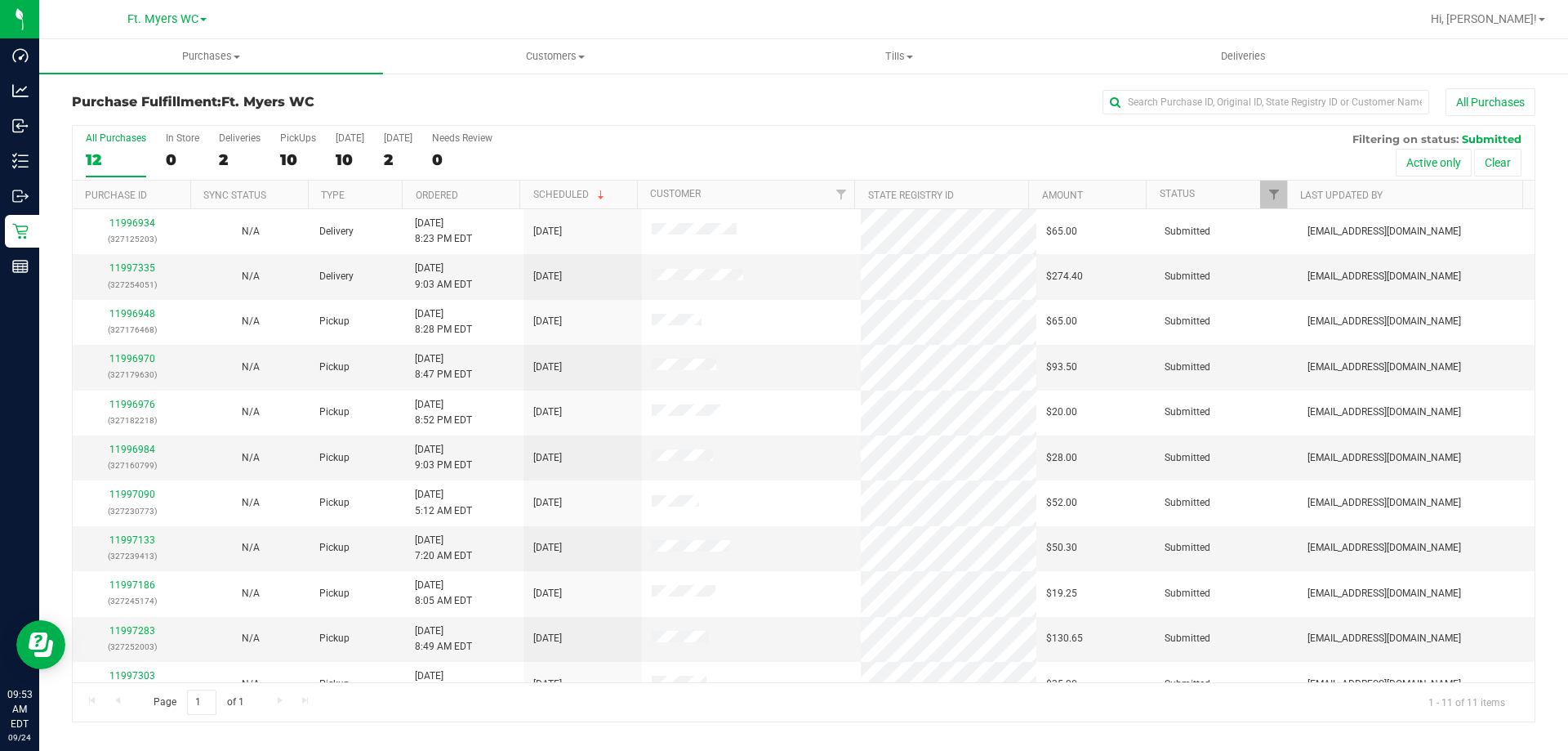
click at [611, 110] on div "All Purchases" at bounding box center [1047, 101] width 976 height 28
click at [613, 105] on div "All Purchases" at bounding box center [1047, 101] width 976 height 28
click at [855, 108] on div "All Purchases" at bounding box center [1047, 101] width 976 height 28
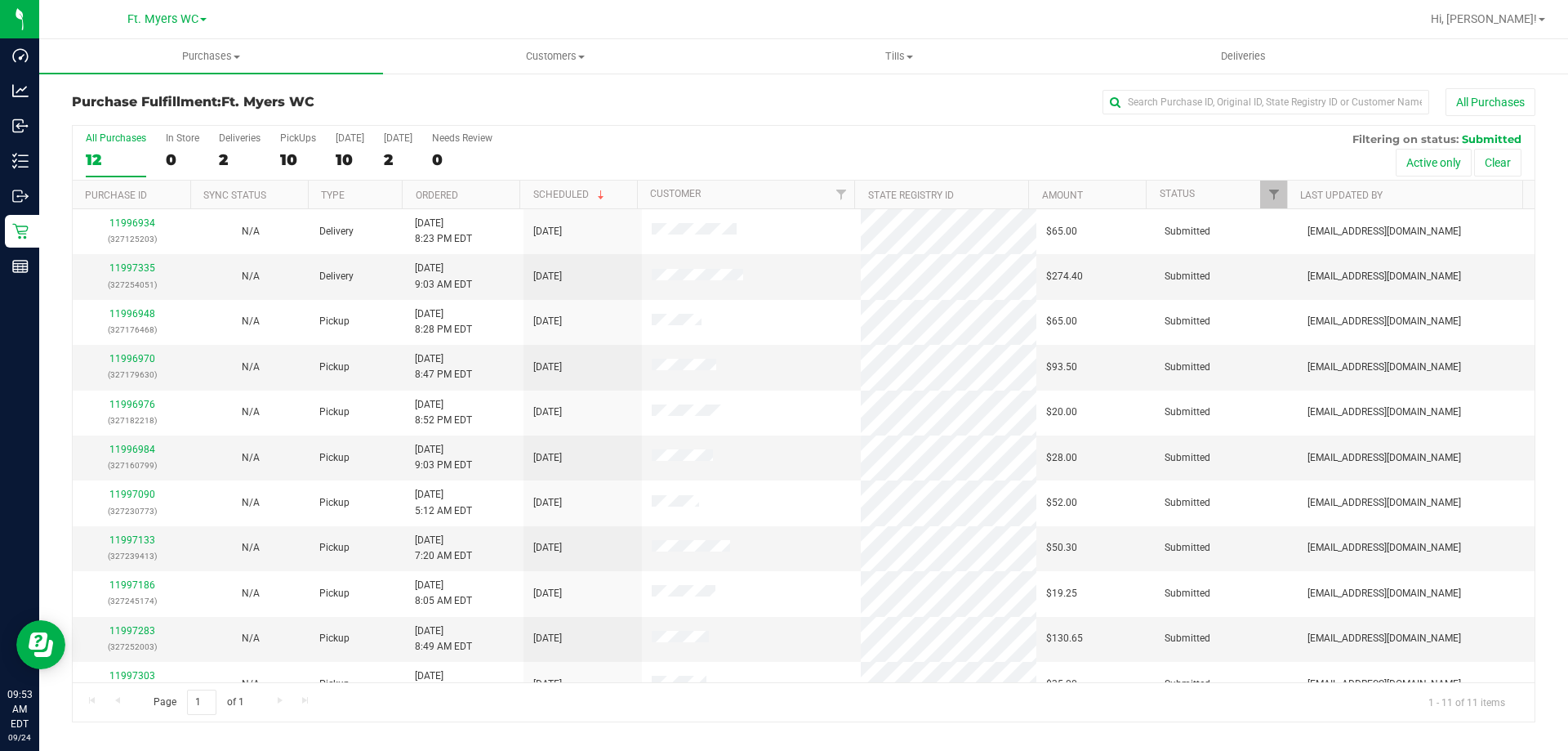
click at [800, 126] on div "All Purchases 12 In Store 0 Deliveries 2 PickUps 10 [DATE] 10 [DATE] 2 Needs Re…" at bounding box center [803, 132] width 1461 height 13
click at [707, 136] on div "All Purchases 12 In Store 0 Deliveries 2 PickUps 10 [DATE] 10 [DATE] 2 Needs Re…" at bounding box center [803, 132] width 1461 height 13
click at [672, 136] on div "All Purchases 12 In Store 0 Deliveries 2 PickUps 10 [DATE] 10 [DATE] 2 Needs Re…" at bounding box center [803, 132] width 1461 height 13
click at [238, 49] on span "Purchases" at bounding box center [210, 56] width 344 height 14
click at [198, 122] on li "Fulfillment" at bounding box center [210, 118] width 344 height 19
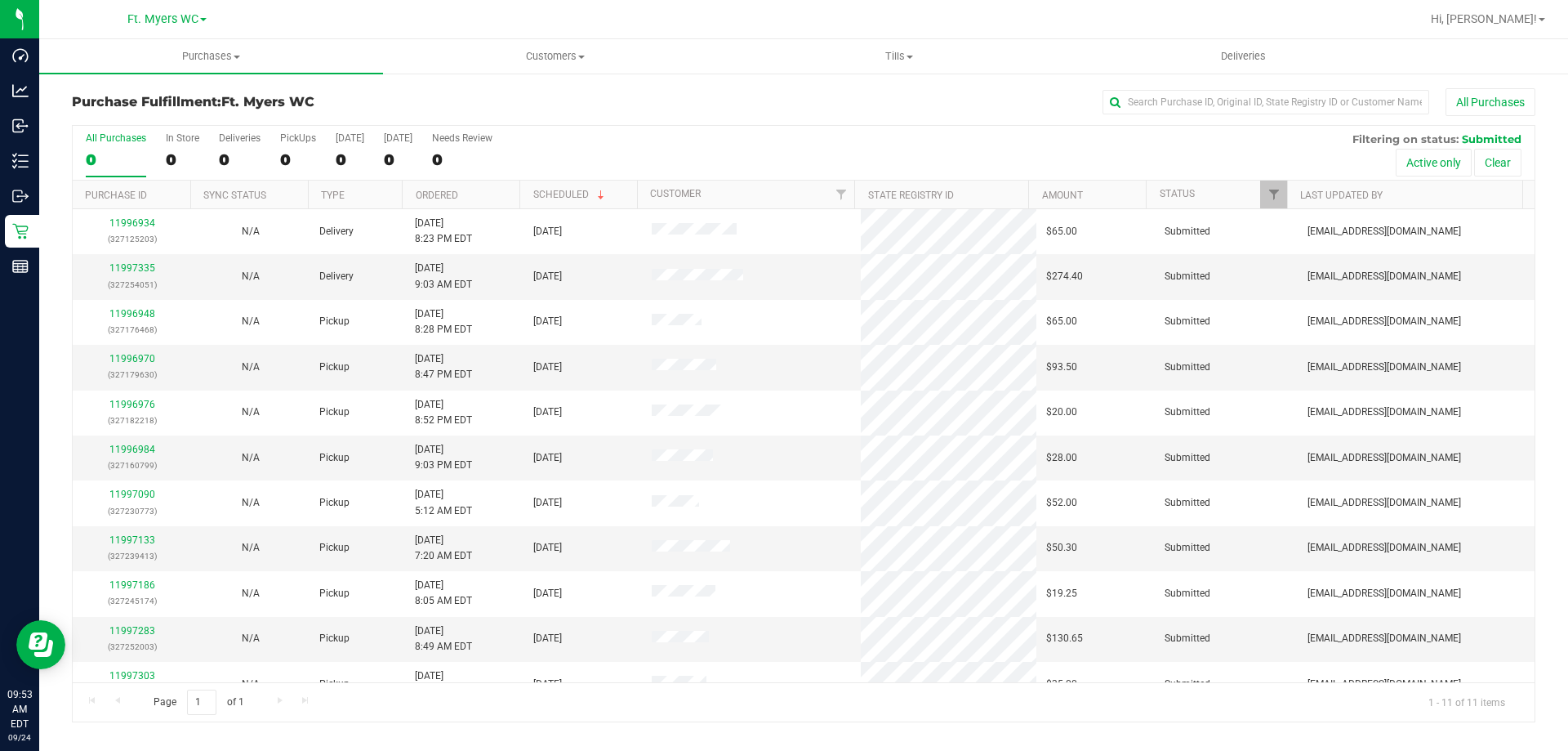
click at [653, 141] on div "All Purchases 0 In Store 0 Deliveries 0 PickUps 0 [DATE] 0 [DATE] 0 Needs Revie…" at bounding box center [803, 153] width 1461 height 55
